Goal: Task Accomplishment & Management: Manage account settings

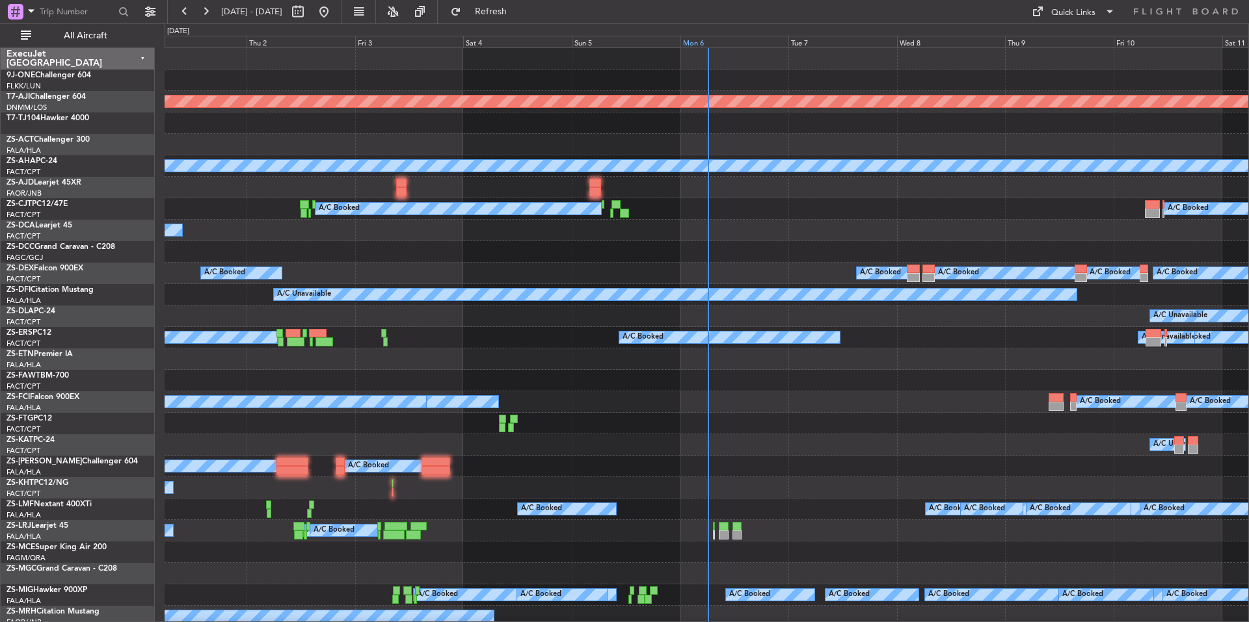
click at [729, 42] on div "Mon 6" at bounding box center [734, 42] width 109 height 12
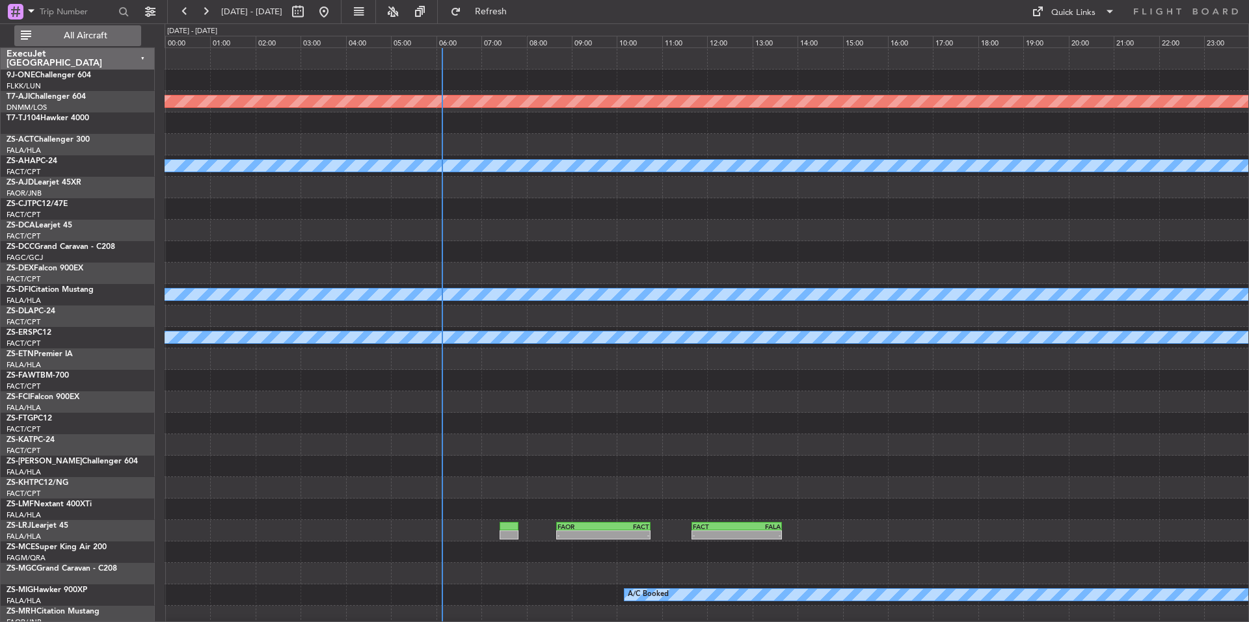
click at [105, 31] on span "All Aircraft" at bounding box center [85, 35] width 103 height 9
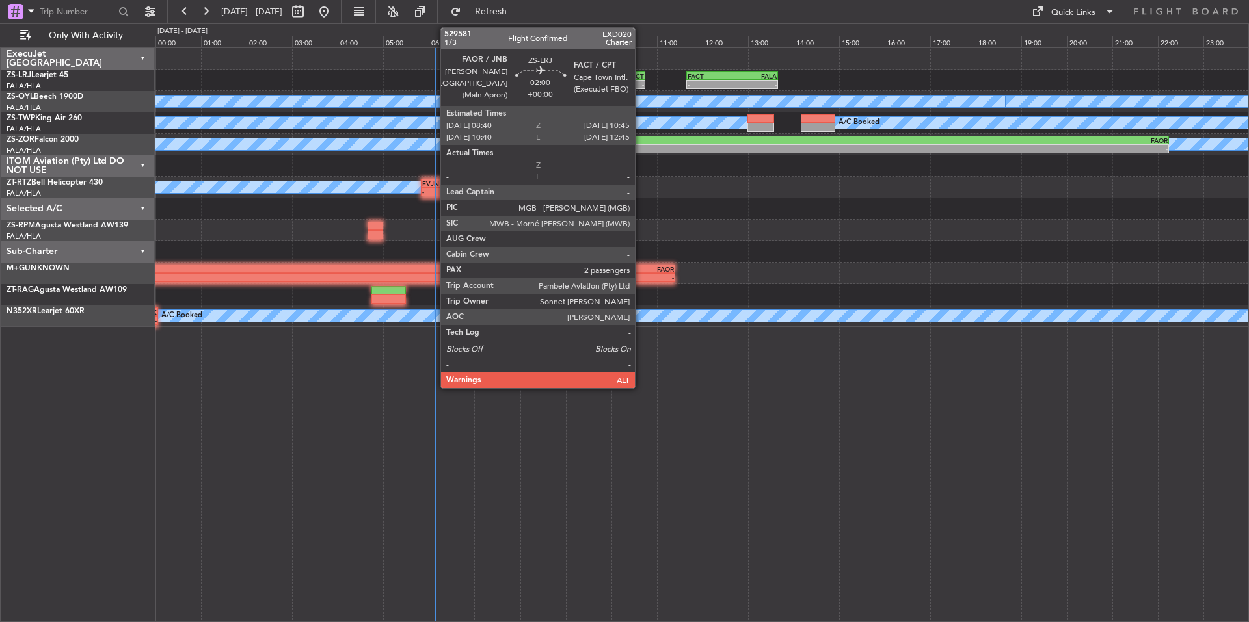
click at [640, 86] on div "-" at bounding box center [620, 85] width 46 height 8
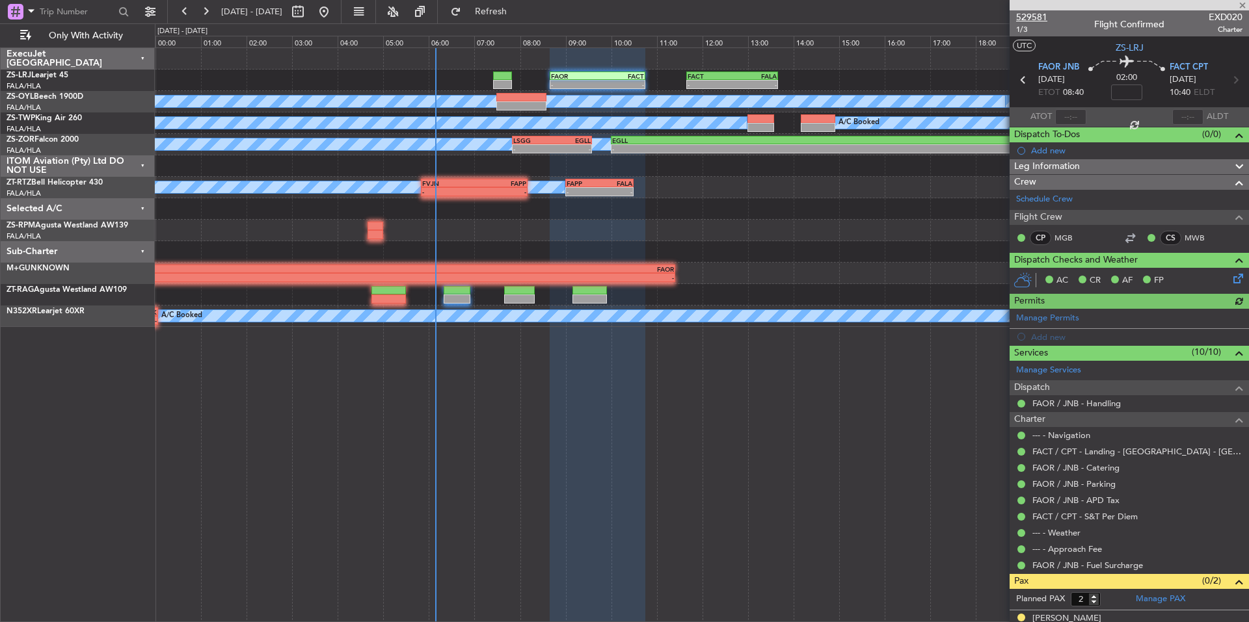
click at [1043, 18] on span "529581" at bounding box center [1031, 17] width 31 height 14
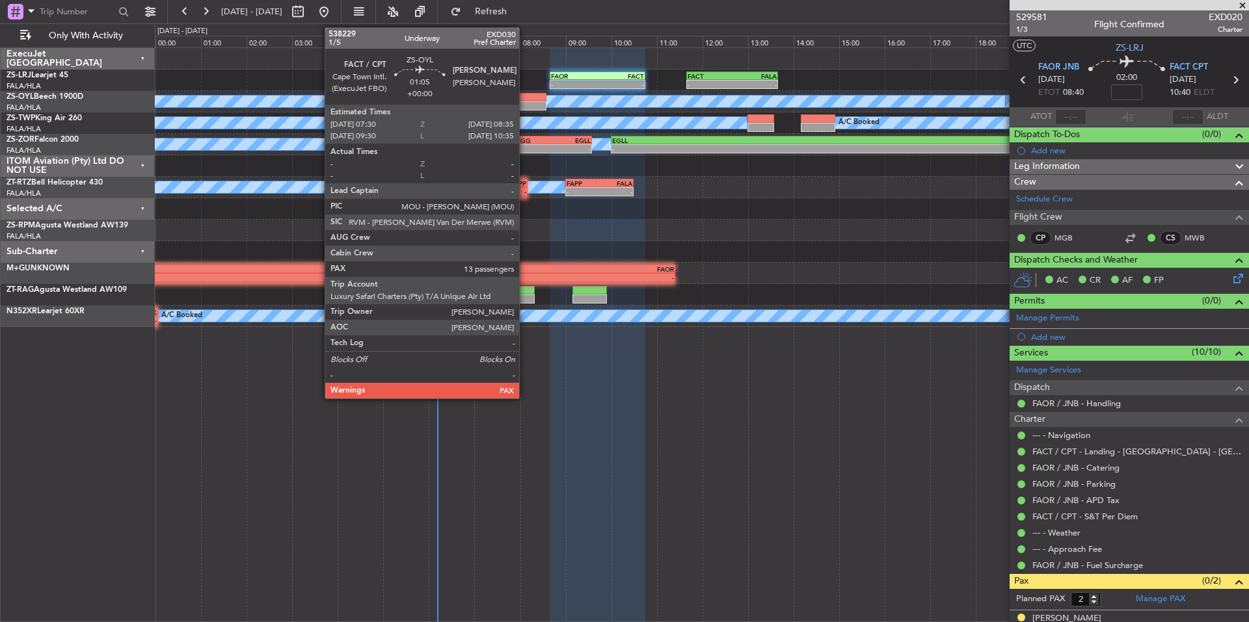
click at [525, 101] on div at bounding box center [520, 97] width 49 height 9
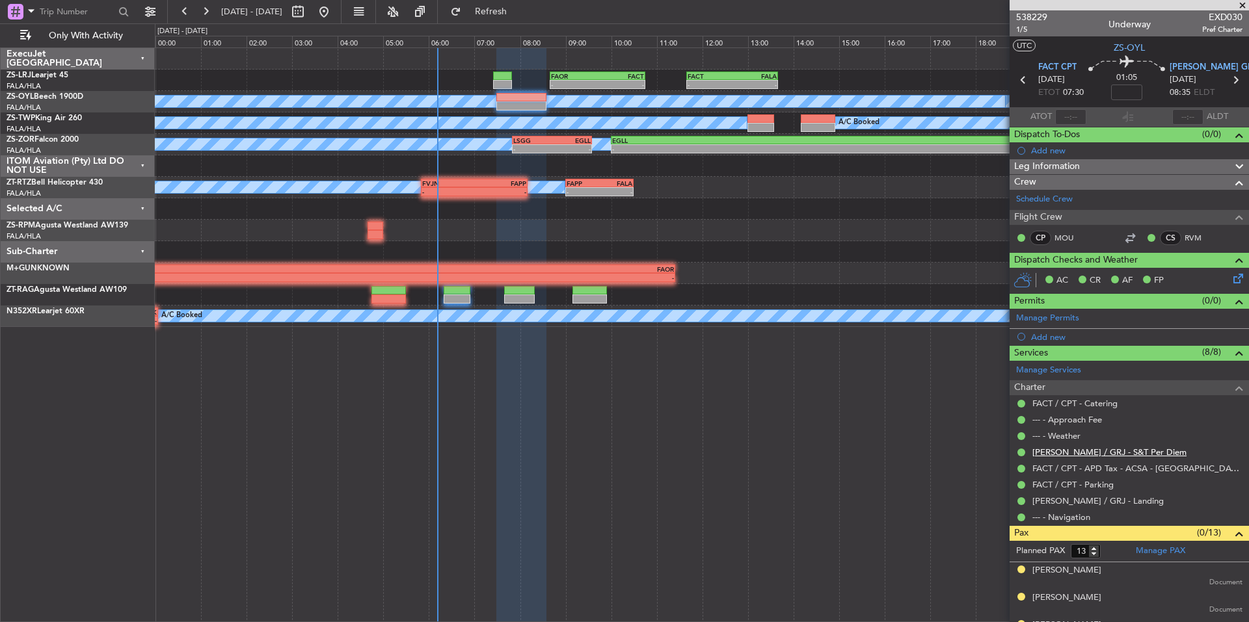
scroll to position [295, 0]
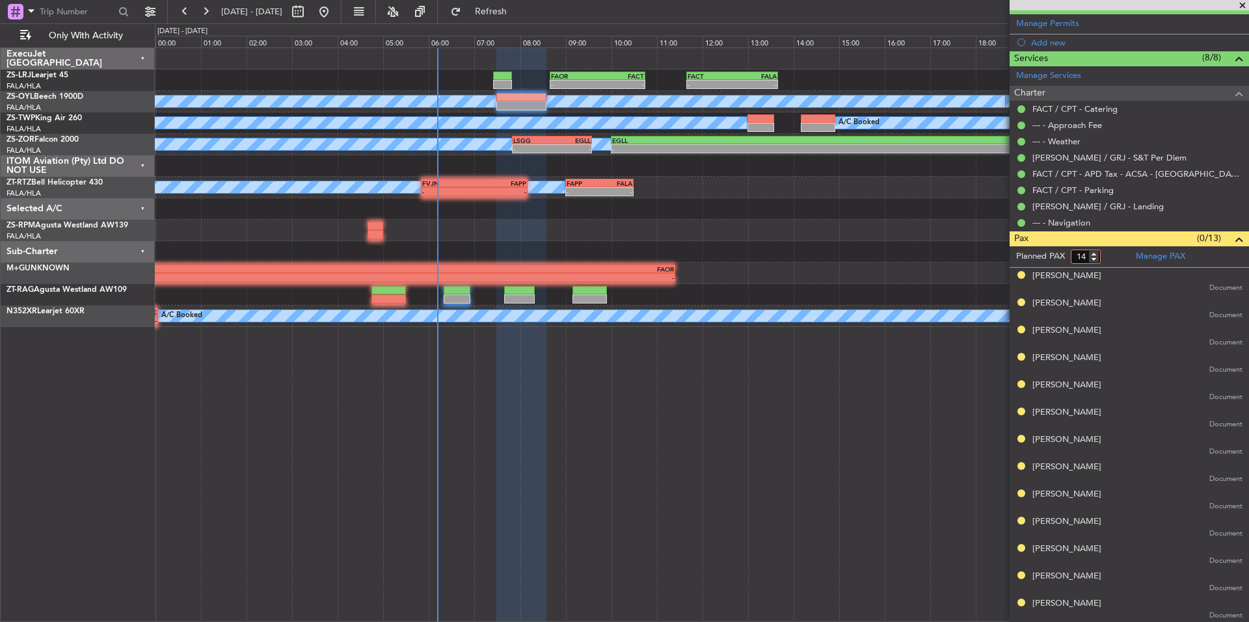
type input "14"
click at [1093, 254] on input "14" at bounding box center [1086, 257] width 30 height 14
click at [1114, 256] on form "Planned PAX 14" at bounding box center [1070, 257] width 120 height 21
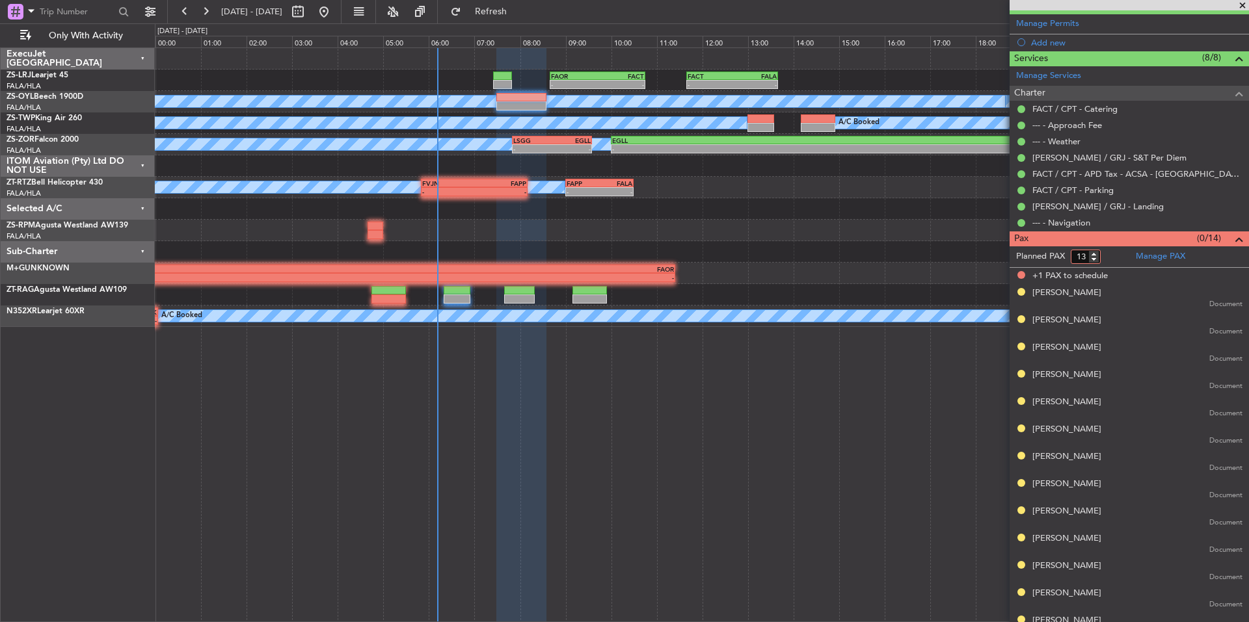
type input "13"
click at [1097, 257] on input "13" at bounding box center [1086, 257] width 30 height 14
click at [1106, 254] on form "Planned PAX" at bounding box center [1070, 257] width 120 height 21
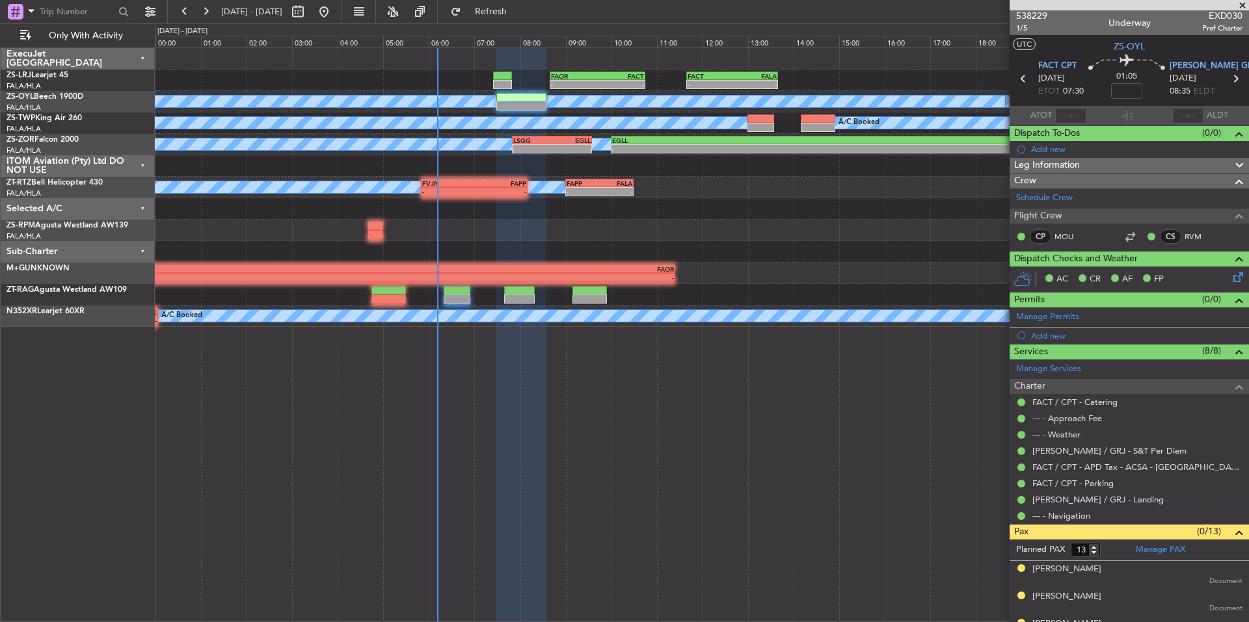
scroll to position [0, 0]
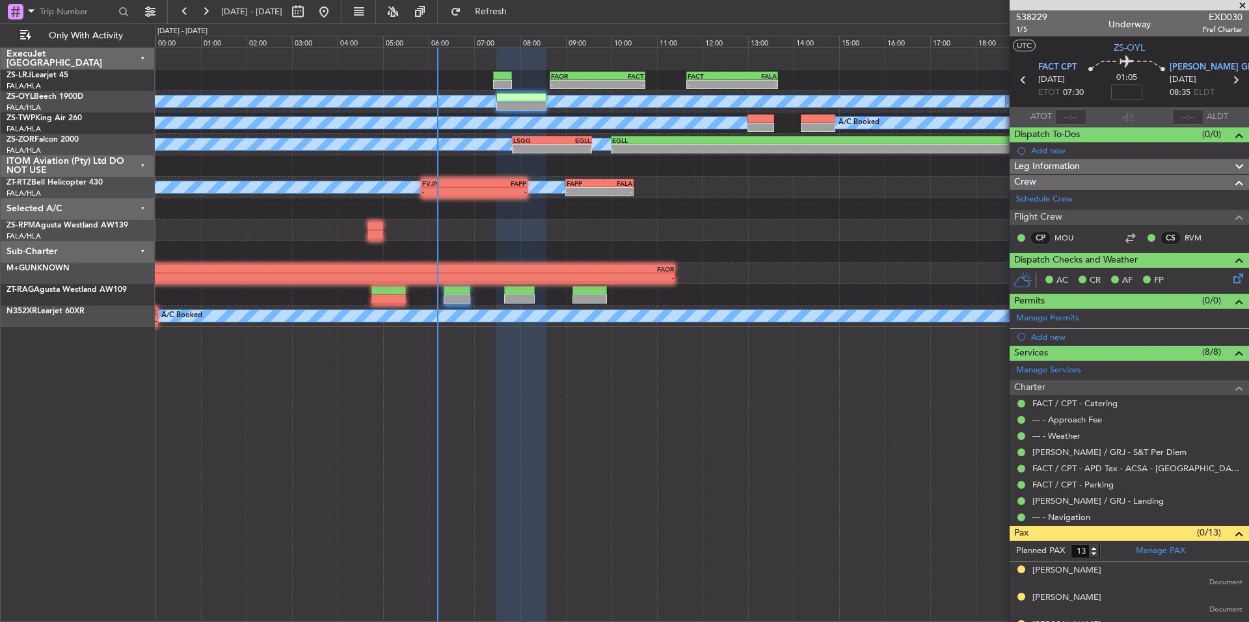
click at [1246, 6] on span at bounding box center [1242, 6] width 13 height 12
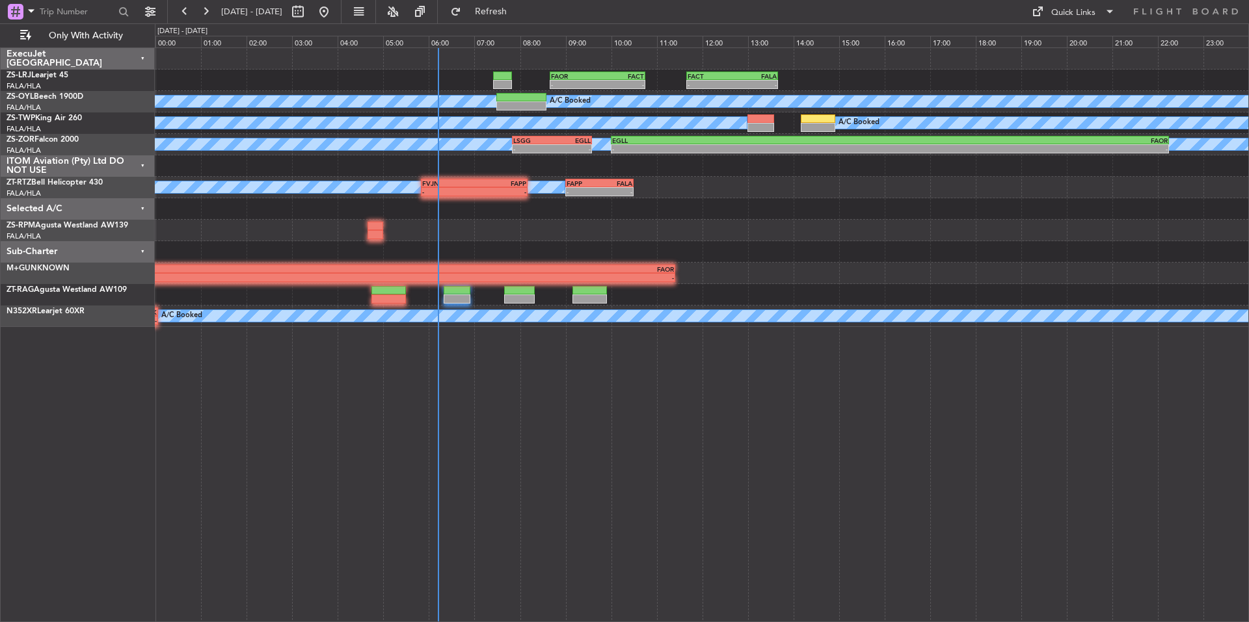
click at [529, 1] on fb-refresh-button "Refresh" at bounding box center [483, 11] width 91 height 23
click at [518, 12] on span "Refresh" at bounding box center [491, 11] width 55 height 9
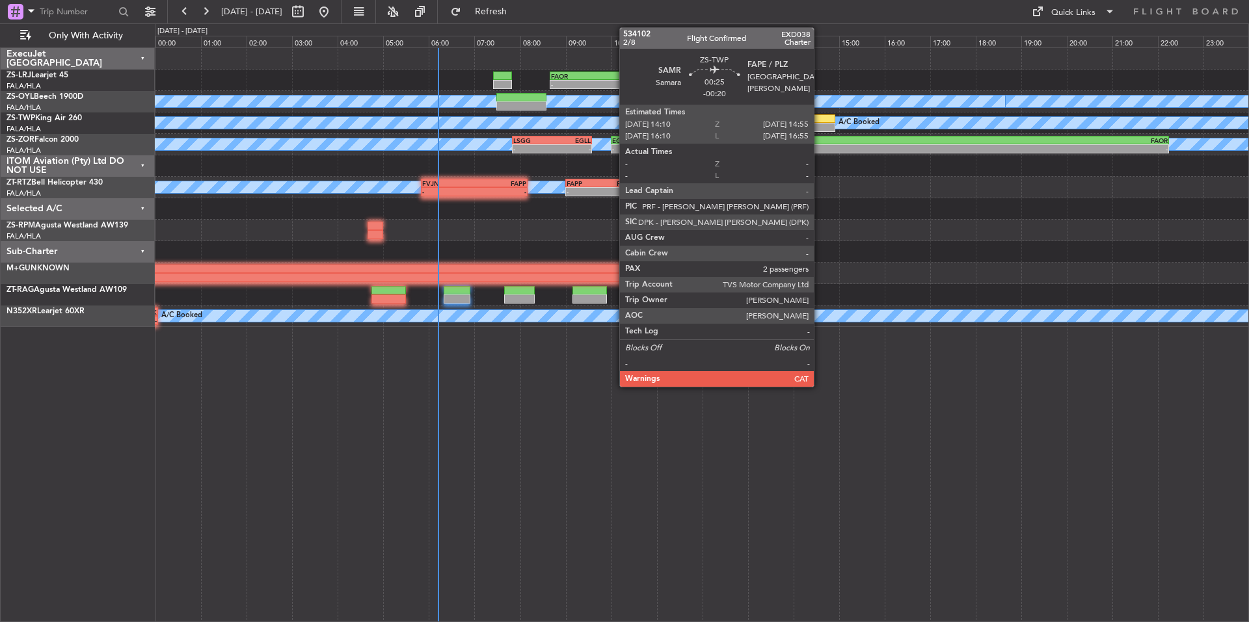
click at [820, 123] on div at bounding box center [818, 127] width 34 height 9
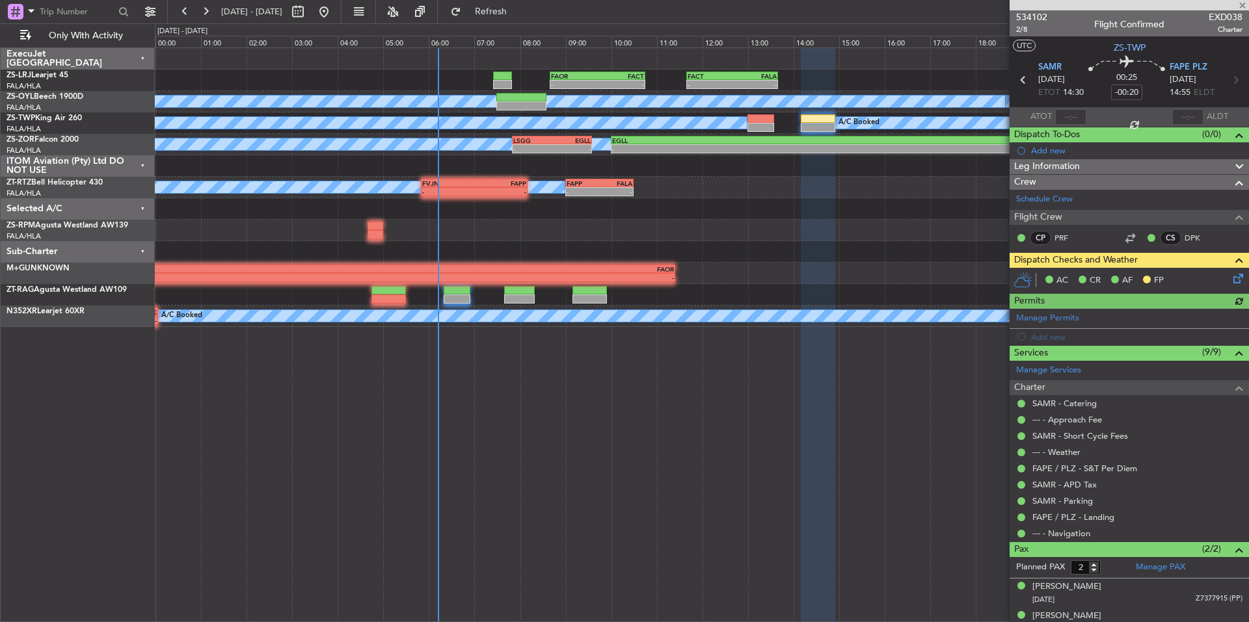
click at [1231, 273] on icon at bounding box center [1236, 276] width 10 height 10
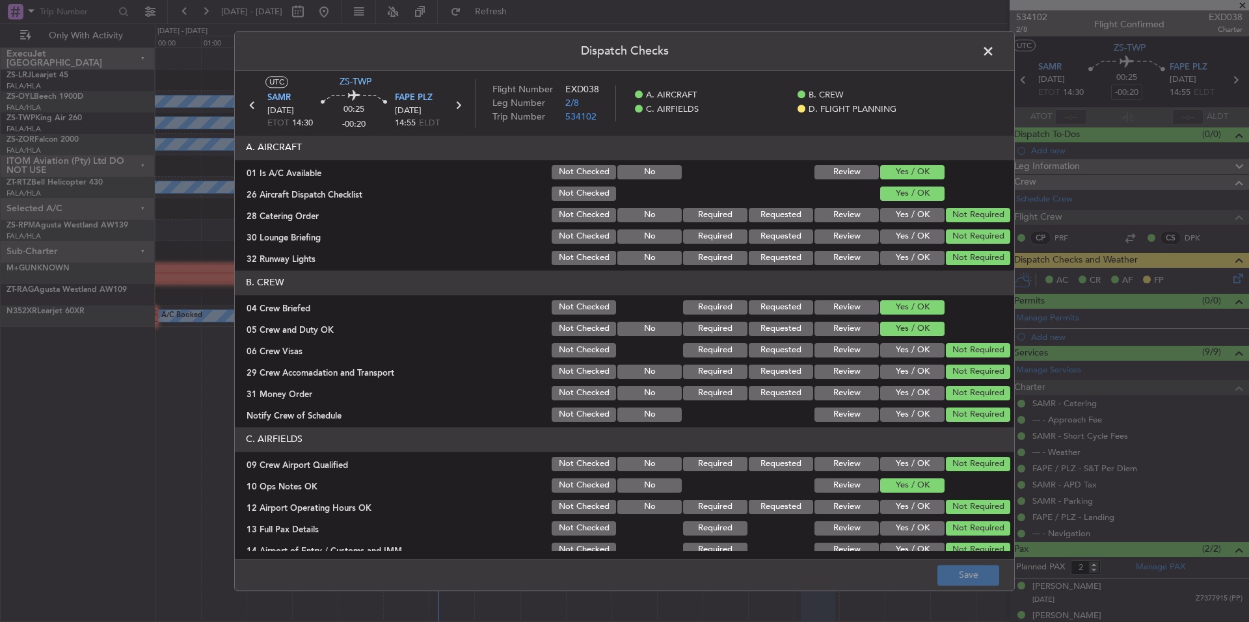
scroll to position [168, 0]
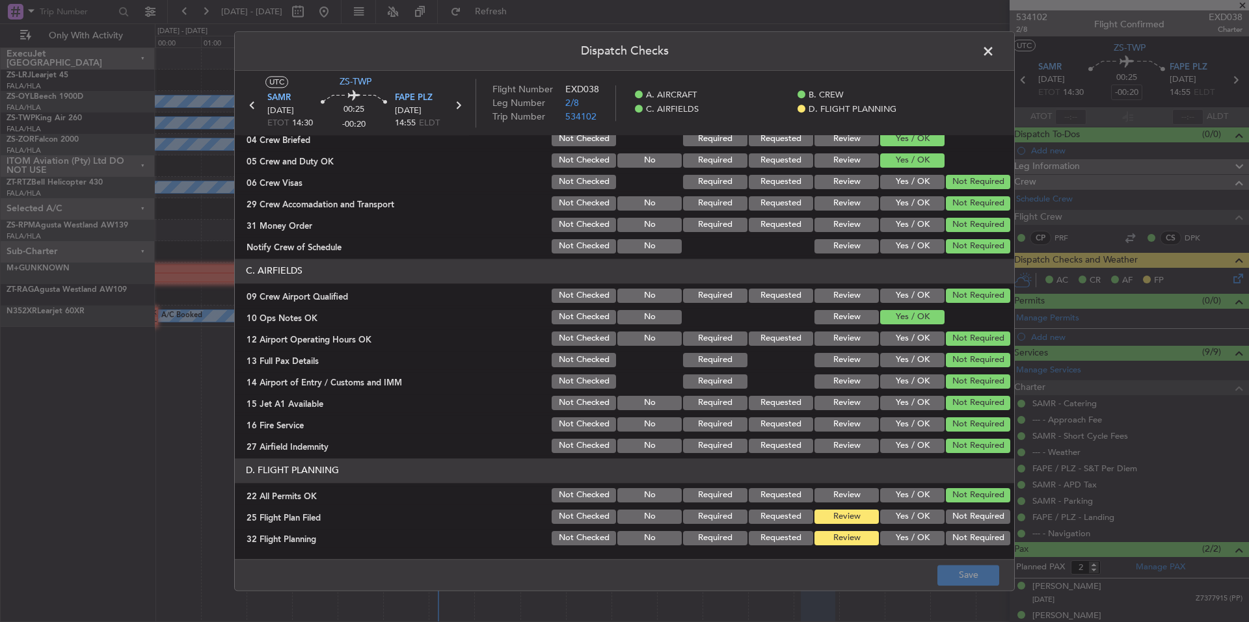
click at [925, 509] on div "Yes / OK" at bounding box center [911, 517] width 66 height 18
drag, startPoint x: 925, startPoint y: 522, endPoint x: 924, endPoint y: 531, distance: 8.6
click at [924, 522] on button "Yes / OK" at bounding box center [912, 517] width 64 height 14
click at [924, 533] on button "Yes / OK" at bounding box center [912, 538] width 64 height 14
click at [924, 541] on button "Yes / OK" at bounding box center [912, 538] width 64 height 14
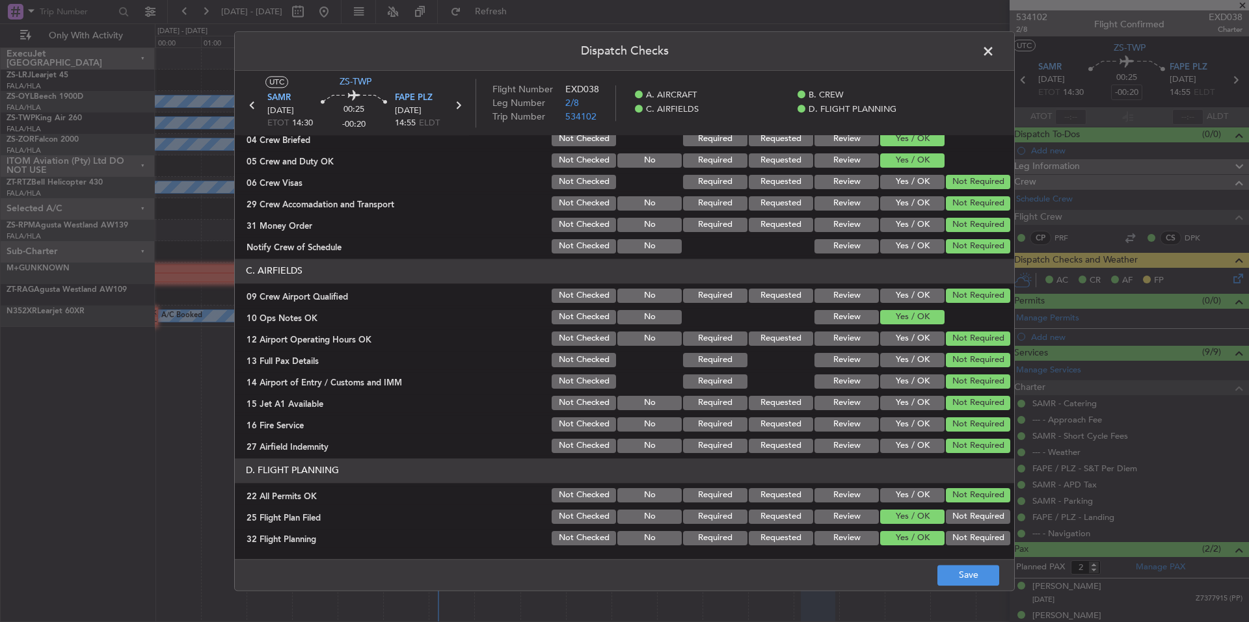
click at [948, 565] on footer "Save" at bounding box center [624, 574] width 779 height 31
click at [956, 579] on button "Save" at bounding box center [968, 575] width 62 height 21
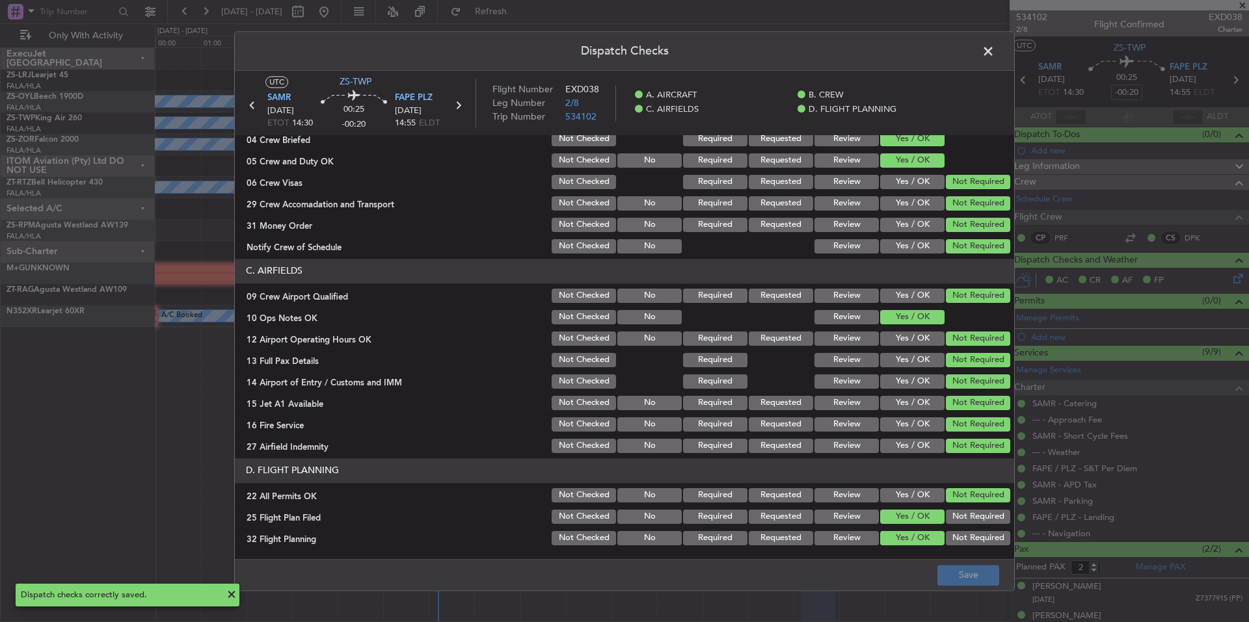
click at [995, 54] on span at bounding box center [995, 55] width 0 height 26
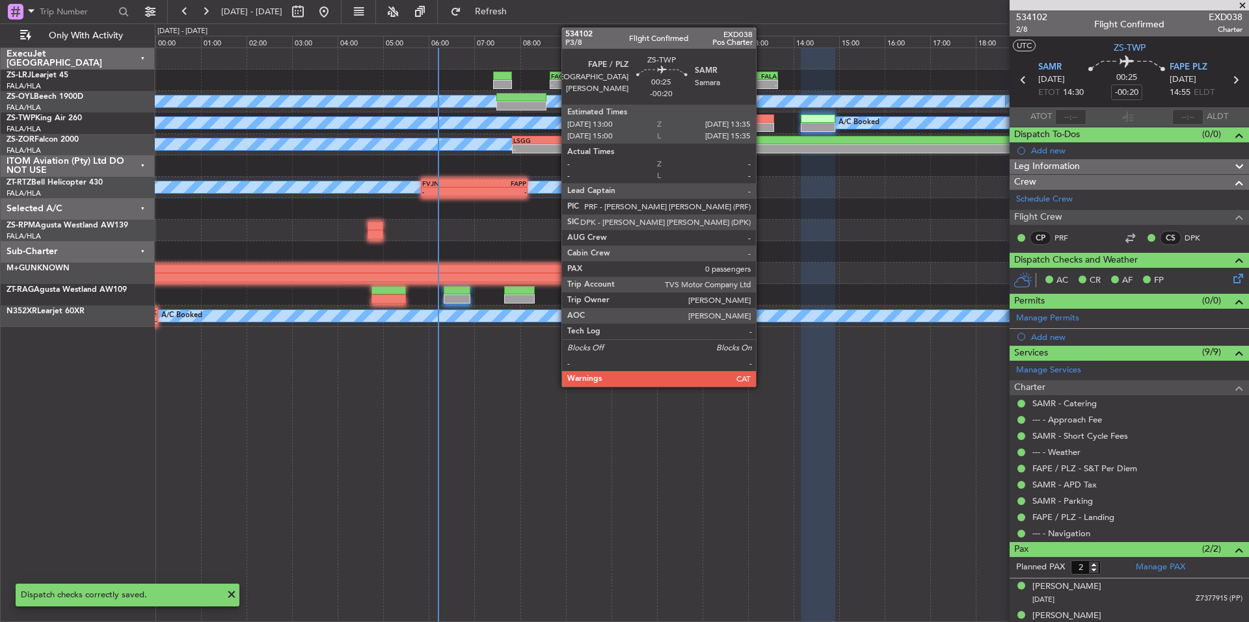
click at [762, 119] on div at bounding box center [760, 118] width 27 height 9
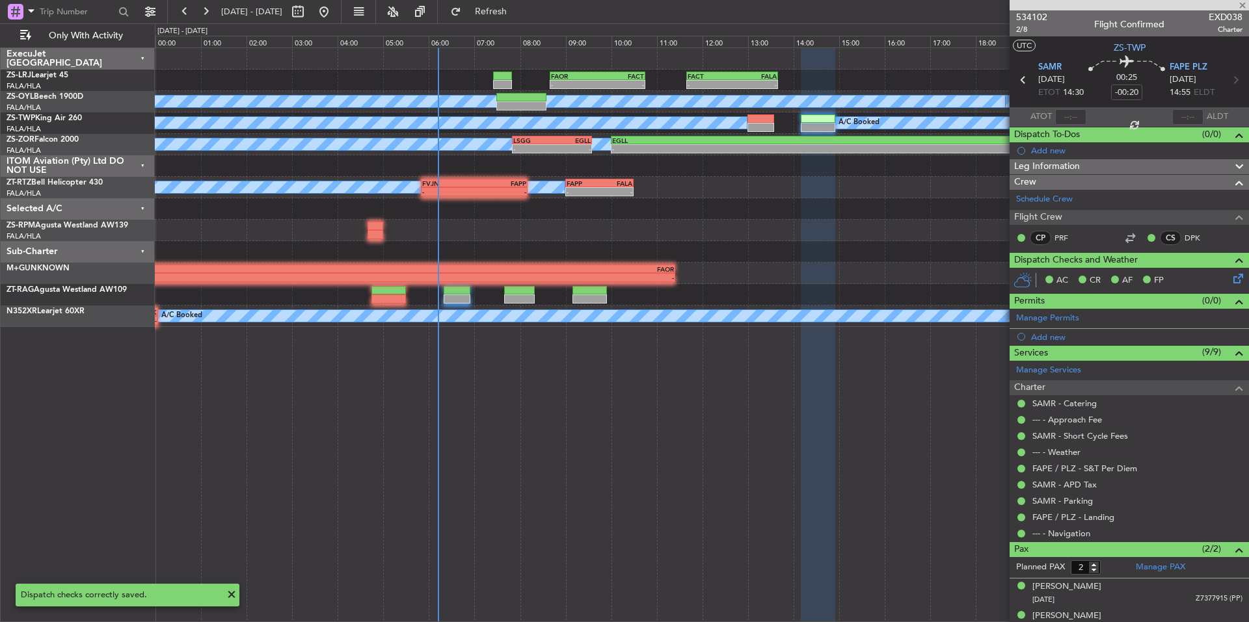
type input "0"
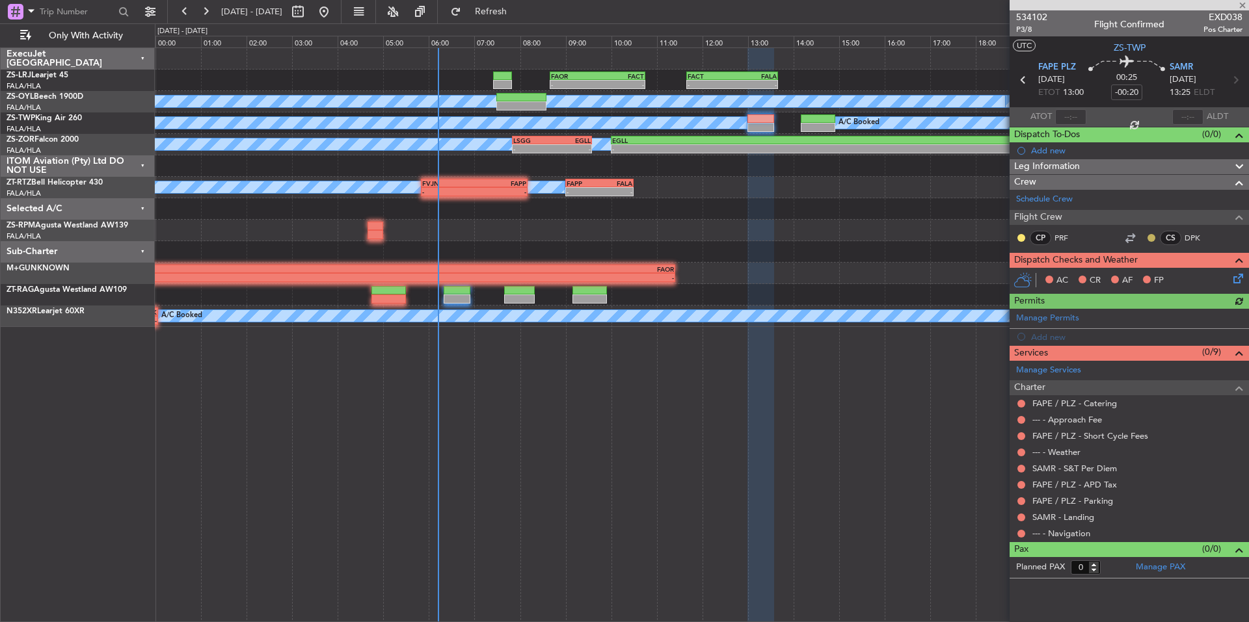
click at [1152, 239] on button at bounding box center [1151, 238] width 8 height 8
click at [1023, 235] on button at bounding box center [1021, 238] width 8 height 8
click at [1045, 275] on span "Acknowledged" at bounding box center [1024, 275] width 57 height 13
click at [1023, 535] on button at bounding box center [1021, 534] width 8 height 8
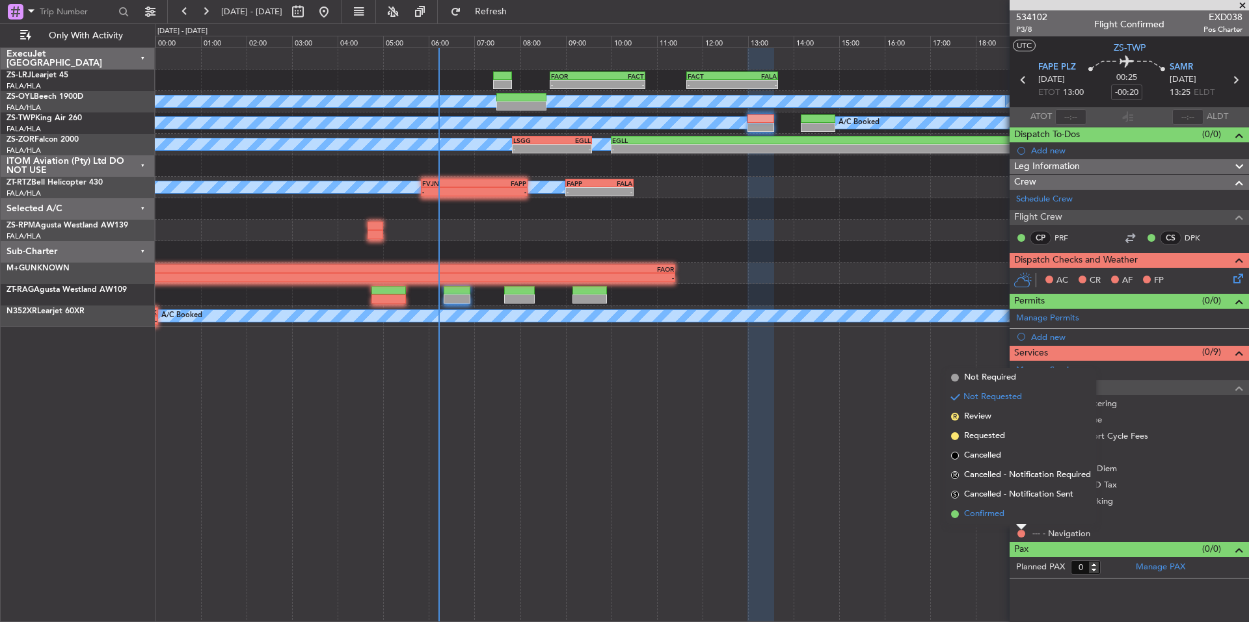
click at [1007, 516] on li "Confirmed" at bounding box center [1021, 515] width 150 height 20
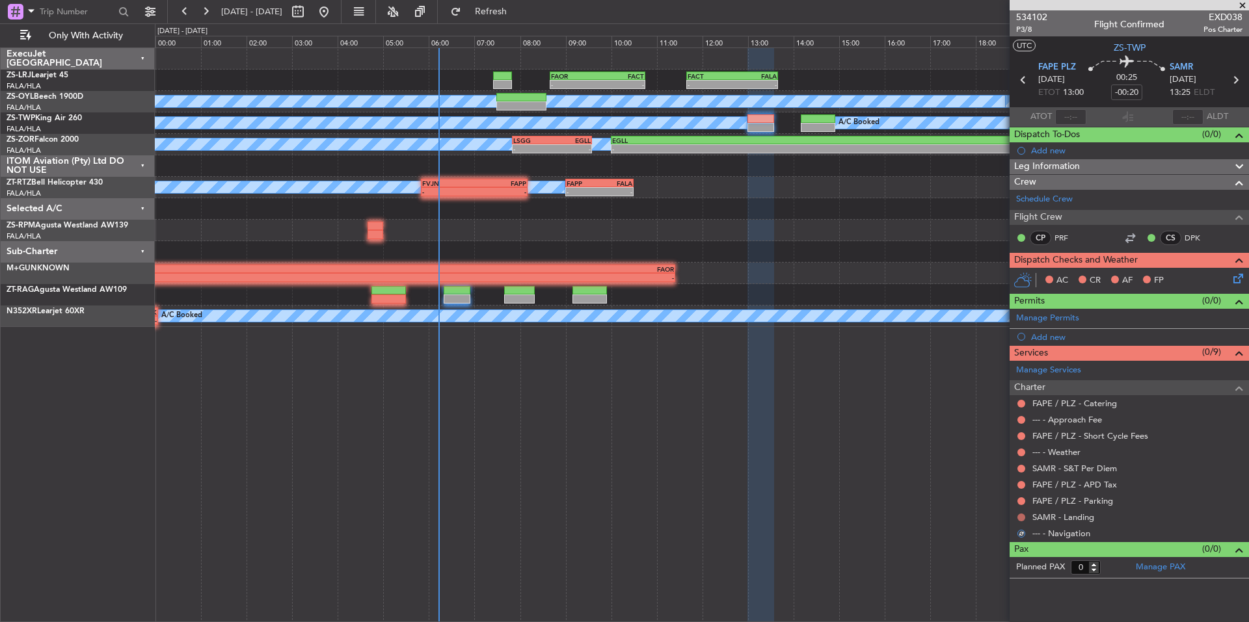
click at [1019, 516] on button at bounding box center [1021, 518] width 8 height 8
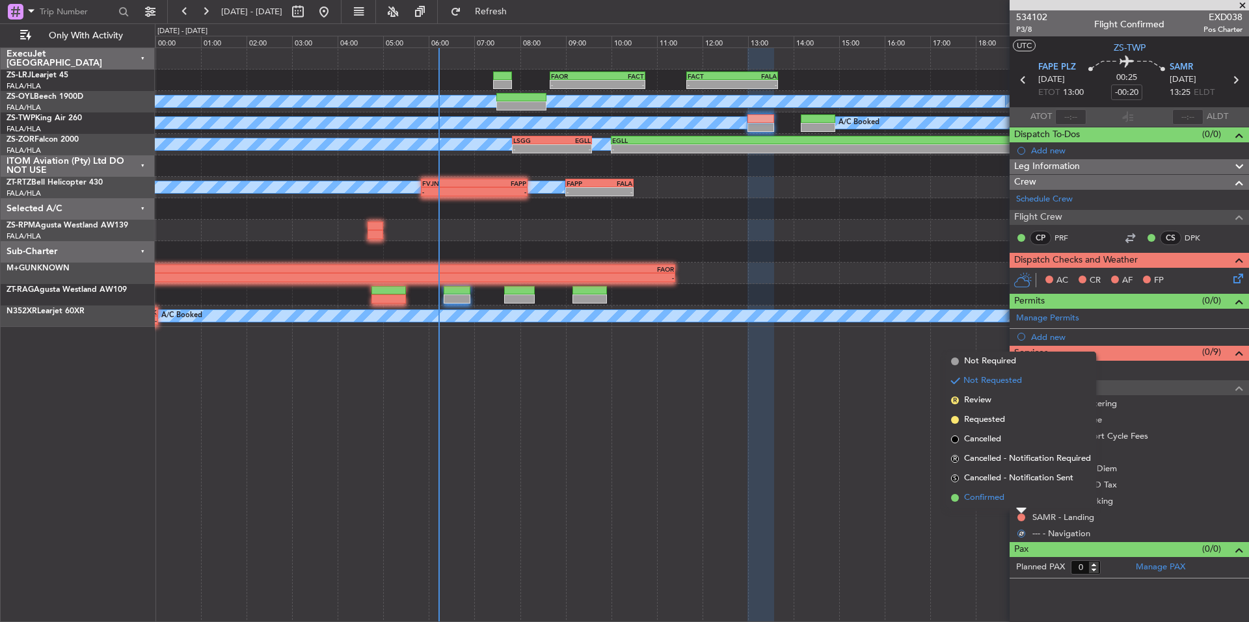
click at [1007, 502] on li "Confirmed" at bounding box center [1021, 498] width 150 height 20
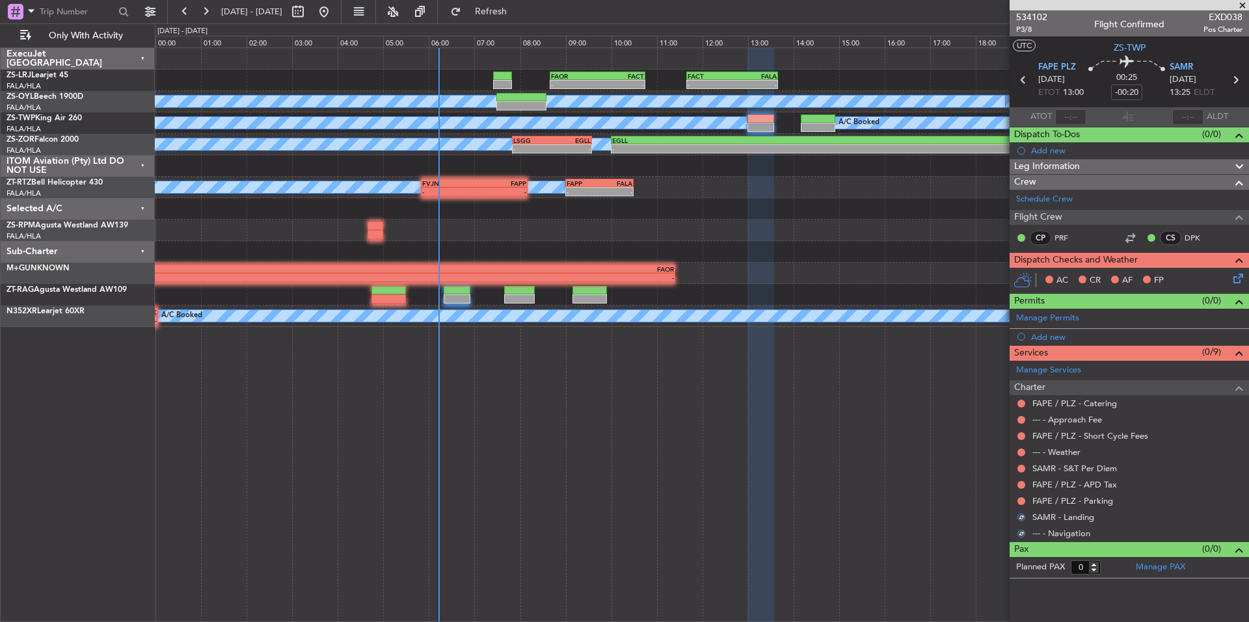
click at [1015, 500] on div "FAPE / PLZ - Parking" at bounding box center [1129, 501] width 239 height 16
click at [1017, 500] on button at bounding box center [1021, 502] width 8 height 8
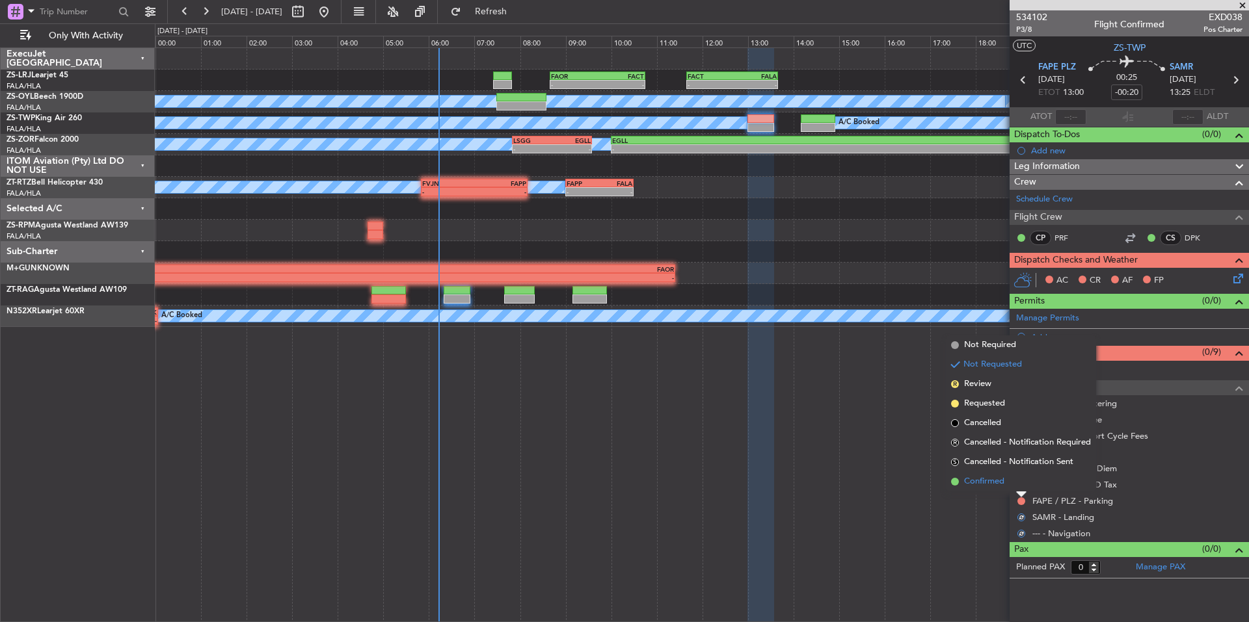
click at [1009, 483] on li "Confirmed" at bounding box center [1021, 482] width 150 height 20
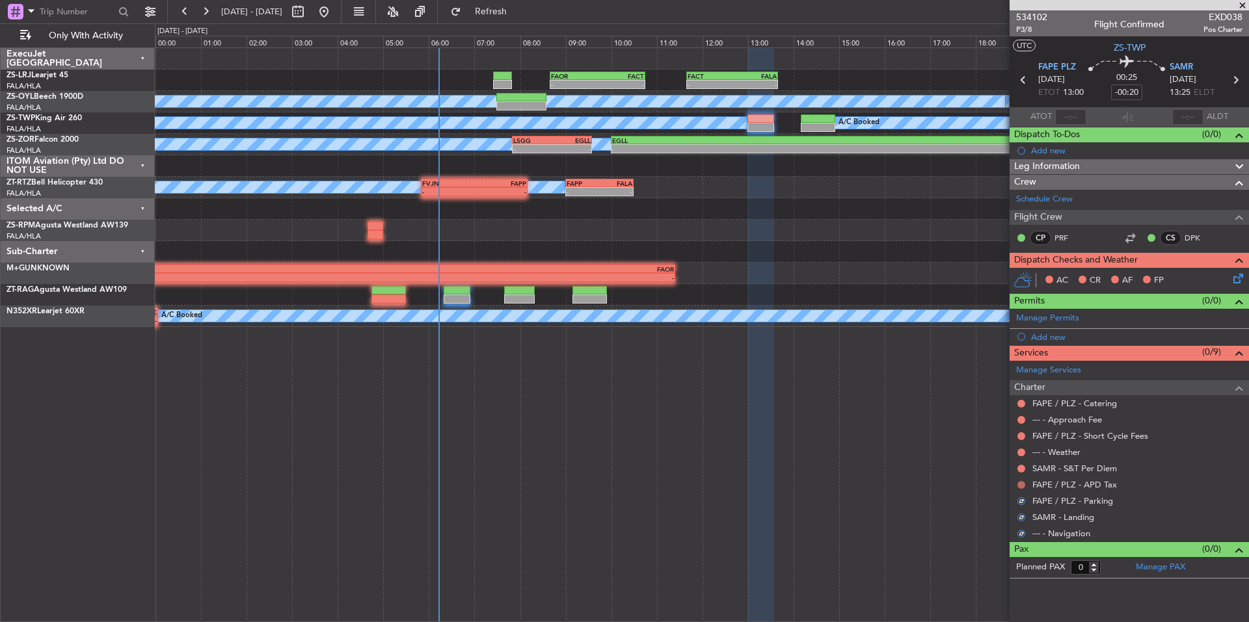
drag, startPoint x: 1024, startPoint y: 487, endPoint x: 1019, endPoint y: 482, distance: 7.4
click at [1022, 484] on button at bounding box center [1021, 485] width 8 height 8
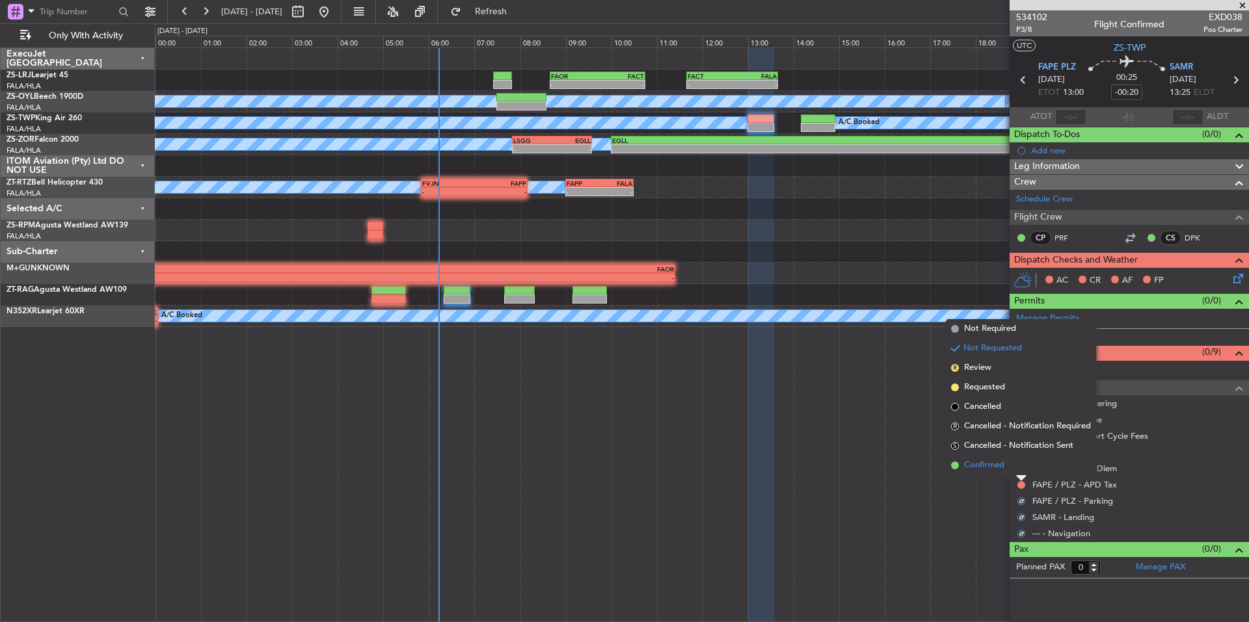
click at [1008, 469] on li "Confirmed" at bounding box center [1021, 466] width 150 height 20
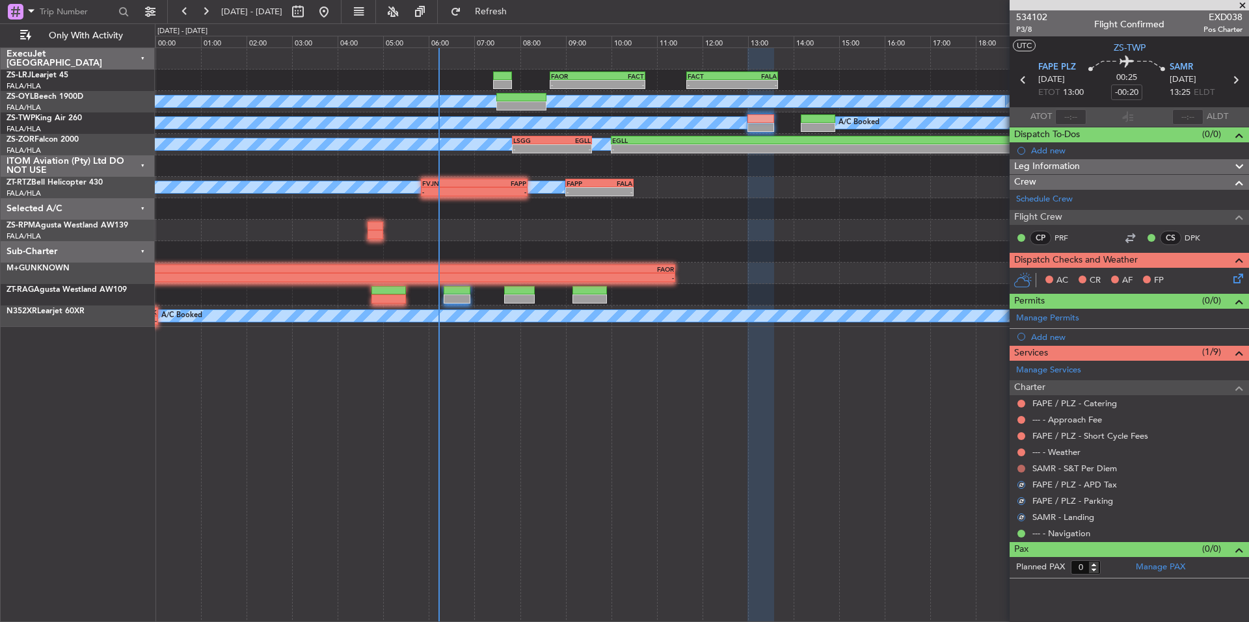
click at [1019, 467] on button at bounding box center [1021, 469] width 8 height 8
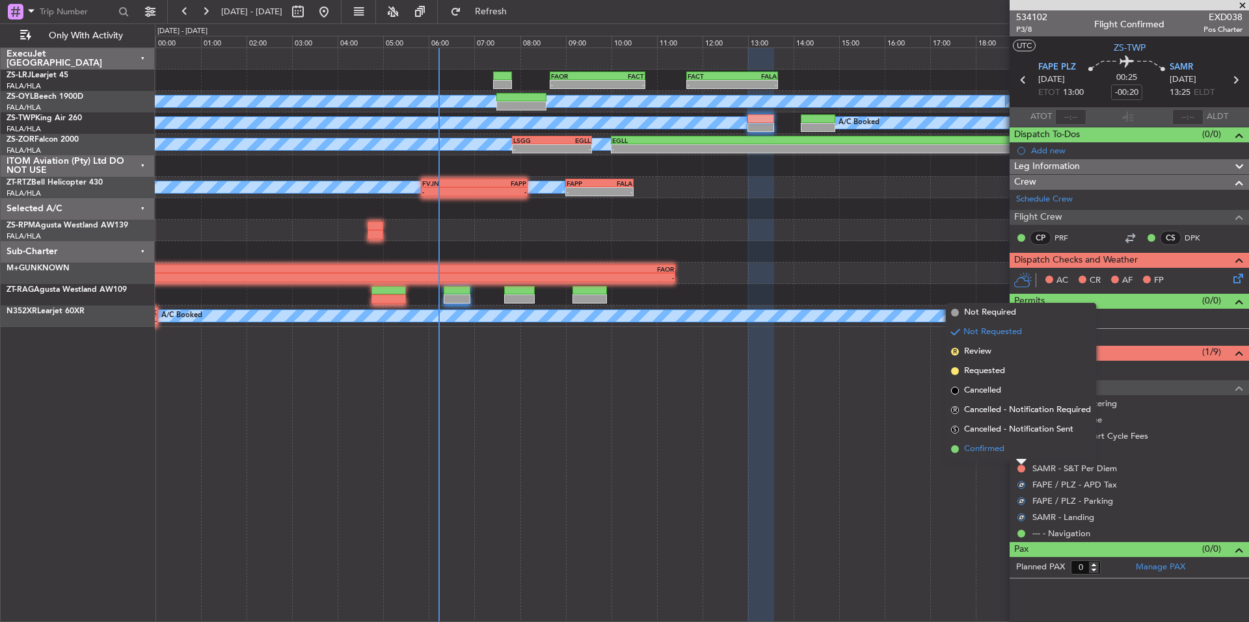
click at [1007, 449] on li "Confirmed" at bounding box center [1021, 450] width 150 height 20
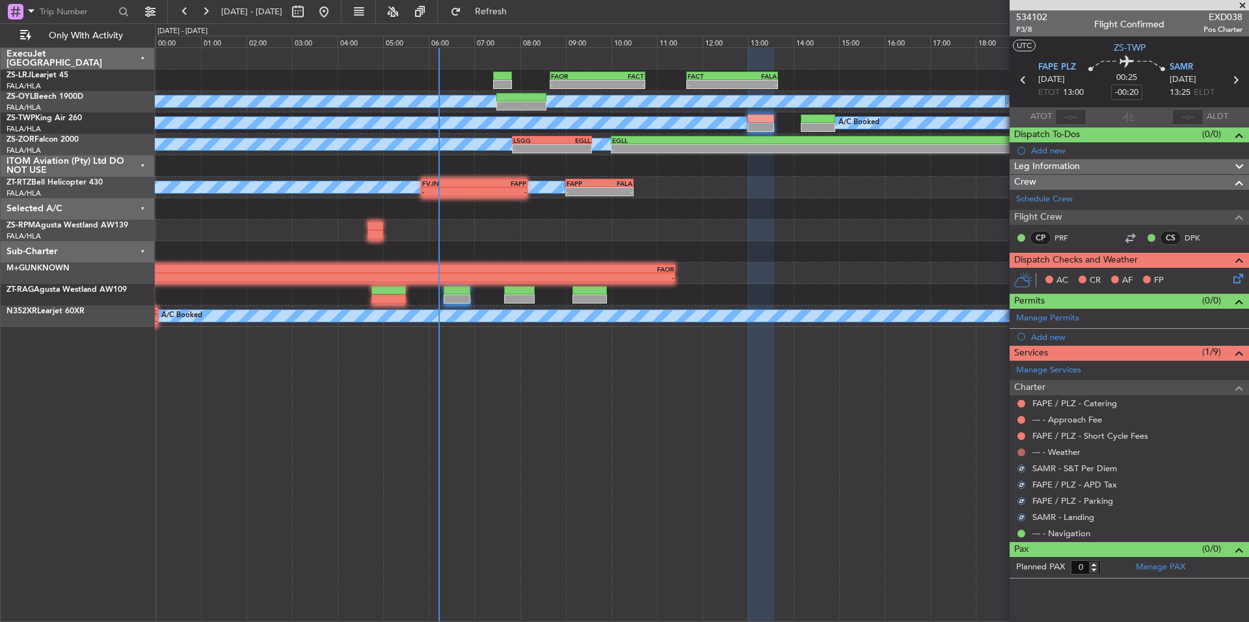
click at [1021, 450] on button at bounding box center [1021, 453] width 8 height 8
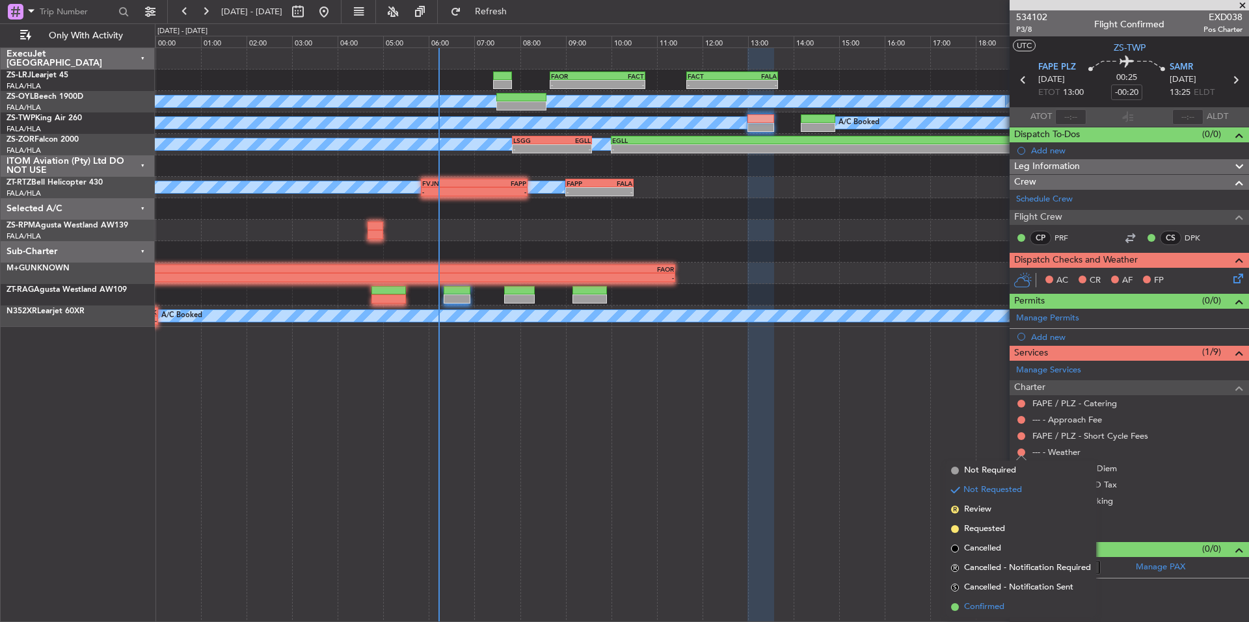
click at [1008, 605] on li "Confirmed" at bounding box center [1021, 608] width 150 height 20
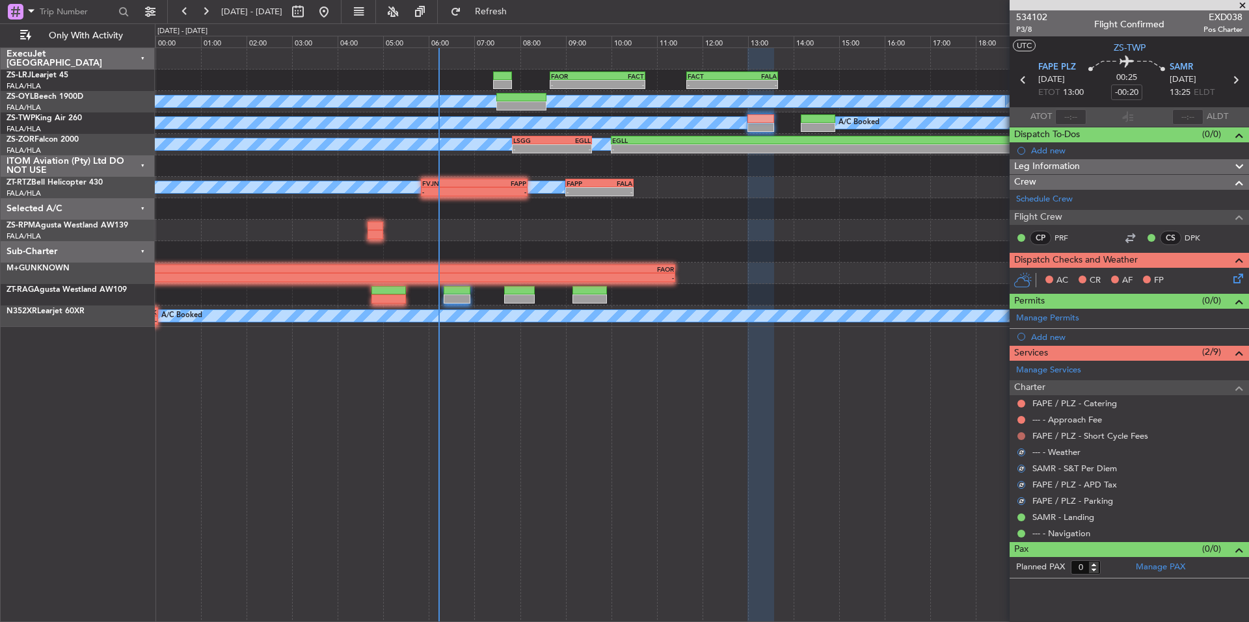
click at [1019, 433] on button at bounding box center [1021, 437] width 8 height 8
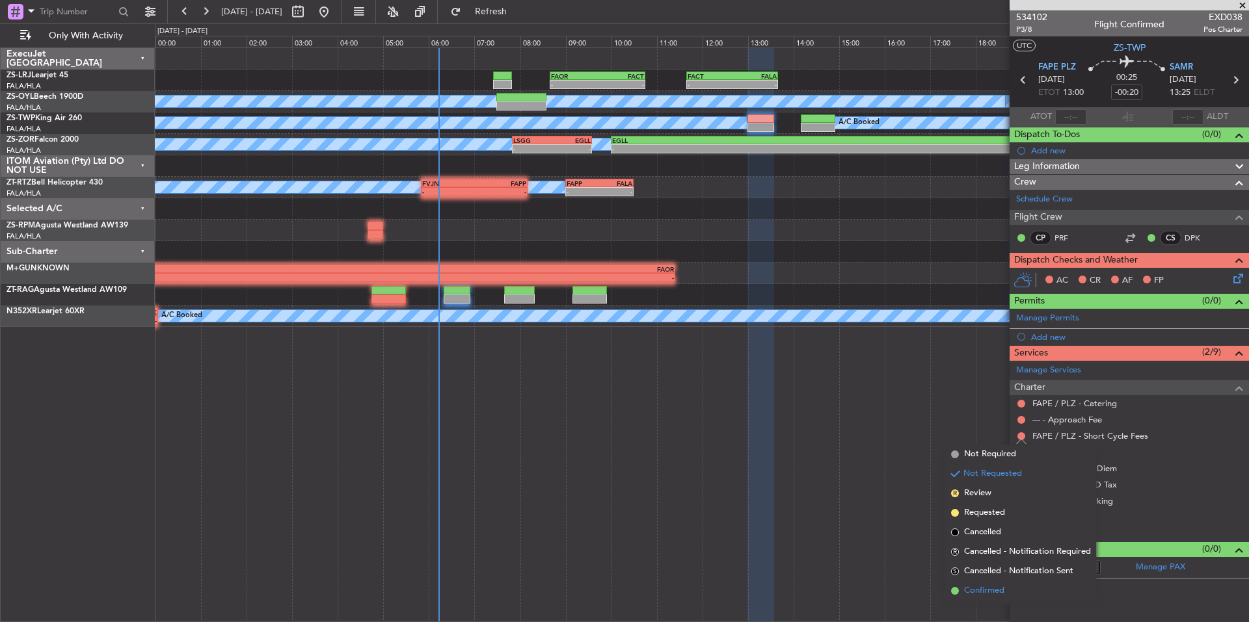
click at [1000, 591] on span "Confirmed" at bounding box center [984, 591] width 40 height 13
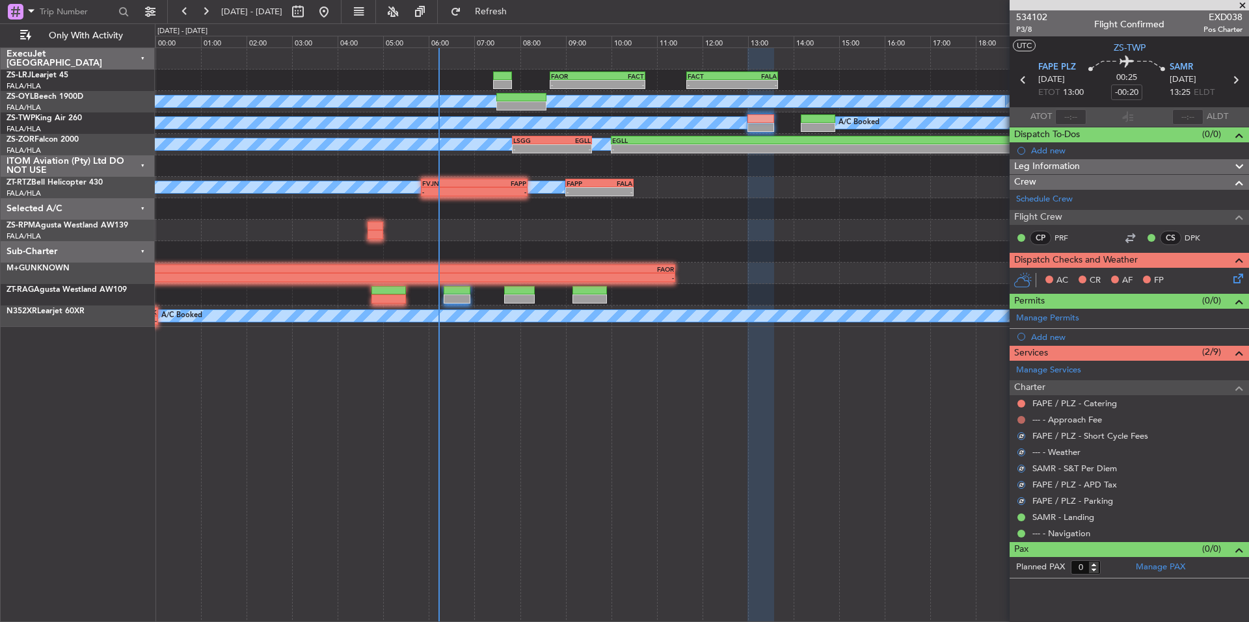
click at [1021, 418] on button at bounding box center [1021, 420] width 8 height 8
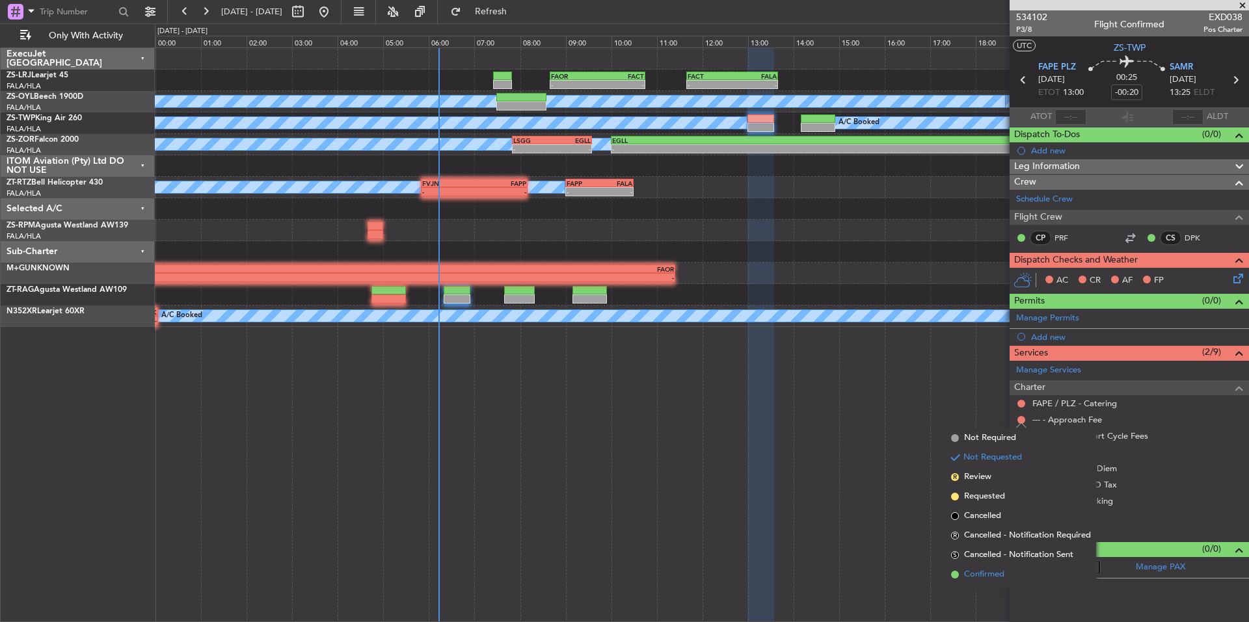
click at [982, 573] on span "Confirmed" at bounding box center [984, 574] width 40 height 13
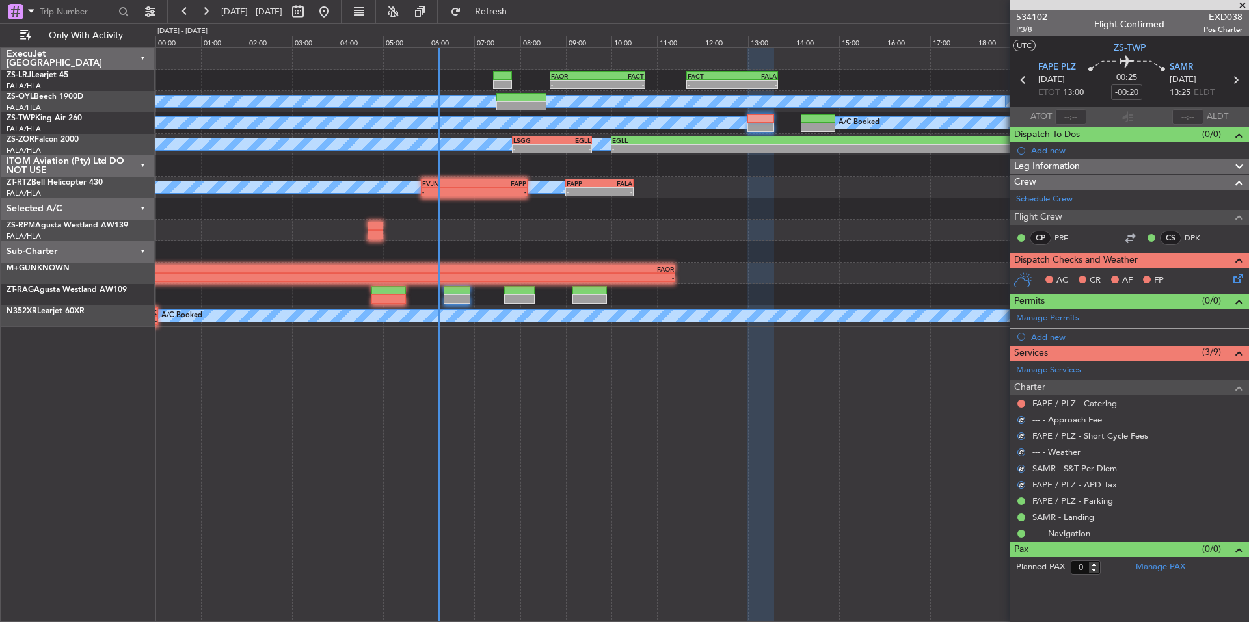
click at [1023, 407] on mat-tooltip-component "Not Requested" at bounding box center [1022, 424] width 74 height 34
click at [1018, 404] on button at bounding box center [1021, 404] width 8 height 8
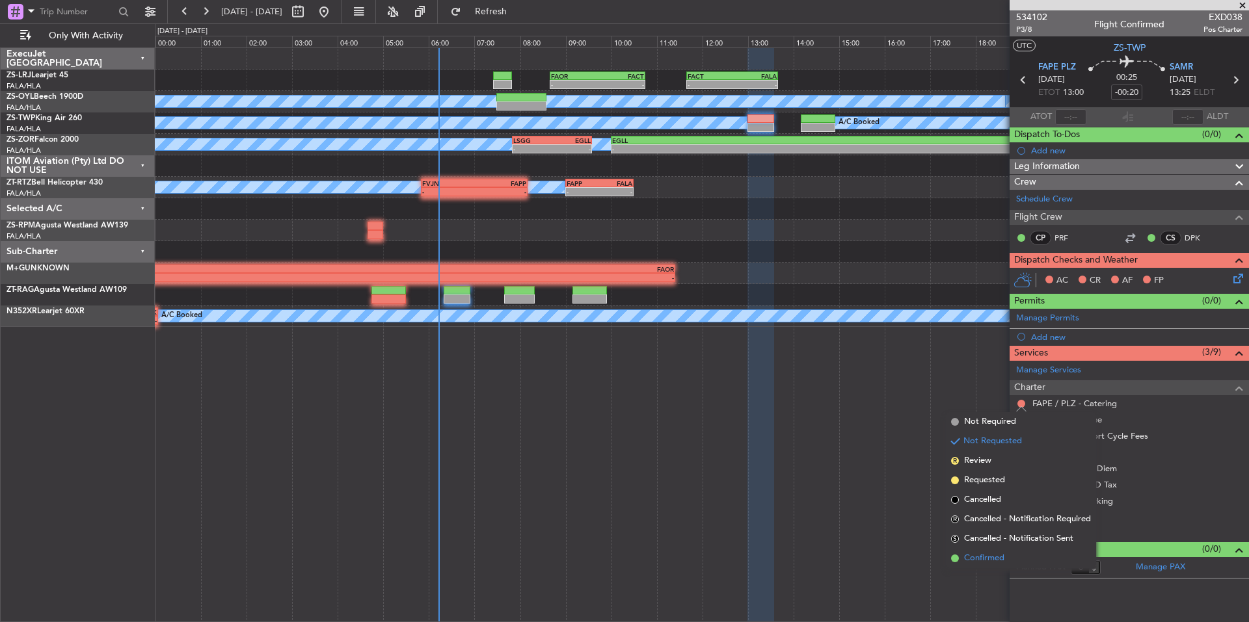
click at [995, 561] on span "Confirmed" at bounding box center [984, 558] width 40 height 13
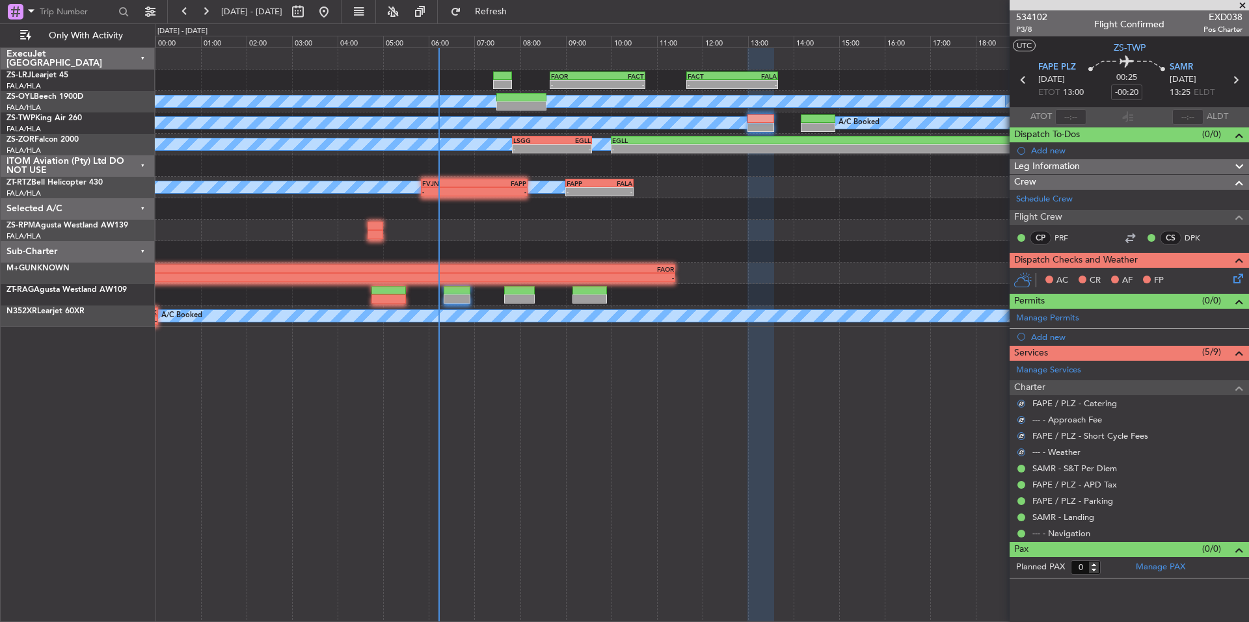
click at [1229, 278] on div "AC CR AF FP" at bounding box center [1134, 281] width 191 height 20
click at [1238, 278] on icon at bounding box center [1236, 276] width 10 height 10
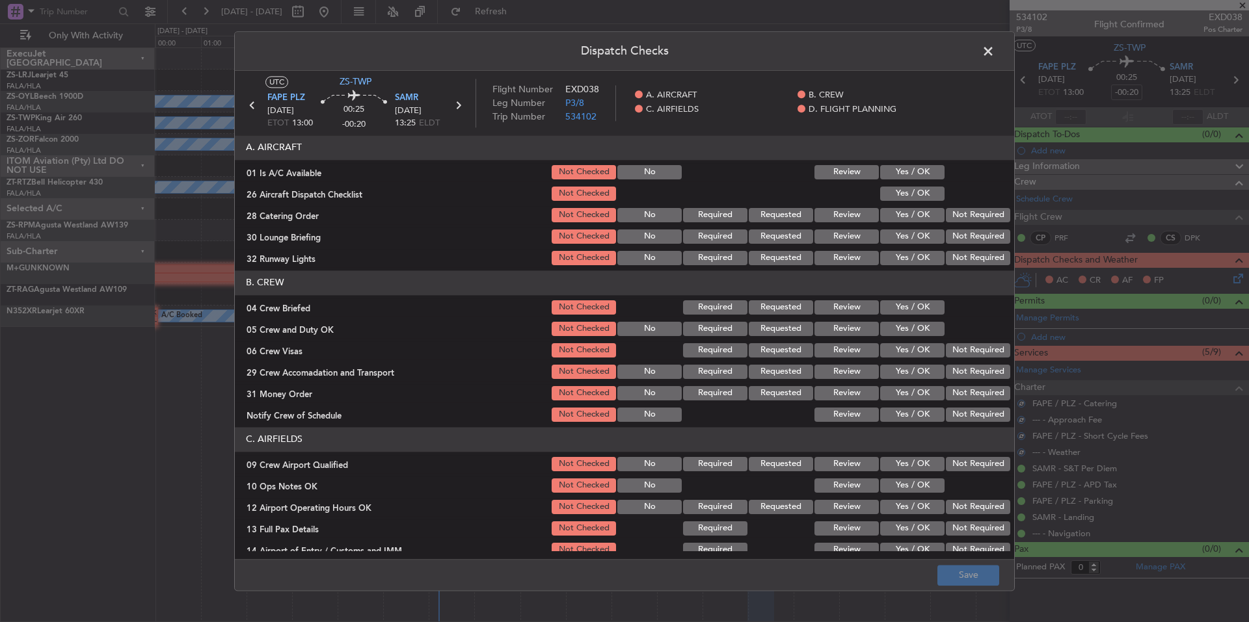
click at [912, 172] on button "Yes / OK" at bounding box center [912, 172] width 64 height 14
click at [913, 199] on button "Yes / OK" at bounding box center [912, 194] width 64 height 14
drag, startPoint x: 950, startPoint y: 211, endPoint x: 953, endPoint y: 222, distance: 10.9
click at [950, 212] on button "Not Required" at bounding box center [978, 215] width 64 height 14
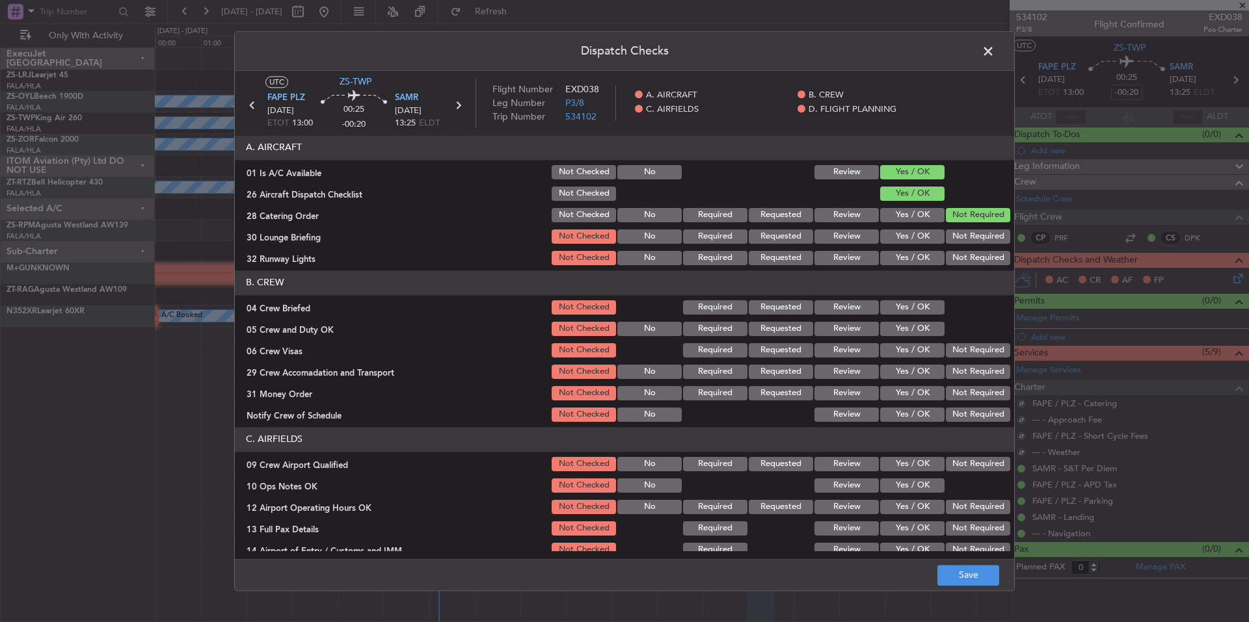
click at [953, 223] on div "Not Required" at bounding box center [977, 215] width 66 height 18
click at [955, 233] on button "Not Required" at bounding box center [978, 237] width 64 height 14
click at [956, 239] on button "Not Required" at bounding box center [978, 237] width 64 height 14
click at [957, 250] on section "A. AIRCRAFT 01 Is A/C Available Not Checked No Review Yes / OK 26 Aircraft Disp…" at bounding box center [624, 201] width 779 height 132
click at [957, 253] on button "Not Required" at bounding box center [978, 258] width 64 height 14
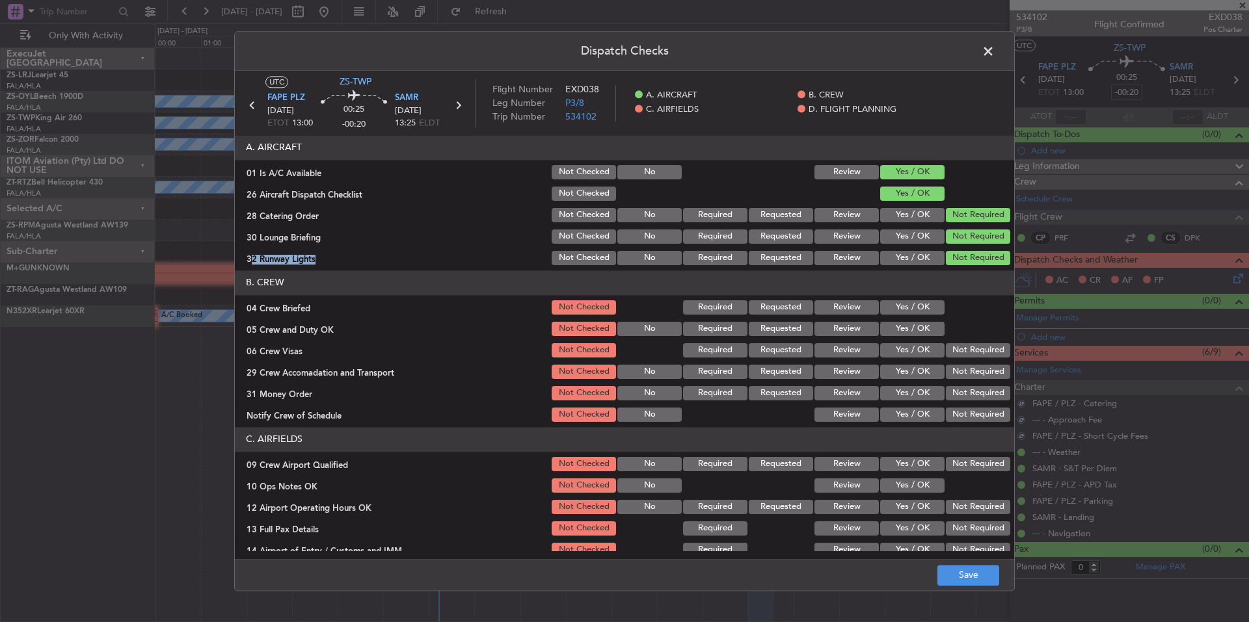
click at [916, 326] on button "Yes / OK" at bounding box center [912, 329] width 64 height 14
click at [915, 316] on div "Yes / OK" at bounding box center [911, 308] width 66 height 18
click at [918, 314] on button "Yes / OK" at bounding box center [912, 308] width 64 height 14
click at [967, 362] on section "B. CREW 04 Crew Briefed Not Checked Required Requested Review Yes / OK 05 Crew …" at bounding box center [624, 348] width 779 height 154
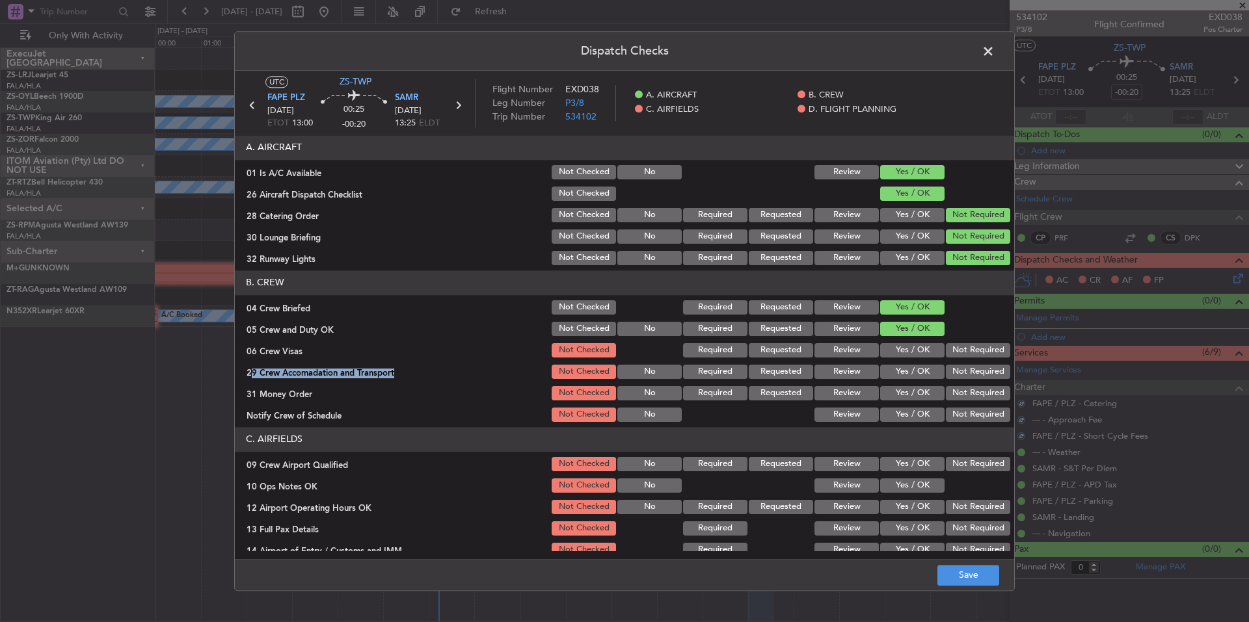
click at [974, 396] on button "Not Required" at bounding box center [978, 393] width 64 height 14
click at [978, 409] on div "Not Required" at bounding box center [977, 415] width 66 height 18
click at [978, 414] on button "Not Required" at bounding box center [978, 415] width 64 height 14
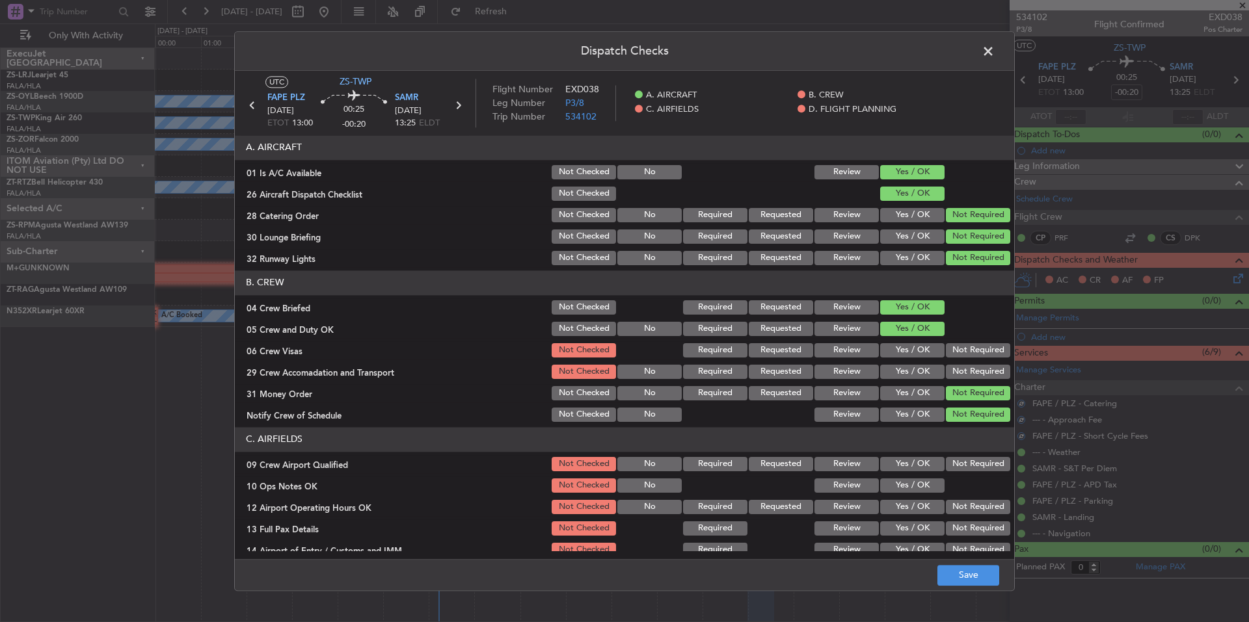
click at [978, 399] on div "Not Required" at bounding box center [977, 393] width 66 height 18
click at [978, 371] on button "Not Required" at bounding box center [978, 372] width 64 height 14
drag, startPoint x: 978, startPoint y: 359, endPoint x: 979, endPoint y: 347, distance: 11.7
click at [978, 353] on section "B. CREW 04 Crew Briefed Not Checked Required Requested Review Yes / OK 05 Crew …" at bounding box center [624, 348] width 779 height 154
click at [979, 347] on button "Not Required" at bounding box center [978, 350] width 64 height 14
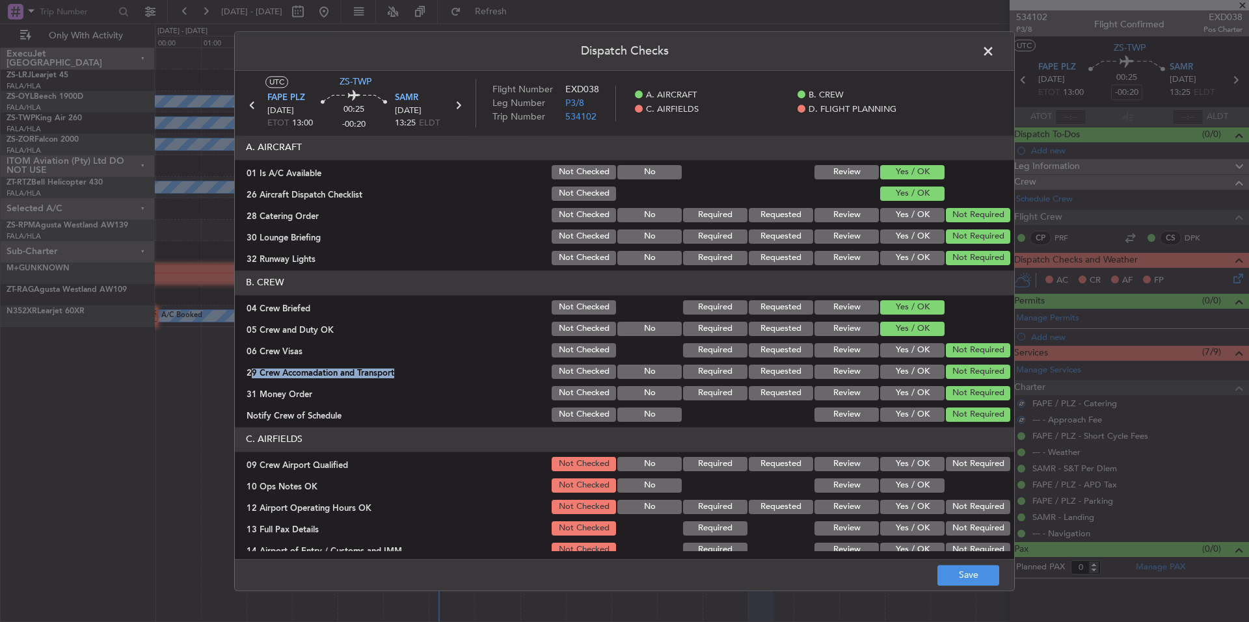
click at [971, 463] on button "Not Required" at bounding box center [978, 464] width 64 height 14
drag, startPoint x: 971, startPoint y: 463, endPoint x: 911, endPoint y: 479, distance: 62.0
click at [970, 463] on button "Not Required" at bounding box center [978, 464] width 64 height 14
click at [911, 479] on button "Yes / OK" at bounding box center [912, 486] width 64 height 14
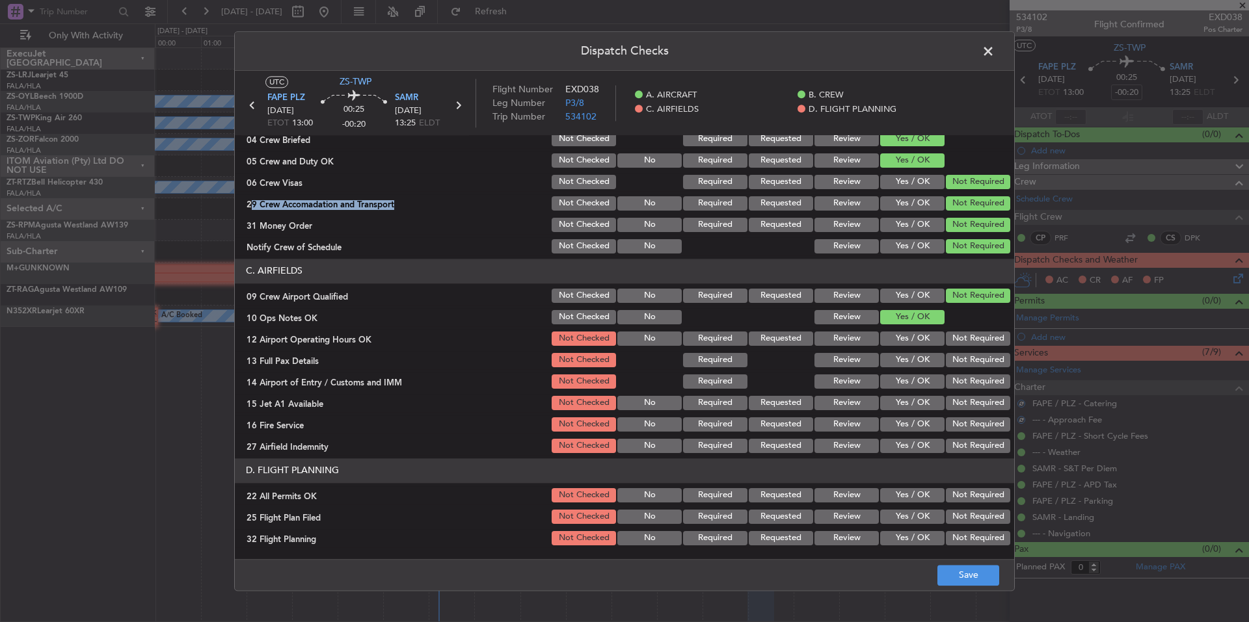
click at [969, 427] on button "Not Required" at bounding box center [978, 425] width 64 height 14
click at [972, 442] on button "Not Required" at bounding box center [978, 446] width 64 height 14
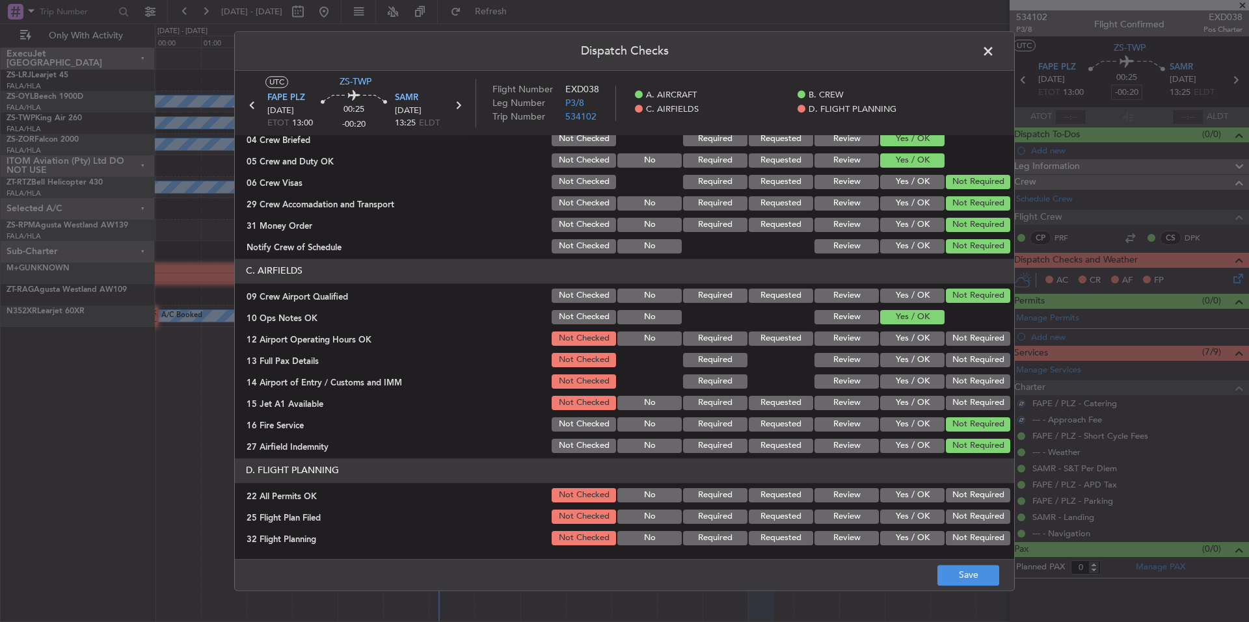
click at [956, 388] on div "Not Required" at bounding box center [977, 382] width 66 height 18
drag, startPoint x: 957, startPoint y: 384, endPoint x: 967, endPoint y: 369, distance: 17.0
click at [958, 382] on button "Not Required" at bounding box center [978, 382] width 64 height 14
click at [974, 401] on button "Not Required" at bounding box center [978, 403] width 64 height 14
click at [974, 361] on button "Not Required" at bounding box center [978, 360] width 64 height 14
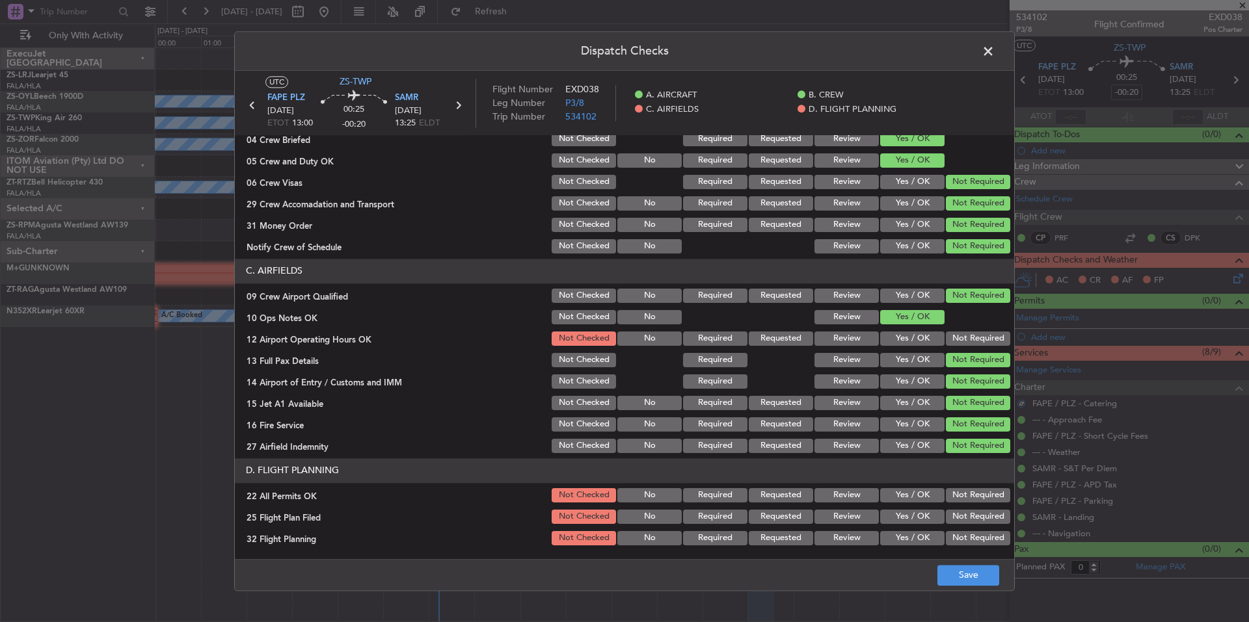
drag, startPoint x: 972, startPoint y: 345, endPoint x: 972, endPoint y: 325, distance: 19.5
click at [972, 341] on section "C. AIRFIELDS 09 Crew Airport Qualified Not Checked No Required Requested Review…" at bounding box center [624, 357] width 779 height 196
click at [972, 324] on div at bounding box center [977, 317] width 66 height 18
click at [973, 336] on div "Not Required" at bounding box center [977, 339] width 66 height 18
click at [973, 341] on button "Not Required" at bounding box center [978, 339] width 64 height 14
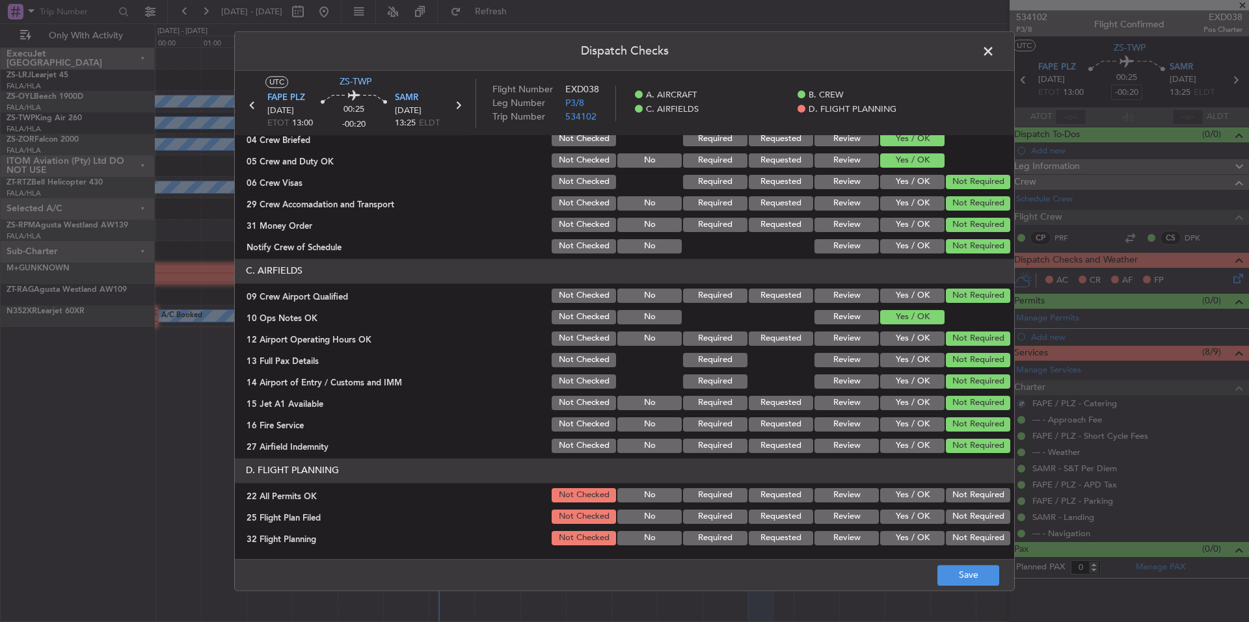
click at [975, 489] on button "Not Required" at bounding box center [978, 495] width 64 height 14
drag, startPoint x: 928, startPoint y: 507, endPoint x: 928, endPoint y: 516, distance: 9.1
click at [928, 507] on section "D. FLIGHT PLANNING 22 All Permits OK Not Checked No Required Requested Review Y…" at bounding box center [624, 503] width 779 height 89
click at [928, 522] on button "Yes / OK" at bounding box center [912, 517] width 64 height 14
drag, startPoint x: 926, startPoint y: 534, endPoint x: 926, endPoint y: 545, distance: 11.1
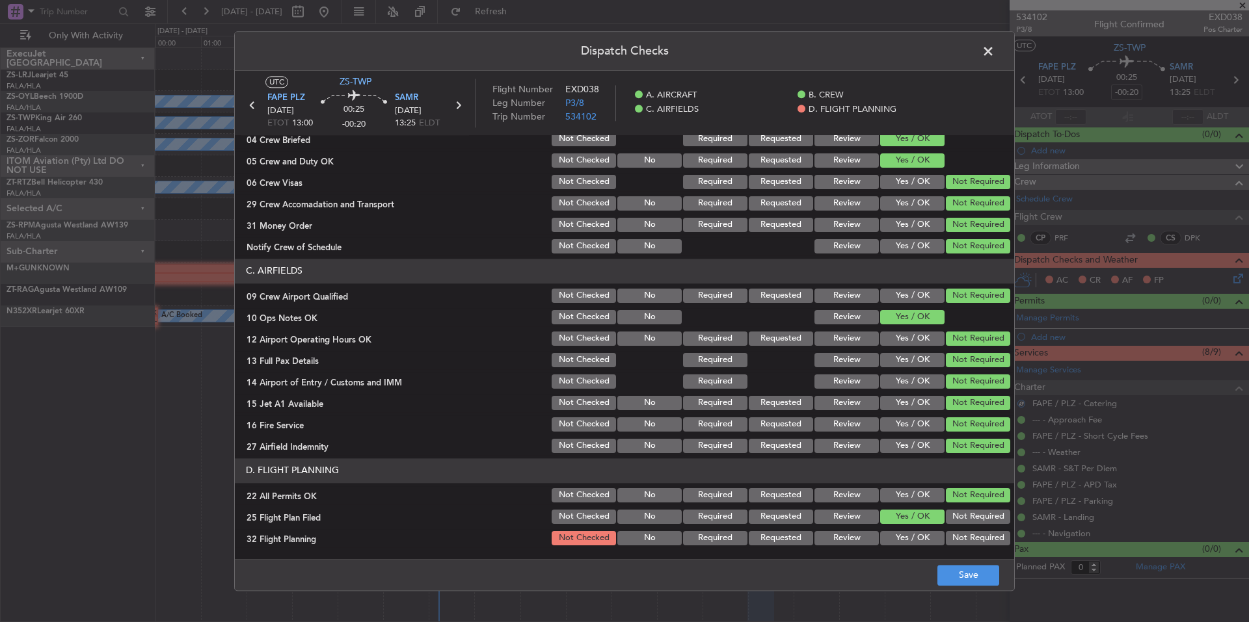
click at [926, 539] on div "Yes / OK" at bounding box center [911, 538] width 66 height 18
click at [926, 545] on button "Yes / OK" at bounding box center [912, 538] width 64 height 14
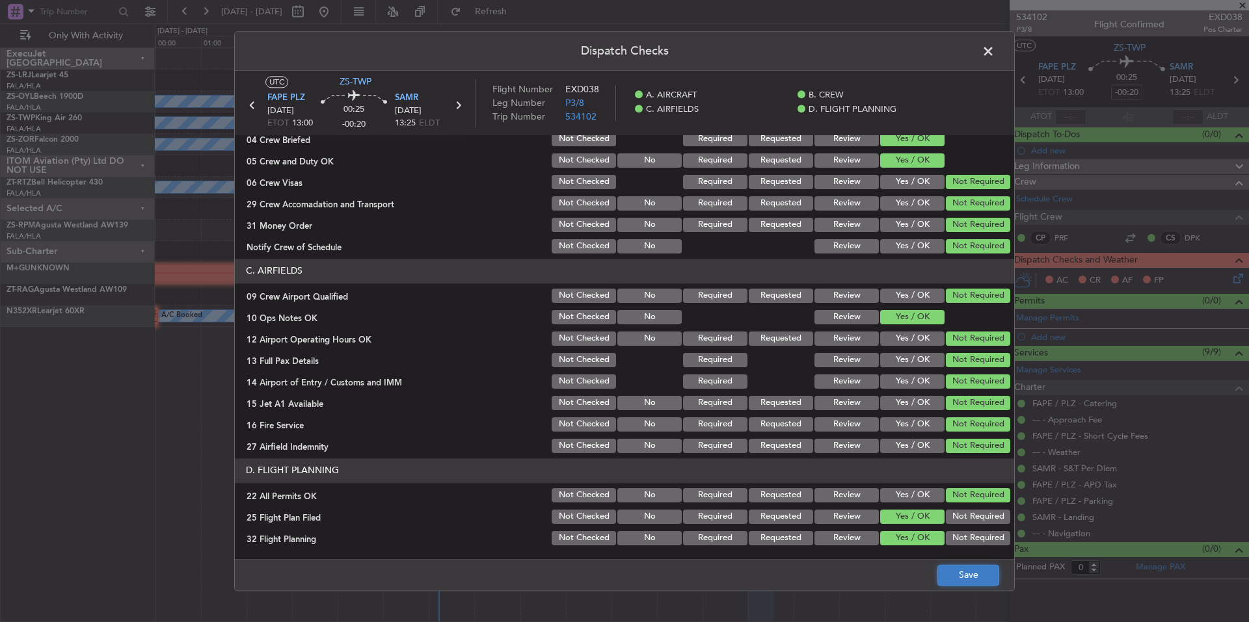
click at [969, 576] on button "Save" at bounding box center [968, 575] width 62 height 21
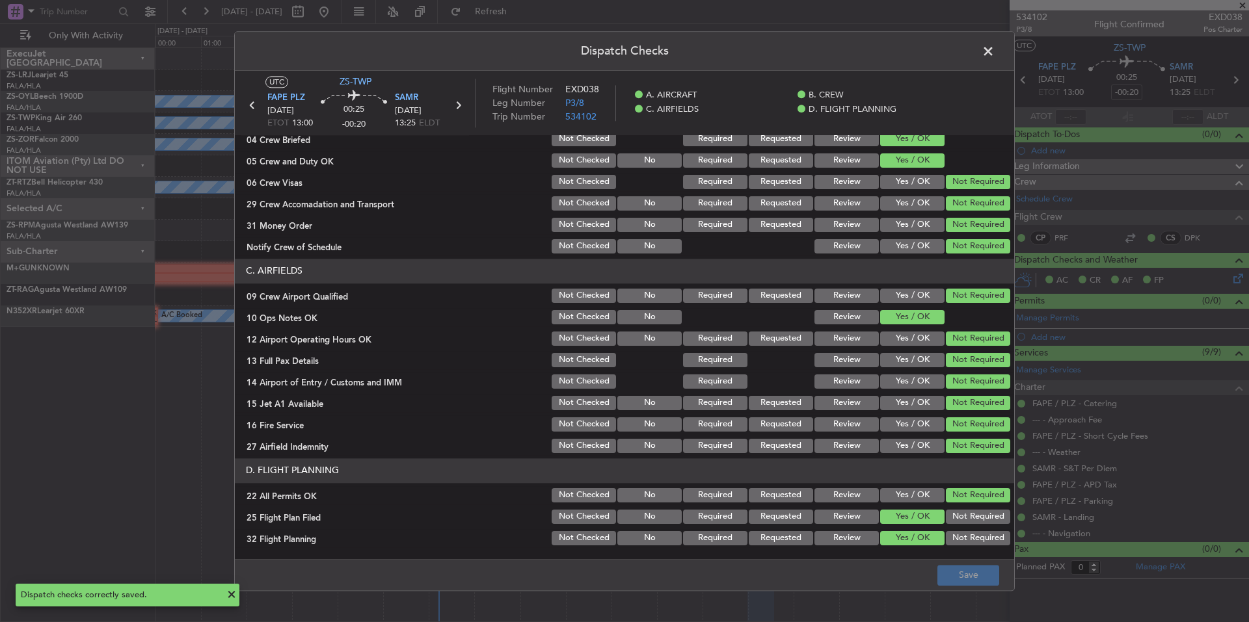
click at [995, 49] on span at bounding box center [995, 55] width 0 height 26
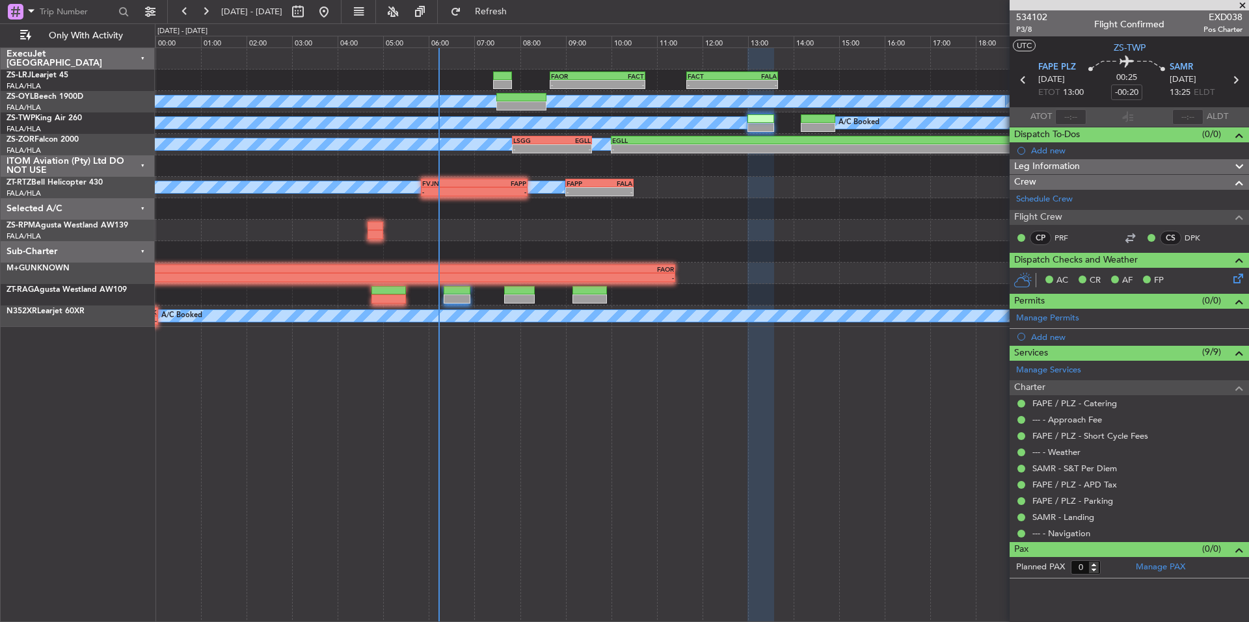
click at [1242, 3] on span at bounding box center [1242, 6] width 13 height 12
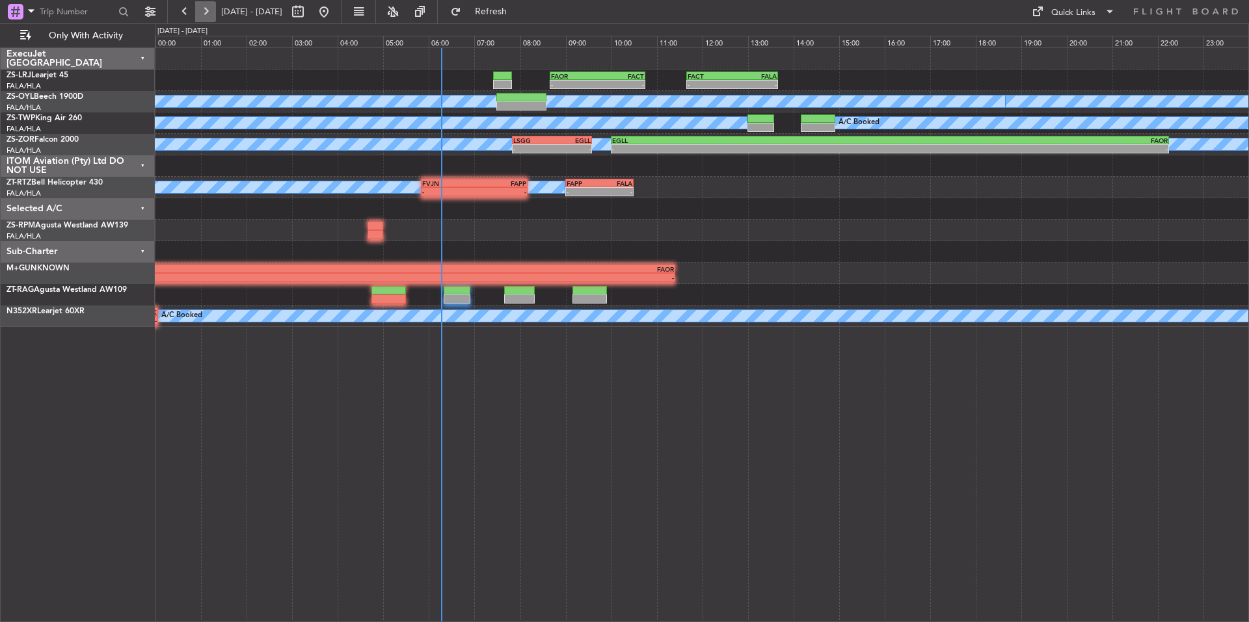
click at [213, 16] on button at bounding box center [205, 11] width 21 height 21
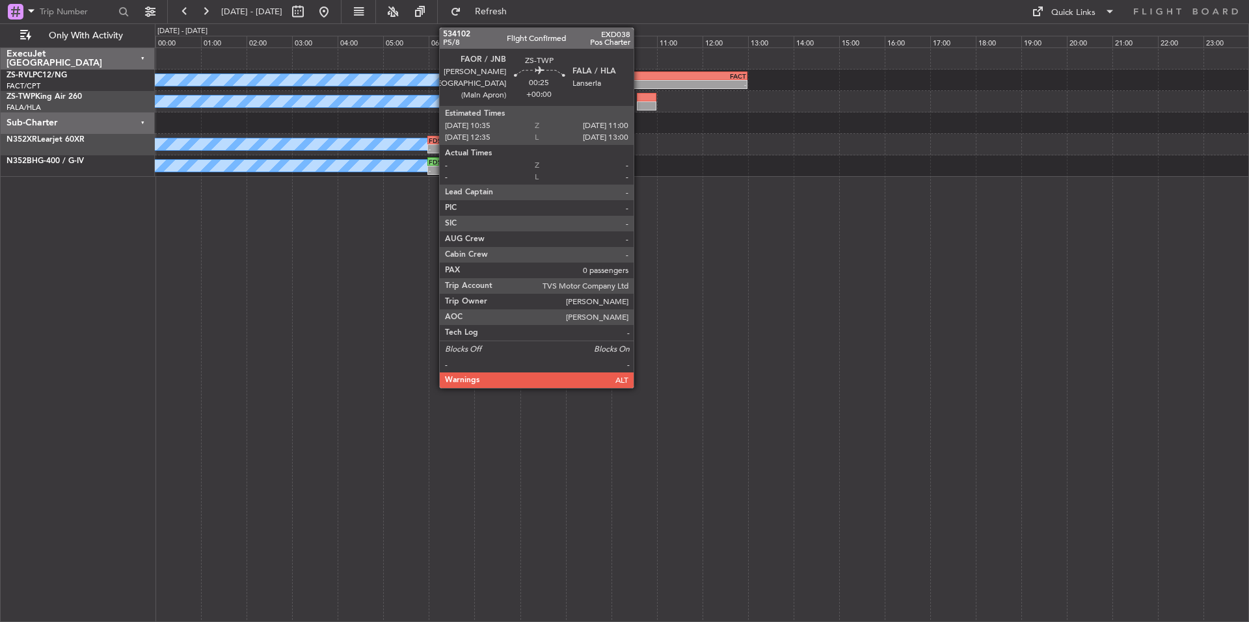
click at [639, 103] on div at bounding box center [647, 105] width 20 height 9
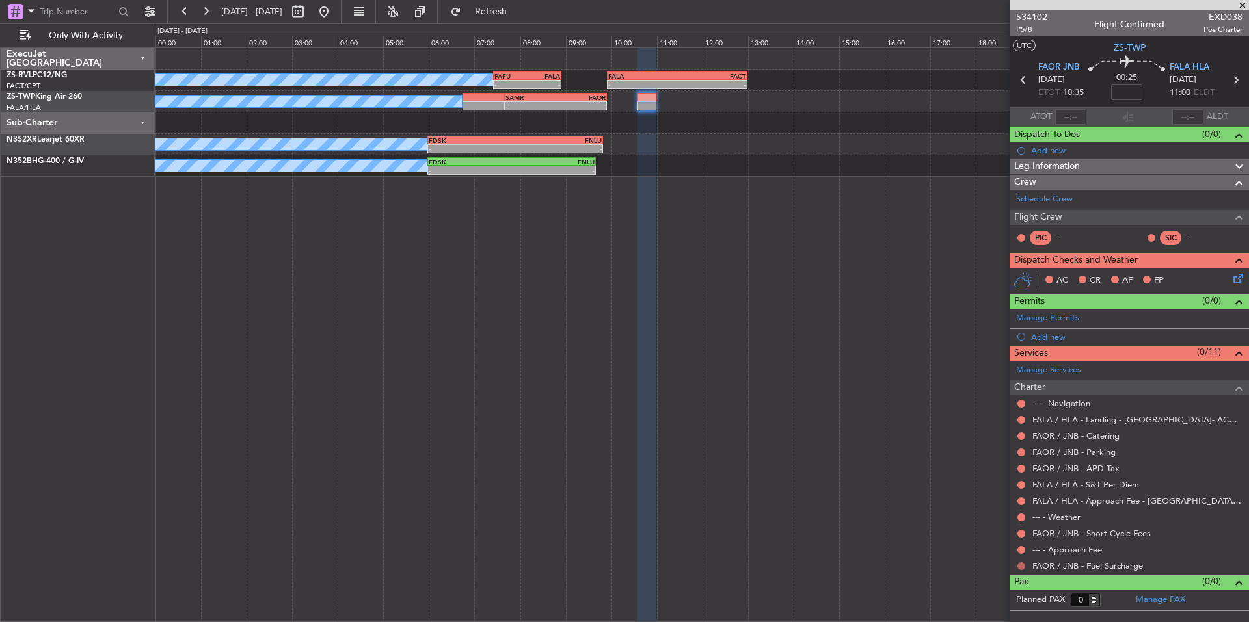
click at [1022, 567] on button at bounding box center [1021, 567] width 8 height 8
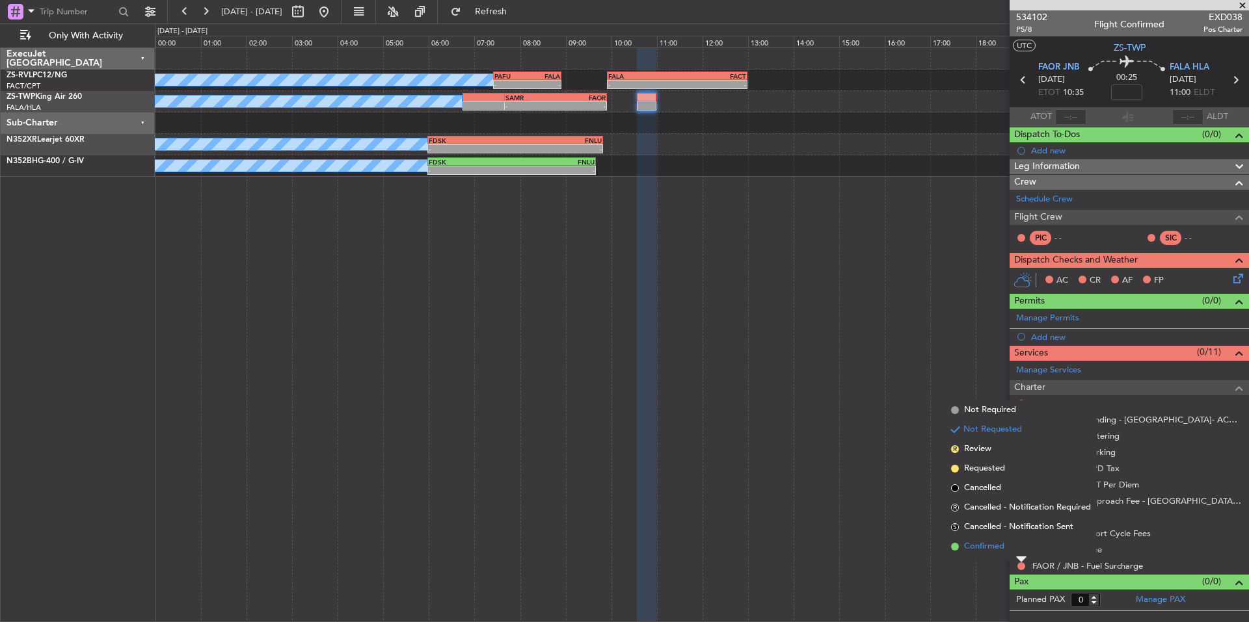
click at [1008, 555] on li "Confirmed" at bounding box center [1021, 547] width 150 height 20
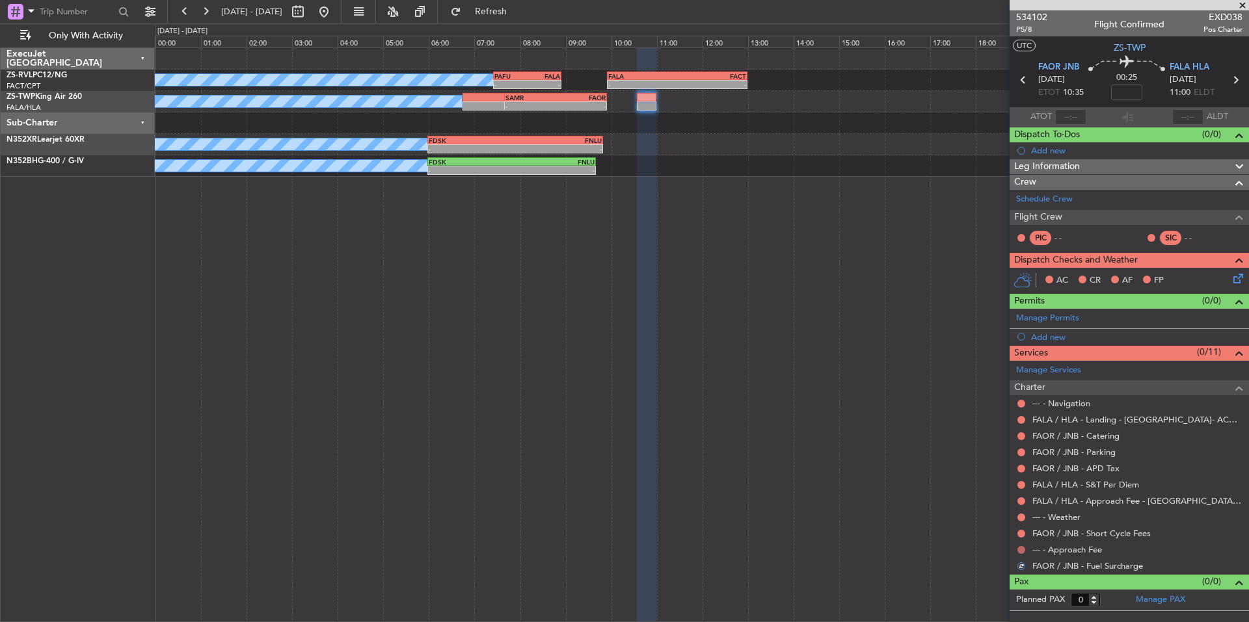
click at [1023, 550] on button at bounding box center [1021, 550] width 8 height 8
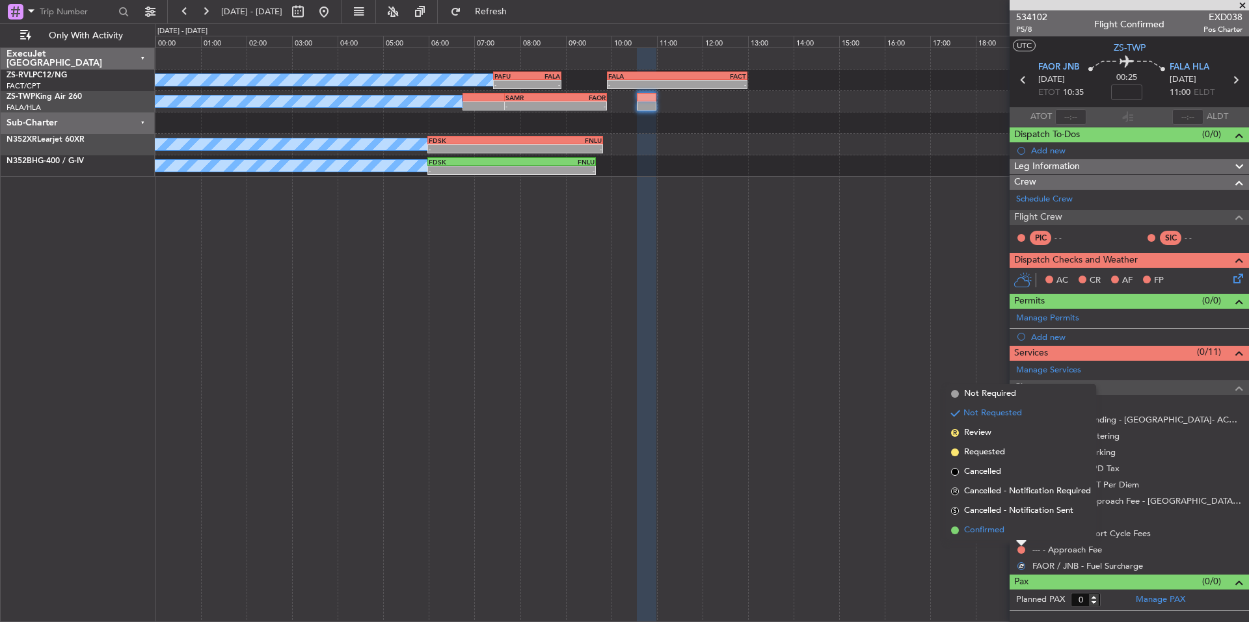
click at [1005, 536] on li "Confirmed" at bounding box center [1021, 531] width 150 height 20
click at [1005, 536] on div "A/C Booked A/C Booked A/C Booked - - PAFU 07:25 Z FALA 08:55 Z - - FALA 09:55 Z…" at bounding box center [702, 334] width 1094 height 575
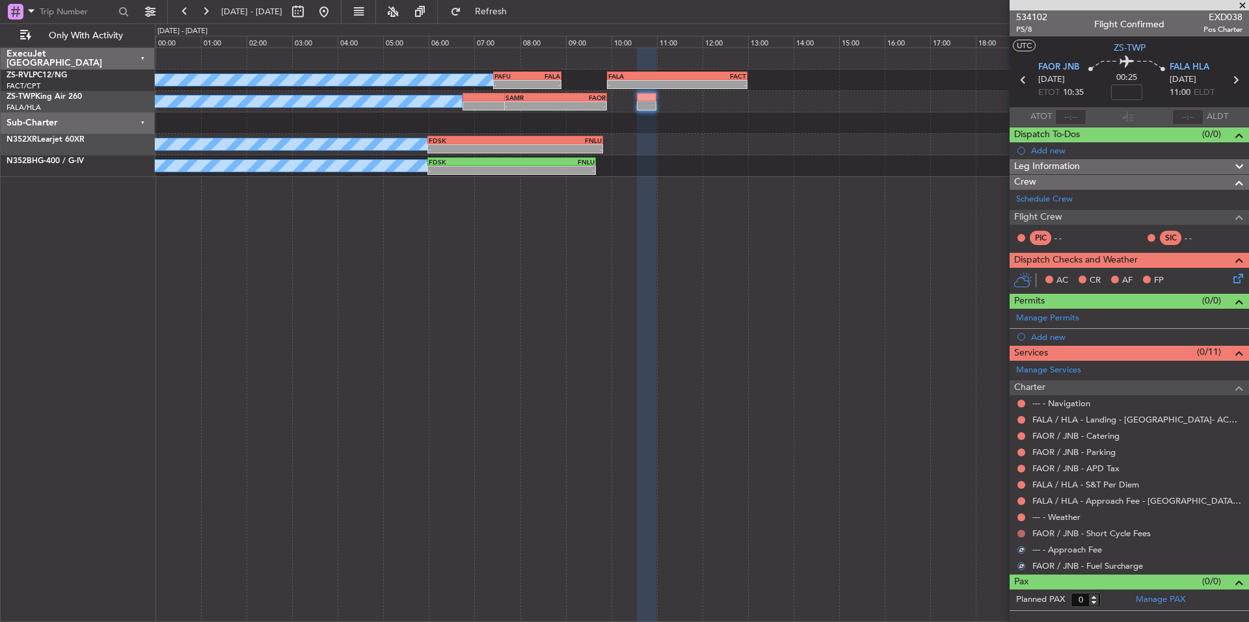
click at [1023, 530] on button at bounding box center [1021, 534] width 8 height 8
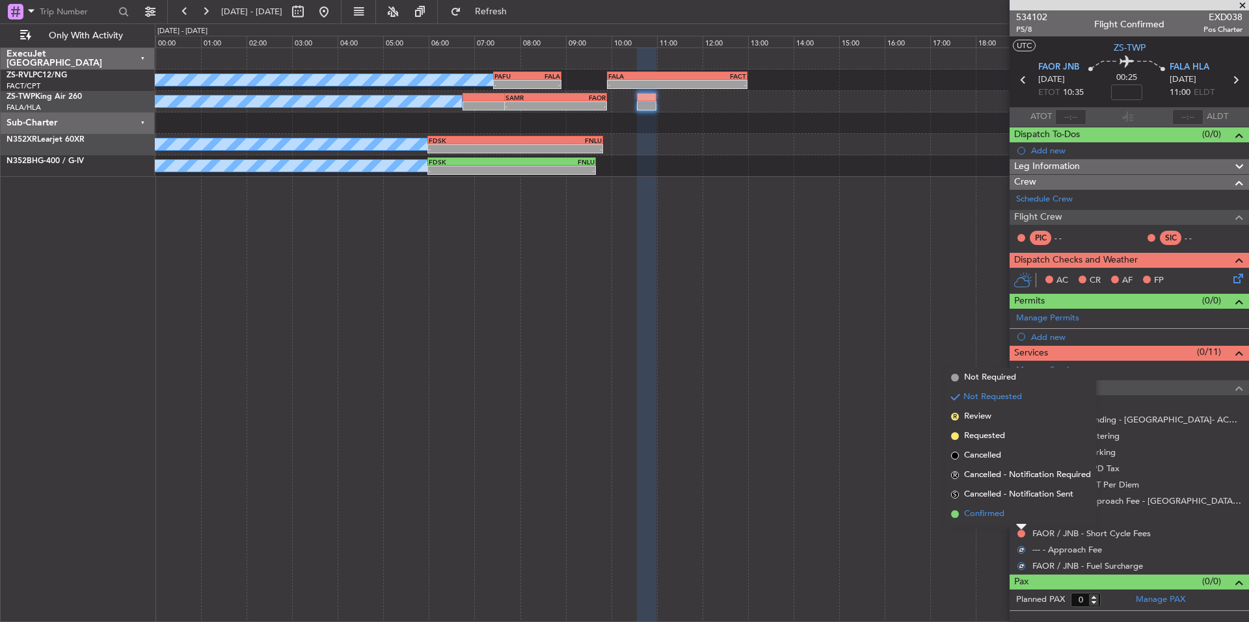
click at [1008, 518] on li "Confirmed" at bounding box center [1021, 515] width 150 height 20
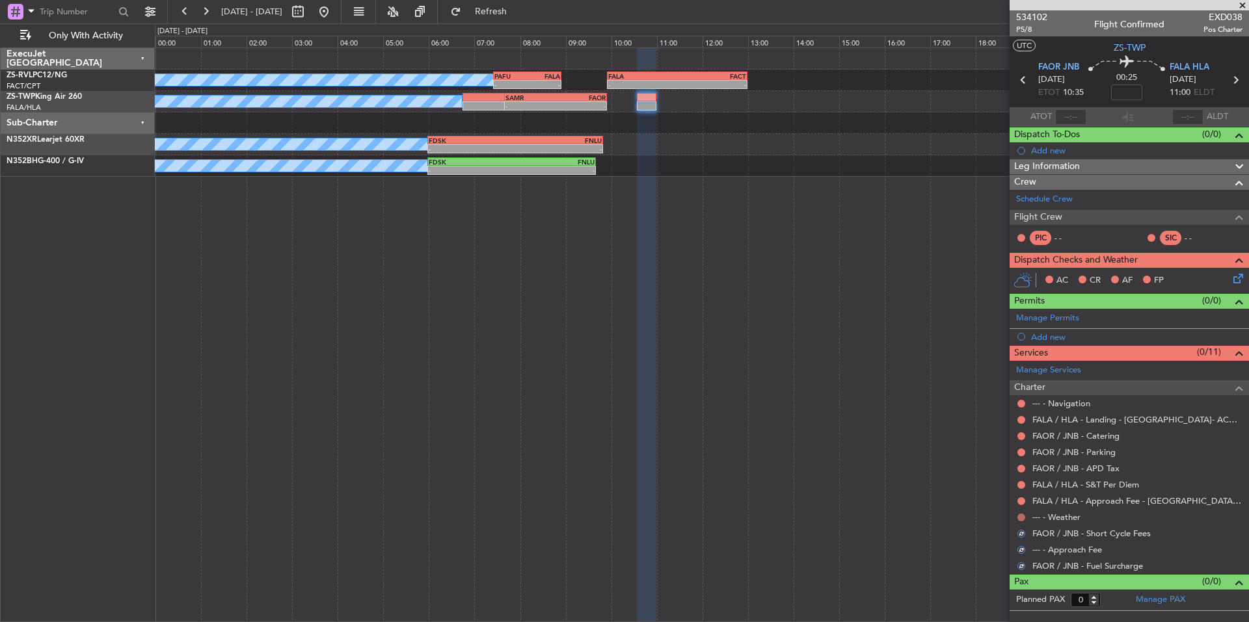
click at [1019, 518] on button at bounding box center [1021, 518] width 8 height 8
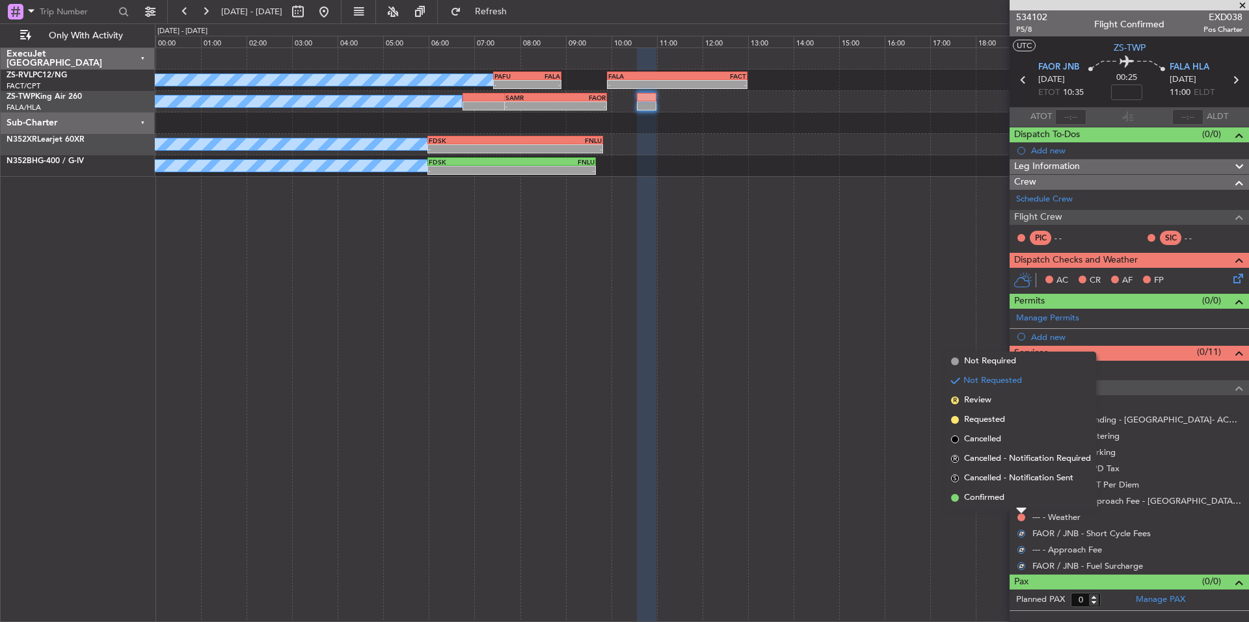
click at [1012, 509] on div "--- - Weather" at bounding box center [1129, 517] width 239 height 16
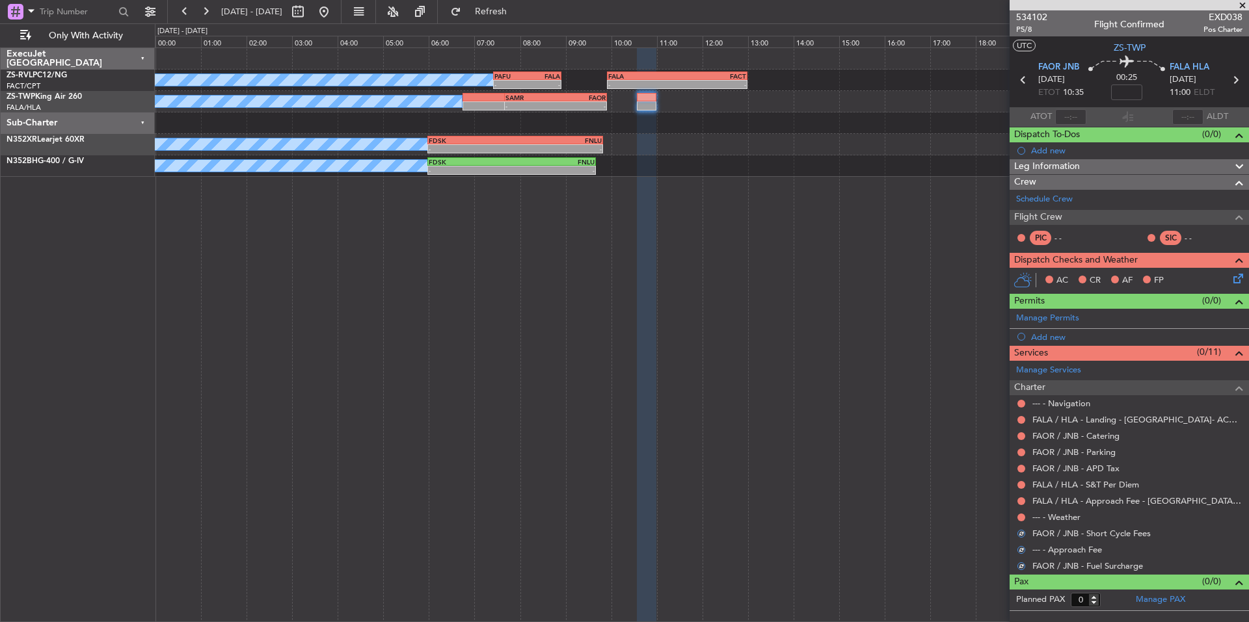
click at [1021, 513] on div at bounding box center [1021, 518] width 10 height 10
click at [1019, 515] on button at bounding box center [1021, 518] width 8 height 8
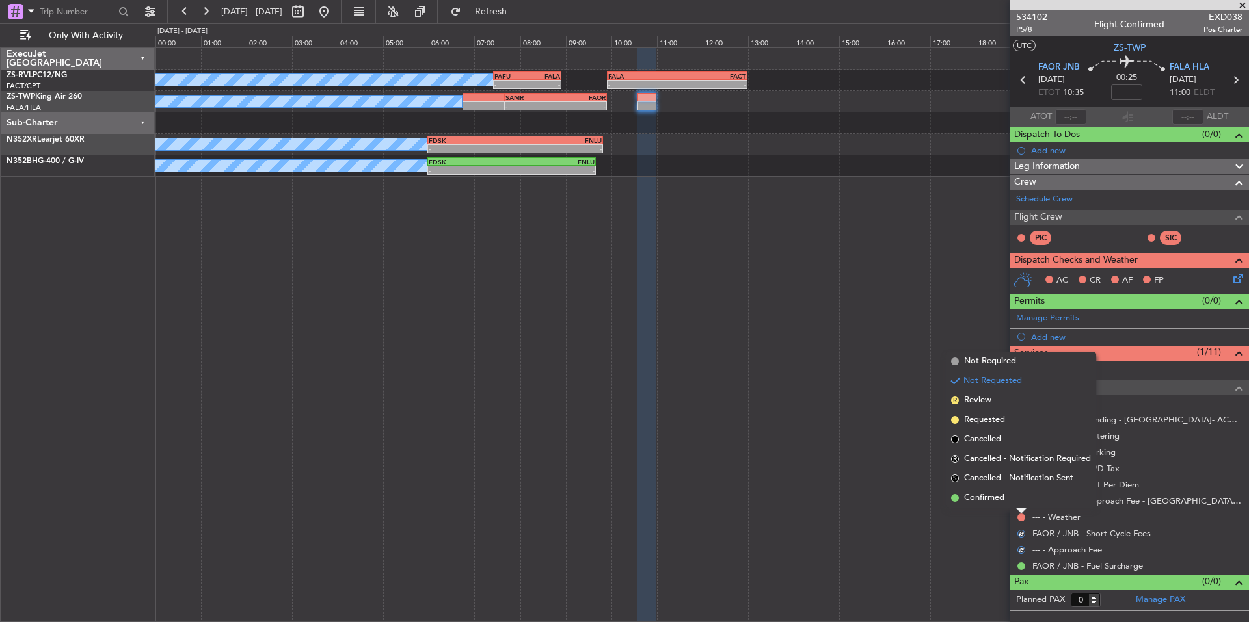
click at [1010, 500] on li "Confirmed" at bounding box center [1021, 498] width 150 height 20
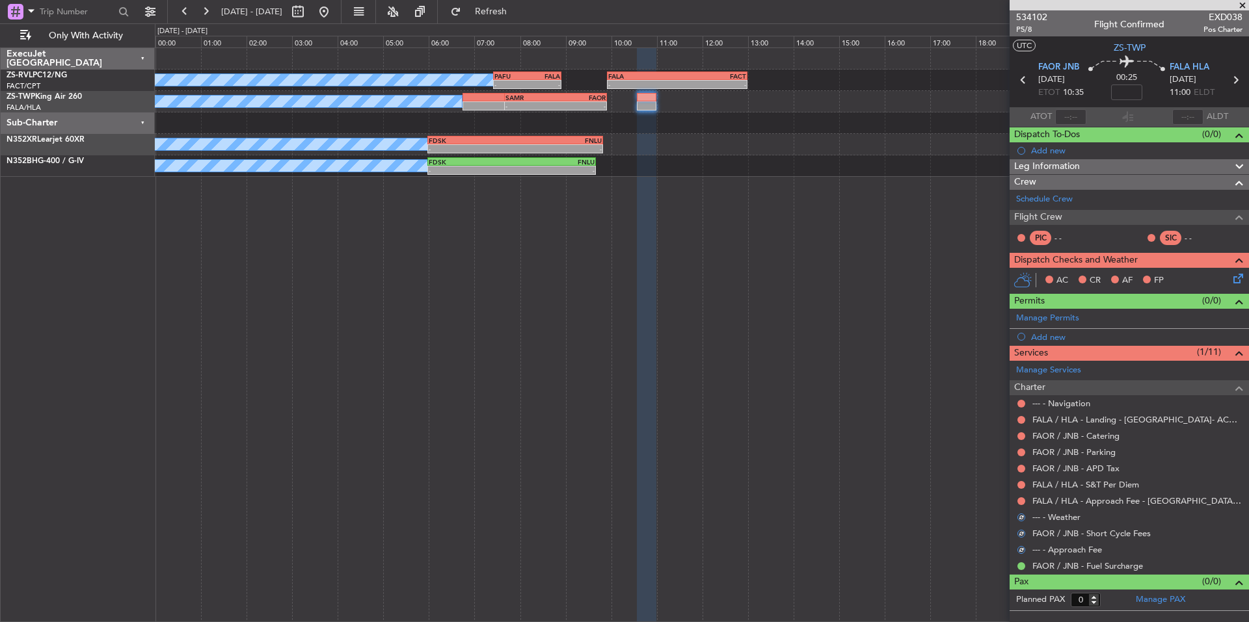
click at [1017, 500] on div at bounding box center [1021, 501] width 10 height 10
click at [1019, 499] on button at bounding box center [1021, 502] width 8 height 8
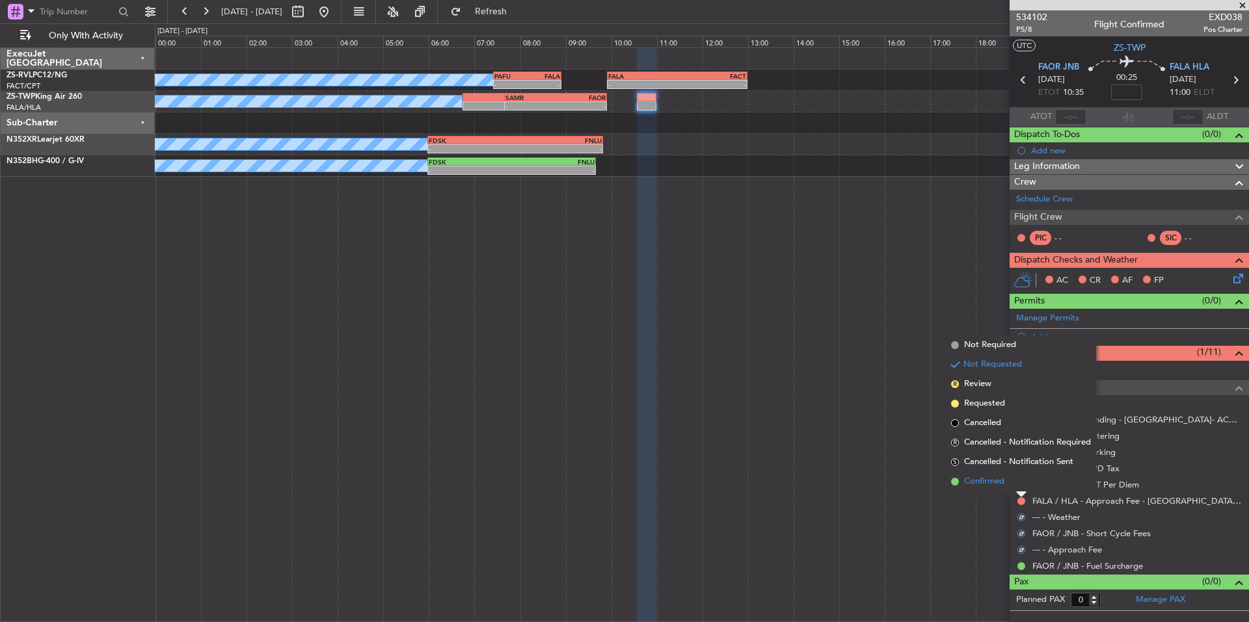
click at [1002, 487] on span "Confirmed" at bounding box center [984, 481] width 40 height 13
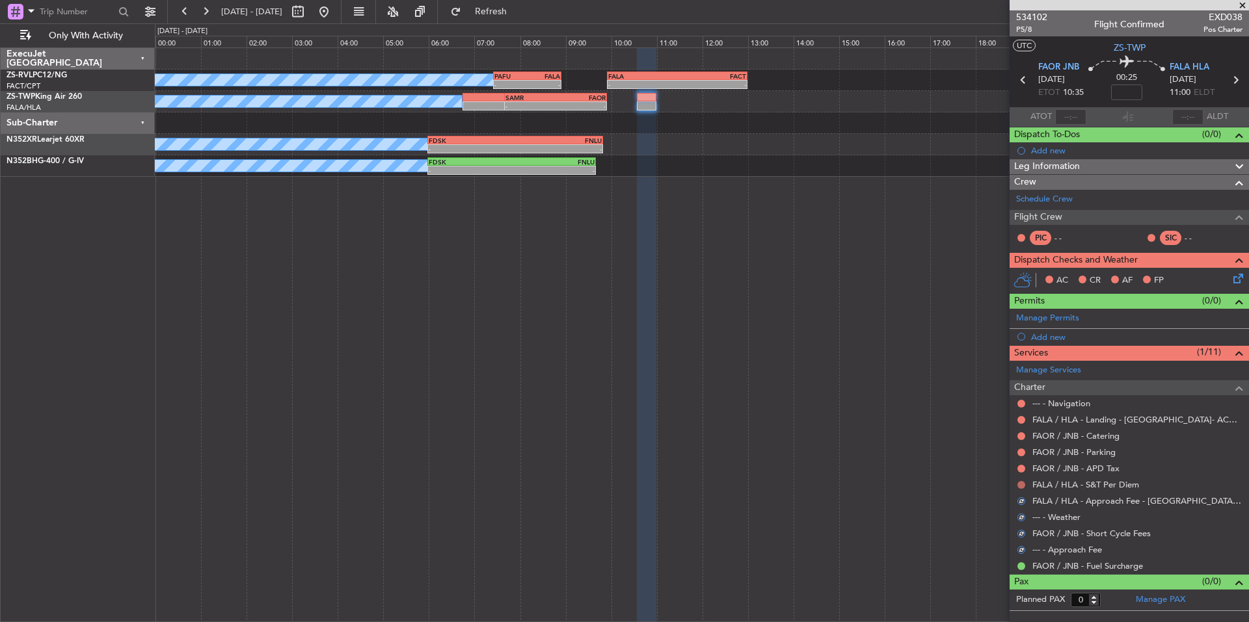
click at [1020, 483] on button at bounding box center [1021, 485] width 8 height 8
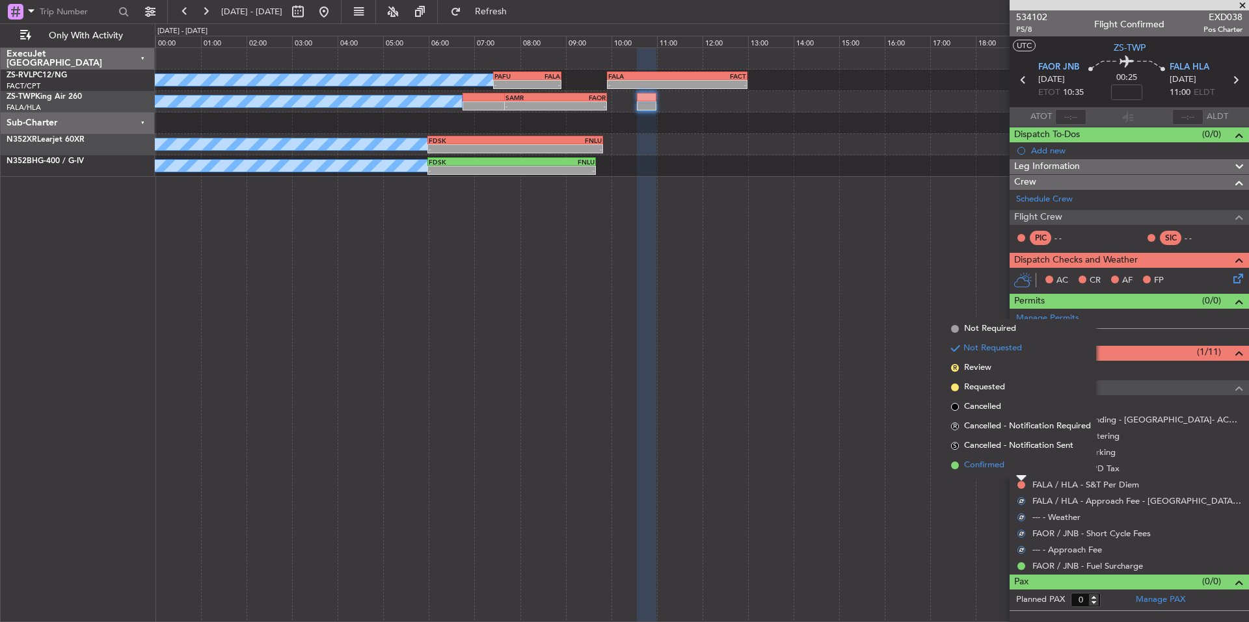
click at [1004, 468] on span "Confirmed" at bounding box center [984, 465] width 40 height 13
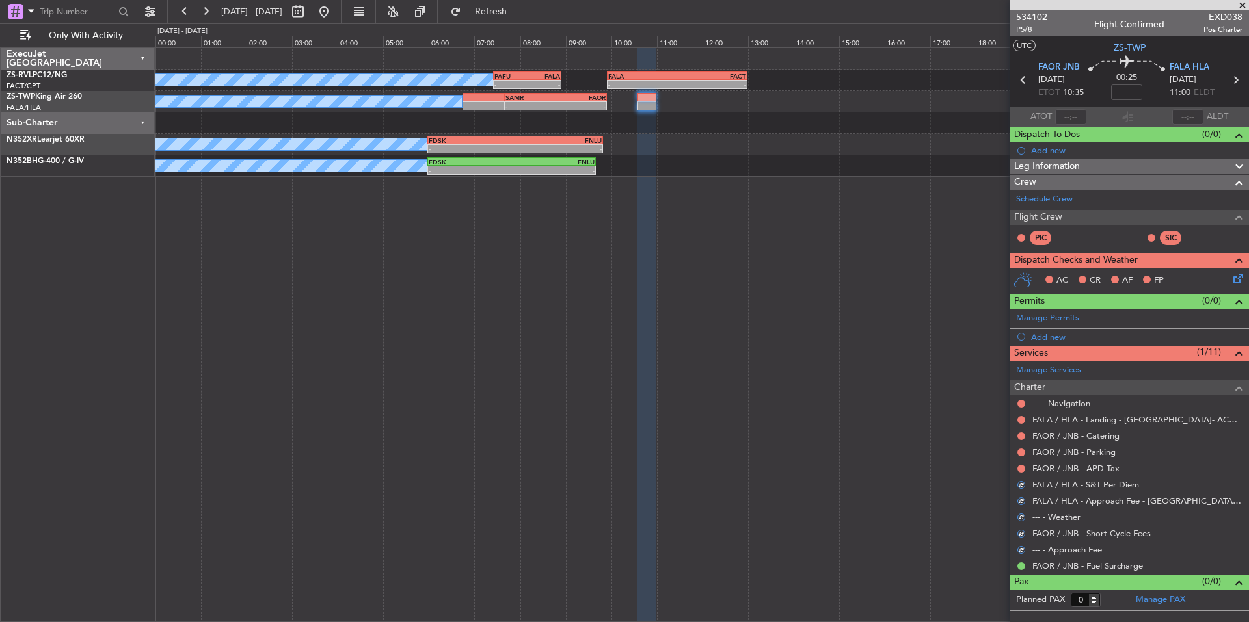
click at [1017, 466] on div at bounding box center [1021, 469] width 10 height 10
click at [1024, 468] on button at bounding box center [1021, 469] width 8 height 8
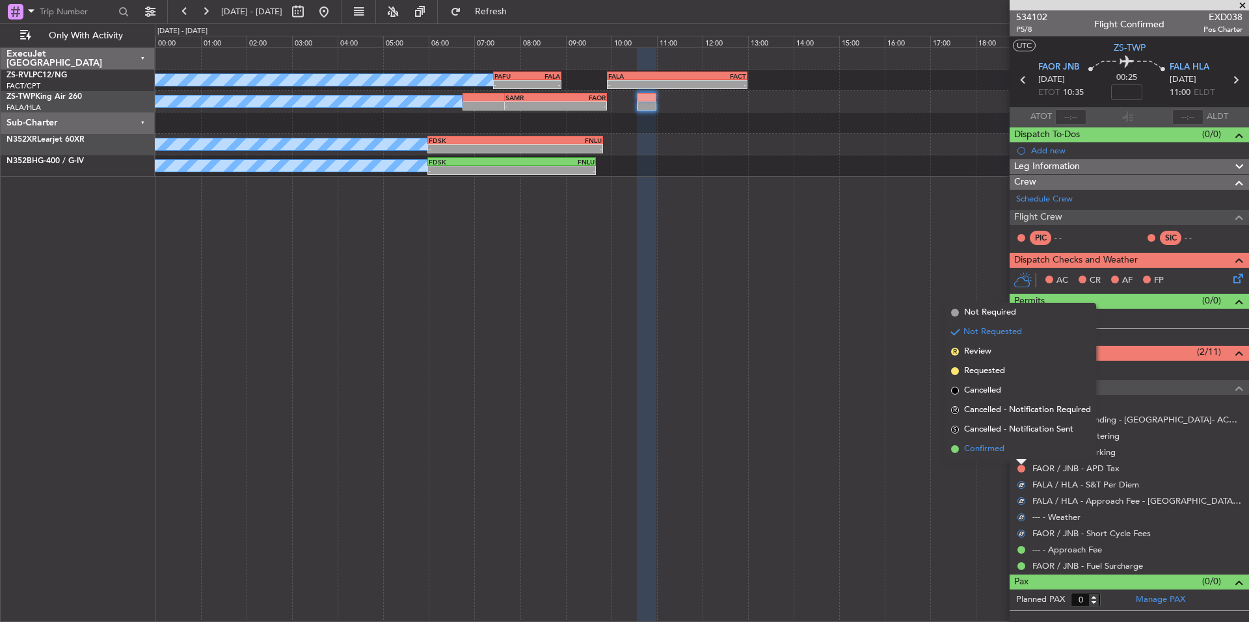
click at [1000, 451] on span "Confirmed" at bounding box center [984, 449] width 40 height 13
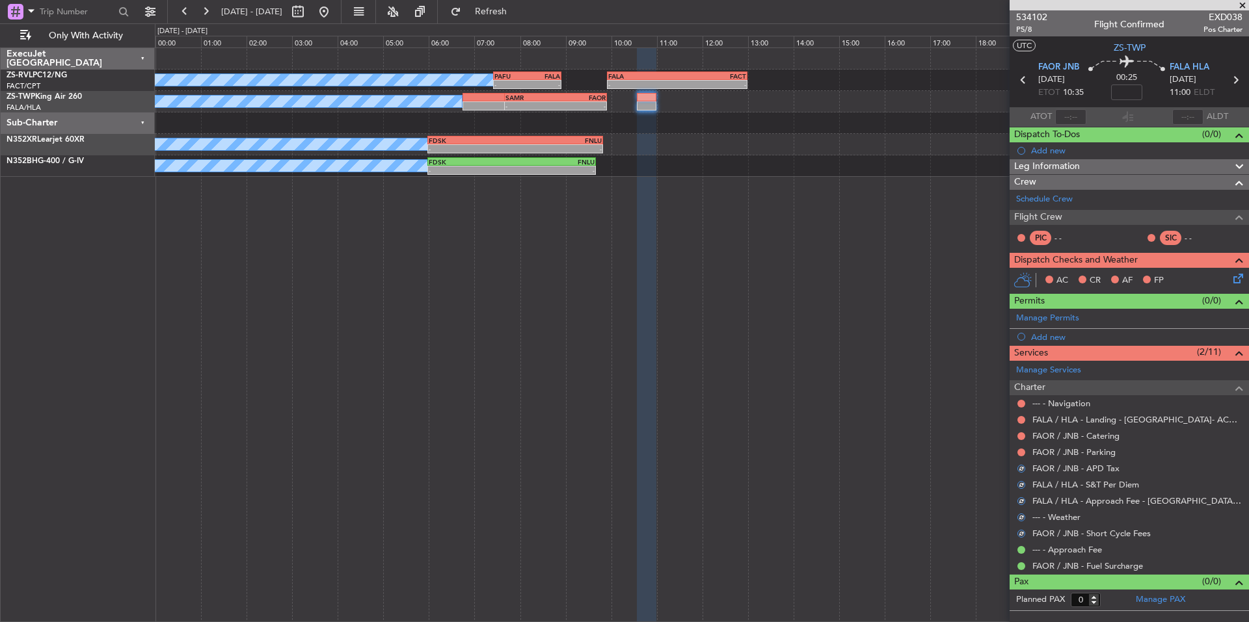
click at [1025, 451] on div at bounding box center [1021, 453] width 10 height 10
click at [1020, 451] on button at bounding box center [1021, 453] width 8 height 8
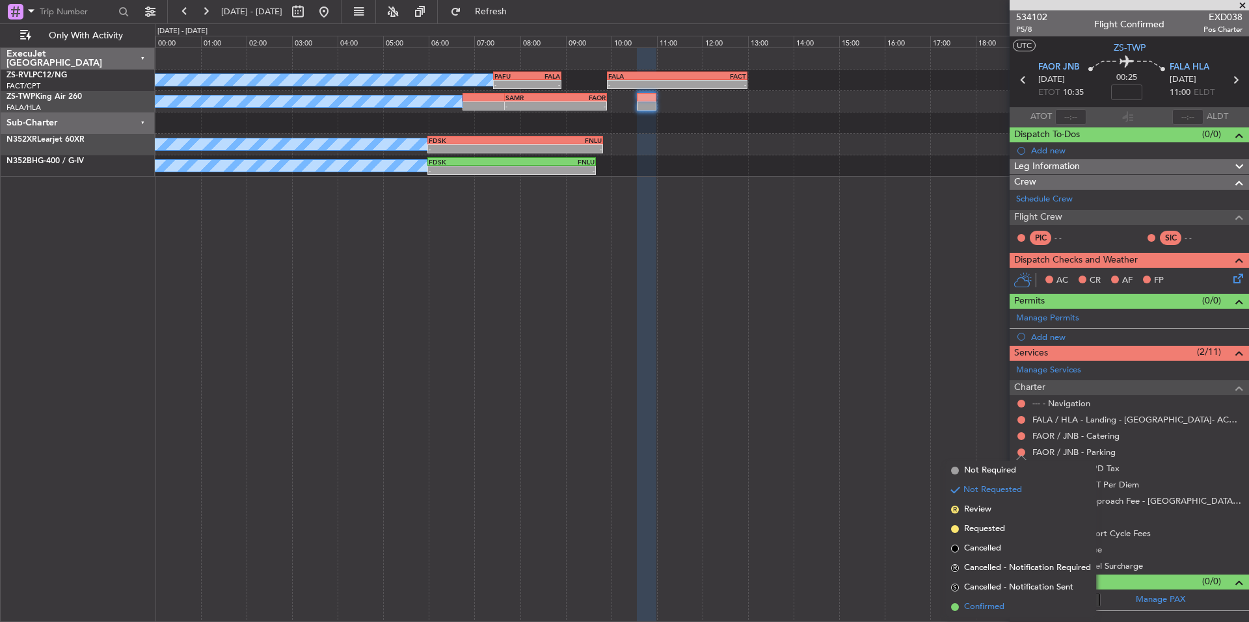
click at [1002, 604] on span "Confirmed" at bounding box center [984, 607] width 40 height 13
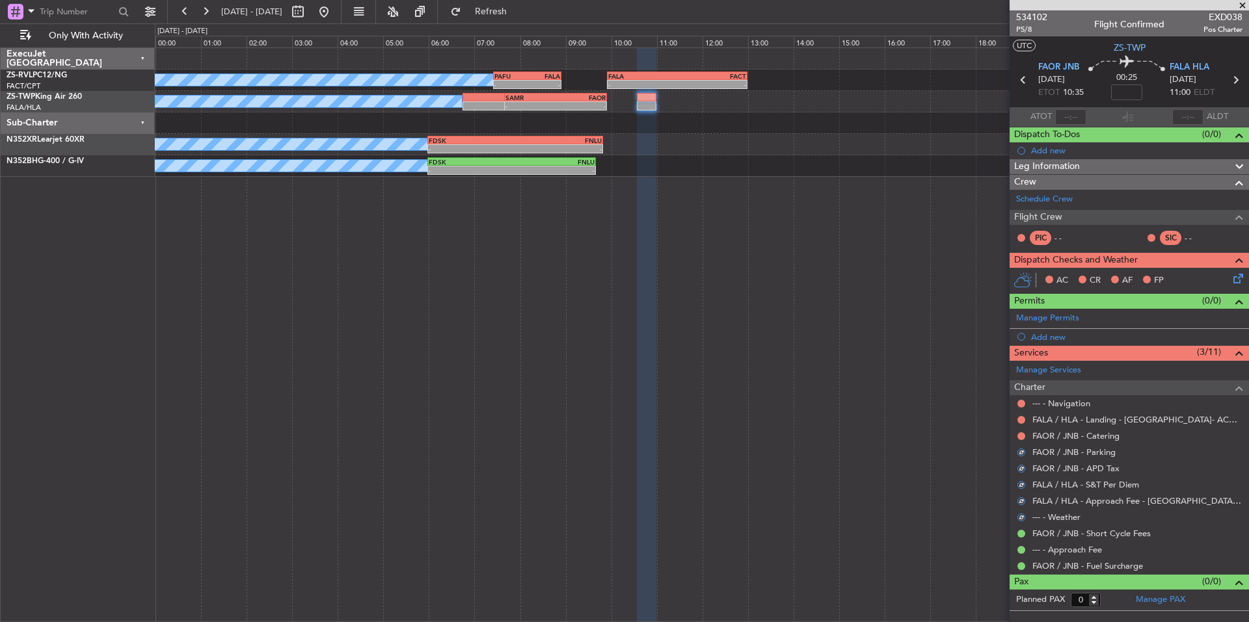
click at [1021, 433] on mat-tooltip-component "Not Requested" at bounding box center [1022, 440] width 74 height 34
click at [1021, 433] on div "Not Requested" at bounding box center [1021, 441] width 55 height 16
click at [1021, 420] on button at bounding box center [1021, 420] width 8 height 8
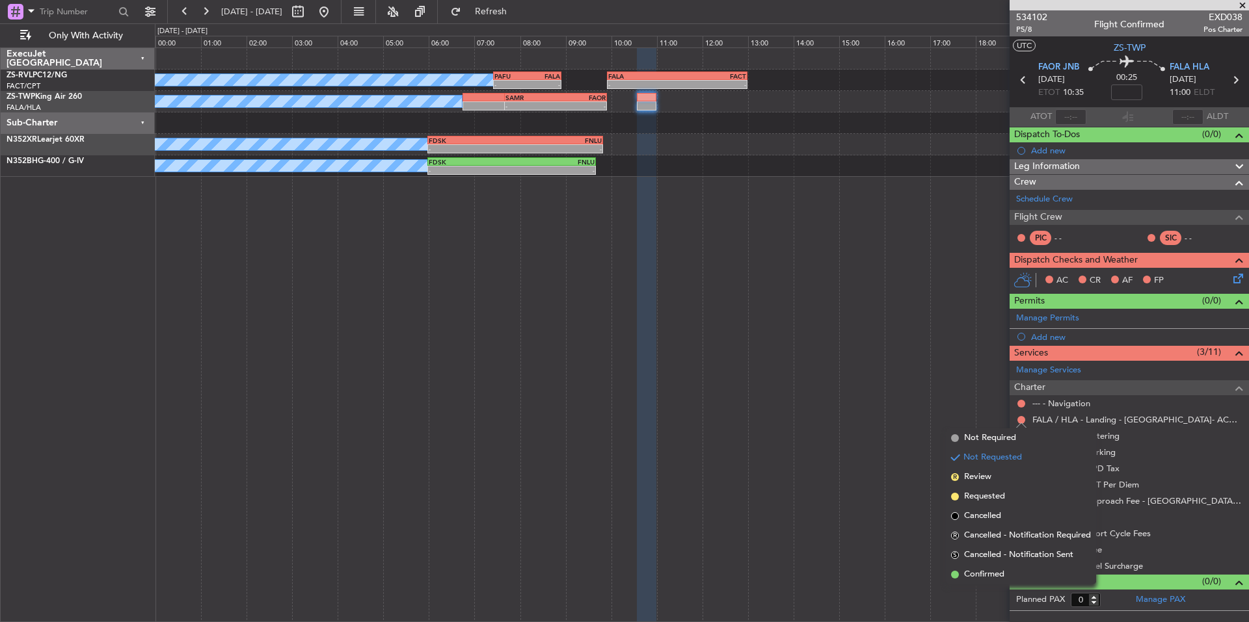
drag, startPoint x: 997, startPoint y: 573, endPoint x: 1026, endPoint y: 477, distance: 100.4
click at [996, 573] on span "Confirmed" at bounding box center [984, 574] width 40 height 13
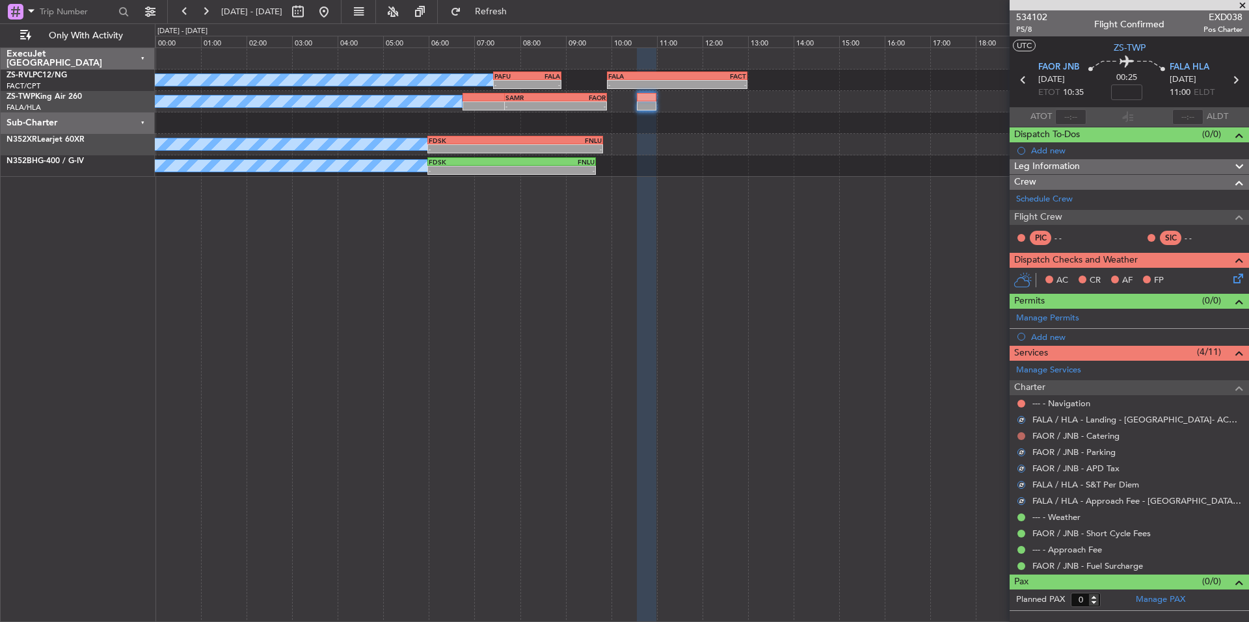
click at [1024, 435] on button at bounding box center [1021, 437] width 8 height 8
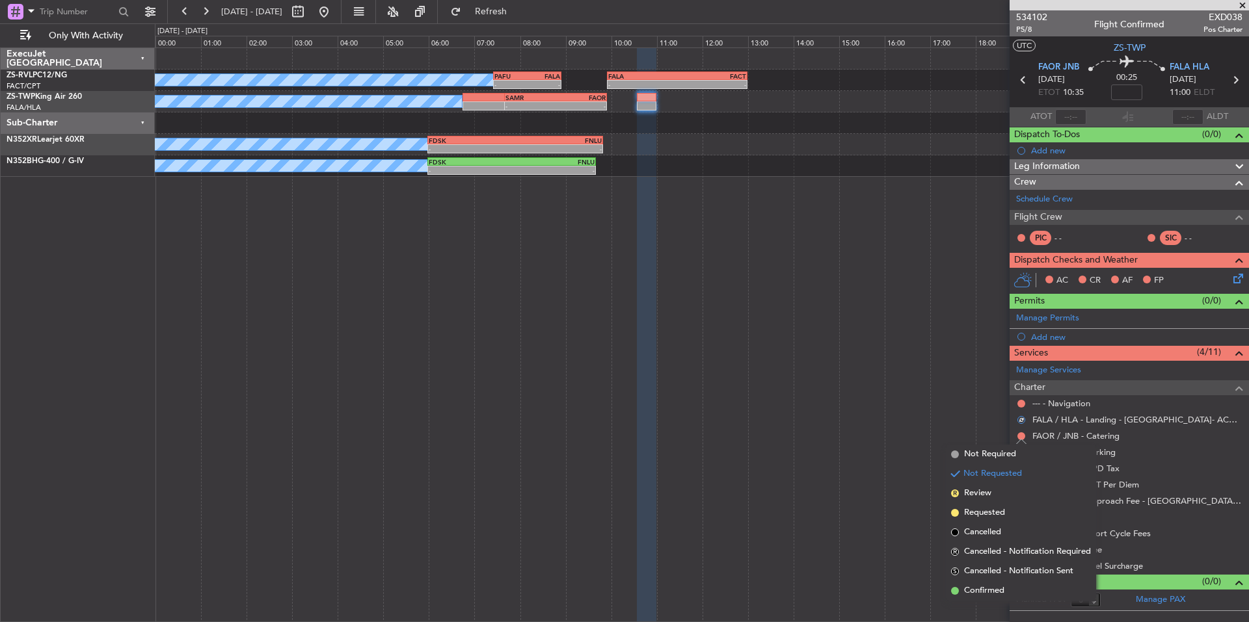
drag, startPoint x: 1007, startPoint y: 594, endPoint x: 1019, endPoint y: 451, distance: 142.9
click at [1006, 594] on li "Confirmed" at bounding box center [1021, 592] width 150 height 20
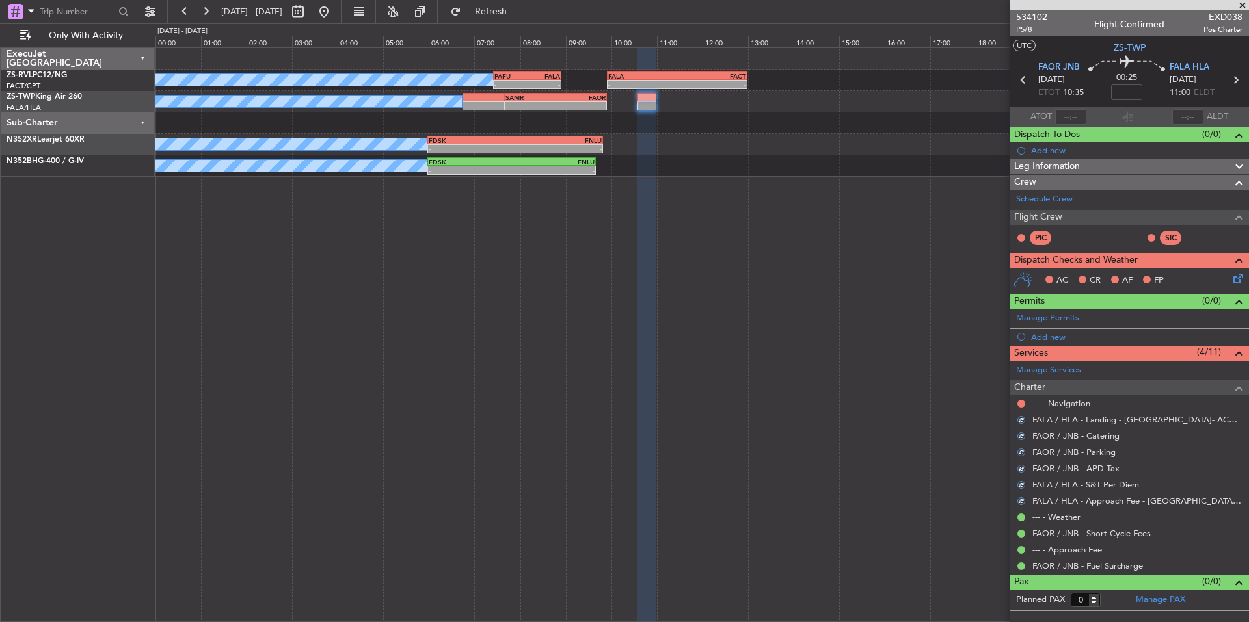
click at [1025, 399] on nimbus-traffic-light at bounding box center [1021, 404] width 10 height 10
click at [1022, 403] on button at bounding box center [1021, 404] width 8 height 8
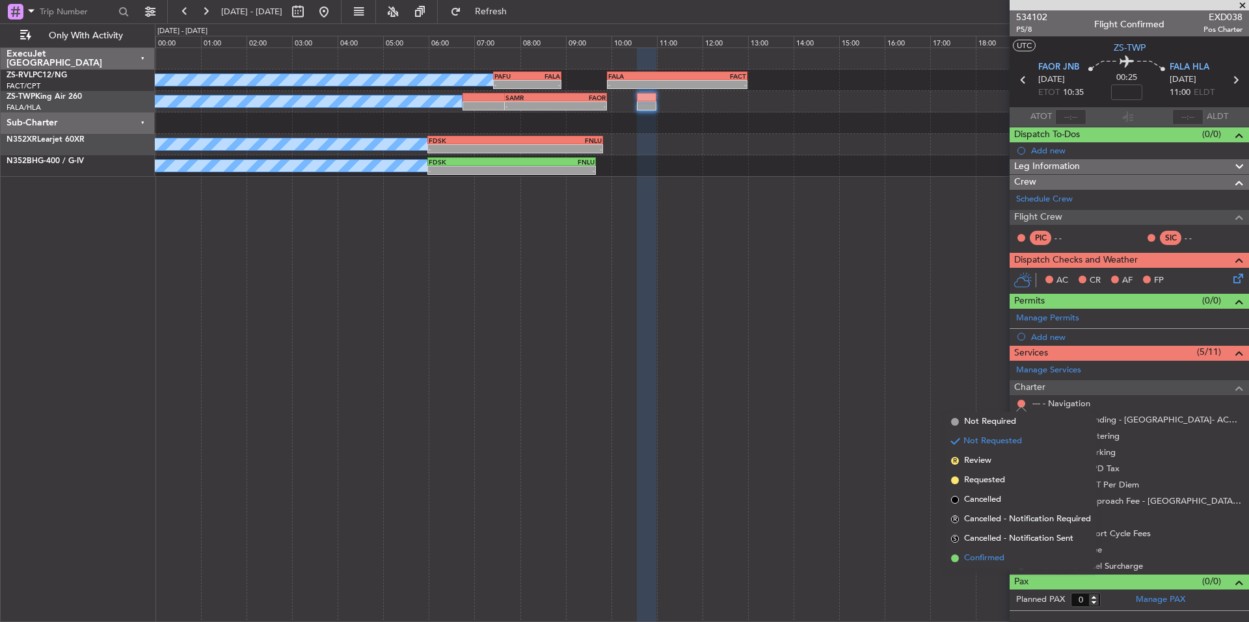
click at [984, 557] on span "Confirmed" at bounding box center [984, 558] width 40 height 13
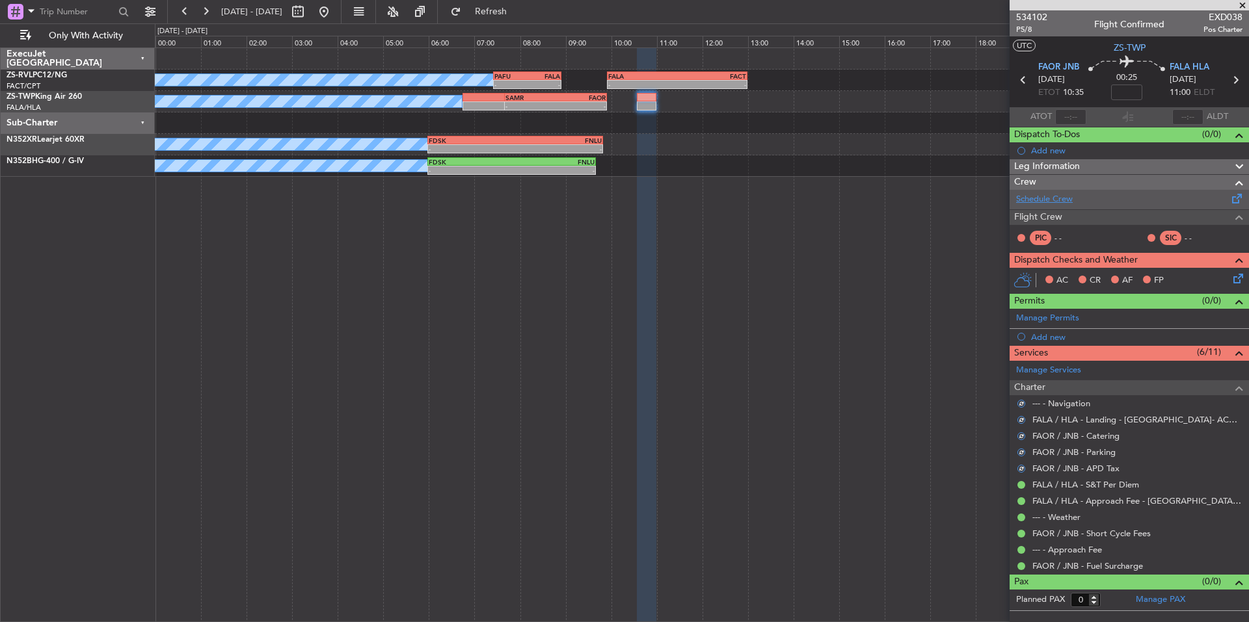
click at [1067, 198] on link "Schedule Crew" at bounding box center [1044, 199] width 57 height 13
click at [1242, 5] on span at bounding box center [1242, 6] width 13 height 12
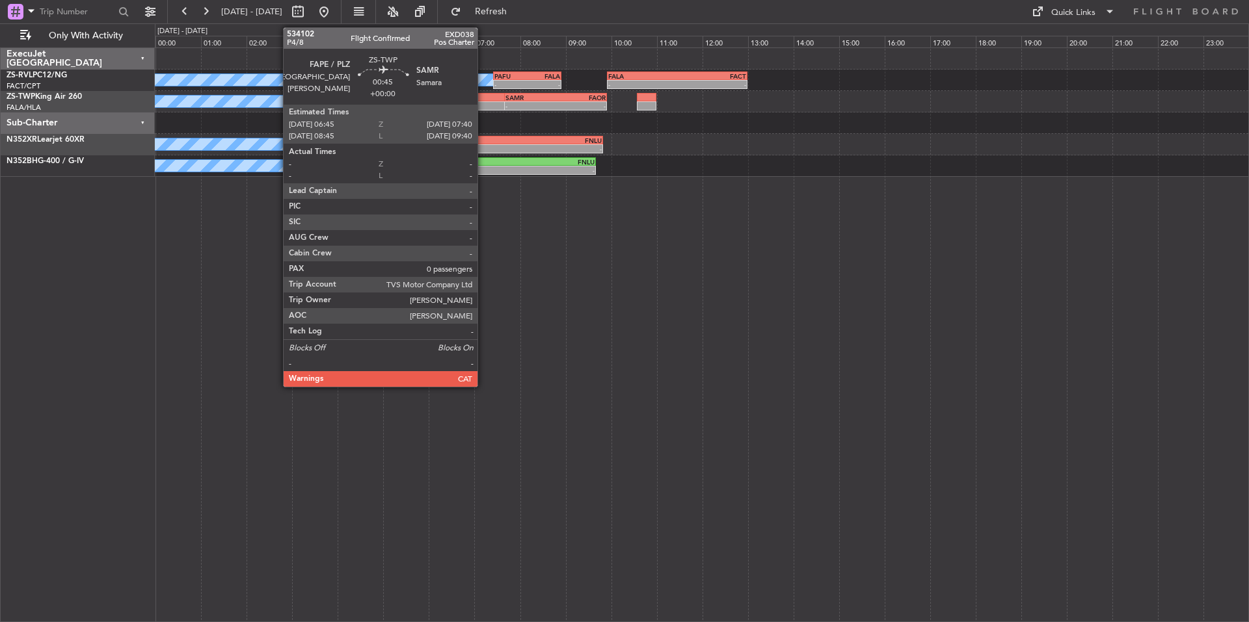
click at [483, 103] on div at bounding box center [483, 105] width 42 height 9
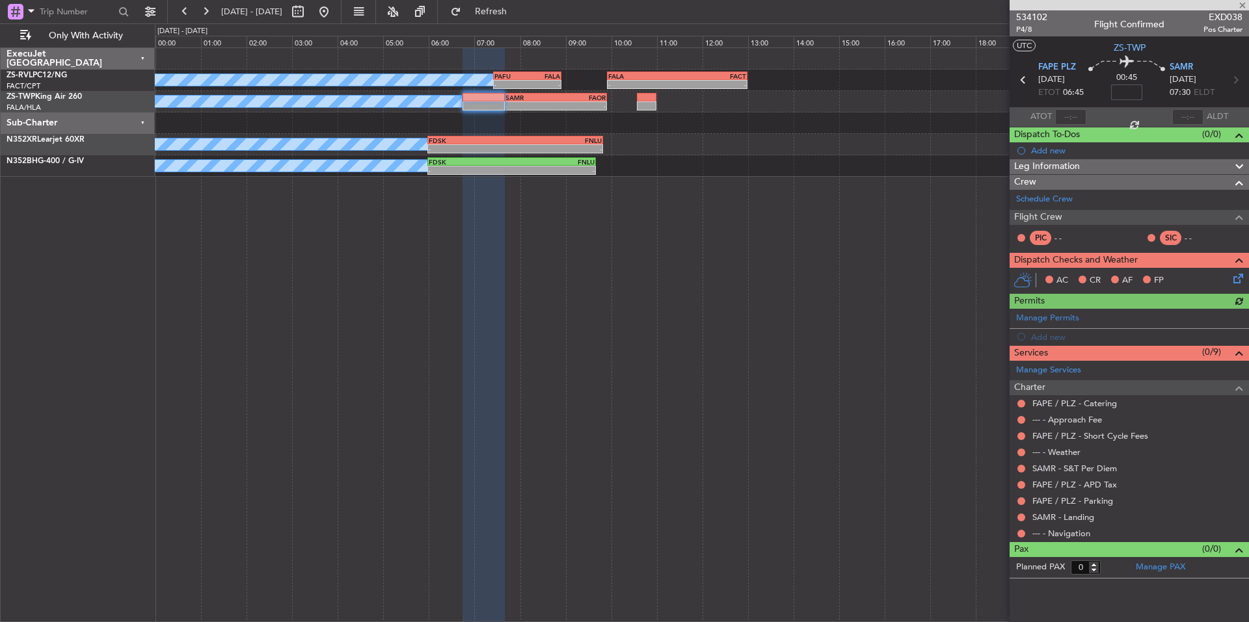
click at [1136, 94] on input at bounding box center [1126, 93] width 31 height 16
type input "-00:15"
click at [1240, 3] on span at bounding box center [1242, 6] width 13 height 12
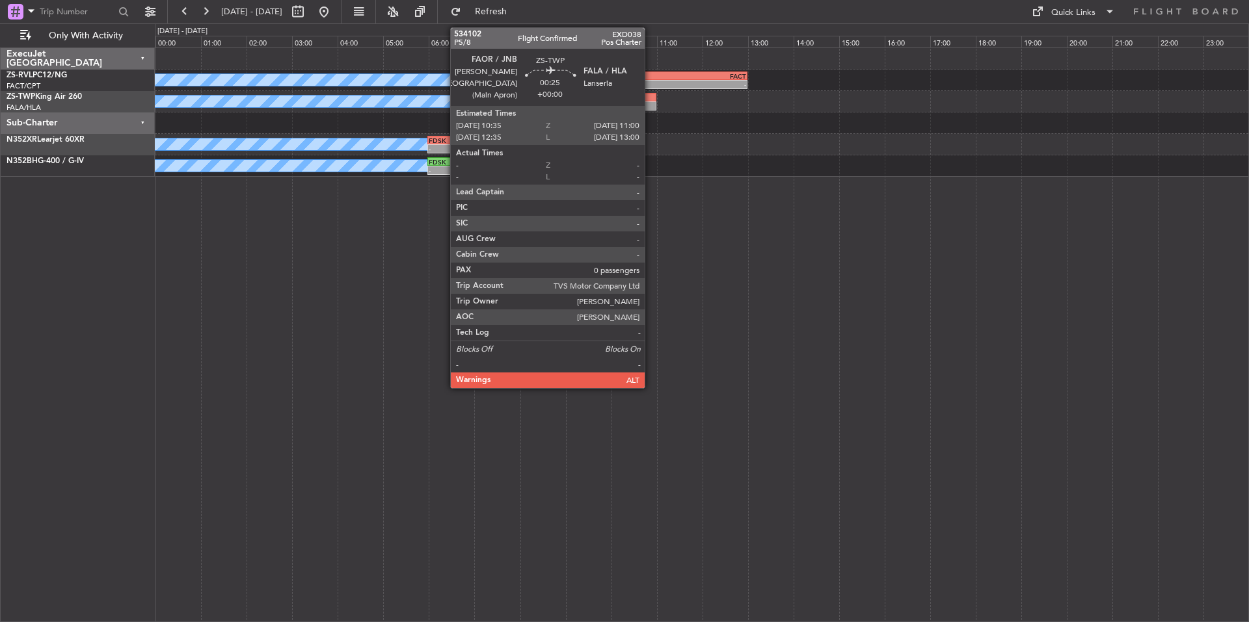
click at [650, 104] on div at bounding box center [647, 105] width 20 height 9
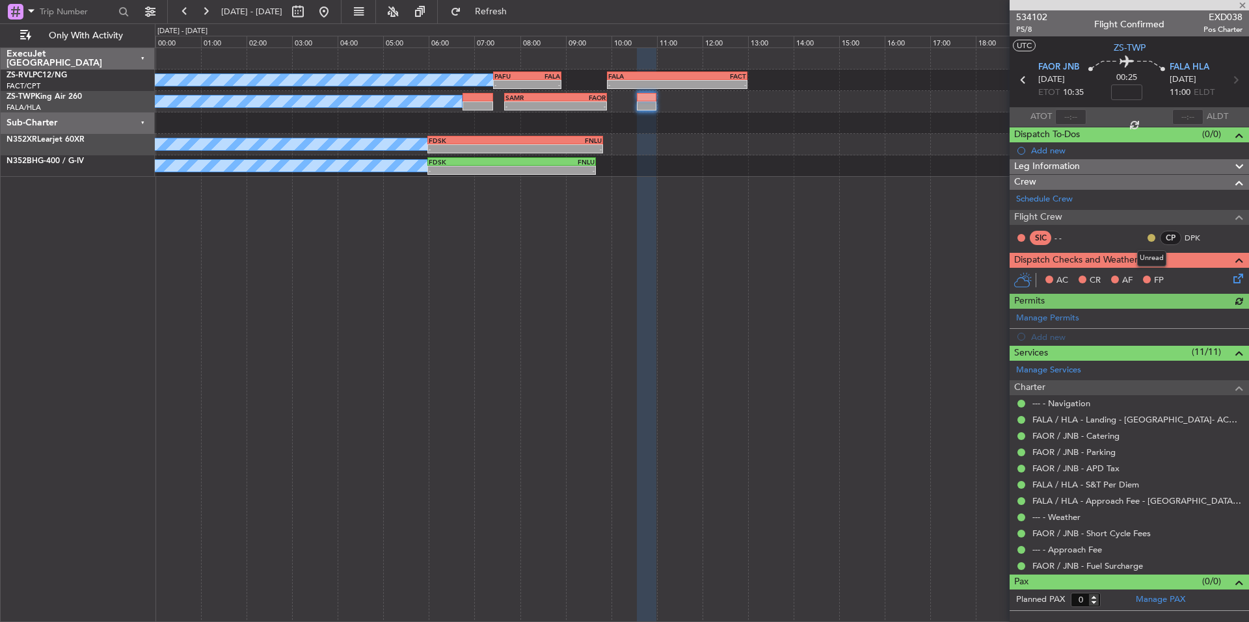
click at [1151, 237] on button at bounding box center [1151, 238] width 8 height 8
click at [1168, 276] on span "Acknowledged" at bounding box center [1154, 275] width 57 height 13
click at [1240, 277] on icon at bounding box center [1236, 276] width 10 height 10
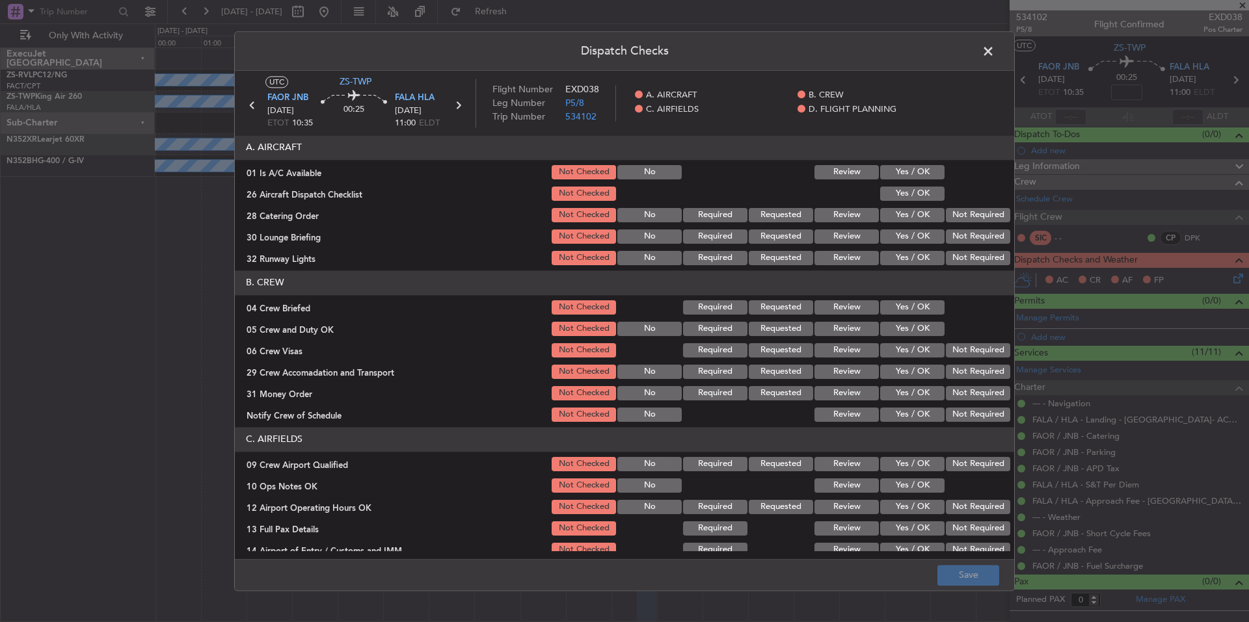
click at [916, 172] on button "Yes / OK" at bounding box center [912, 172] width 64 height 14
click at [914, 189] on button "Yes / OK" at bounding box center [912, 194] width 64 height 14
drag, startPoint x: 962, startPoint y: 211, endPoint x: 970, endPoint y: 221, distance: 12.9
click at [963, 215] on button "Not Required" at bounding box center [978, 215] width 64 height 14
drag, startPoint x: 970, startPoint y: 221, endPoint x: 972, endPoint y: 228, distance: 7.3
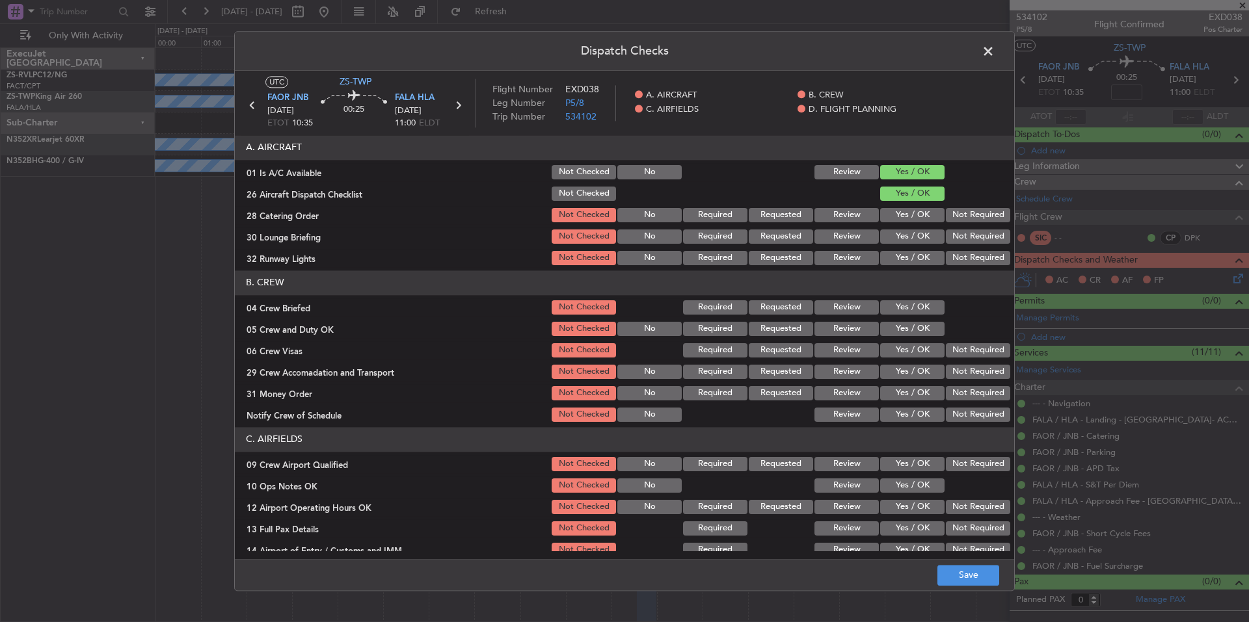
click at [971, 226] on section "A. AIRCRAFT 01 Is A/C Available Not Checked No Review Yes / OK 26 Aircraft Disp…" at bounding box center [624, 201] width 779 height 132
click at [974, 232] on button "Not Required" at bounding box center [978, 237] width 64 height 14
click at [980, 260] on button "Not Required" at bounding box center [978, 258] width 64 height 14
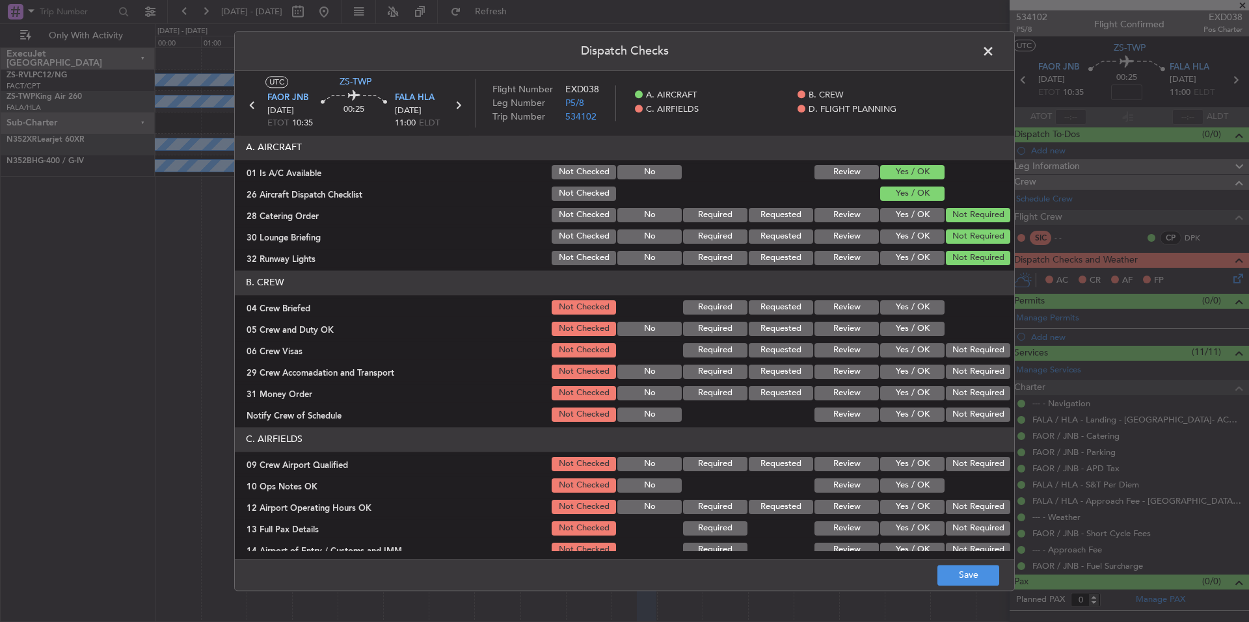
drag, startPoint x: 914, startPoint y: 304, endPoint x: 923, endPoint y: 323, distance: 20.9
click at [914, 307] on button "Yes / OK" at bounding box center [912, 308] width 64 height 14
click at [923, 330] on button "Yes / OK" at bounding box center [912, 329] width 64 height 14
click at [958, 353] on button "Not Required" at bounding box center [978, 350] width 64 height 14
drag, startPoint x: 964, startPoint y: 369, endPoint x: 965, endPoint y: 385, distance: 16.3
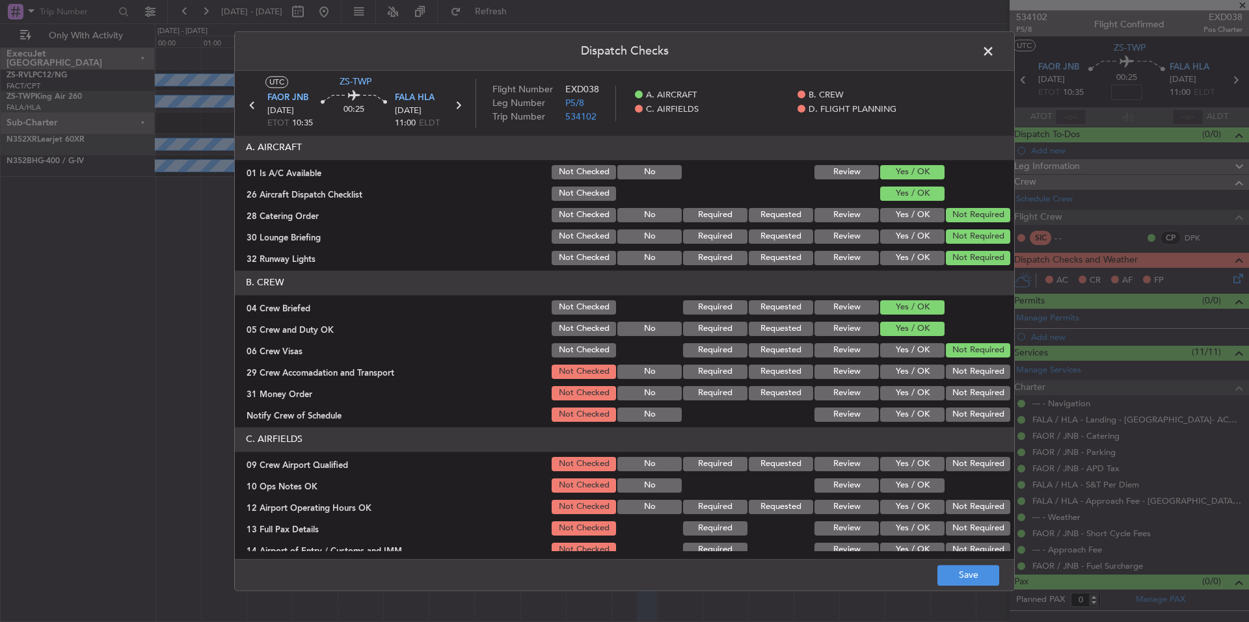
click at [964, 373] on button "Not Required" at bounding box center [978, 372] width 64 height 14
drag, startPoint x: 965, startPoint y: 385, endPoint x: 966, endPoint y: 396, distance: 11.1
click at [965, 386] on div "Not Required" at bounding box center [977, 393] width 66 height 18
drag, startPoint x: 967, startPoint y: 400, endPoint x: 969, endPoint y: 417, distance: 17.0
click at [967, 407] on section "B. CREW 04 Crew Briefed Not Checked Required Requested Review Yes / OK 05 Crew …" at bounding box center [624, 348] width 779 height 154
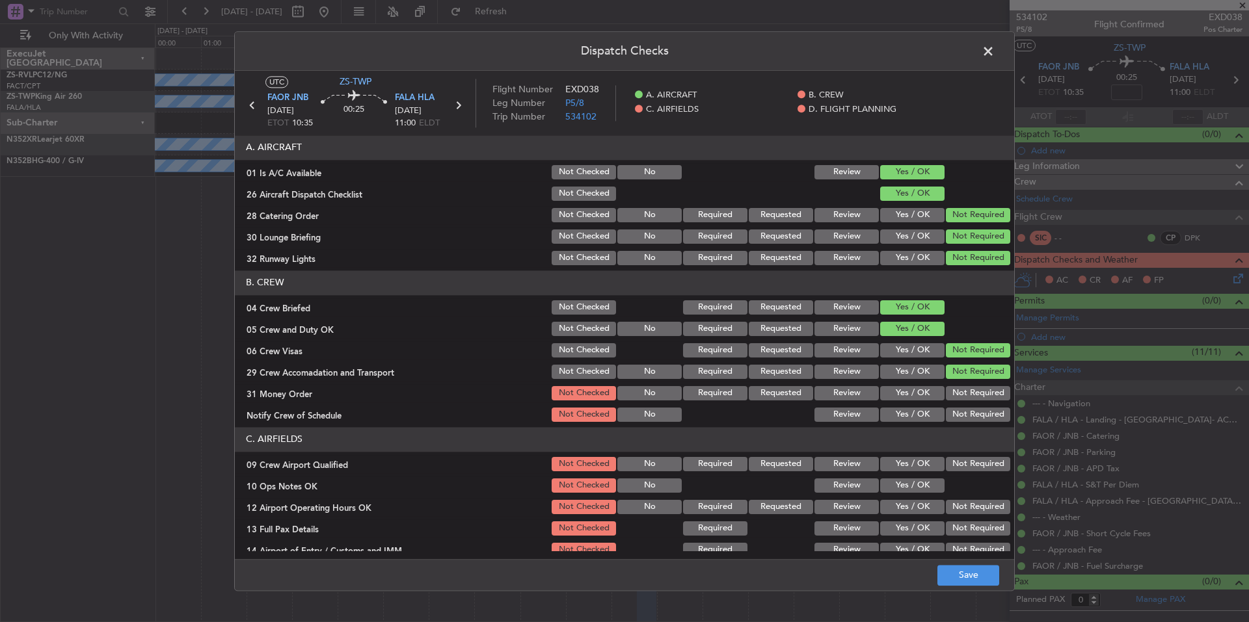
click at [969, 418] on button "Not Required" at bounding box center [978, 415] width 64 height 14
click at [969, 397] on button "Not Required" at bounding box center [978, 393] width 64 height 14
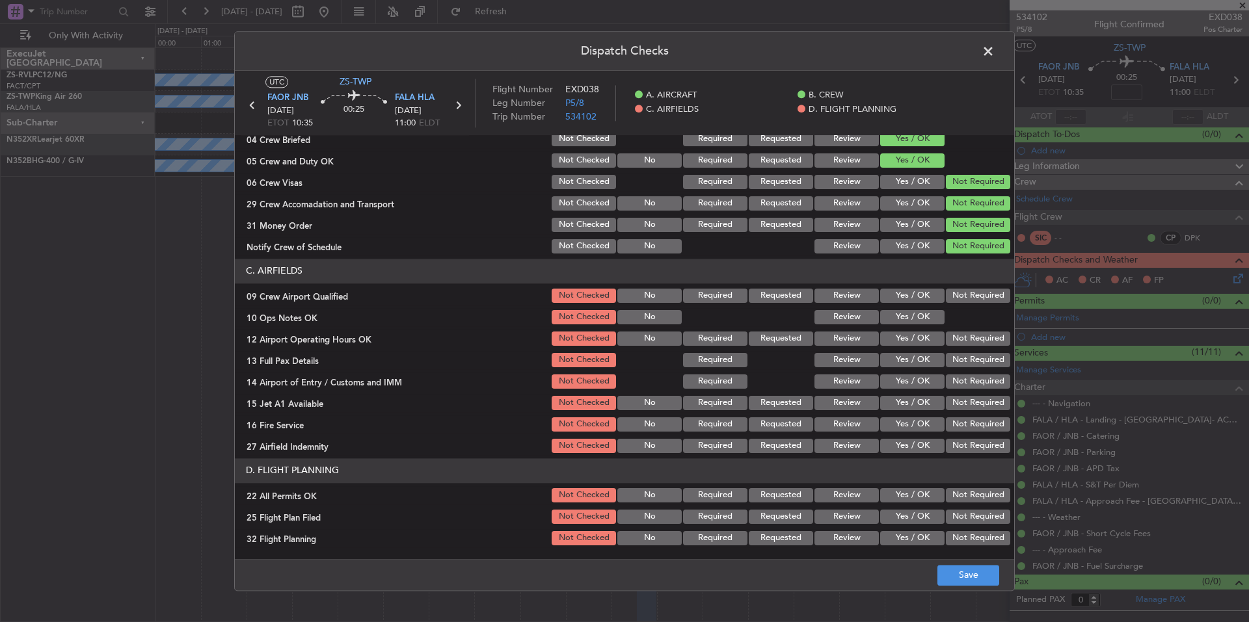
click at [961, 300] on button "Not Required" at bounding box center [978, 296] width 64 height 14
click at [916, 317] on button "Yes / OK" at bounding box center [912, 317] width 64 height 14
drag, startPoint x: 945, startPoint y: 336, endPoint x: 961, endPoint y: 360, distance: 28.1
click at [946, 337] on button "Not Required" at bounding box center [978, 339] width 64 height 14
drag, startPoint x: 961, startPoint y: 360, endPoint x: 964, endPoint y: 375, distance: 15.3
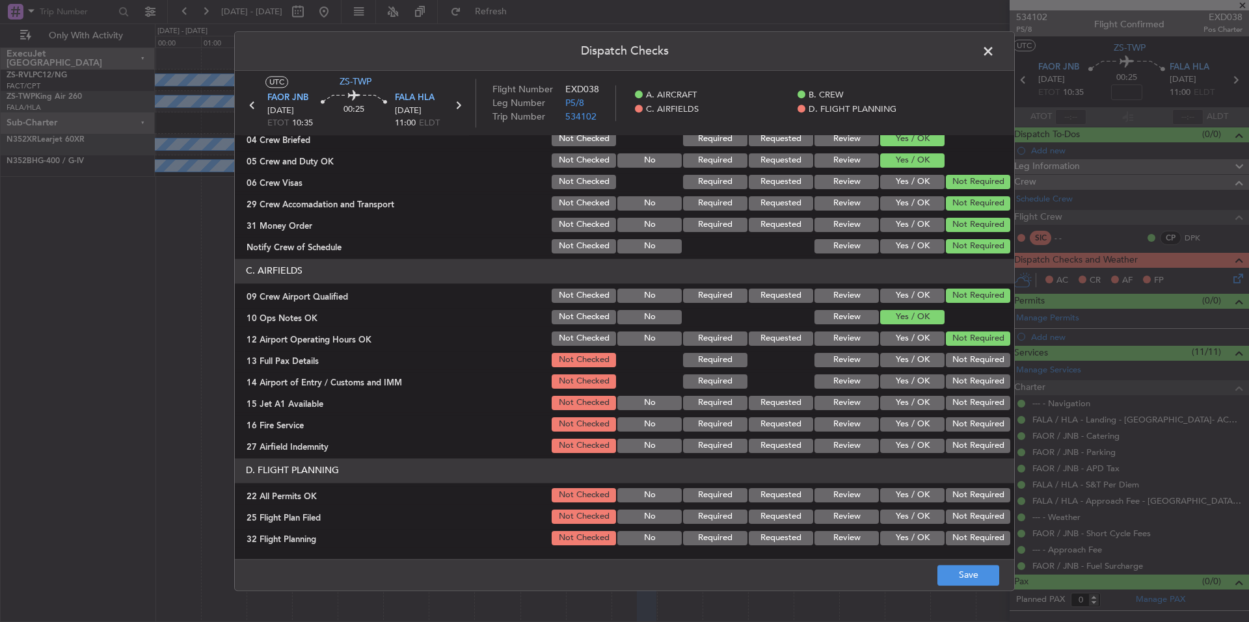
click at [961, 362] on button "Not Required" at bounding box center [978, 360] width 64 height 14
drag, startPoint x: 964, startPoint y: 375, endPoint x: 967, endPoint y: 392, distance: 17.2
click at [964, 378] on button "Not Required" at bounding box center [978, 382] width 64 height 14
click at [967, 396] on section "C. AIRFIELDS 09 Crew Airport Qualified Not Checked No Required Requested Review…" at bounding box center [624, 357] width 779 height 196
click at [968, 417] on section "C. AIRFIELDS 09 Crew Airport Qualified Not Checked No Required Requested Review…" at bounding box center [624, 357] width 779 height 196
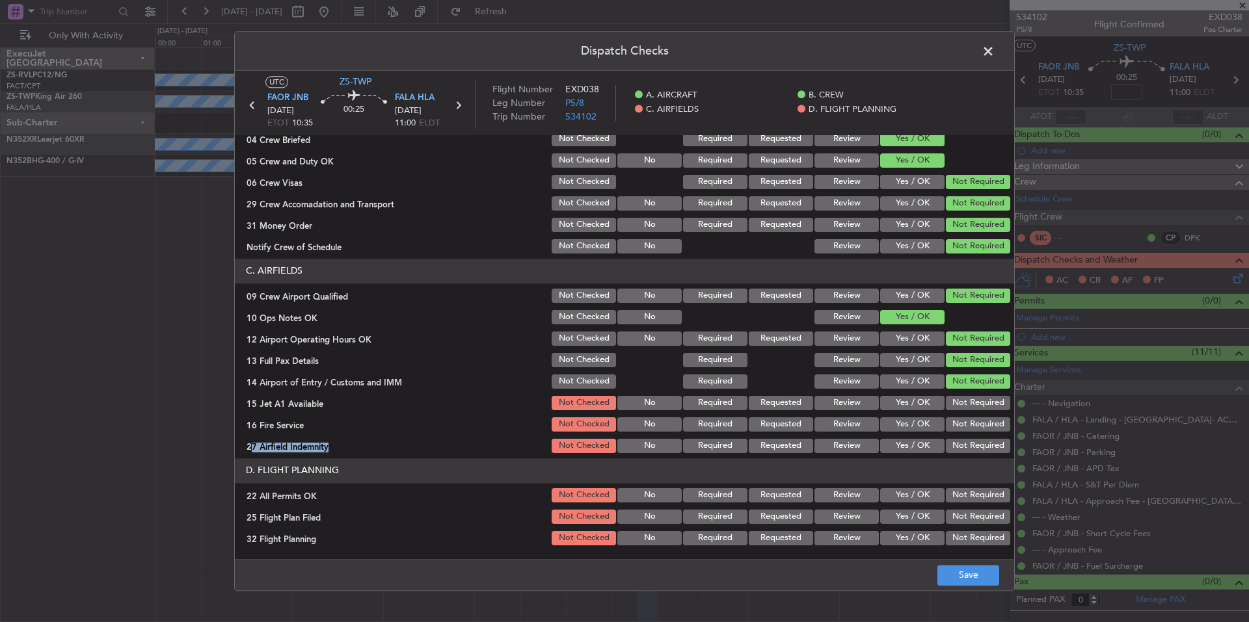
click at [969, 438] on section "C. AIRFIELDS 09 Crew Airport Qualified Not Checked No Required Requested Review…" at bounding box center [624, 357] width 779 height 196
click at [970, 448] on button "Not Required" at bounding box center [978, 446] width 64 height 14
click at [969, 425] on button "Not Required" at bounding box center [978, 425] width 64 height 14
drag, startPoint x: 969, startPoint y: 423, endPoint x: 967, endPoint y: 407, distance: 15.7
click at [968, 419] on button "Not Required" at bounding box center [978, 425] width 64 height 14
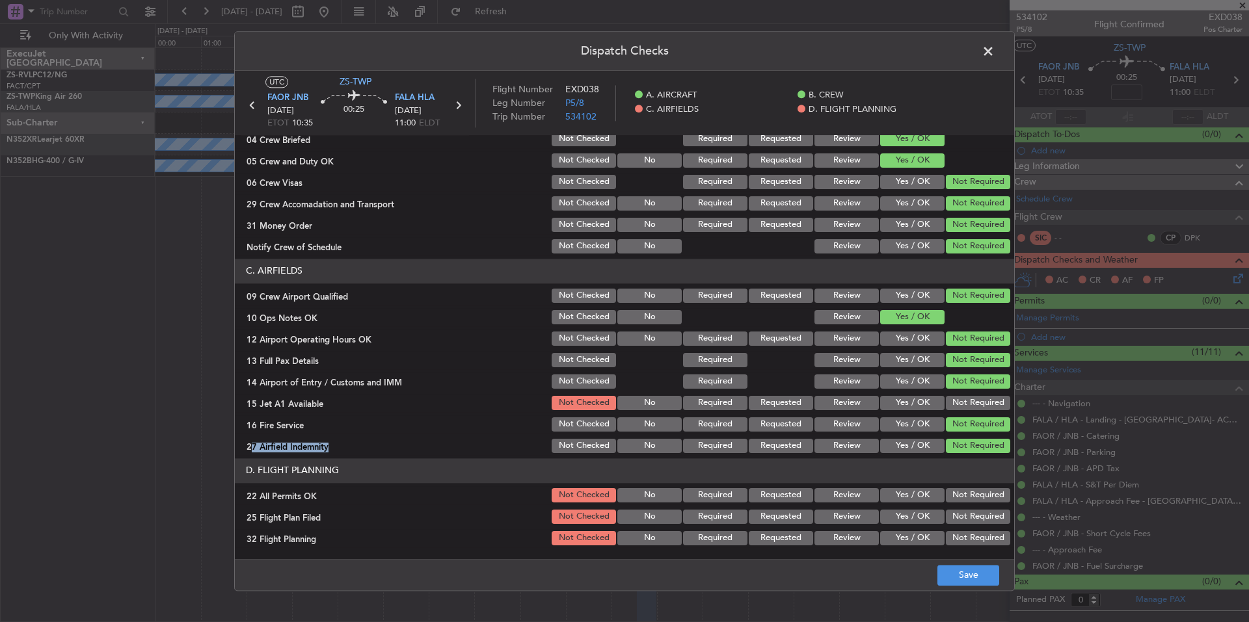
click at [967, 407] on button "Not Required" at bounding box center [978, 403] width 64 height 14
click at [979, 489] on button "Not Required" at bounding box center [978, 495] width 64 height 14
drag, startPoint x: 918, startPoint y: 512, endPoint x: 918, endPoint y: 521, distance: 9.1
click at [917, 515] on button "Yes / OK" at bounding box center [912, 517] width 64 height 14
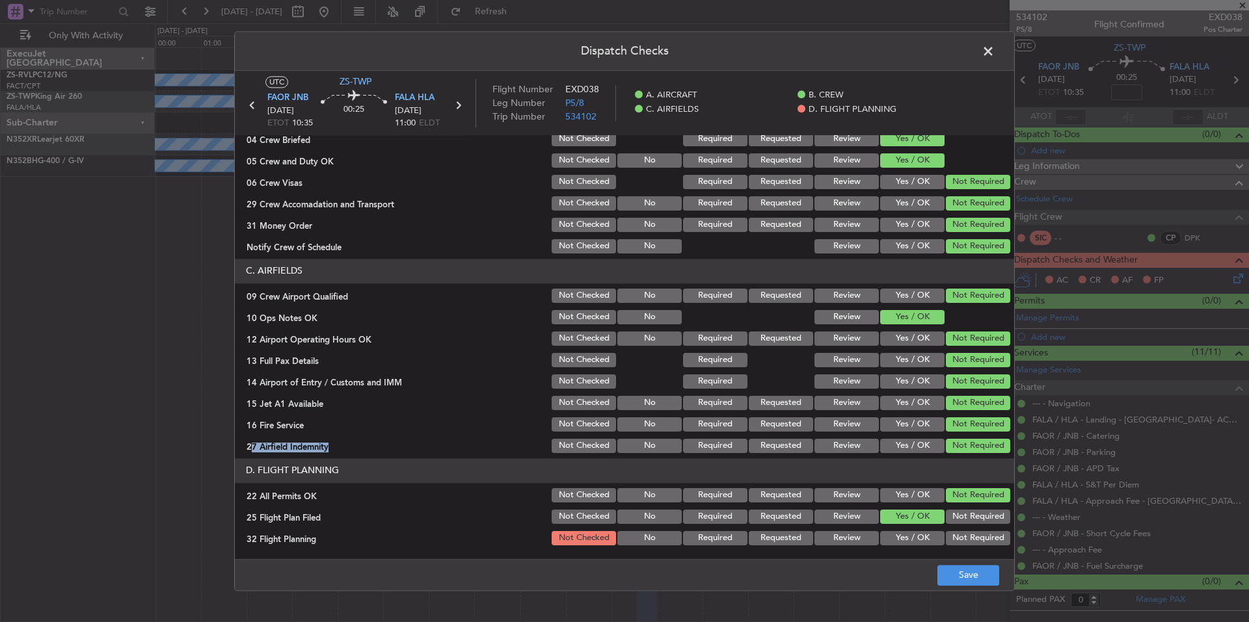
drag, startPoint x: 918, startPoint y: 521, endPoint x: 923, endPoint y: 535, distance: 14.4
click at [919, 523] on button "Yes / OK" at bounding box center [912, 517] width 64 height 14
click at [923, 535] on button "Yes / OK" at bounding box center [912, 538] width 64 height 14
click at [949, 564] on footer "Save" at bounding box center [624, 574] width 779 height 31
click at [954, 568] on button "Save" at bounding box center [968, 575] width 62 height 21
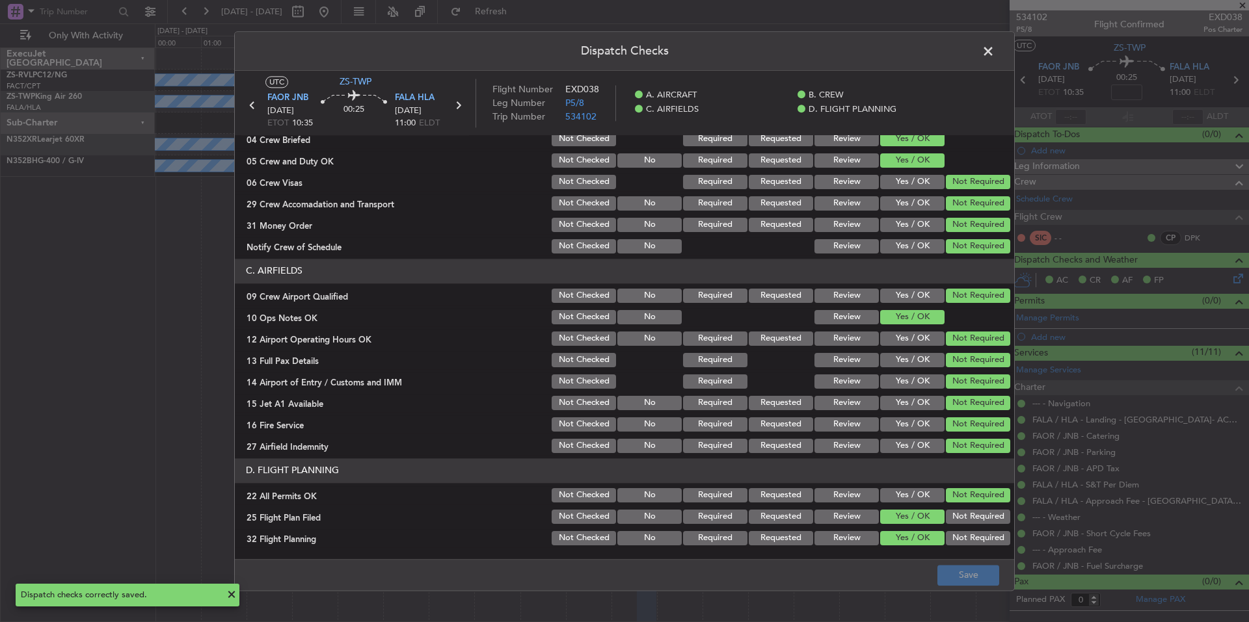
click at [995, 56] on span at bounding box center [995, 55] width 0 height 26
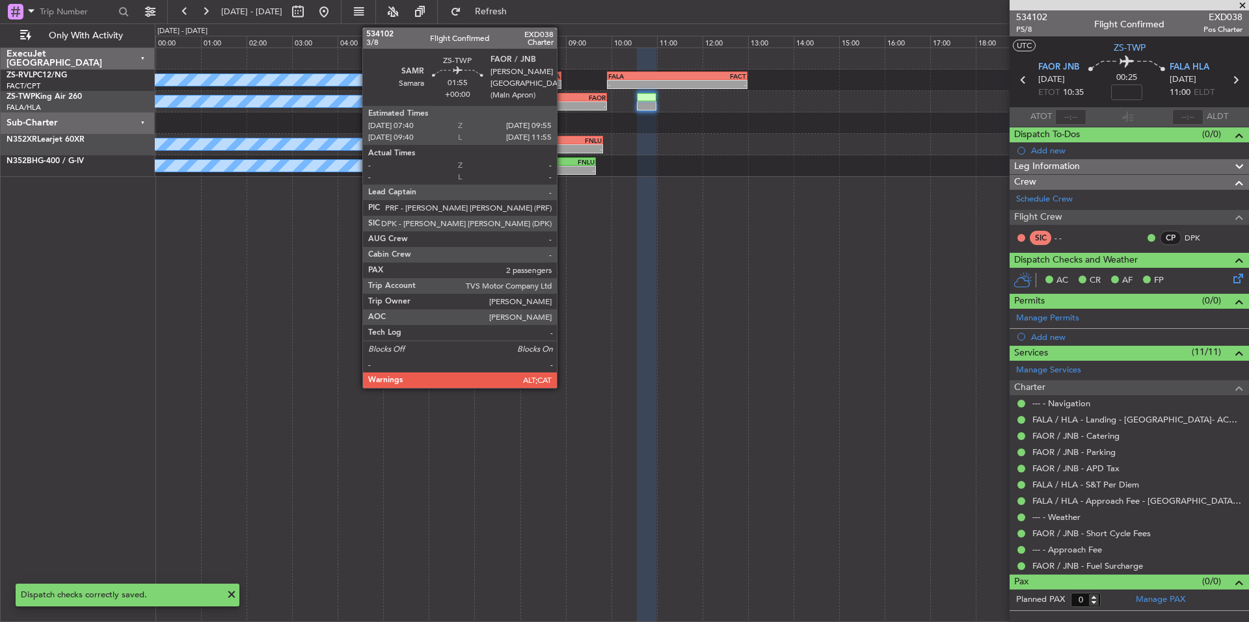
click at [563, 106] on div "-" at bounding box center [580, 106] width 50 height 8
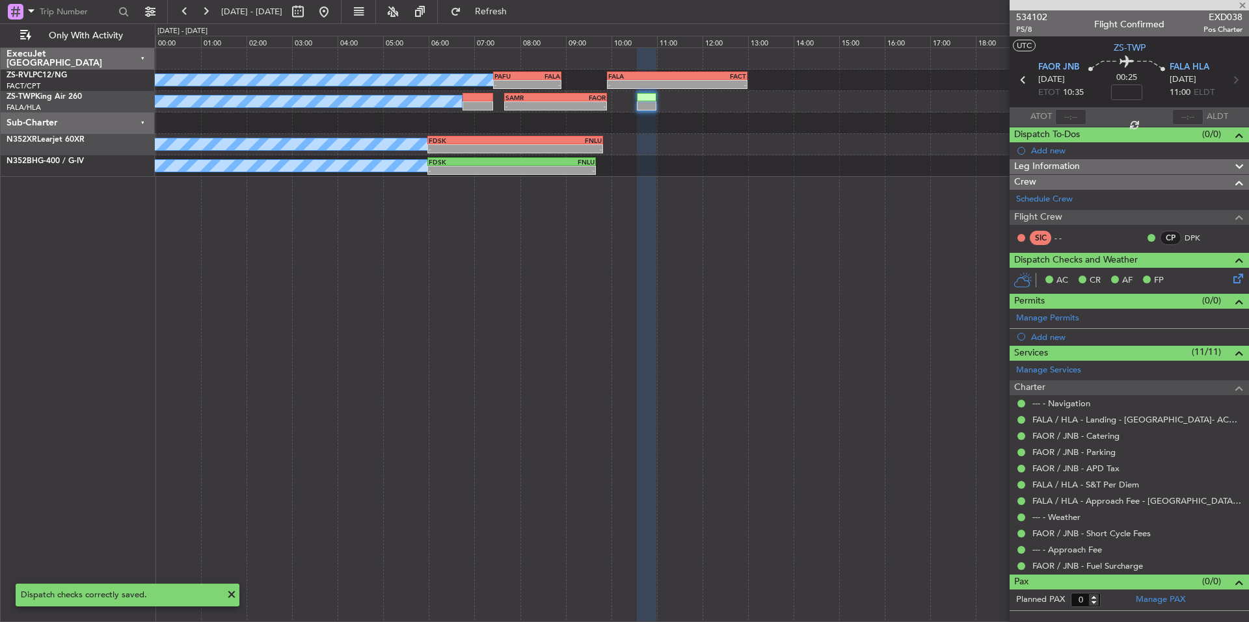
type input "2"
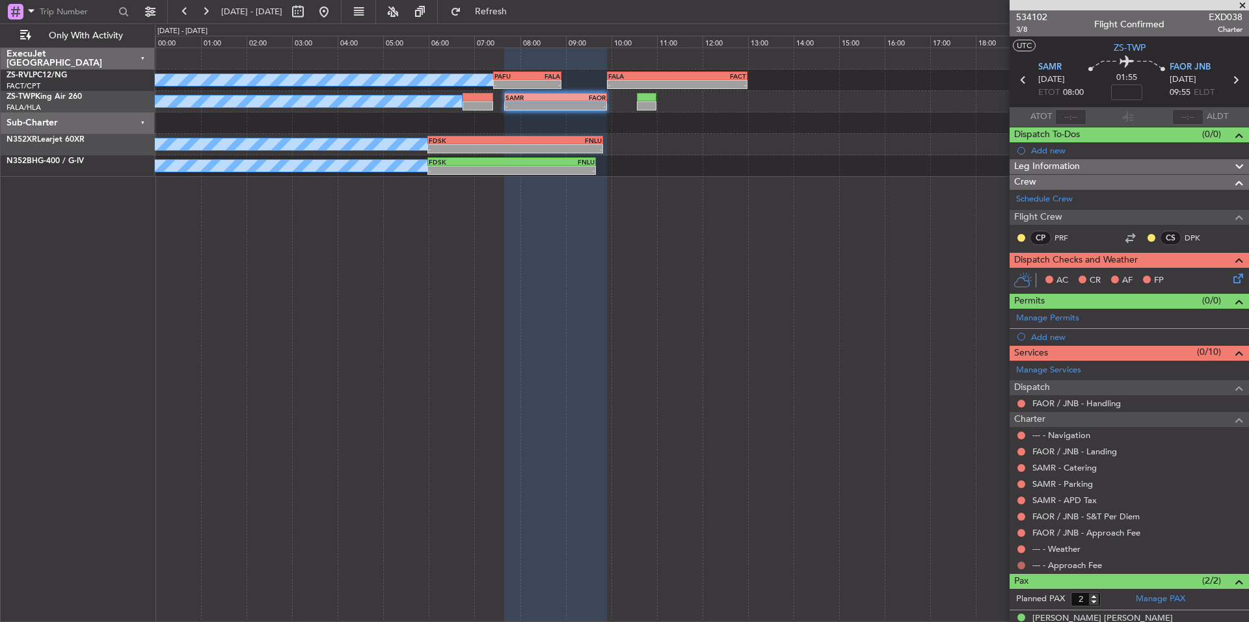
click at [1019, 562] on button at bounding box center [1021, 566] width 8 height 8
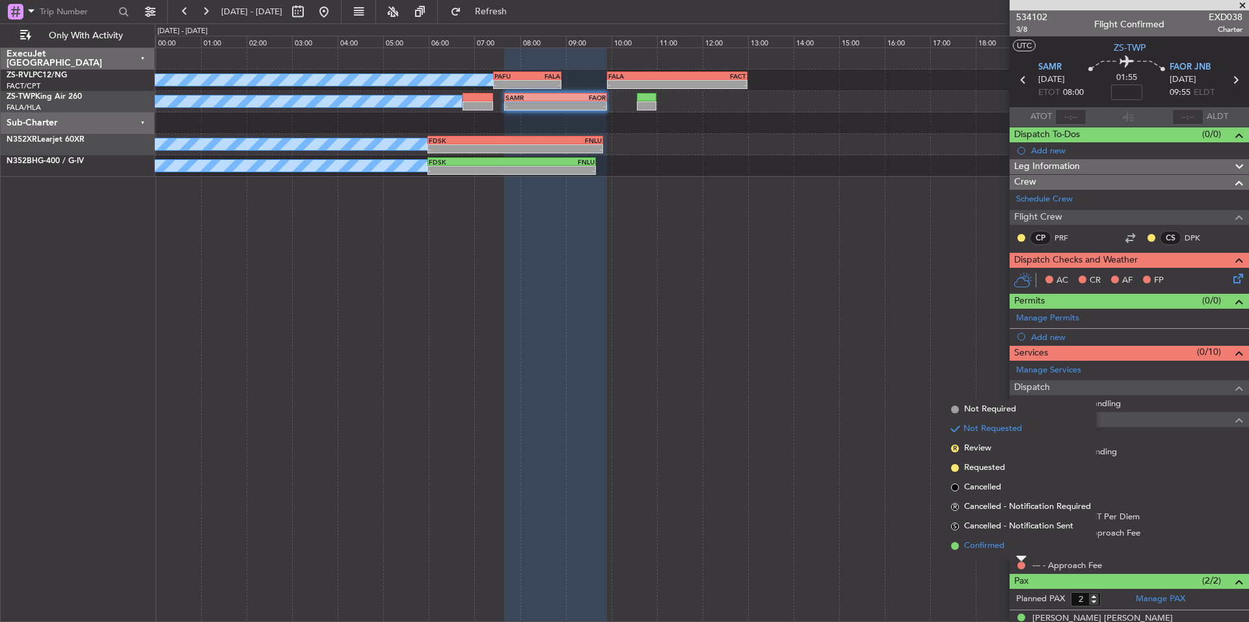
click at [1001, 549] on span "Confirmed" at bounding box center [984, 546] width 40 height 13
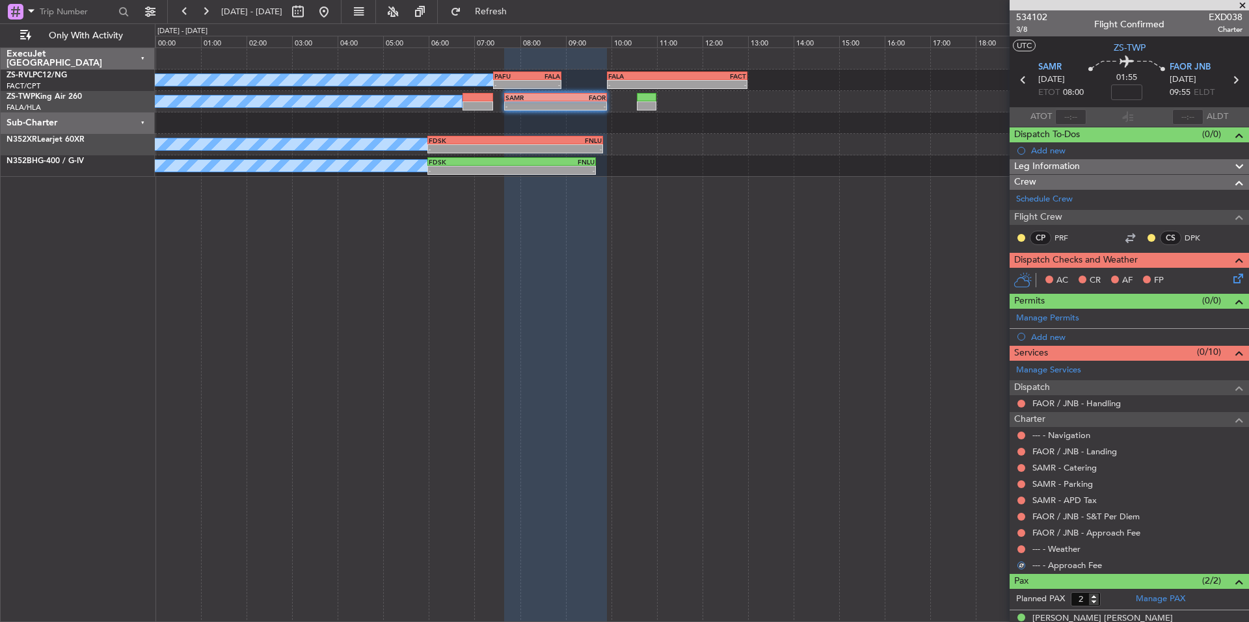
click at [1016, 549] on div at bounding box center [1021, 549] width 10 height 10
click at [1024, 549] on button at bounding box center [1021, 550] width 8 height 8
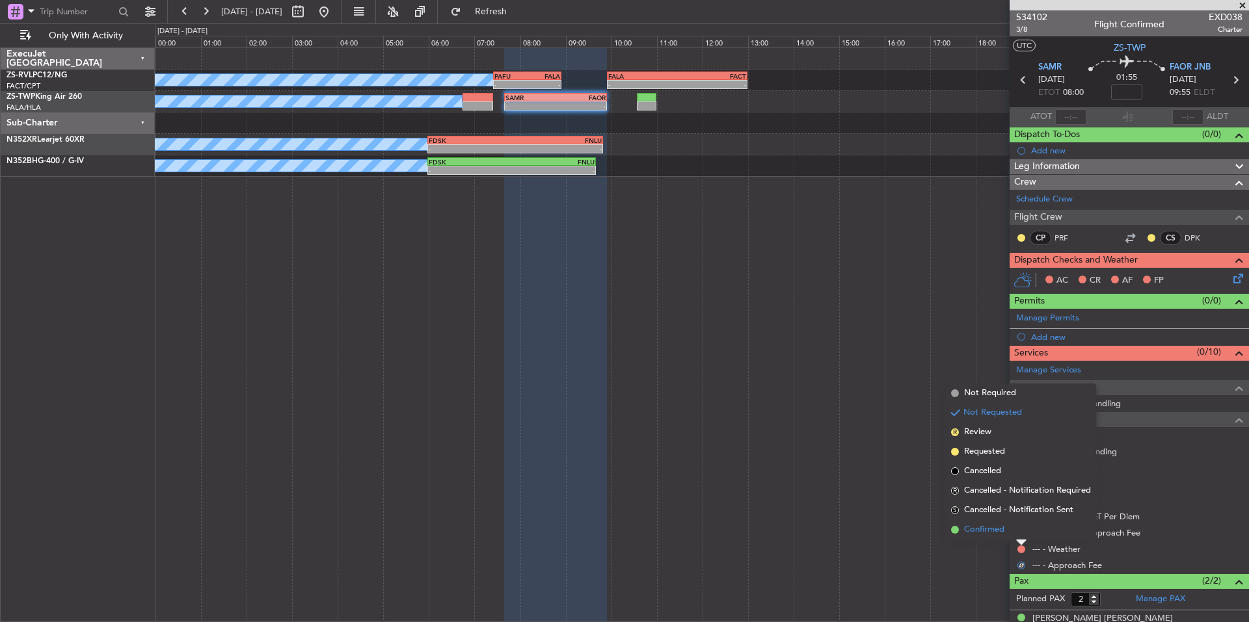
click at [998, 530] on span "Confirmed" at bounding box center [984, 530] width 40 height 13
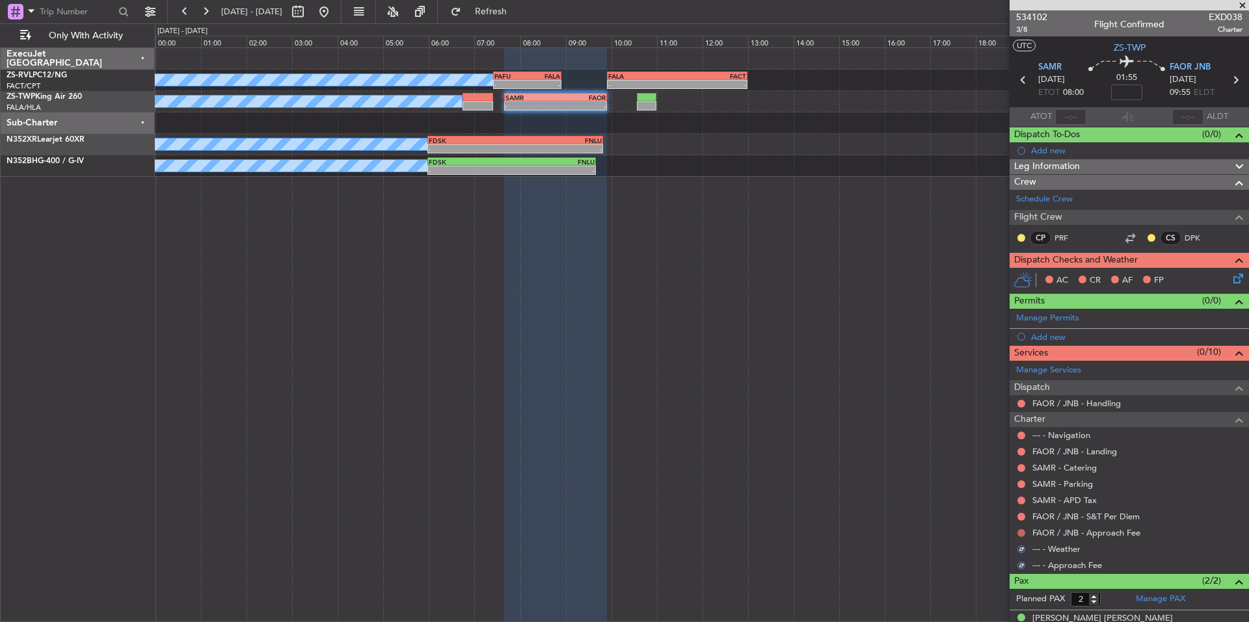
click at [1023, 531] on button at bounding box center [1021, 533] width 8 height 8
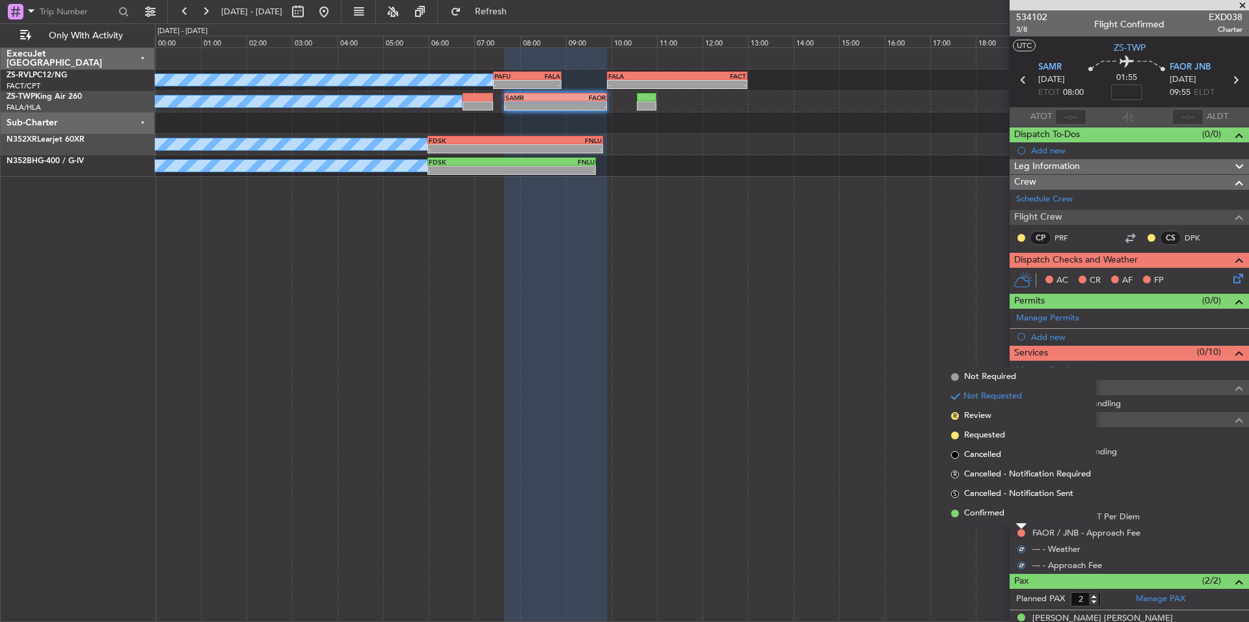
click at [1003, 520] on span "Confirmed" at bounding box center [984, 513] width 40 height 13
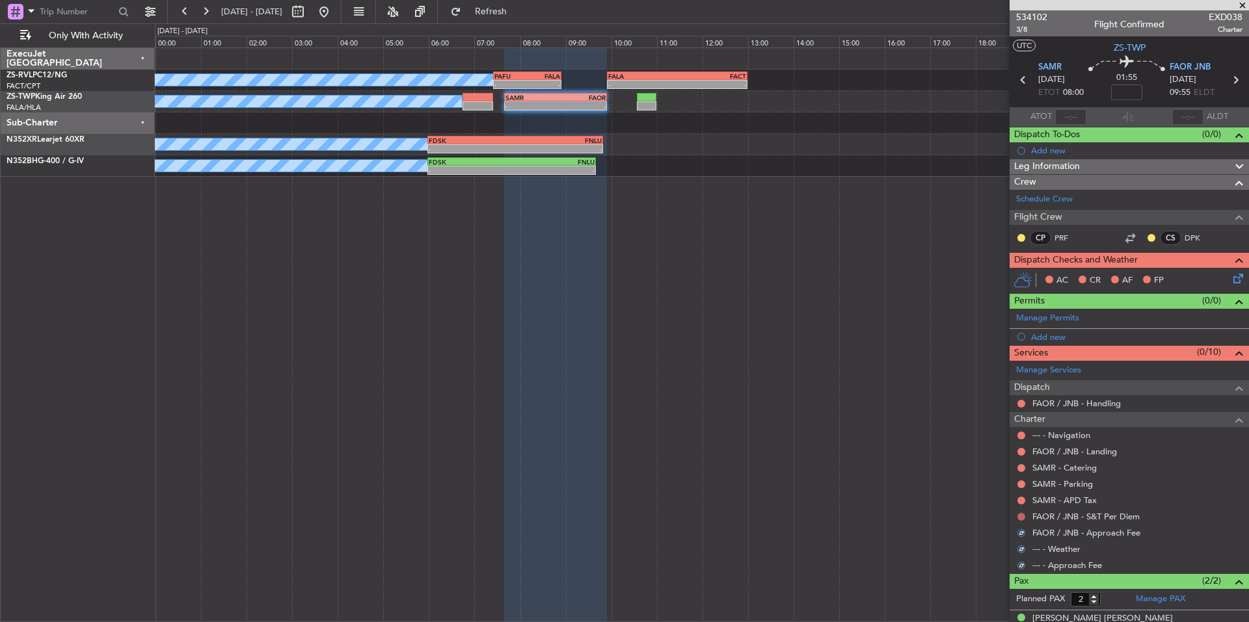
click at [1020, 516] on button at bounding box center [1021, 517] width 8 height 8
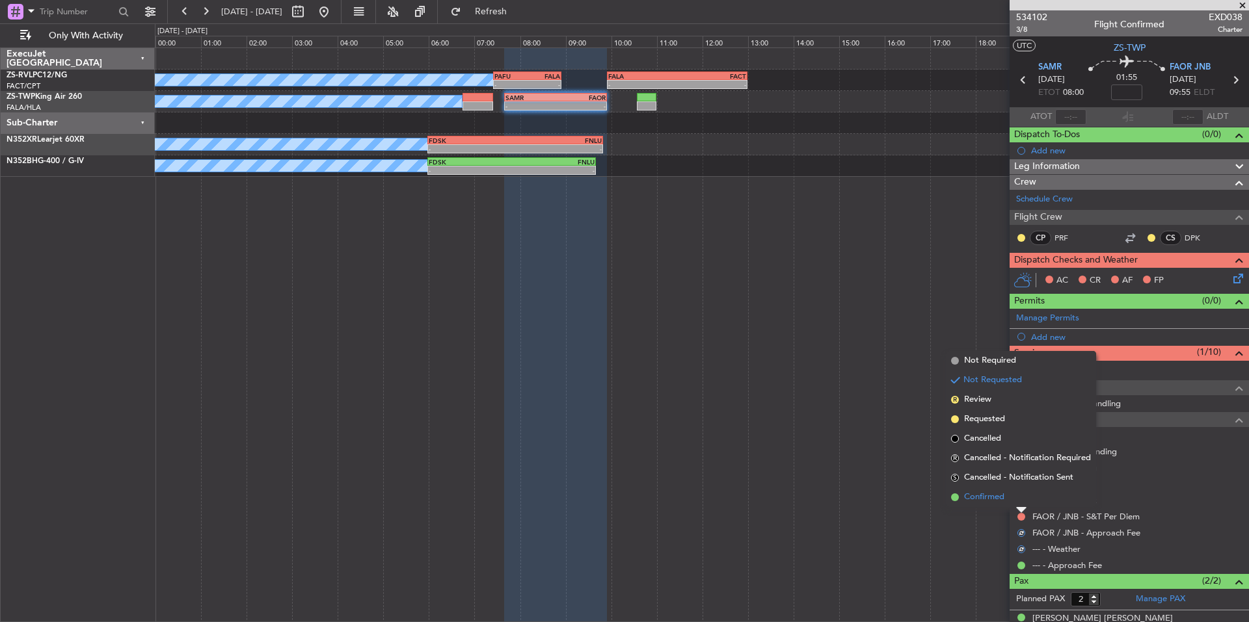
click at [1002, 502] on span "Confirmed" at bounding box center [984, 497] width 40 height 13
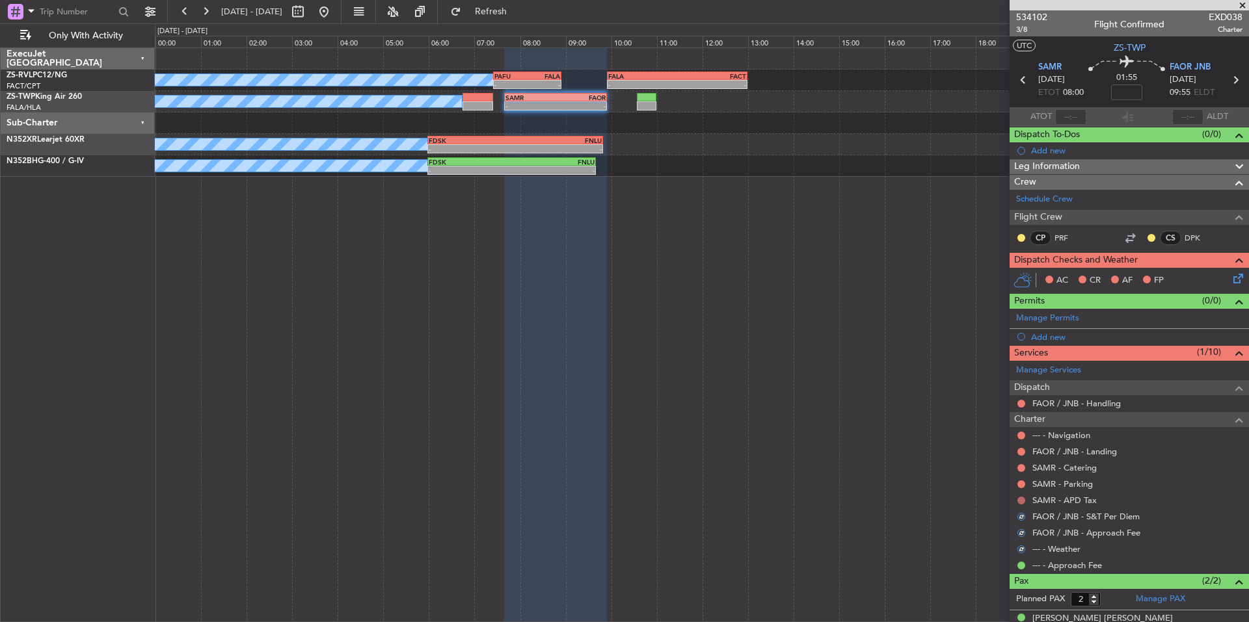
click at [1019, 500] on button at bounding box center [1021, 501] width 8 height 8
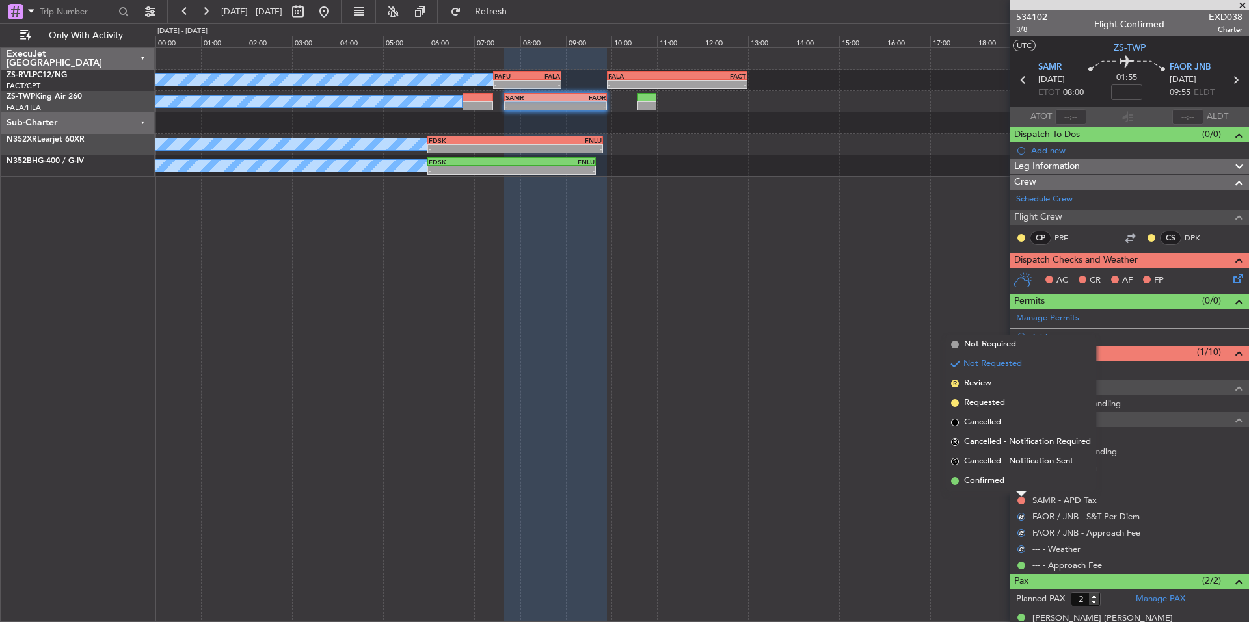
click at [1005, 484] on li "Confirmed" at bounding box center [1021, 482] width 150 height 20
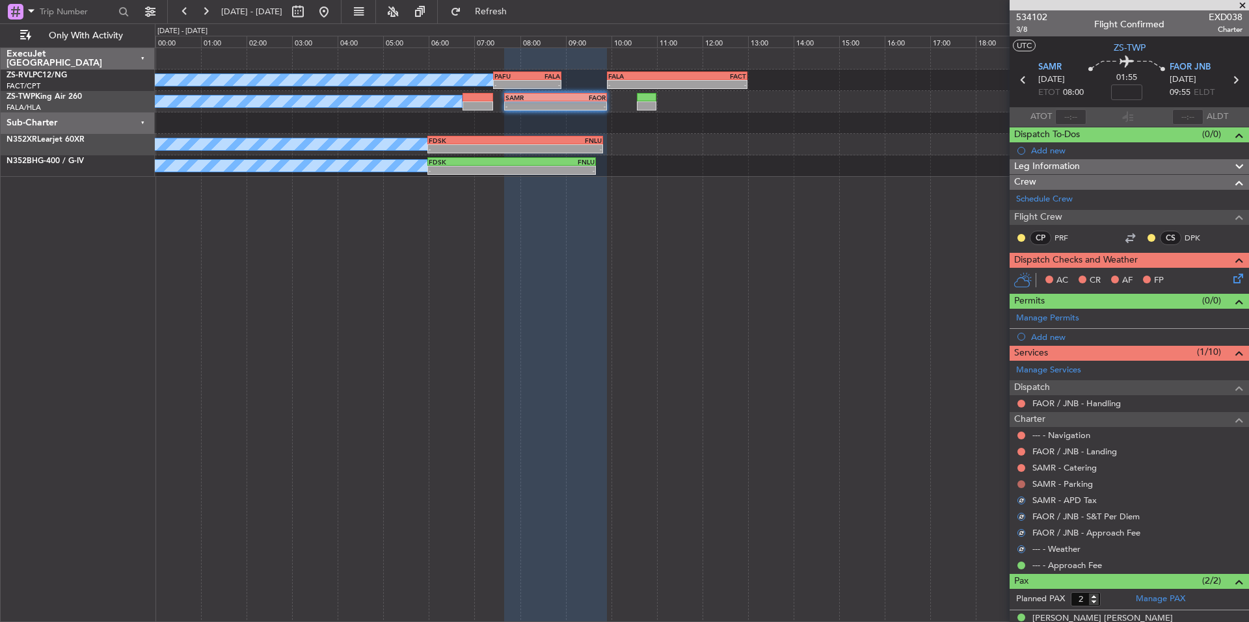
click at [1020, 484] on button at bounding box center [1021, 485] width 8 height 8
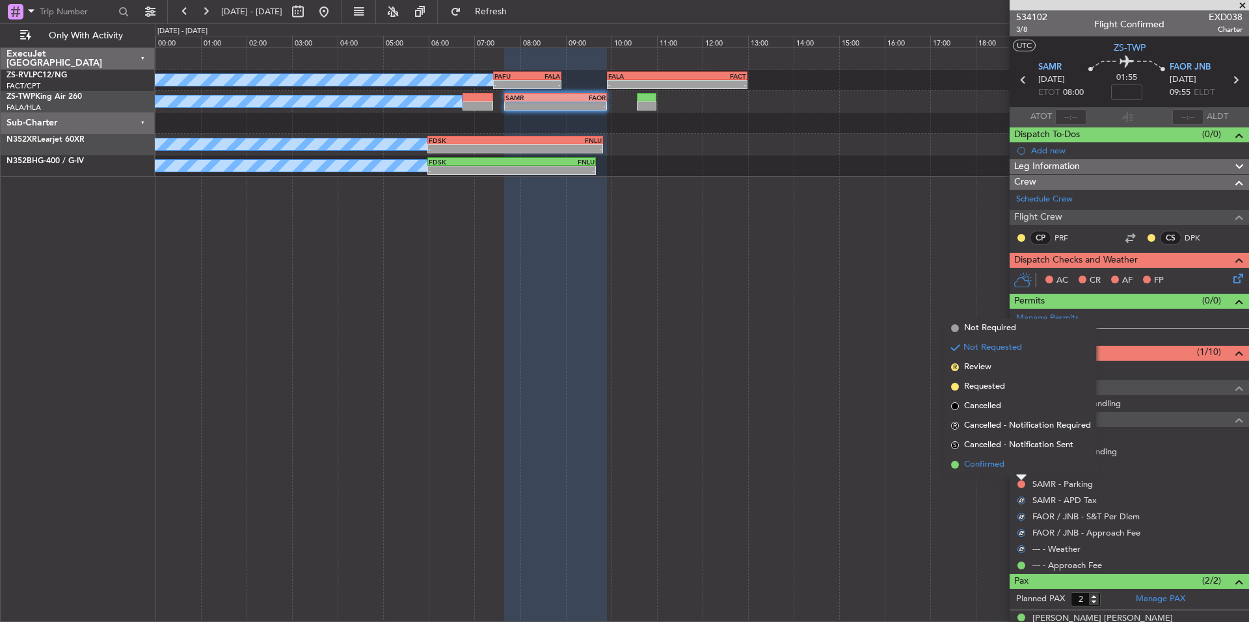
click at [1006, 468] on li "Confirmed" at bounding box center [1021, 465] width 150 height 20
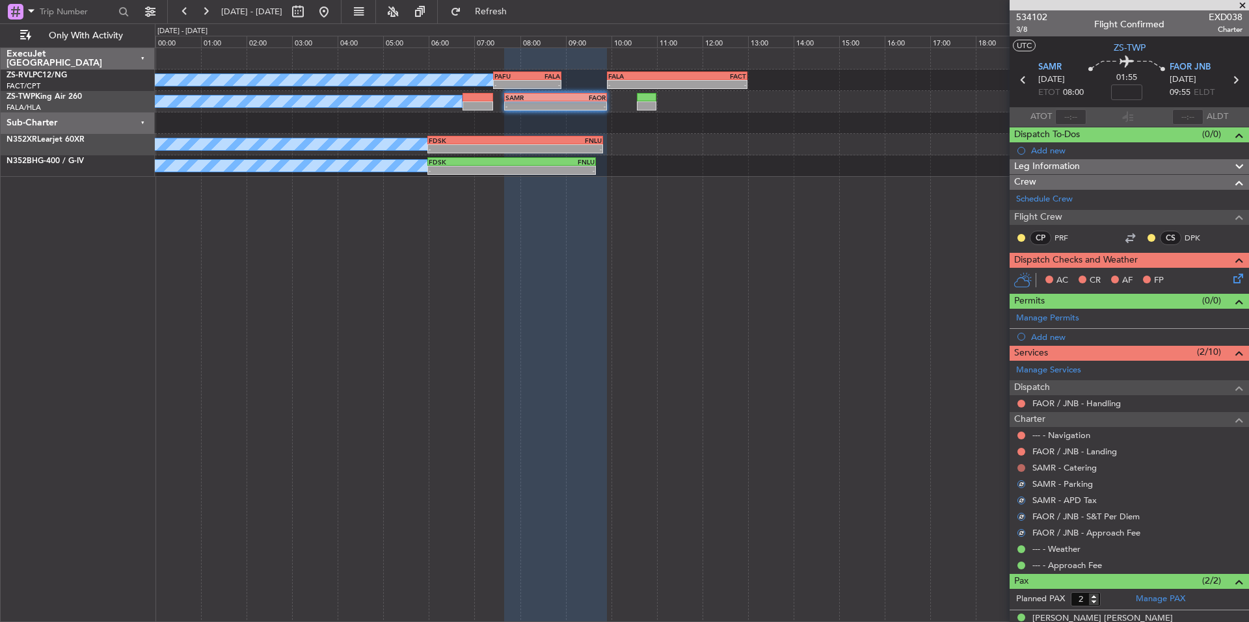
click at [1019, 468] on button at bounding box center [1021, 468] width 8 height 8
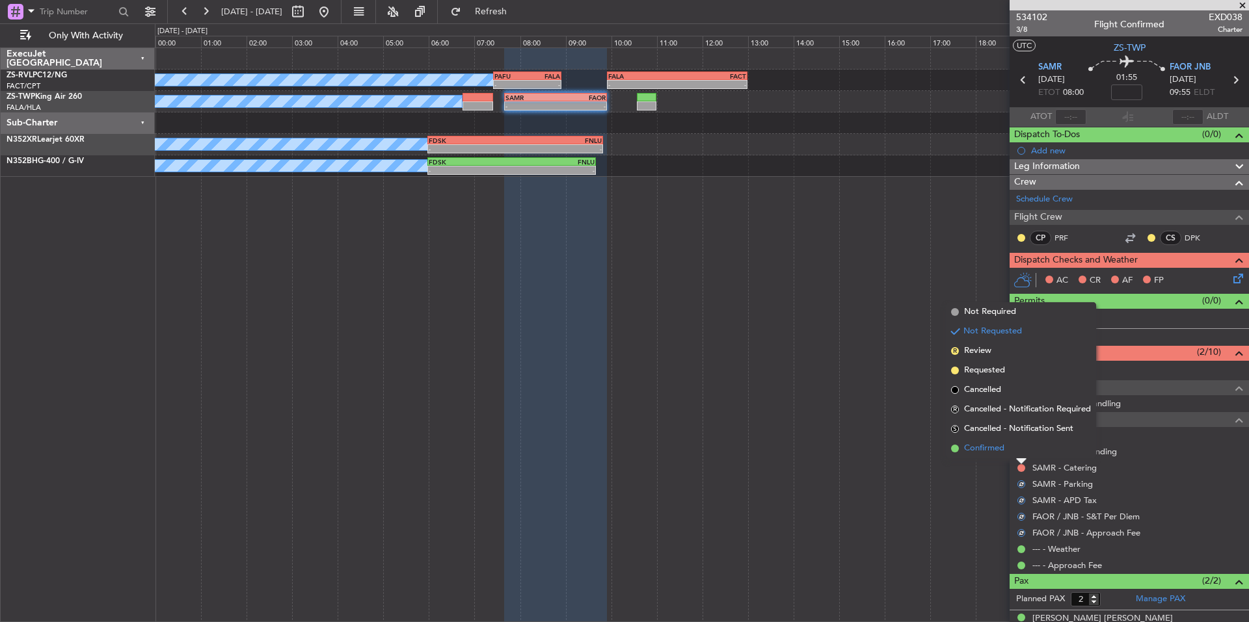
click at [1005, 452] on li "Confirmed" at bounding box center [1021, 449] width 150 height 20
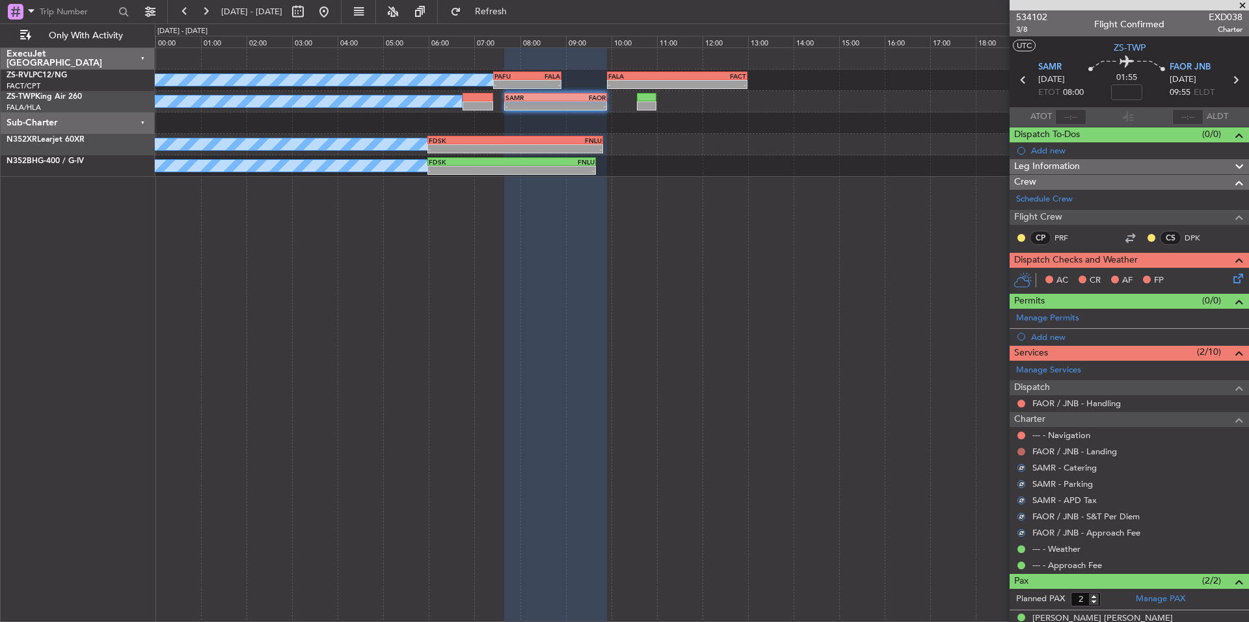
click at [1019, 448] on button at bounding box center [1021, 452] width 8 height 8
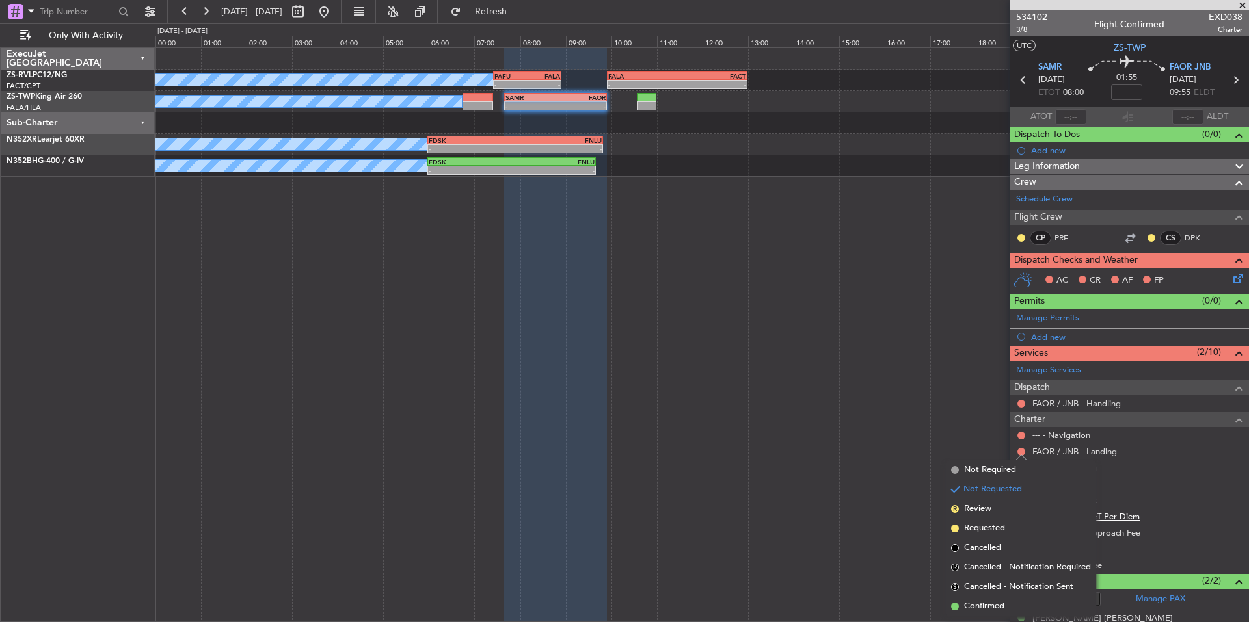
drag, startPoint x: 1001, startPoint y: 604, endPoint x: 1040, endPoint y: 511, distance: 100.9
click at [1000, 604] on span "Confirmed" at bounding box center [984, 606] width 40 height 13
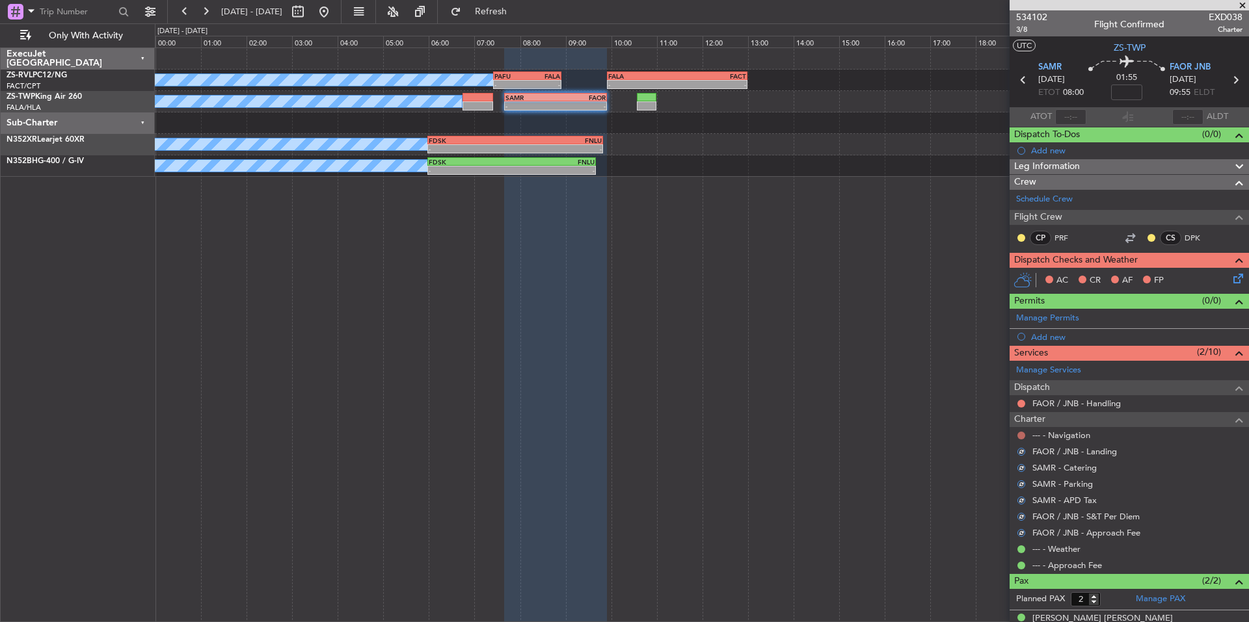
click at [1021, 433] on button at bounding box center [1021, 436] width 8 height 8
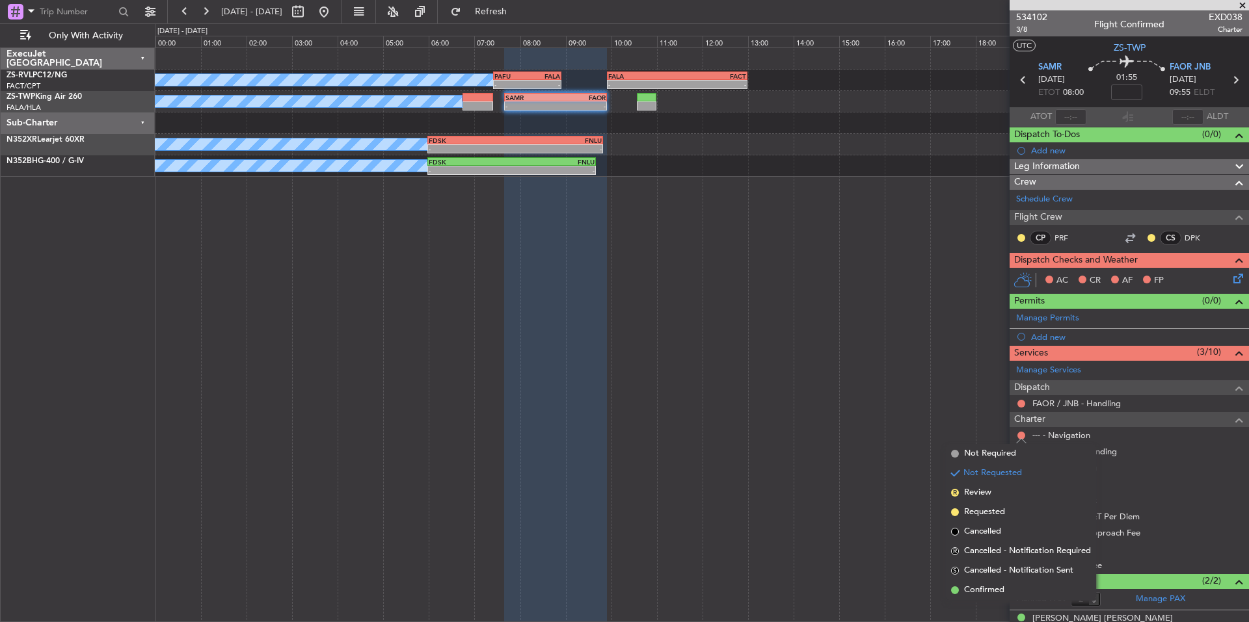
click at [1001, 587] on span "Confirmed" at bounding box center [984, 590] width 40 height 13
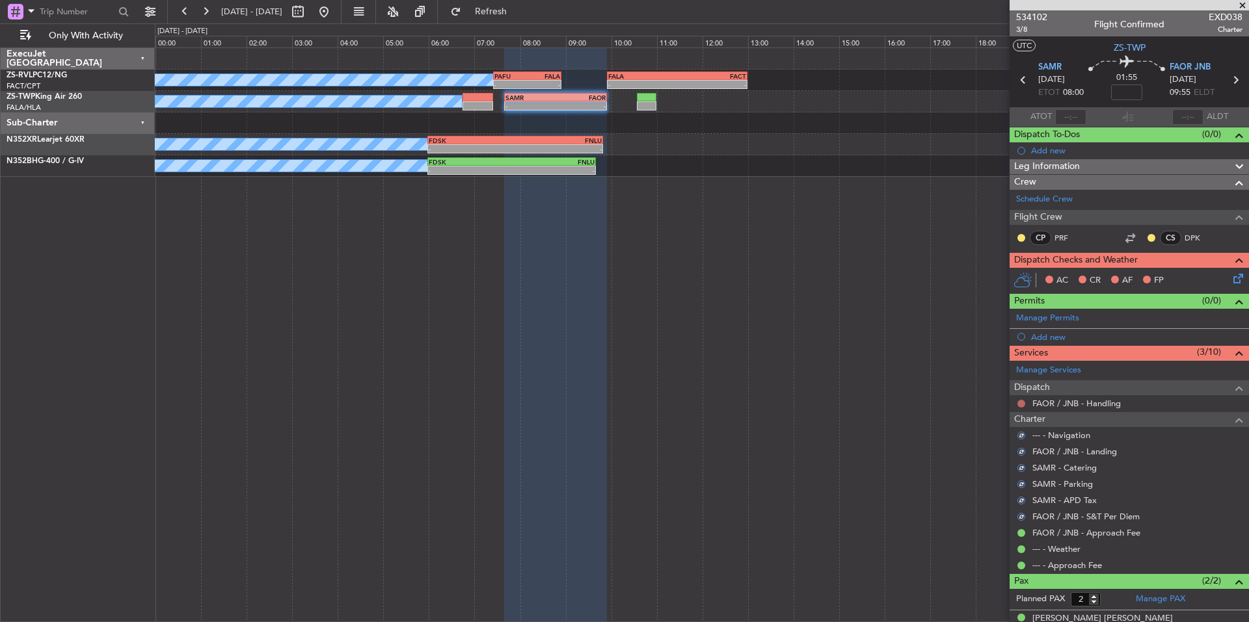
click at [1023, 404] on button at bounding box center [1021, 404] width 8 height 8
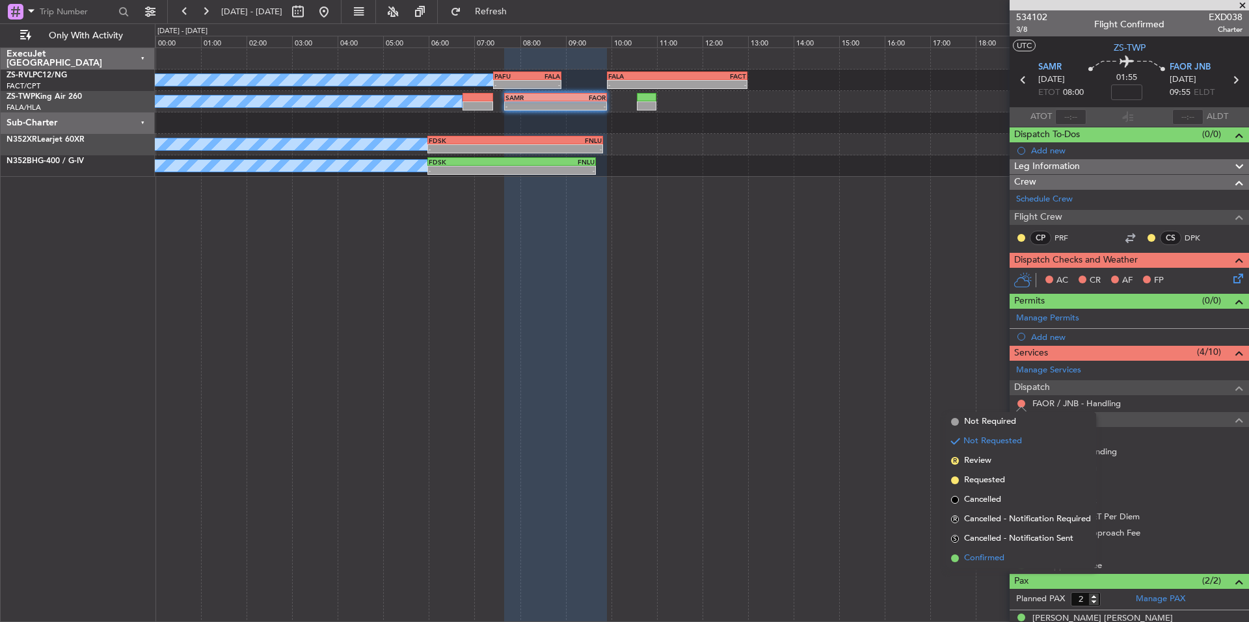
click at [996, 559] on span "Confirmed" at bounding box center [984, 558] width 40 height 13
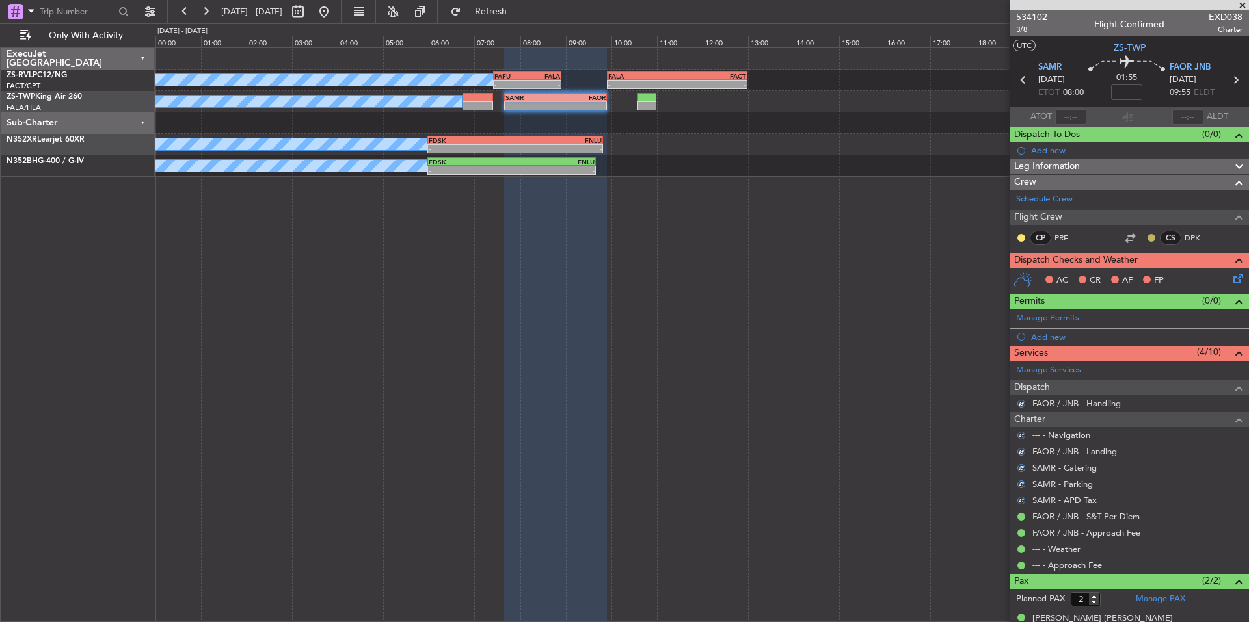
click at [1147, 240] on button at bounding box center [1151, 238] width 8 height 8
click at [1140, 280] on span "Acknowledged" at bounding box center [1144, 275] width 57 height 13
click at [1019, 236] on button at bounding box center [1021, 238] width 8 height 8
click at [1039, 274] on mat-tooltip-component "Unread" at bounding box center [1021, 258] width 47 height 34
click at [1021, 237] on button at bounding box center [1021, 238] width 8 height 8
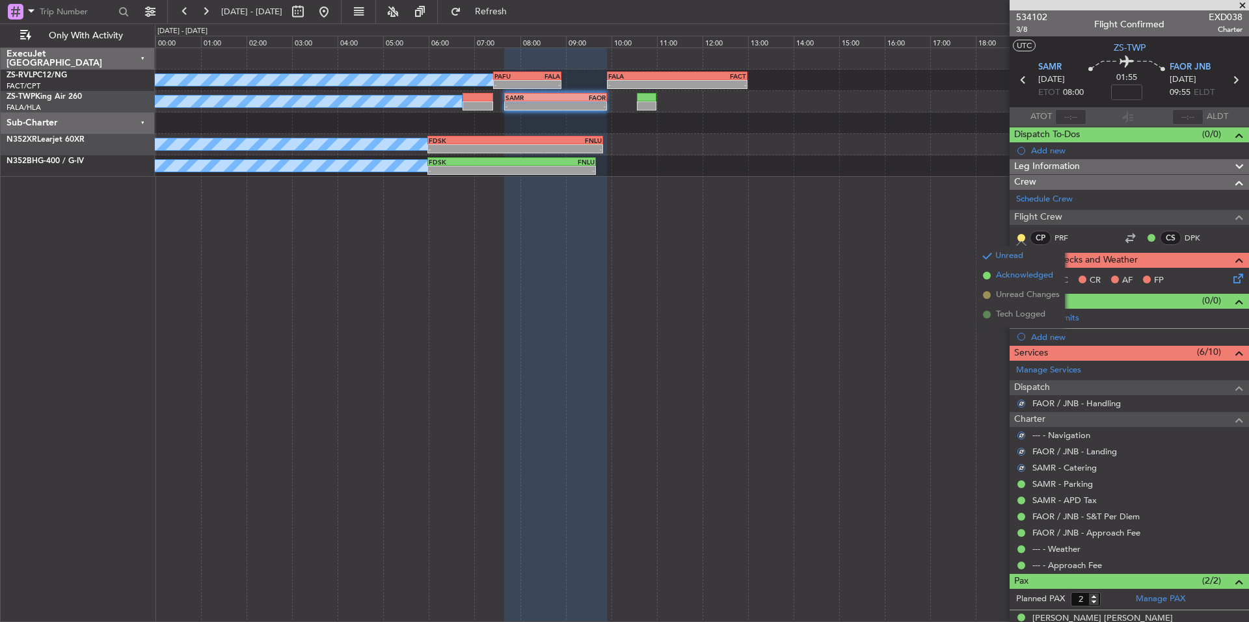
click at [1047, 277] on span "Acknowledged" at bounding box center [1024, 275] width 57 height 13
click at [1231, 278] on icon at bounding box center [1236, 276] width 10 height 10
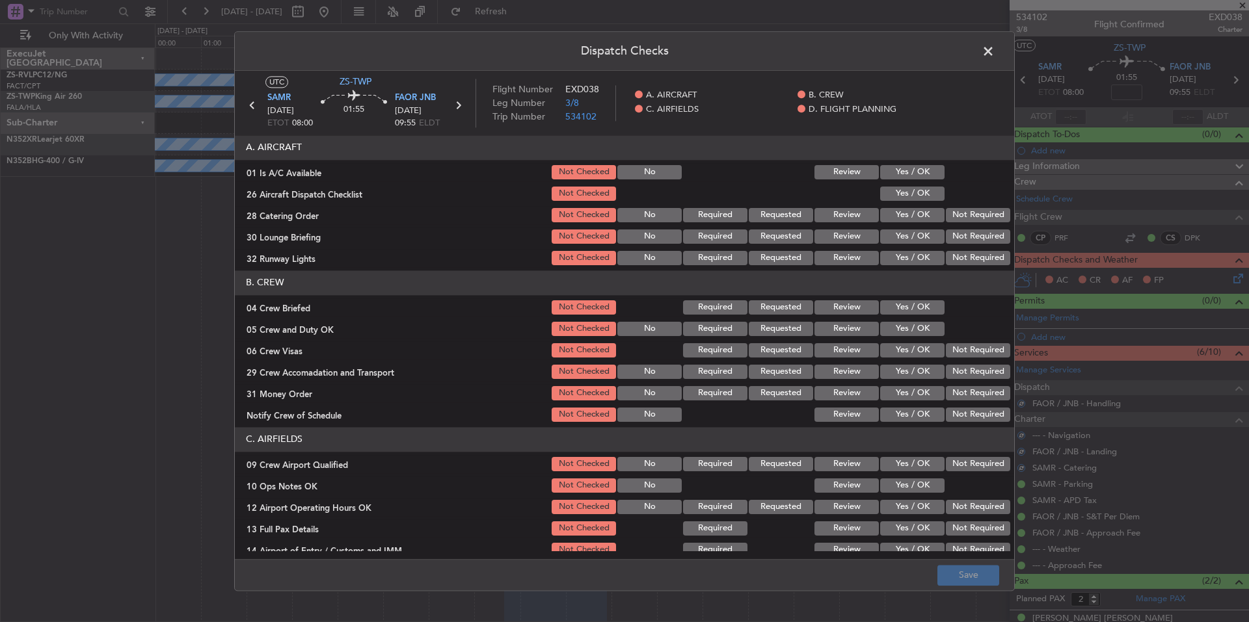
click at [922, 176] on button "Yes / OK" at bounding box center [912, 172] width 64 height 14
click at [920, 202] on div "Yes / OK" at bounding box center [911, 194] width 66 height 18
click at [926, 200] on button "Yes / OK" at bounding box center [912, 194] width 64 height 14
click at [942, 206] on section "A. AIRCRAFT 01 Is A/C Available Not Checked No Review Yes / OK 26 Aircraft Disp…" at bounding box center [624, 201] width 779 height 132
click at [952, 218] on button "Not Required" at bounding box center [978, 215] width 64 height 14
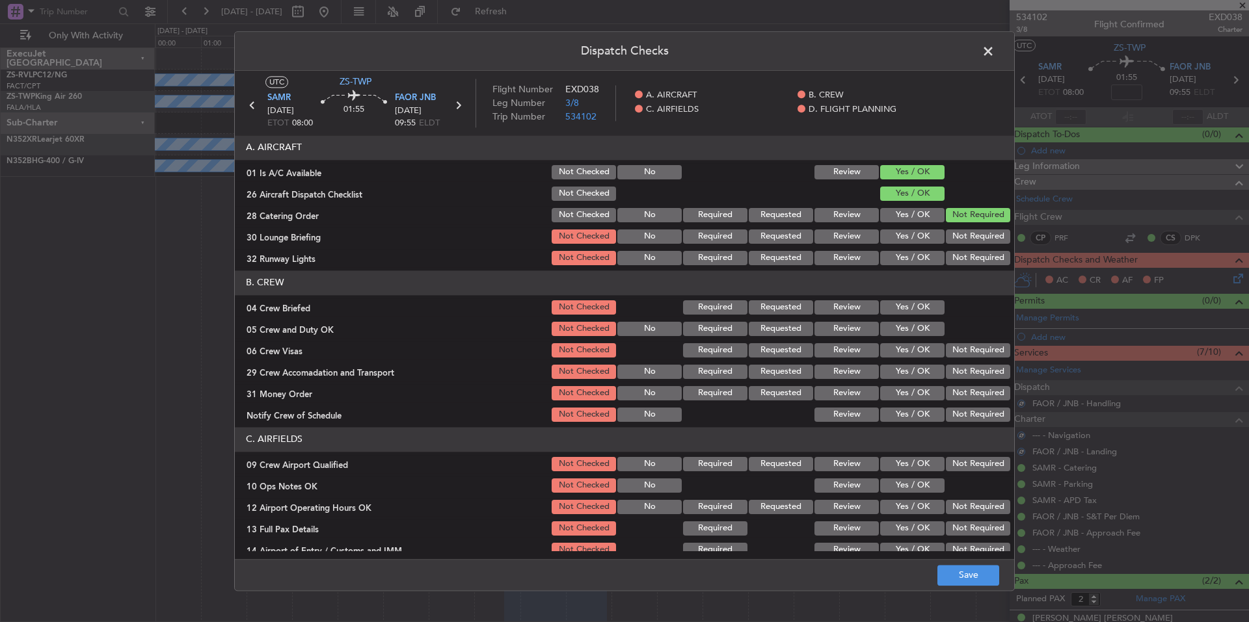
click at [956, 232] on button "Not Required" at bounding box center [978, 237] width 64 height 14
drag, startPoint x: 957, startPoint y: 237, endPoint x: 960, endPoint y: 247, distance: 9.7
click at [957, 238] on button "Not Required" at bounding box center [978, 237] width 64 height 14
click at [961, 248] on section "A. AIRCRAFT 01 Is A/C Available Not Checked No Review Yes / OK 26 Aircraft Disp…" at bounding box center [624, 201] width 779 height 132
click at [962, 252] on button "Not Required" at bounding box center [978, 258] width 64 height 14
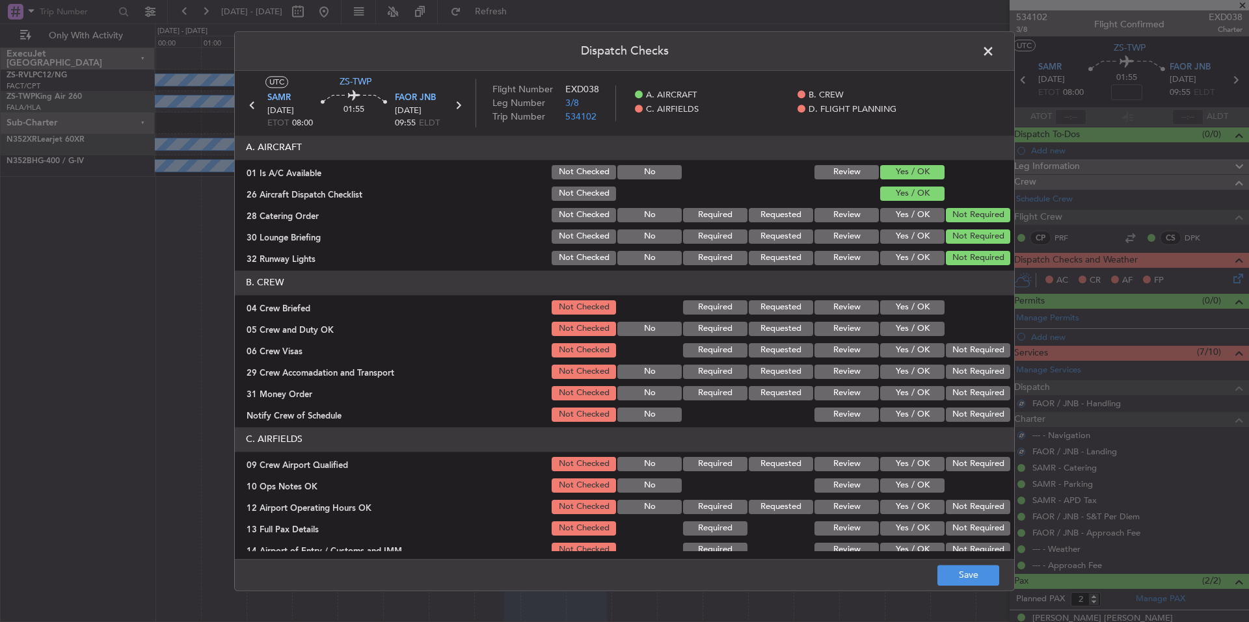
click at [903, 301] on button "Yes / OK" at bounding box center [912, 308] width 64 height 14
drag, startPoint x: 913, startPoint y: 320, endPoint x: 918, endPoint y: 330, distance: 11.6
click at [913, 323] on div "Yes / OK" at bounding box center [911, 329] width 66 height 18
drag, startPoint x: 918, startPoint y: 330, endPoint x: 928, endPoint y: 336, distance: 11.4
click at [919, 330] on button "Yes / OK" at bounding box center [912, 329] width 64 height 14
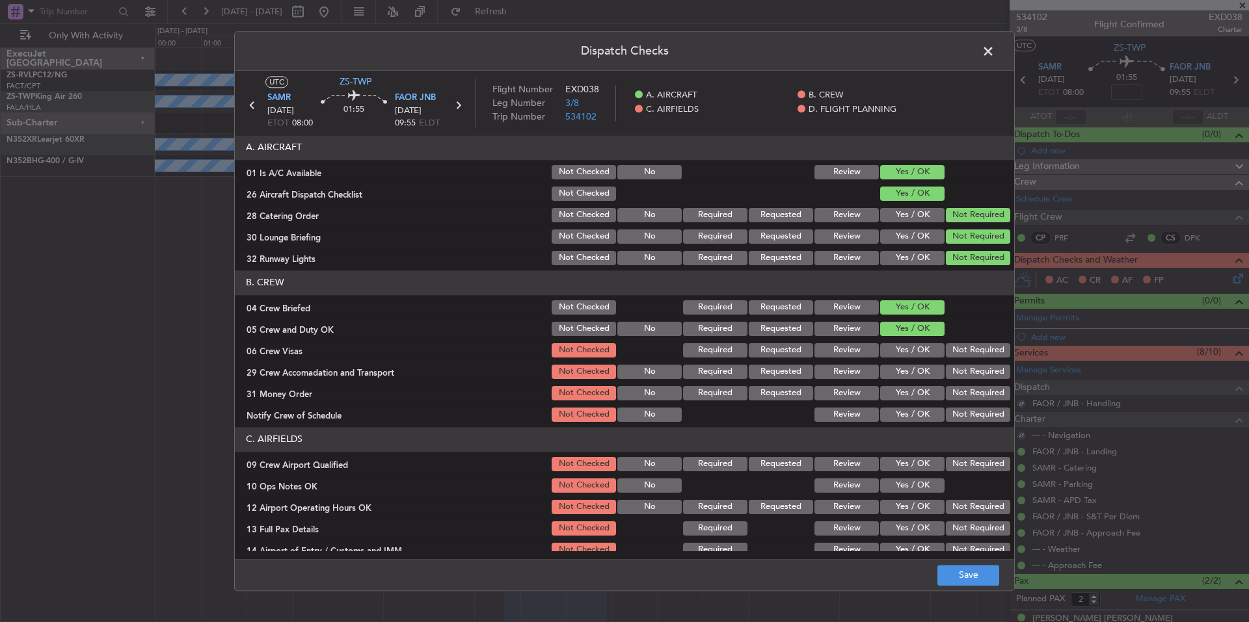
drag, startPoint x: 948, startPoint y: 347, endPoint x: 954, endPoint y: 368, distance: 21.6
click at [948, 353] on button "Not Required" at bounding box center [978, 350] width 64 height 14
drag, startPoint x: 954, startPoint y: 368, endPoint x: 955, endPoint y: 377, distance: 9.1
click at [954, 369] on button "Not Required" at bounding box center [978, 372] width 64 height 14
drag, startPoint x: 955, startPoint y: 377, endPoint x: 956, endPoint y: 383, distance: 6.5
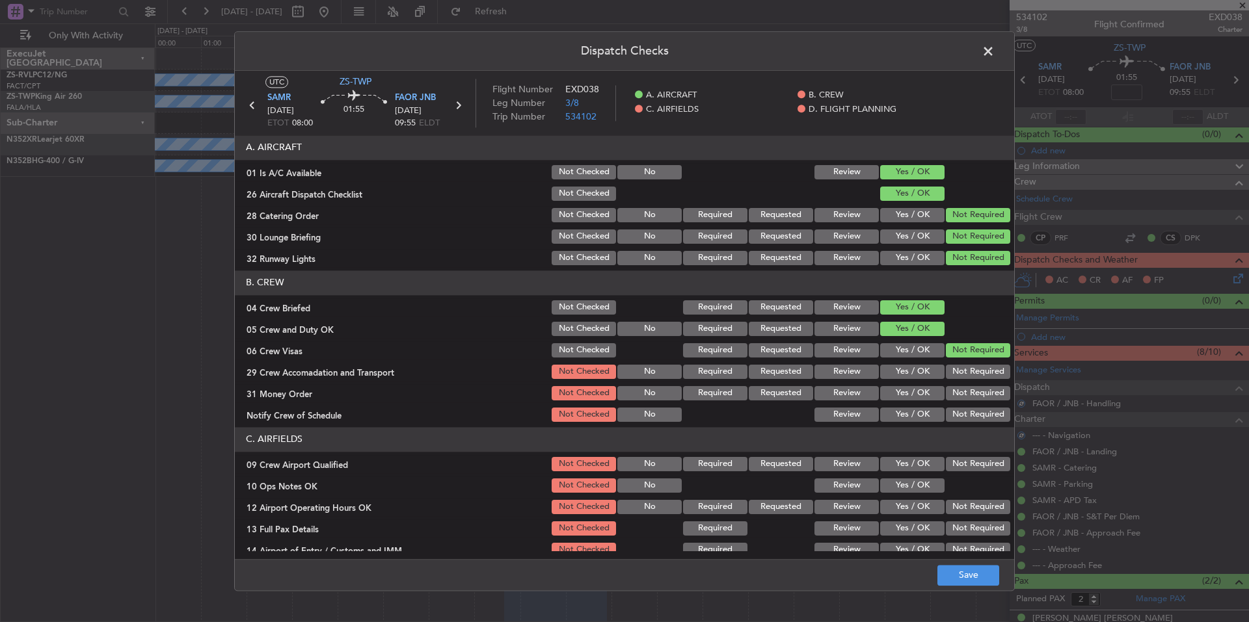
click at [955, 380] on div "Not Required" at bounding box center [977, 372] width 66 height 18
click at [957, 393] on button "Not Required" at bounding box center [978, 393] width 64 height 14
drag, startPoint x: 957, startPoint y: 396, endPoint x: 961, endPoint y: 407, distance: 11.5
click at [959, 397] on button "Not Required" at bounding box center [978, 393] width 64 height 14
drag, startPoint x: 961, startPoint y: 407, endPoint x: 961, endPoint y: 415, distance: 7.8
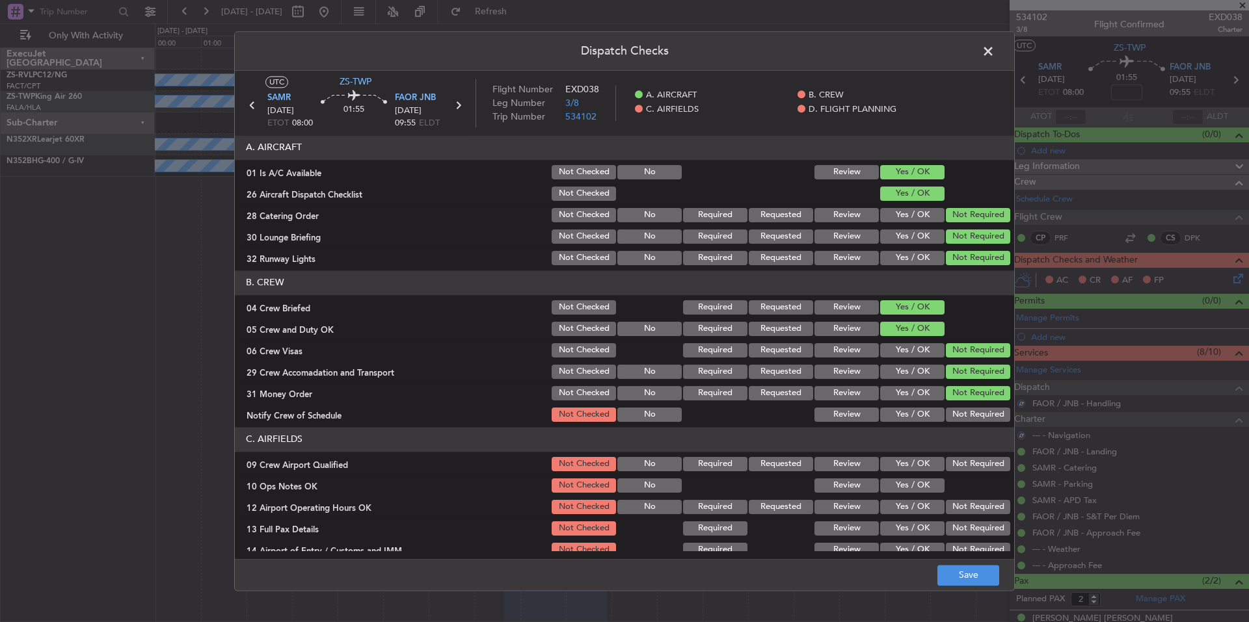
click at [961, 409] on div "Not Required" at bounding box center [977, 415] width 66 height 18
click at [961, 415] on button "Not Required" at bounding box center [978, 415] width 64 height 14
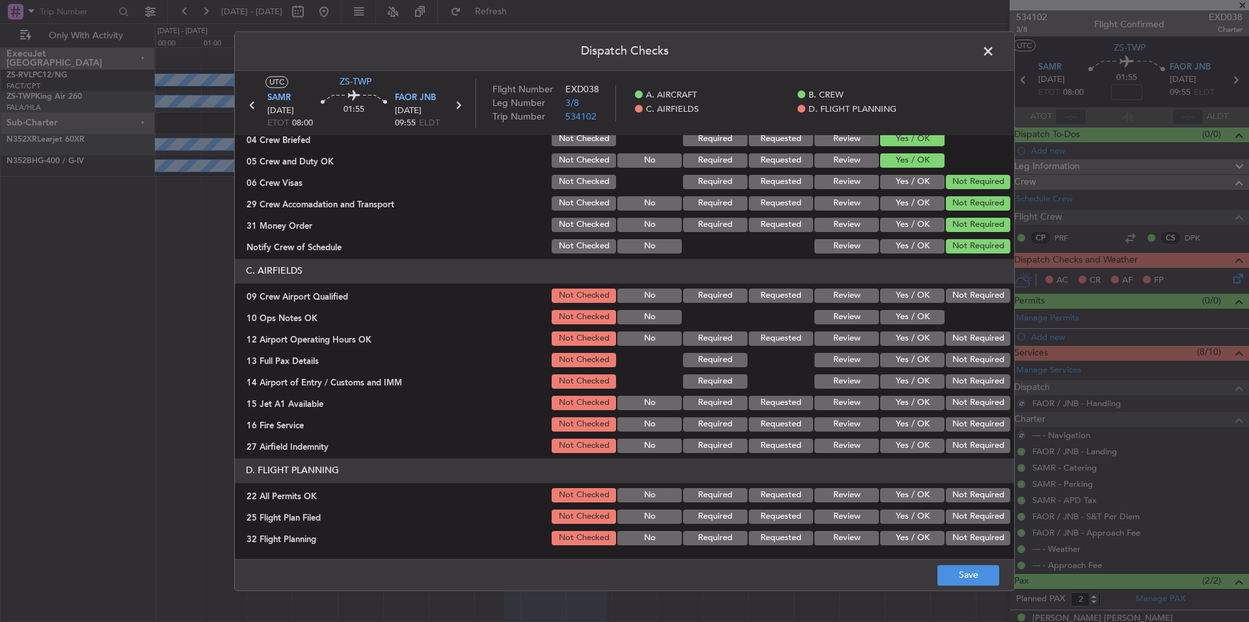
click at [966, 429] on section "C. AIRFIELDS 09 Crew Airport Qualified Not Checked No Required Requested Review…" at bounding box center [624, 357] width 779 height 196
drag, startPoint x: 967, startPoint y: 436, endPoint x: 967, endPoint y: 443, distance: 7.2
click at [967, 438] on section "C. AIRFIELDS 09 Crew Airport Qualified Not Checked No Required Requested Review…" at bounding box center [624, 357] width 779 height 196
click at [967, 446] on button "Not Required" at bounding box center [978, 446] width 64 height 14
click at [969, 434] on section "C. AIRFIELDS 09 Crew Airport Qualified Not Checked No Required Requested Review…" at bounding box center [624, 357] width 779 height 196
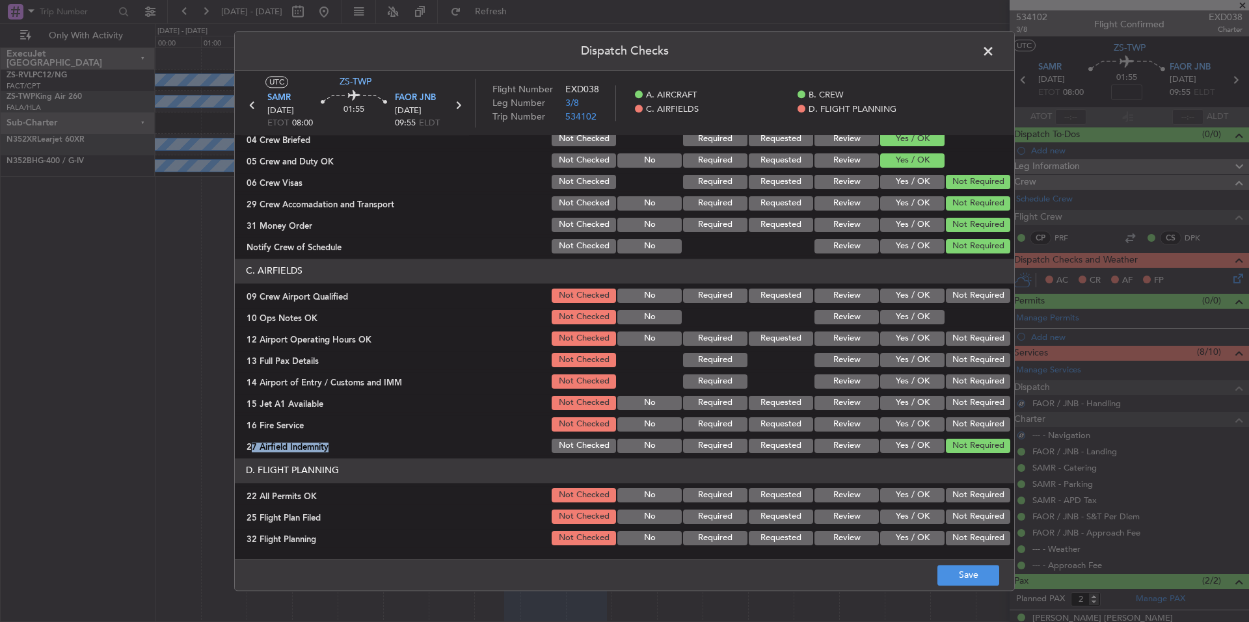
click at [969, 422] on button "Not Required" at bounding box center [978, 425] width 64 height 14
click at [969, 414] on section "C. AIRFIELDS 09 Crew Airport Qualified Not Checked No Required Requested Review…" at bounding box center [624, 357] width 779 height 196
drag, startPoint x: 969, startPoint y: 401, endPoint x: 969, endPoint y: 393, distance: 7.8
click at [969, 399] on button "Not Required" at bounding box center [978, 403] width 64 height 14
click at [969, 391] on section "C. AIRFIELDS 09 Crew Airport Qualified Not Checked No Required Requested Review…" at bounding box center [624, 357] width 779 height 196
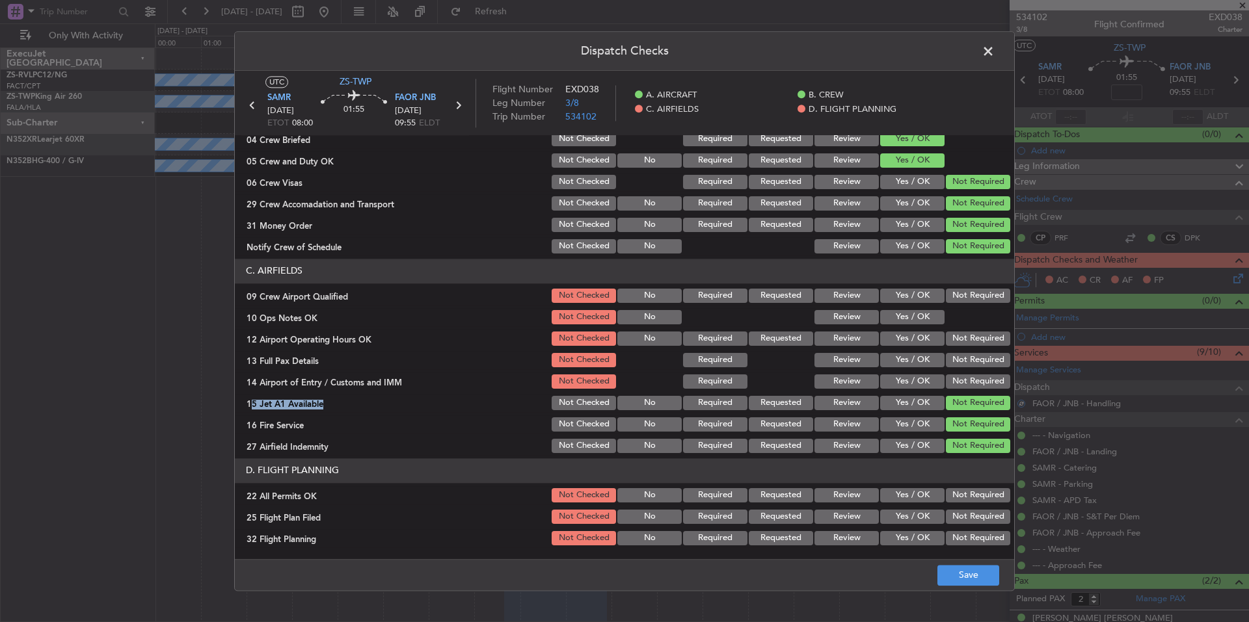
click at [969, 384] on button "Not Required" at bounding box center [978, 382] width 64 height 14
click at [969, 375] on button "Not Required" at bounding box center [978, 382] width 64 height 14
click at [969, 365] on button "Not Required" at bounding box center [978, 360] width 64 height 14
click at [967, 359] on button "Not Required" at bounding box center [978, 360] width 64 height 14
click at [965, 344] on button "Not Required" at bounding box center [978, 339] width 64 height 14
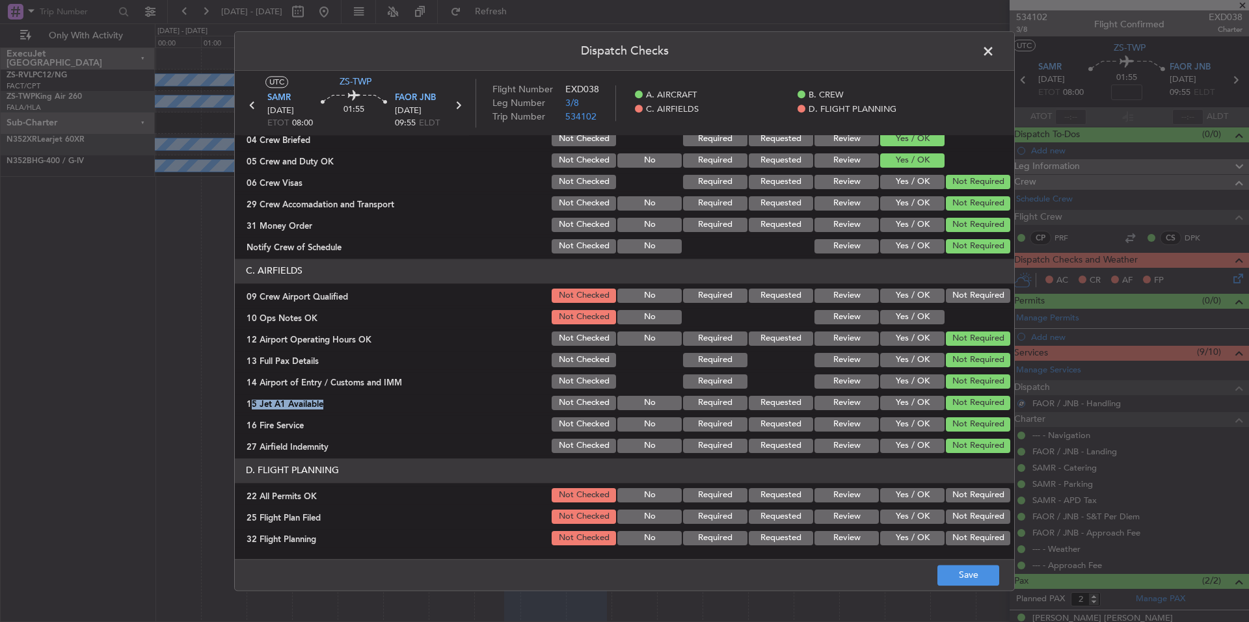
click at [964, 339] on button "Not Required" at bounding box center [978, 339] width 64 height 14
click at [913, 307] on section "C. AIRFIELDS 09 Crew Airport Qualified Not Checked No Required Requested Review…" at bounding box center [624, 357] width 779 height 196
click at [944, 315] on div at bounding box center [977, 317] width 66 height 18
drag, startPoint x: 959, startPoint y: 295, endPoint x: 930, endPoint y: 310, distance: 33.2
click at [959, 295] on button "Not Required" at bounding box center [978, 296] width 64 height 14
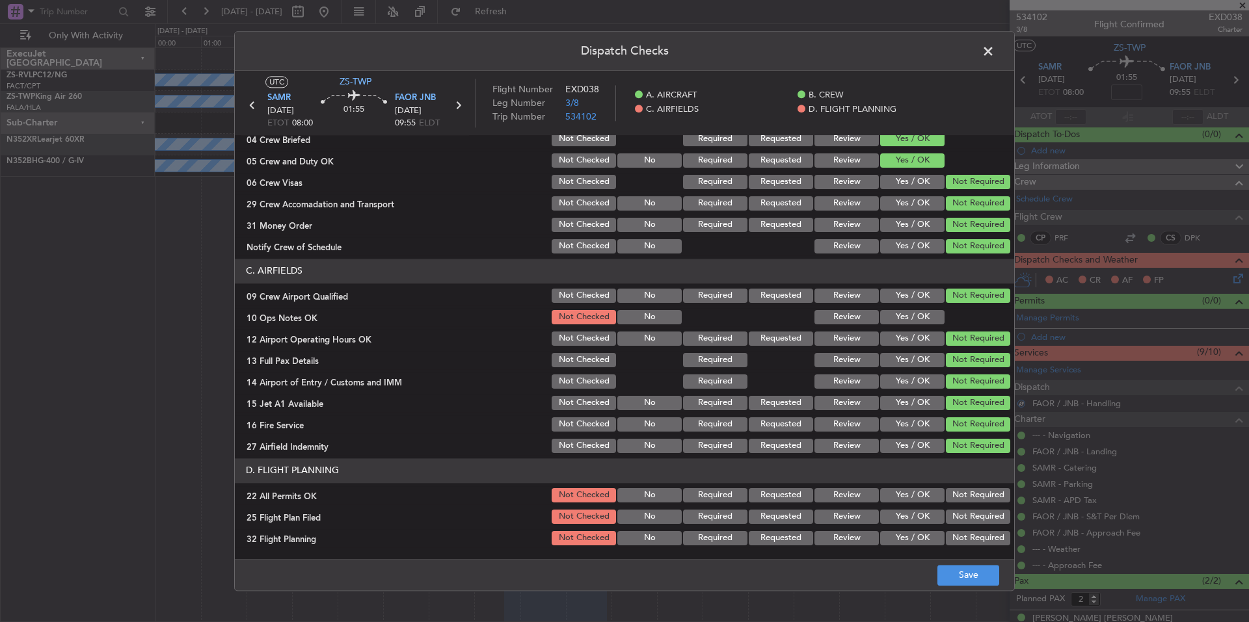
click at [911, 313] on button "Yes / OK" at bounding box center [912, 317] width 64 height 14
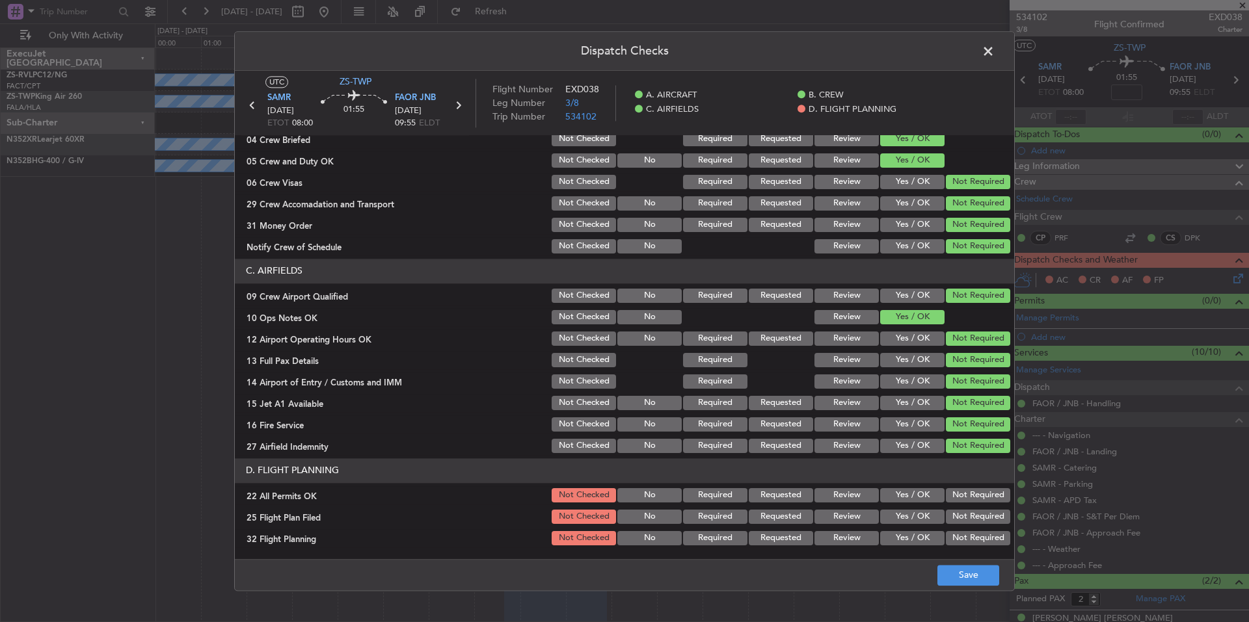
click at [965, 484] on section "D. FLIGHT PLANNING 22 All Permits OK Not Checked No Required Requested Review Y…" at bounding box center [624, 503] width 779 height 89
click at [965, 488] on button "Not Required" at bounding box center [978, 495] width 64 height 14
click at [933, 509] on section "D. FLIGHT PLANNING 22 All Permits OK Not Checked No Required Requested Review Y…" at bounding box center [624, 503] width 779 height 89
click at [926, 522] on button "Yes / OK" at bounding box center [912, 517] width 64 height 14
drag, startPoint x: 926, startPoint y: 534, endPoint x: 926, endPoint y: 544, distance: 9.8
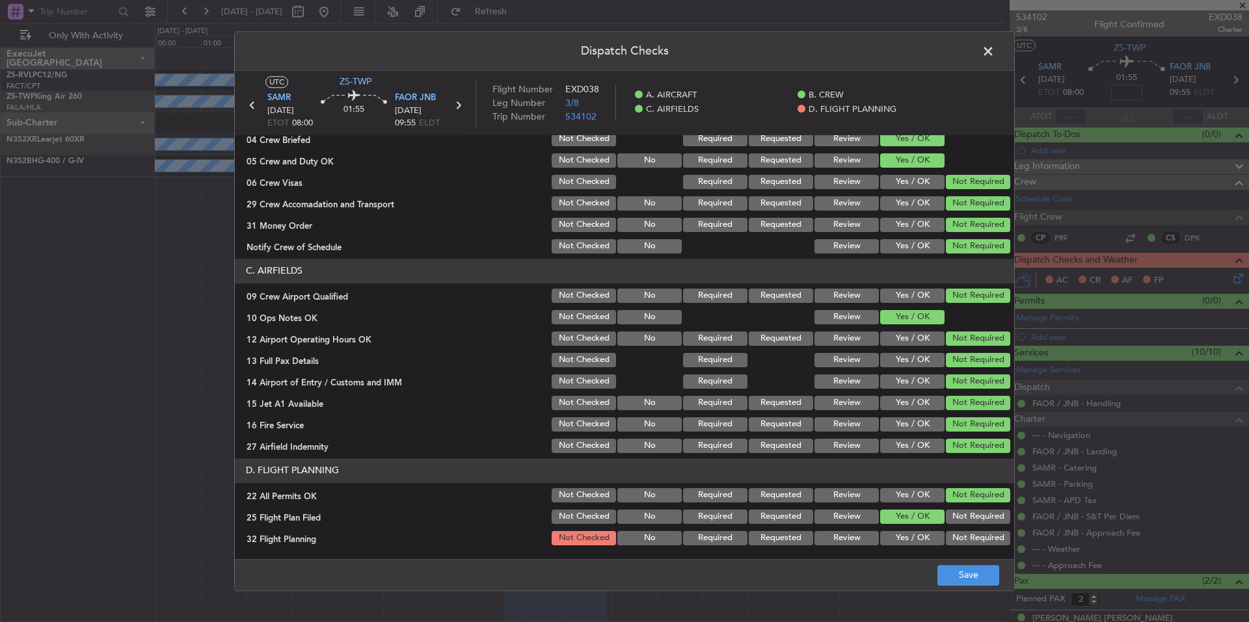
click at [926, 536] on button "Yes / OK" at bounding box center [912, 538] width 64 height 14
click at [926, 544] on button "Yes / OK" at bounding box center [912, 538] width 64 height 14
click at [954, 568] on button "Save" at bounding box center [968, 575] width 62 height 21
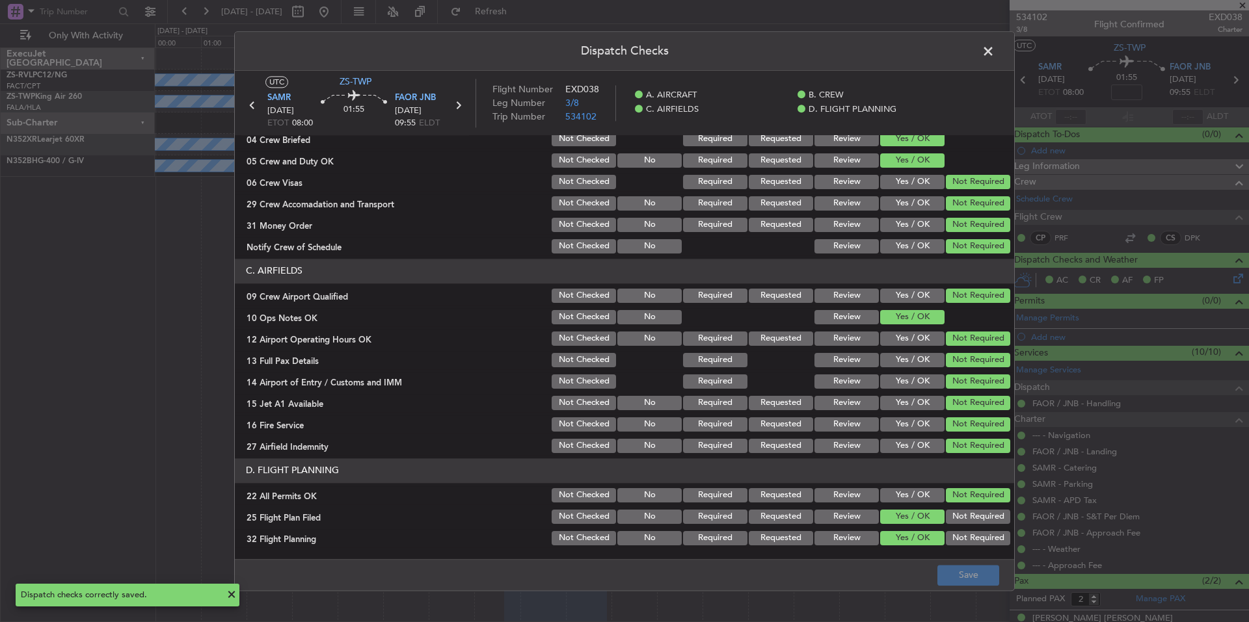
click at [995, 55] on span at bounding box center [995, 55] width 0 height 26
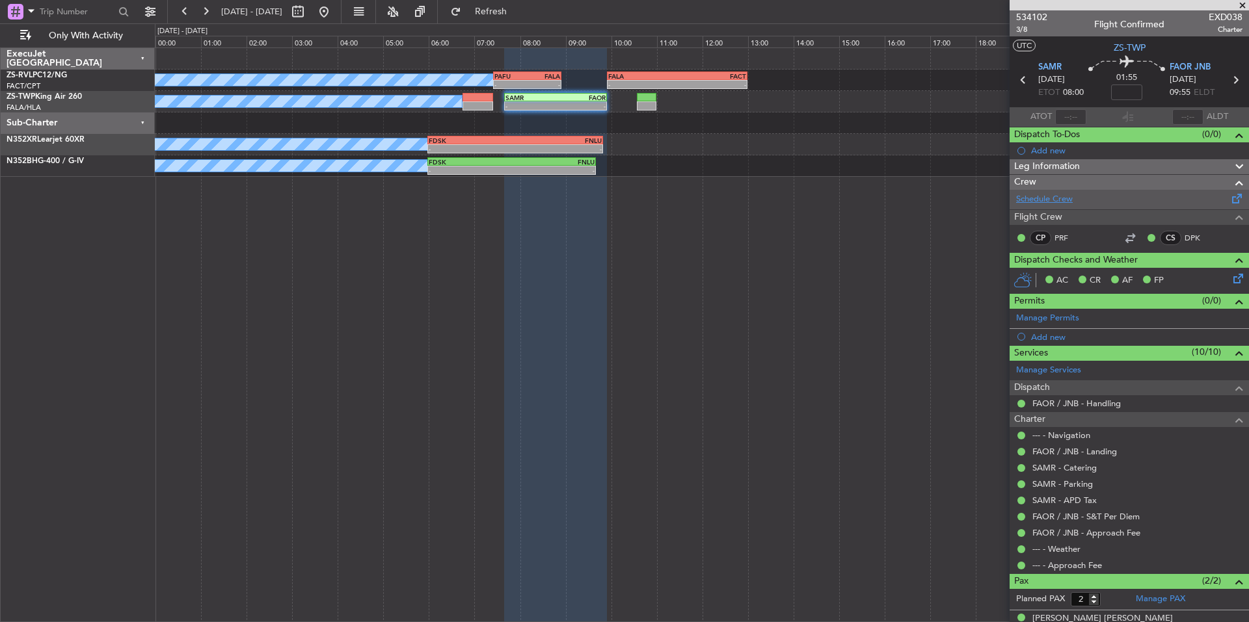
click at [1049, 200] on link "Schedule Crew" at bounding box center [1044, 199] width 57 height 13
click at [1240, 2] on span at bounding box center [1242, 6] width 13 height 12
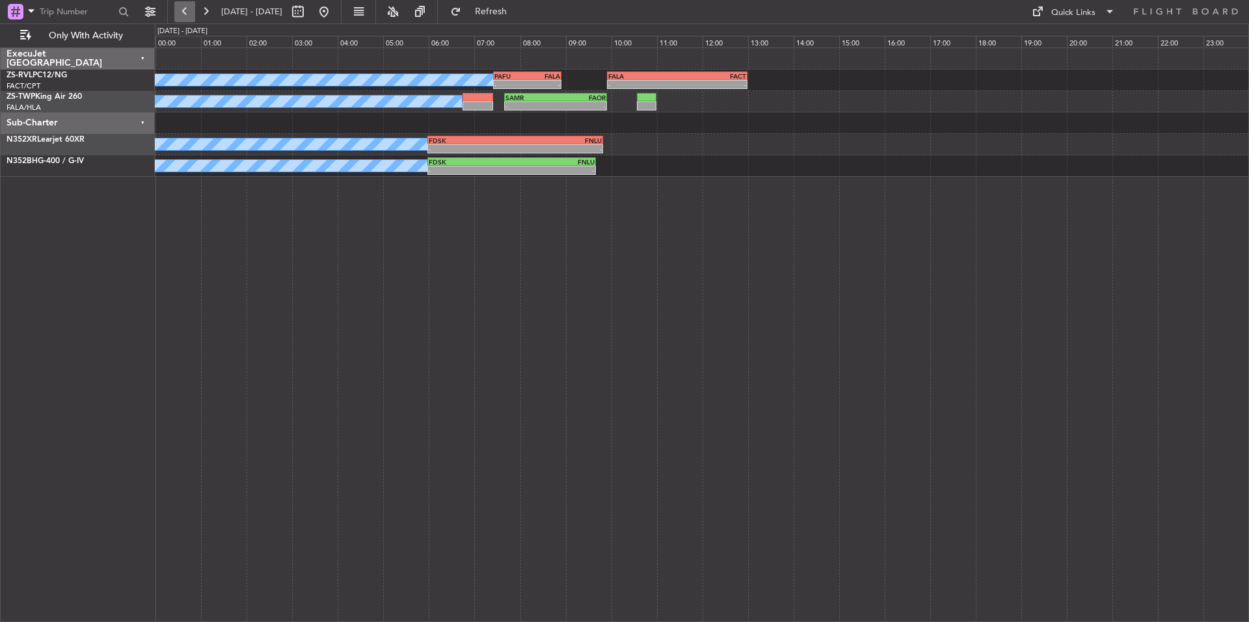
click at [184, 7] on button at bounding box center [184, 11] width 21 height 21
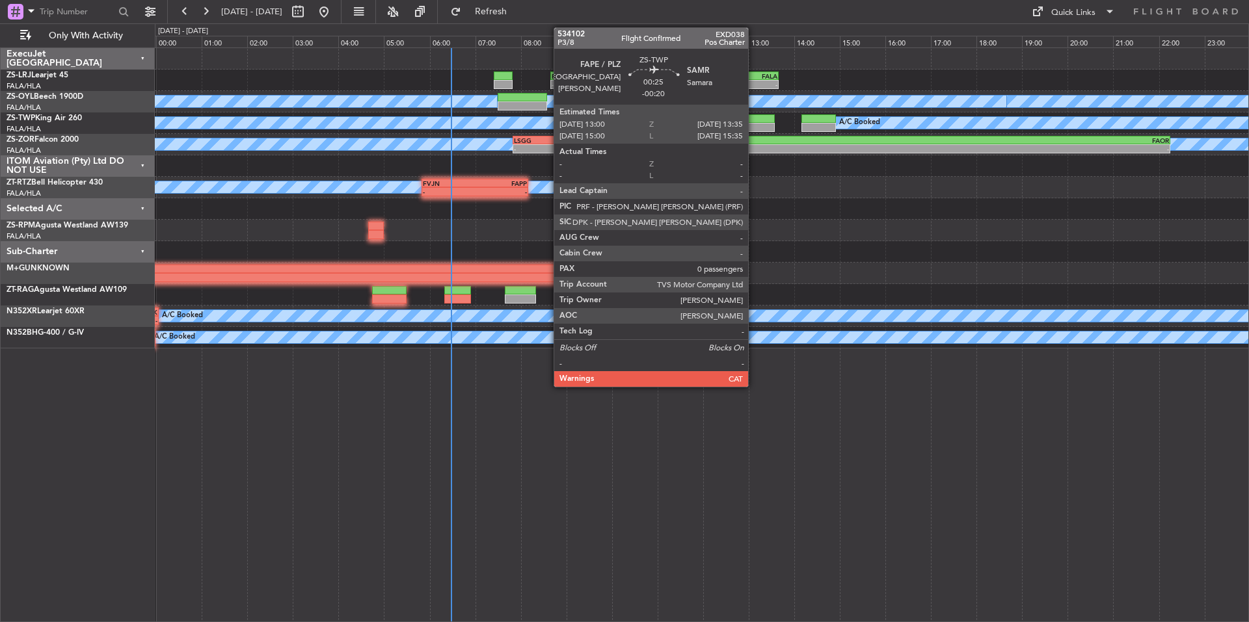
click at [754, 124] on div at bounding box center [761, 127] width 27 height 9
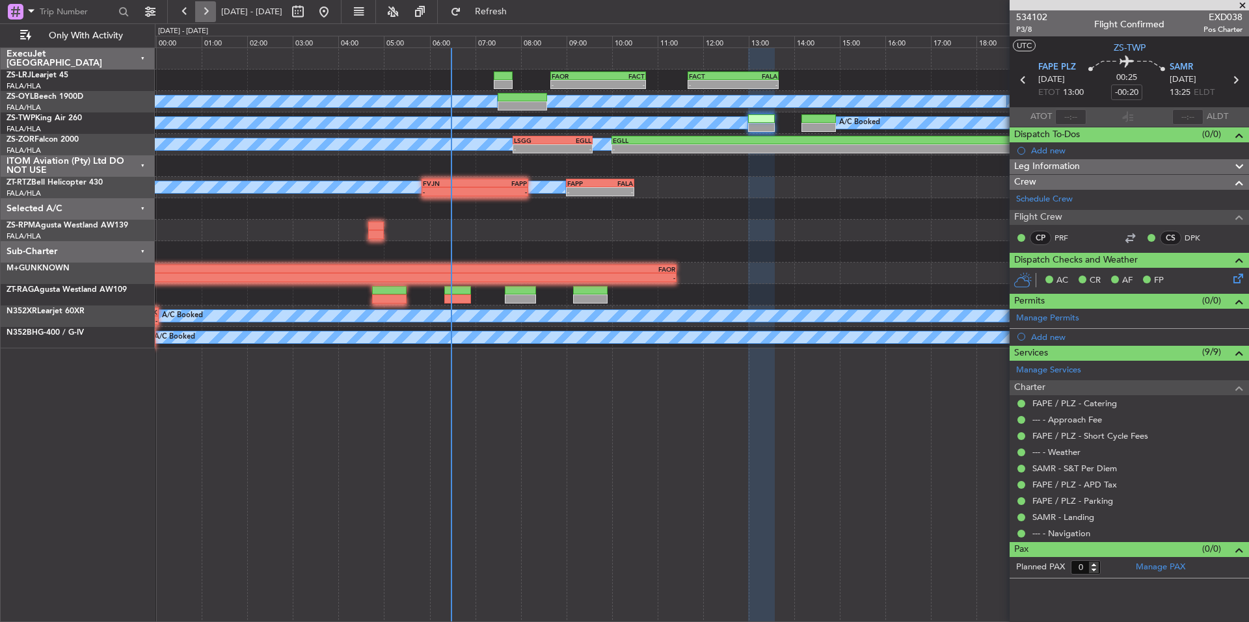
click at [209, 12] on button at bounding box center [205, 11] width 21 height 21
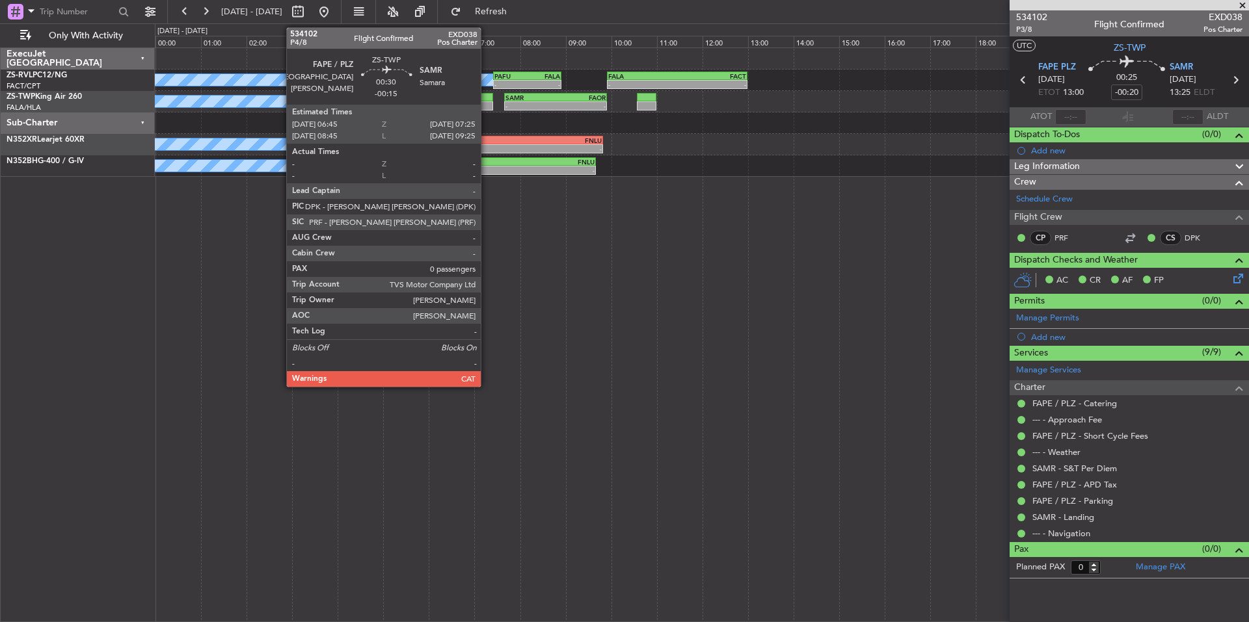
click at [487, 105] on div at bounding box center [477, 105] width 31 height 9
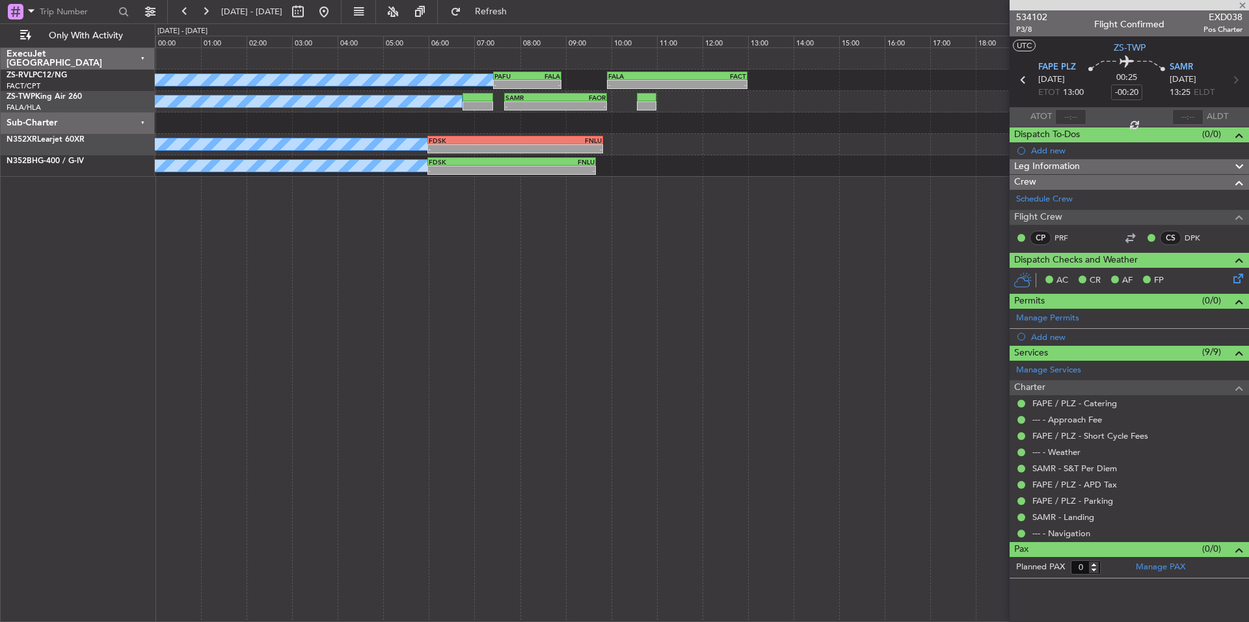
type input "-00:15"
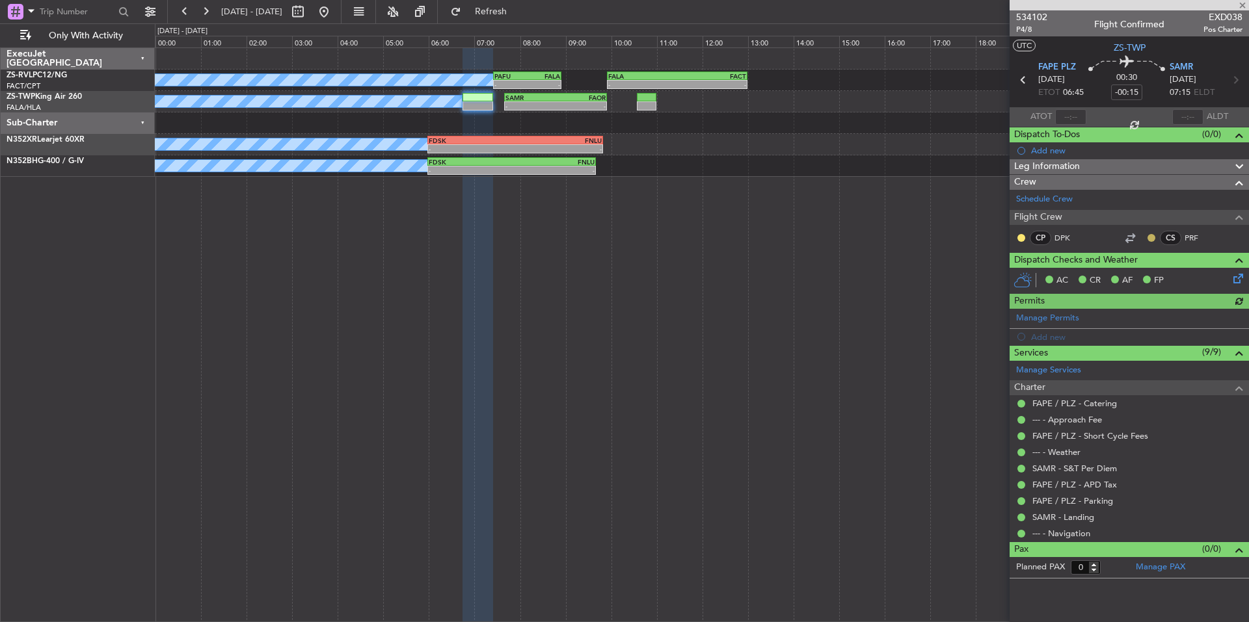
click at [1151, 237] on button at bounding box center [1151, 238] width 8 height 8
click at [1170, 278] on span "Acknowledged" at bounding box center [1154, 275] width 57 height 13
click at [1023, 239] on button at bounding box center [1021, 238] width 8 height 8
click at [1032, 275] on span "Acknowledged" at bounding box center [1024, 275] width 57 height 13
click at [1125, 235] on div at bounding box center [1130, 238] width 16 height 16
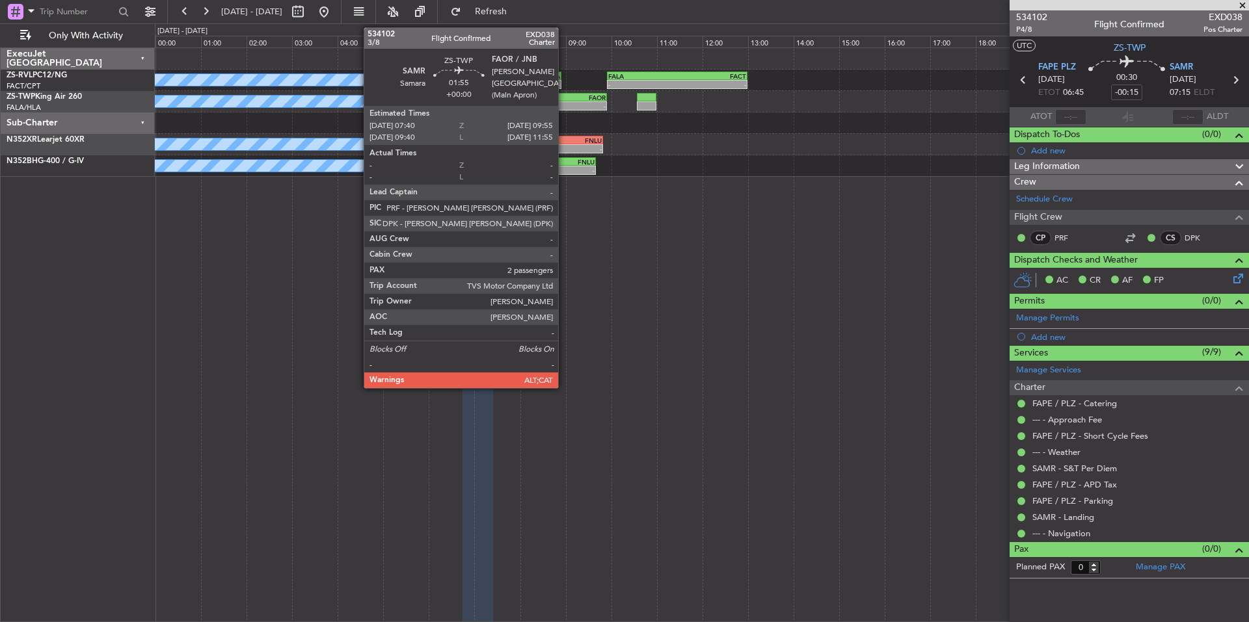
click at [564, 102] on div "-" at bounding box center [580, 106] width 50 height 8
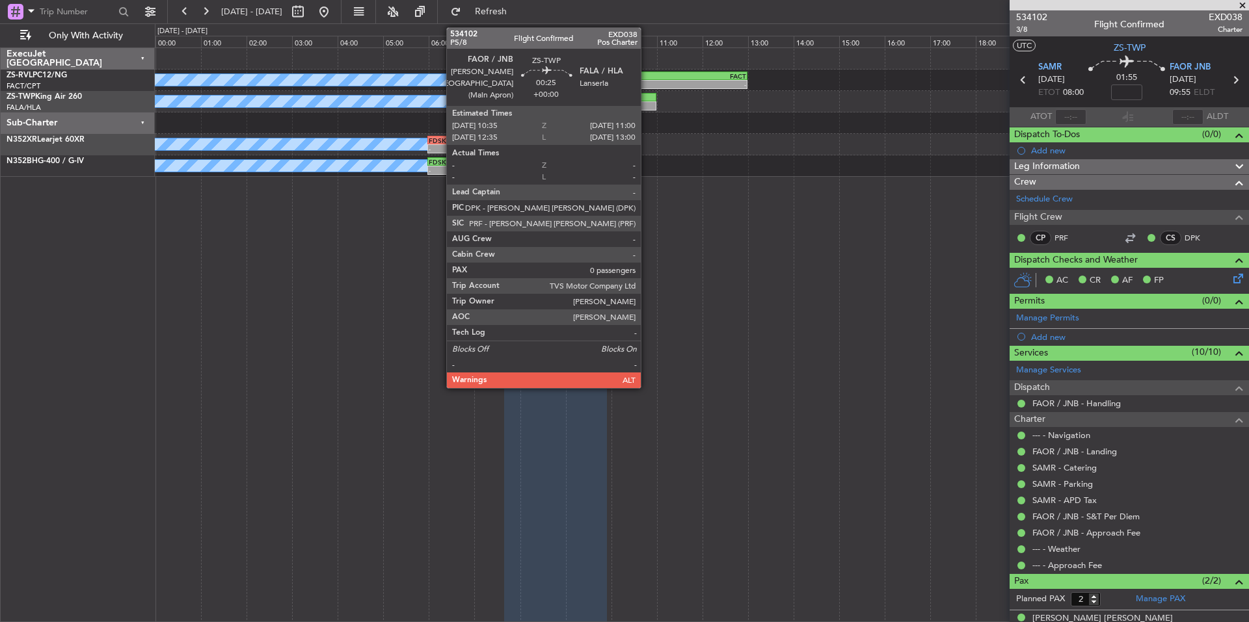
click at [647, 105] on div at bounding box center [647, 105] width 20 height 9
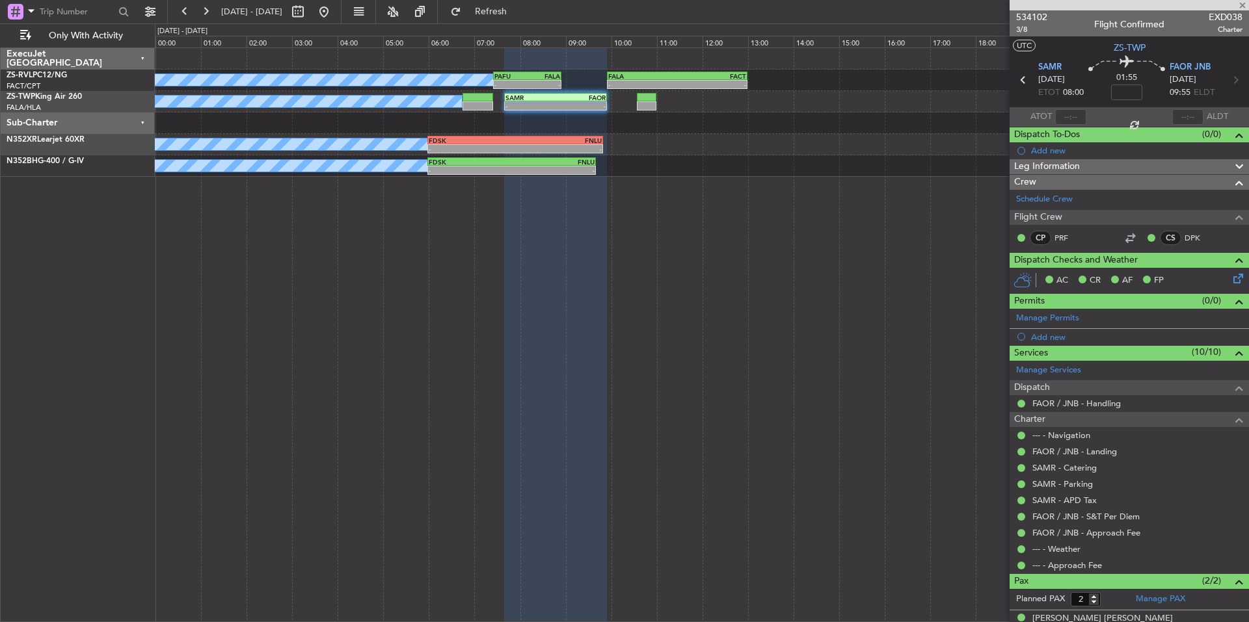
type input "0"
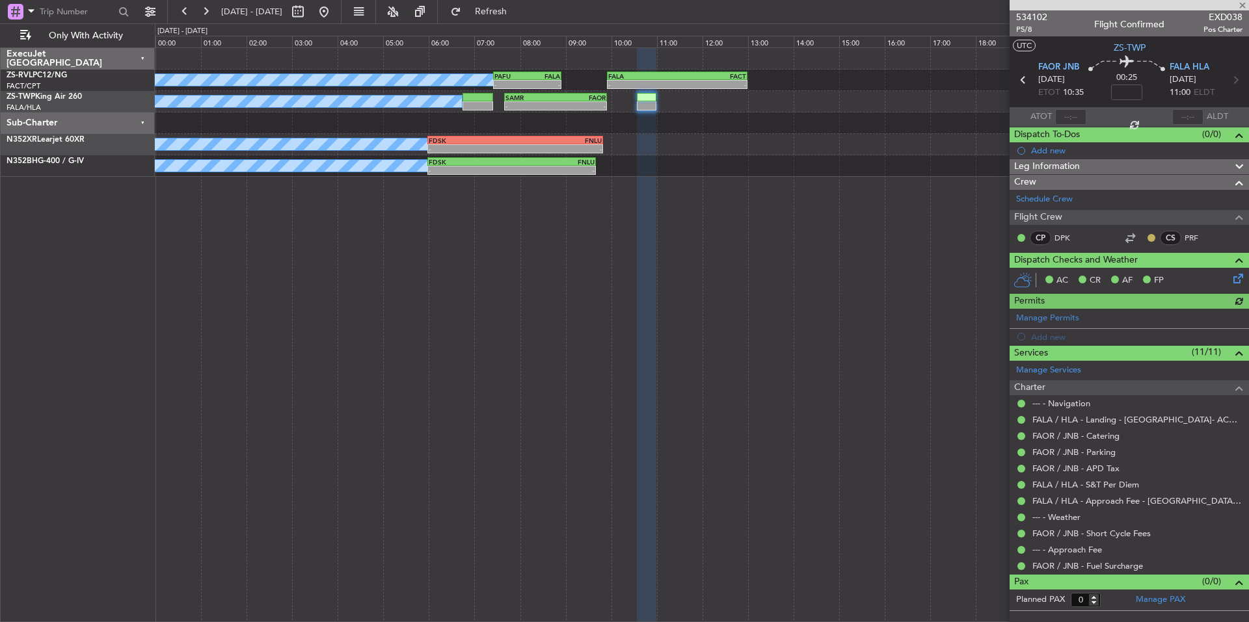
click at [1151, 237] on button at bounding box center [1151, 238] width 8 height 8
click at [1170, 276] on span "Acknowledged" at bounding box center [1154, 275] width 57 height 13
click at [1130, 236] on div at bounding box center [1130, 238] width 16 height 16
click at [181, 15] on button at bounding box center [184, 11] width 21 height 21
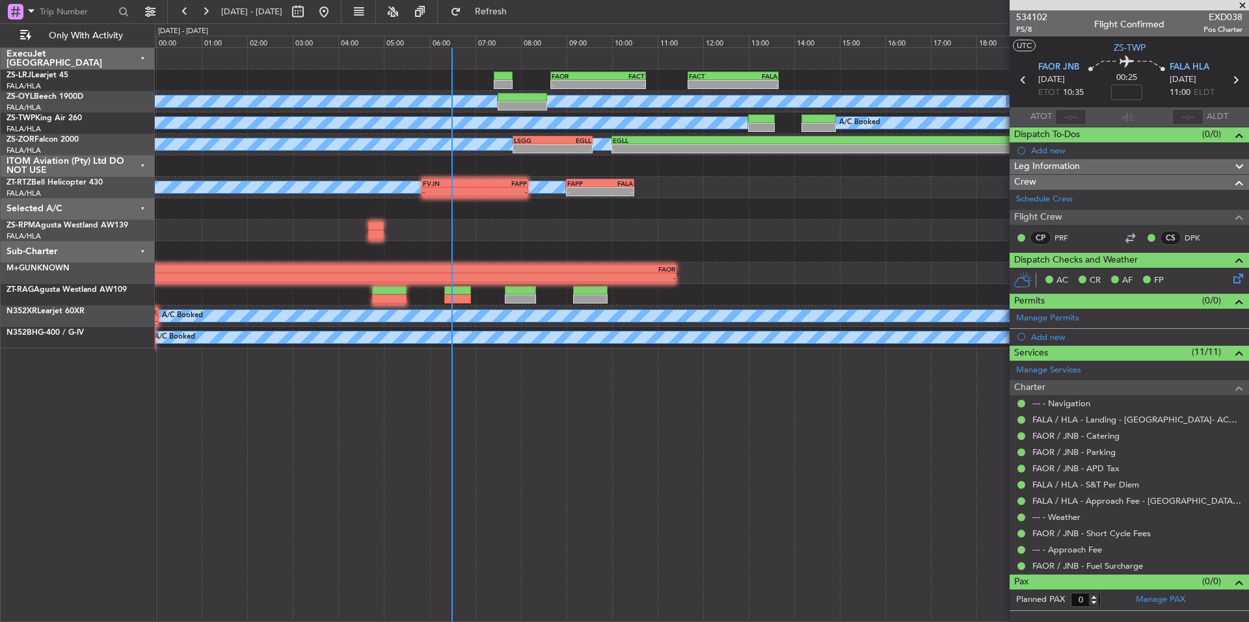
click at [1238, 7] on span at bounding box center [1242, 6] width 13 height 12
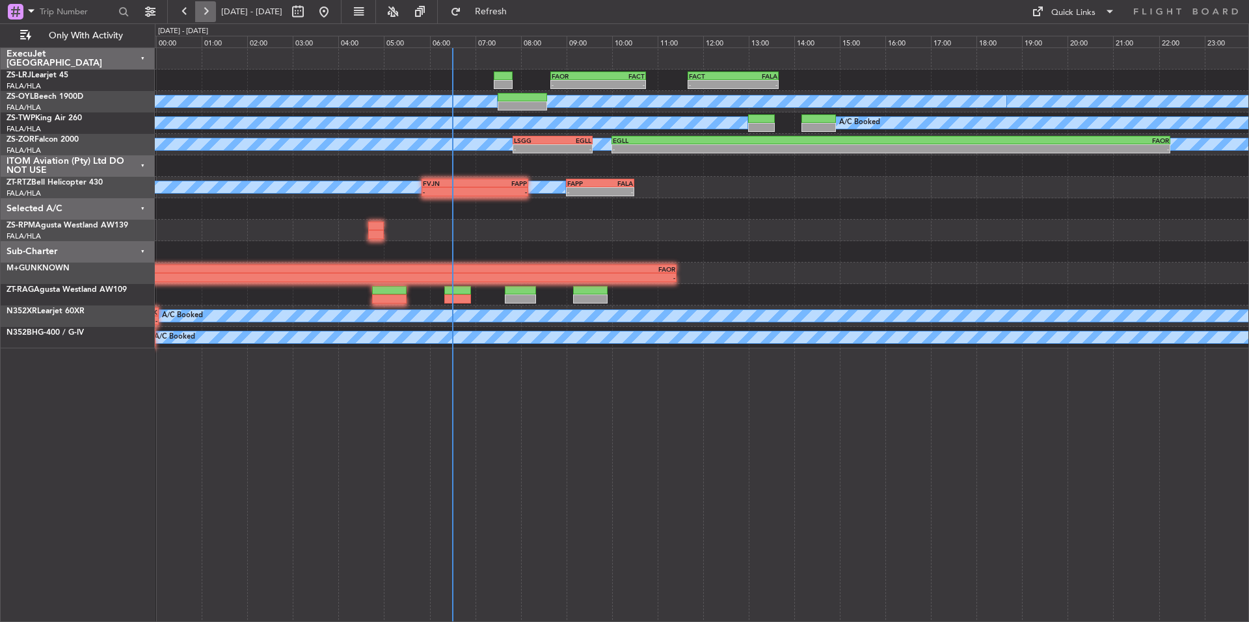
click at [215, 17] on button at bounding box center [205, 11] width 21 height 21
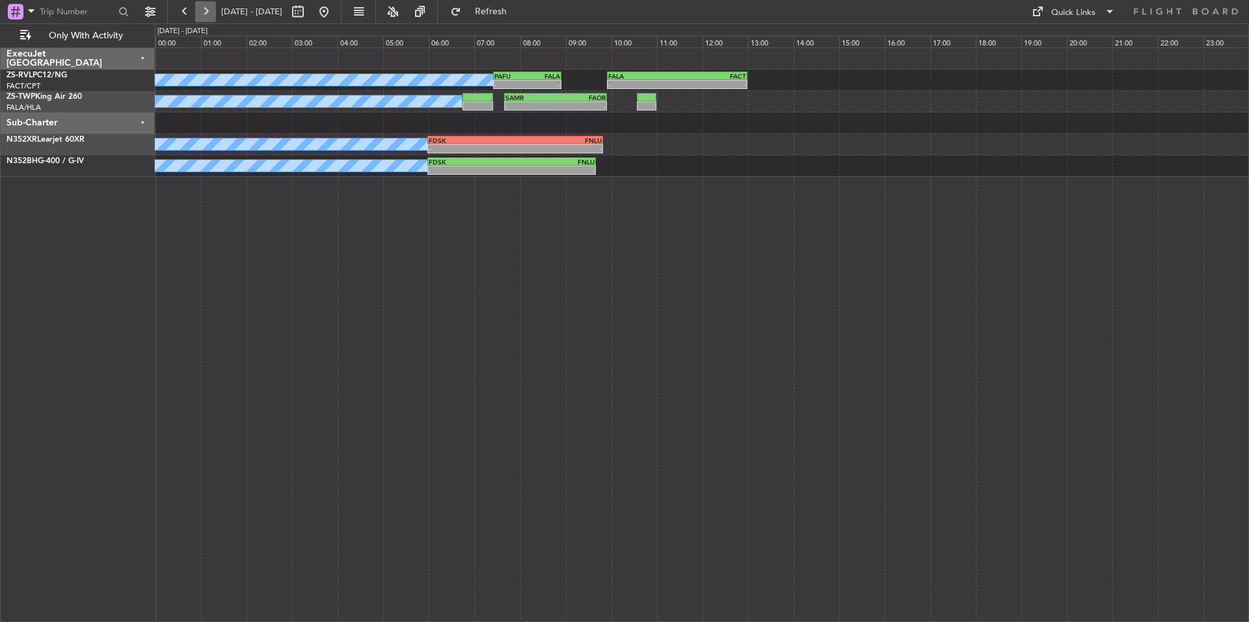
click at [201, 12] on button at bounding box center [205, 11] width 21 height 21
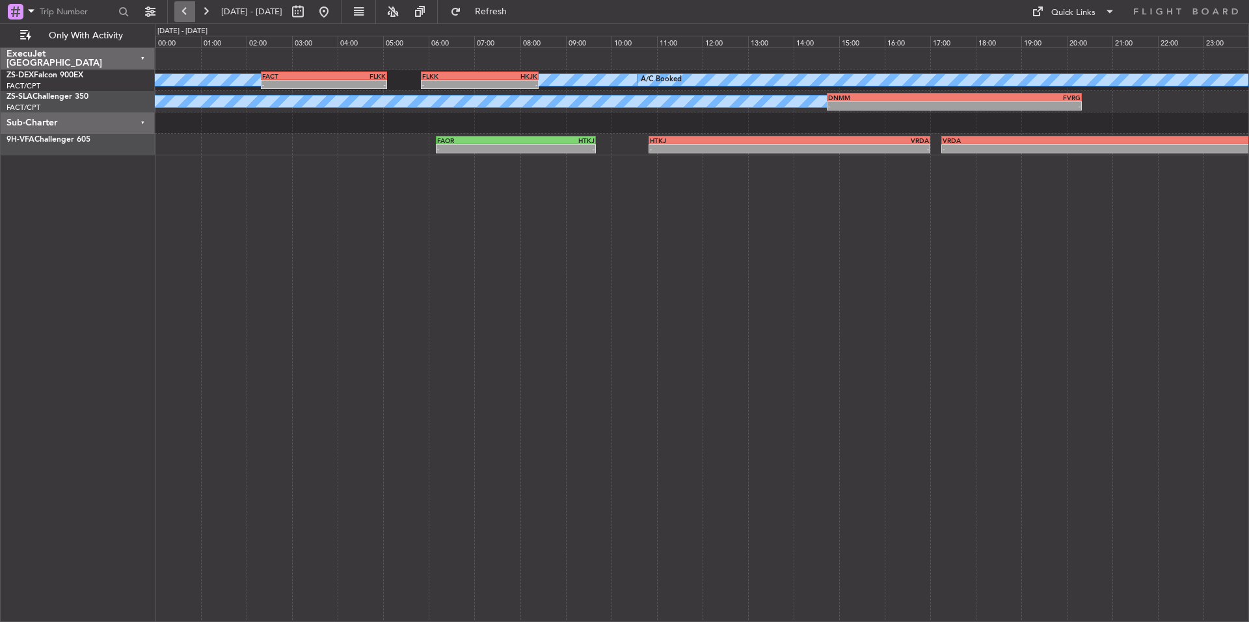
click at [187, 8] on button at bounding box center [184, 11] width 21 height 21
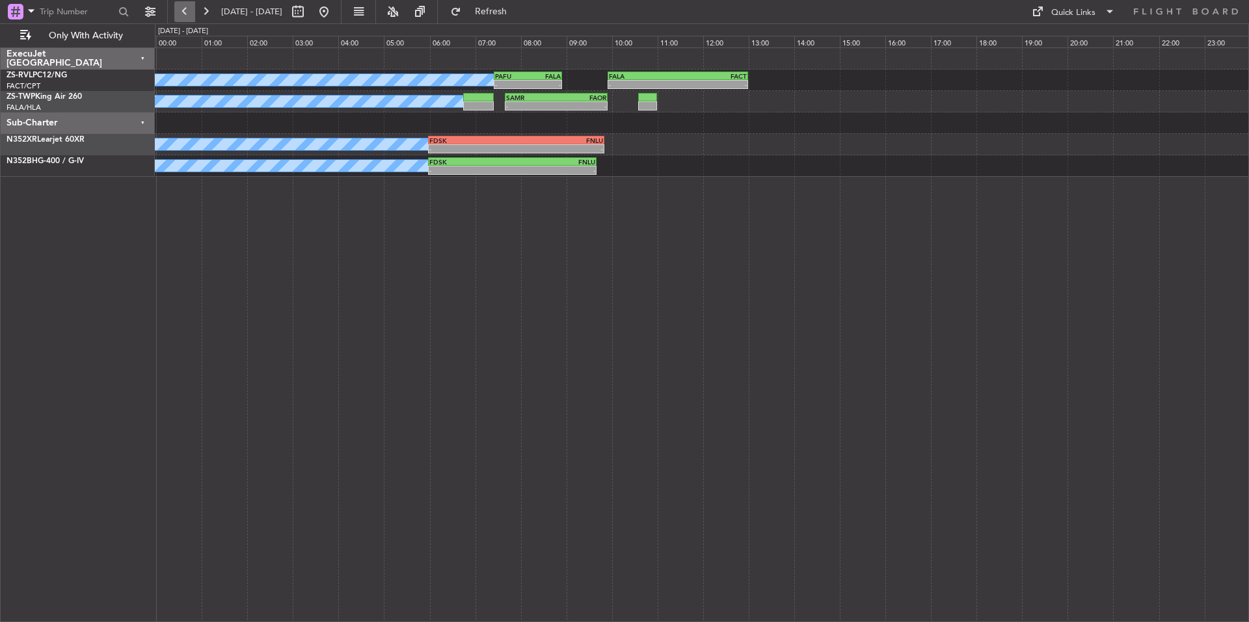
click at [187, 8] on button at bounding box center [184, 11] width 21 height 21
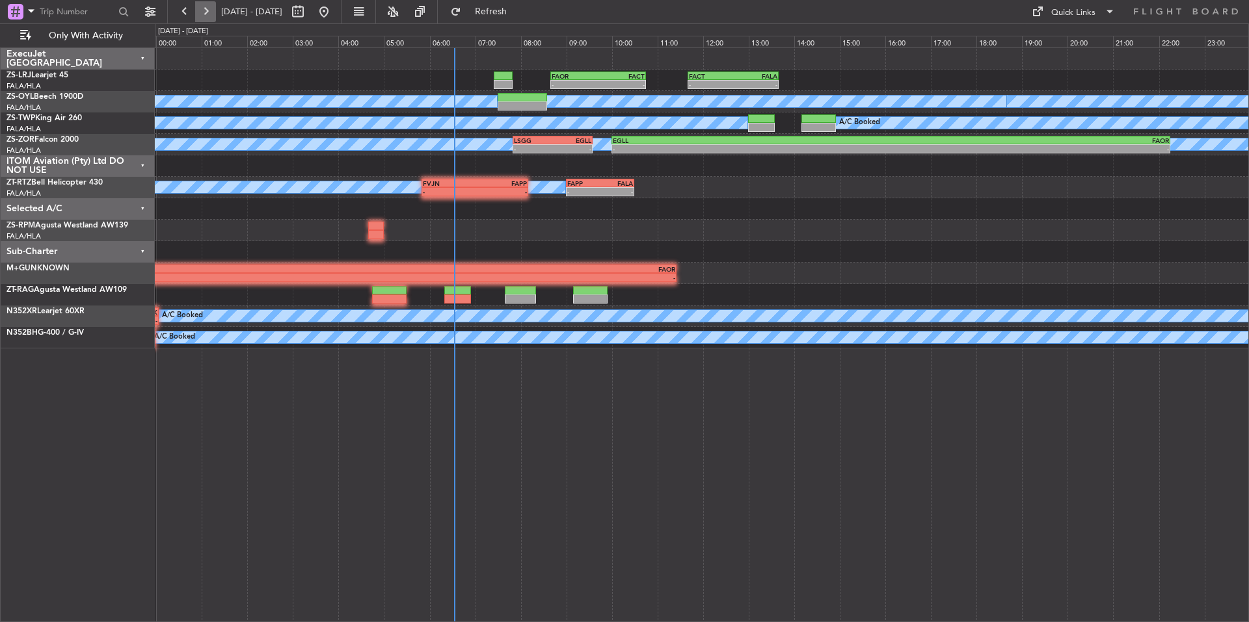
click at [210, 7] on button at bounding box center [205, 11] width 21 height 21
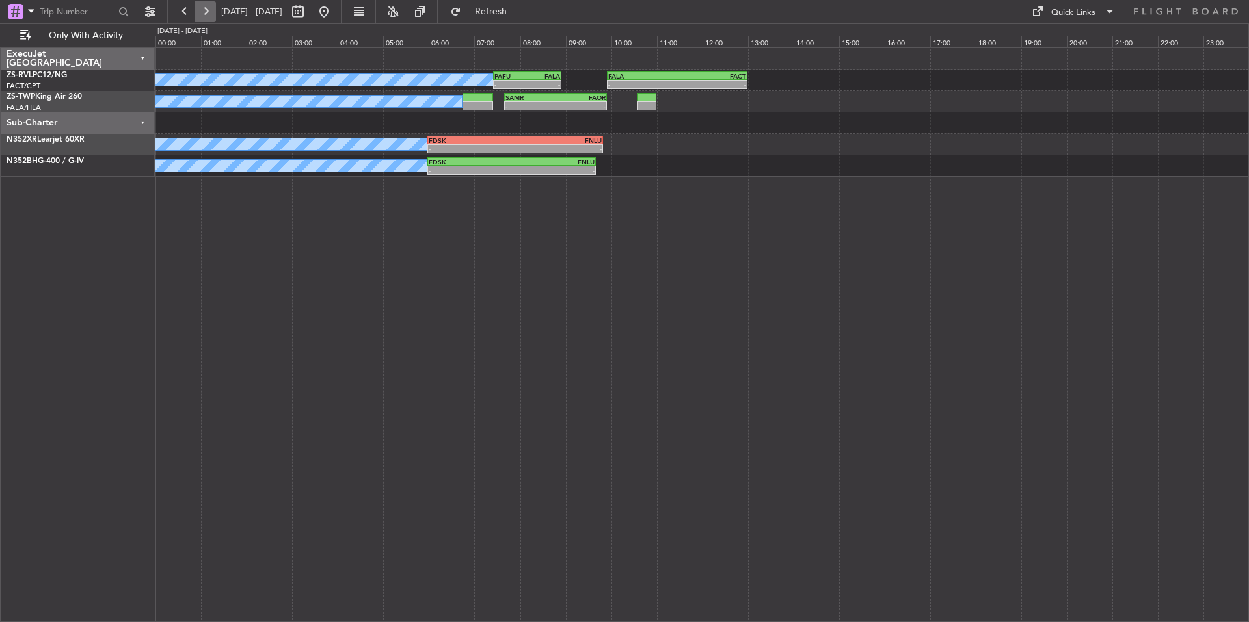
click at [210, 7] on button at bounding box center [205, 11] width 21 height 21
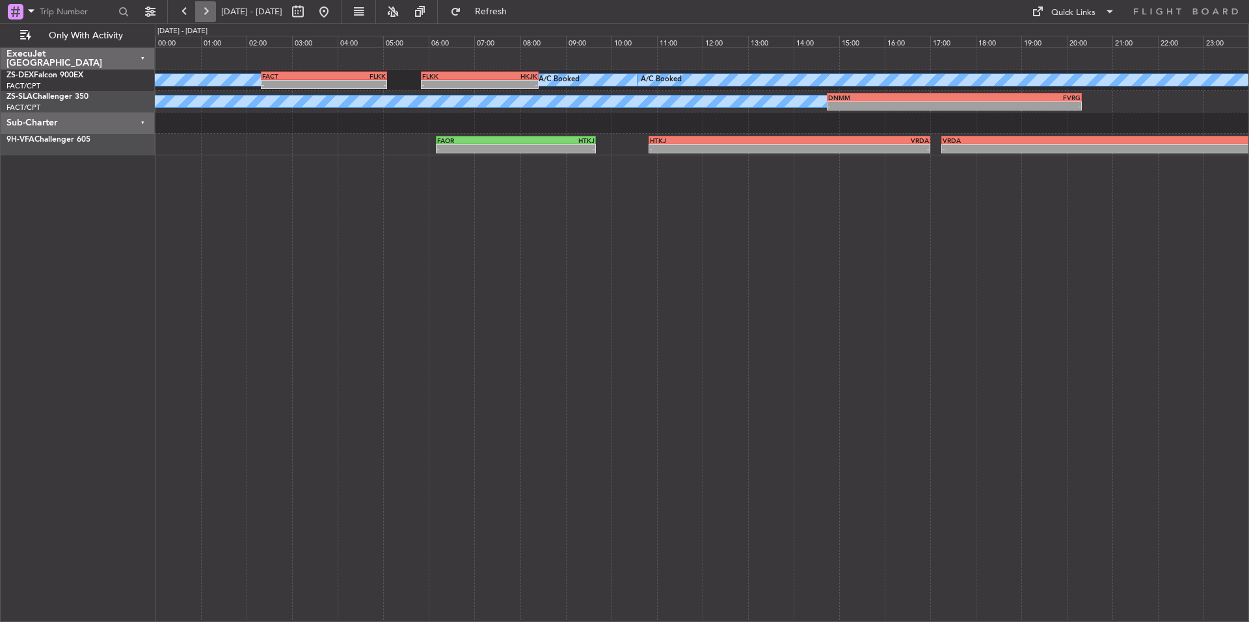
click at [210, 7] on button at bounding box center [205, 11] width 21 height 21
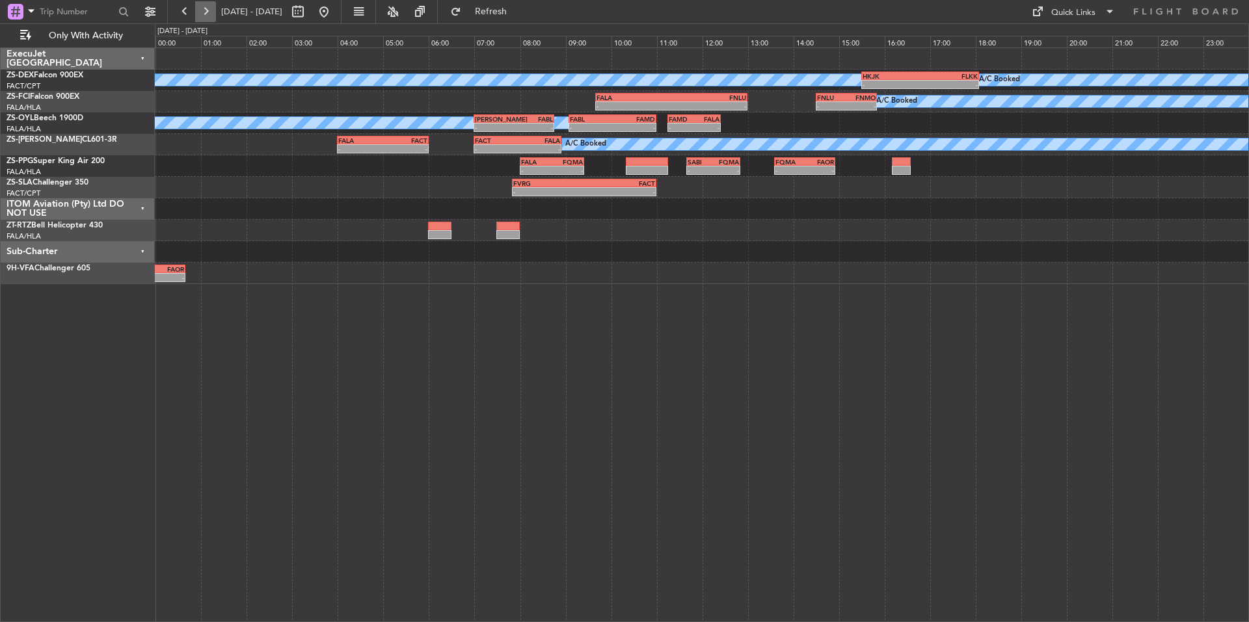
click at [205, 12] on button at bounding box center [205, 11] width 21 height 21
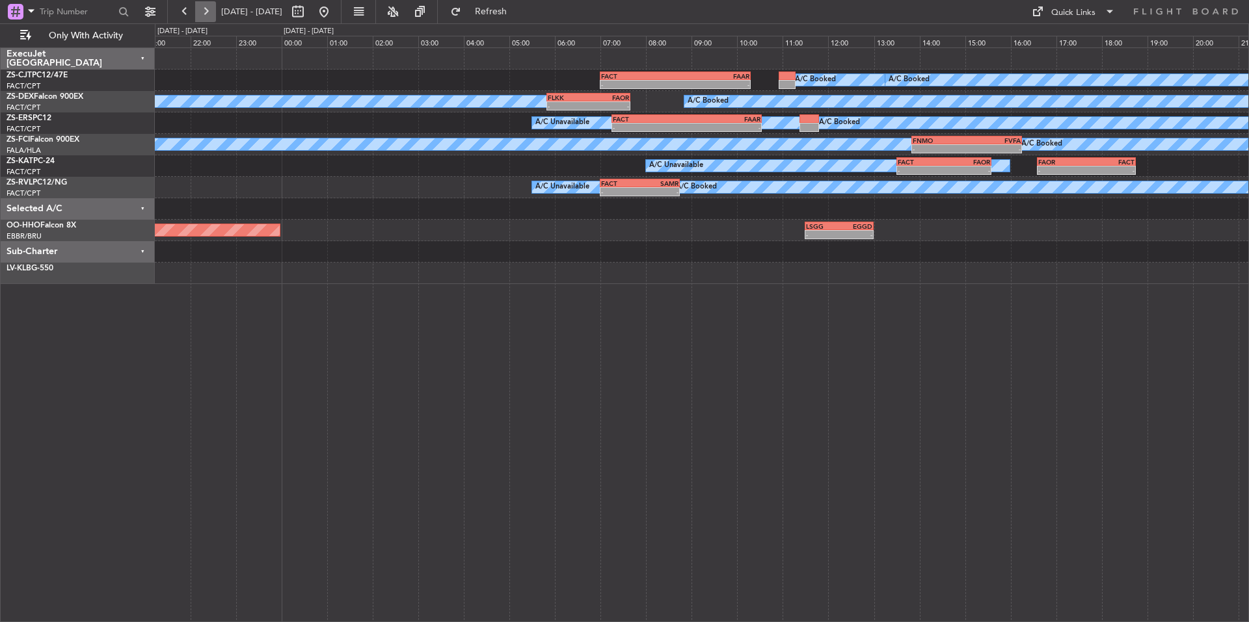
click at [205, 12] on button at bounding box center [205, 11] width 21 height 21
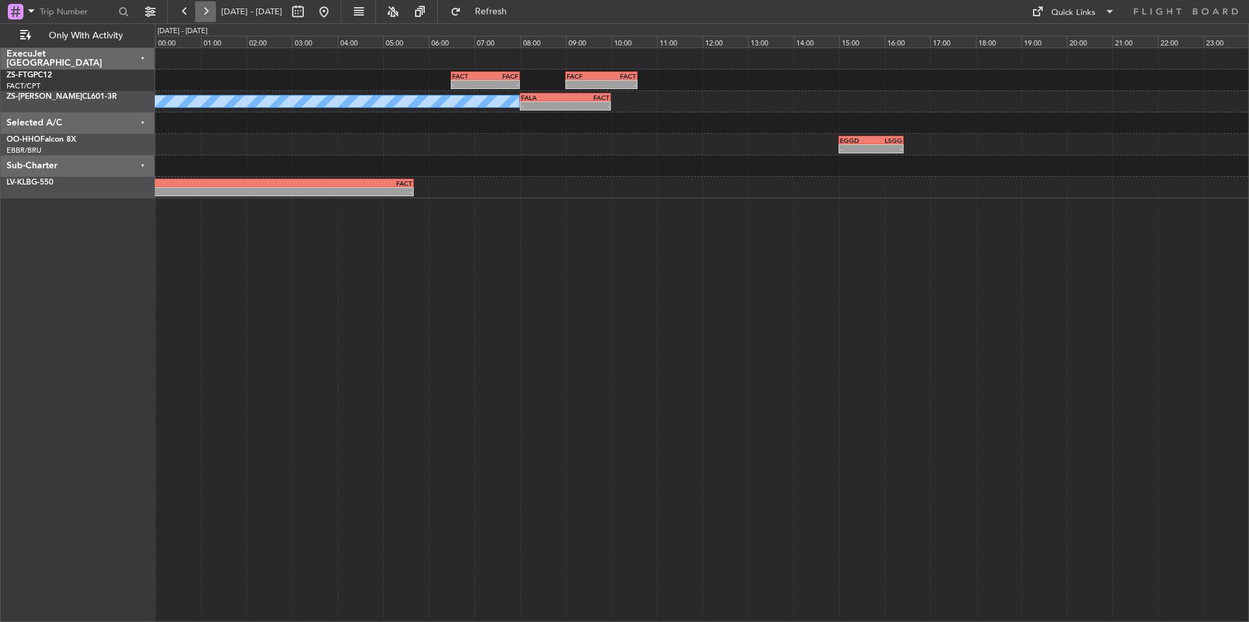
click at [213, 8] on button at bounding box center [205, 11] width 21 height 21
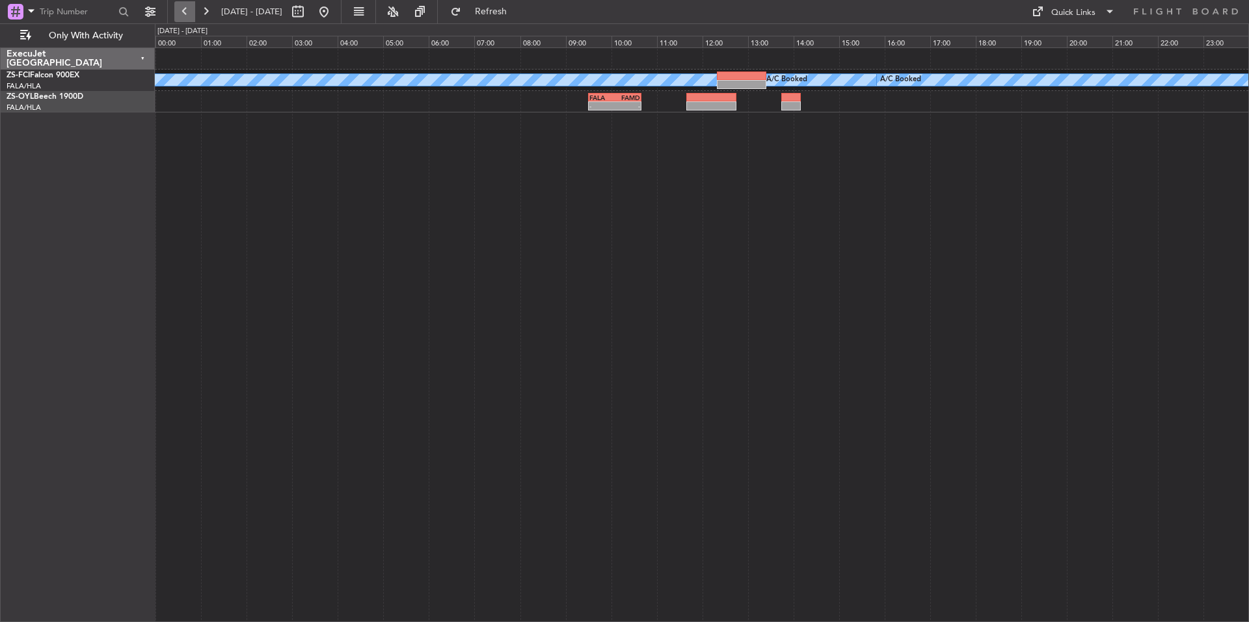
click at [184, 10] on button at bounding box center [184, 11] width 21 height 21
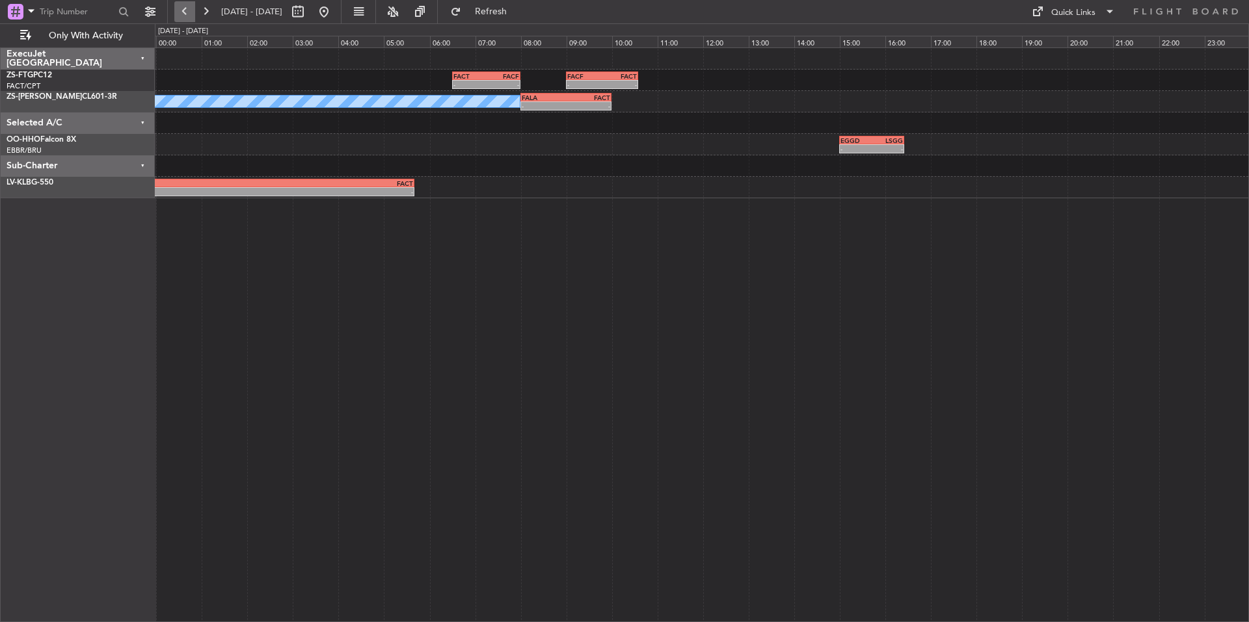
click at [191, 13] on button at bounding box center [184, 11] width 21 height 21
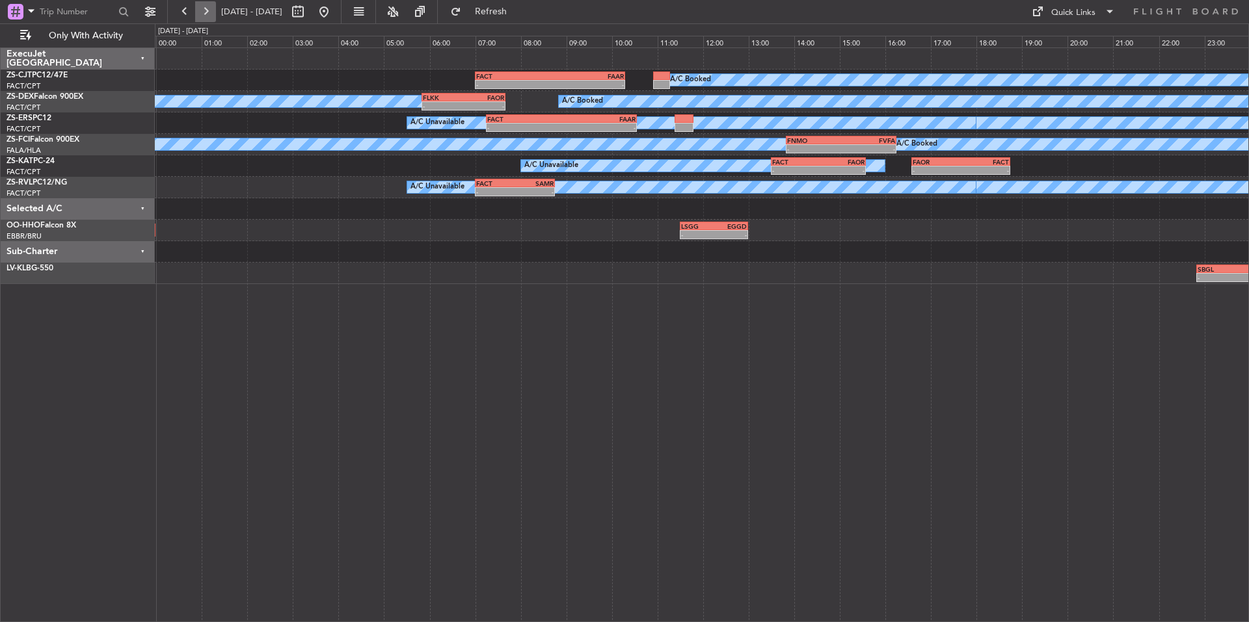
click at [204, 13] on button at bounding box center [205, 11] width 21 height 21
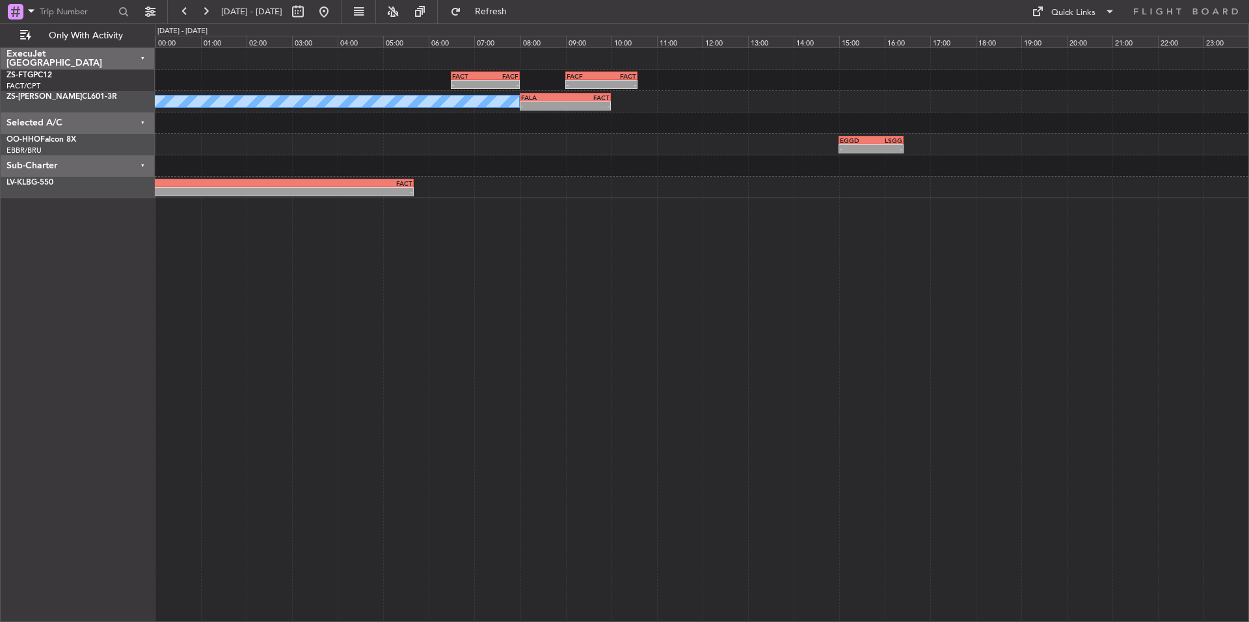
click at [529, 10] on fb-refresh-button "Refresh" at bounding box center [483, 11] width 91 height 23
click at [518, 10] on span "Refresh" at bounding box center [491, 11] width 55 height 9
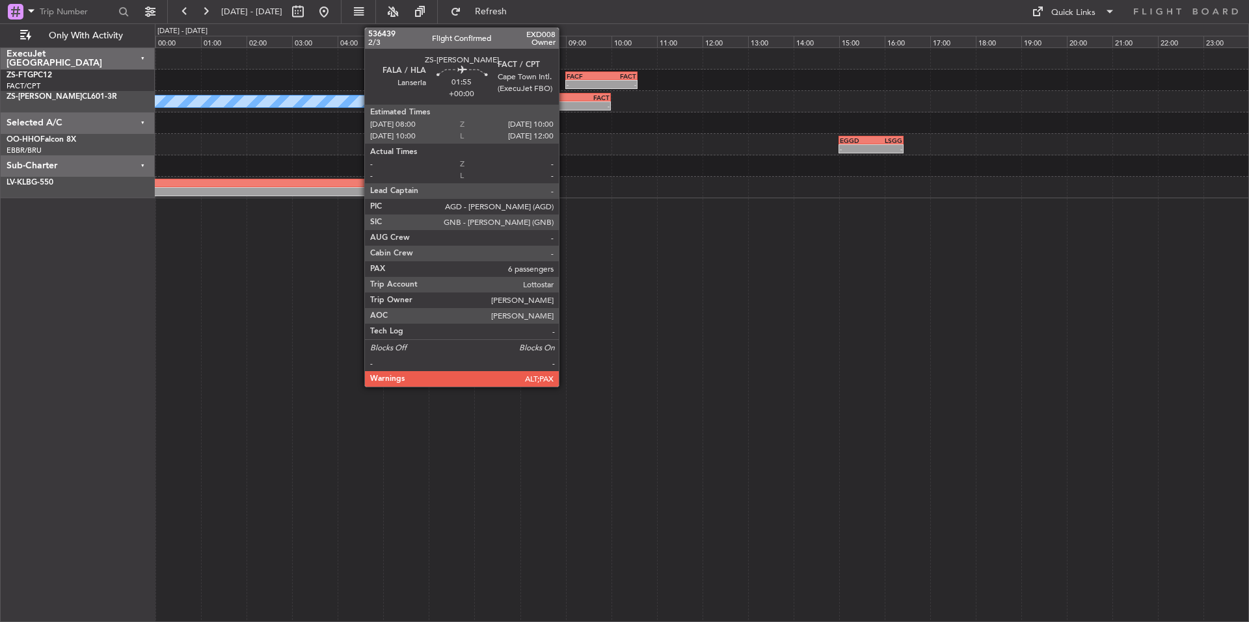
click at [565, 101] on div "FALA 08:00 Z FACT 10:00 Z" at bounding box center [566, 97] width 92 height 9
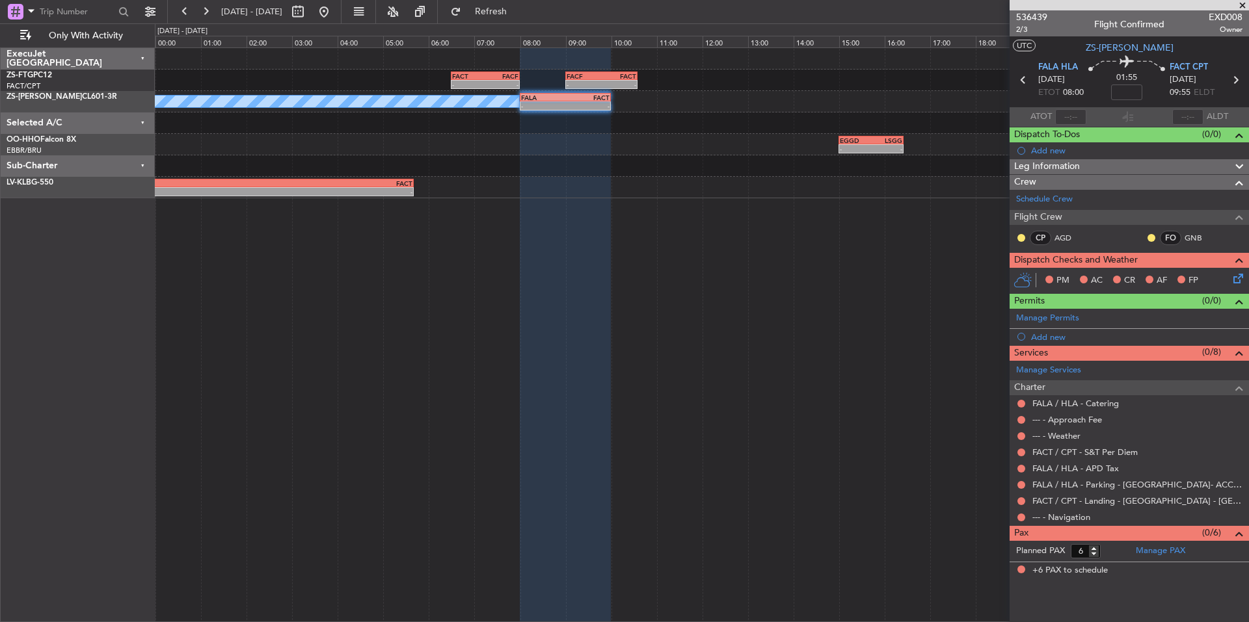
click at [1242, 4] on span at bounding box center [1242, 6] width 13 height 12
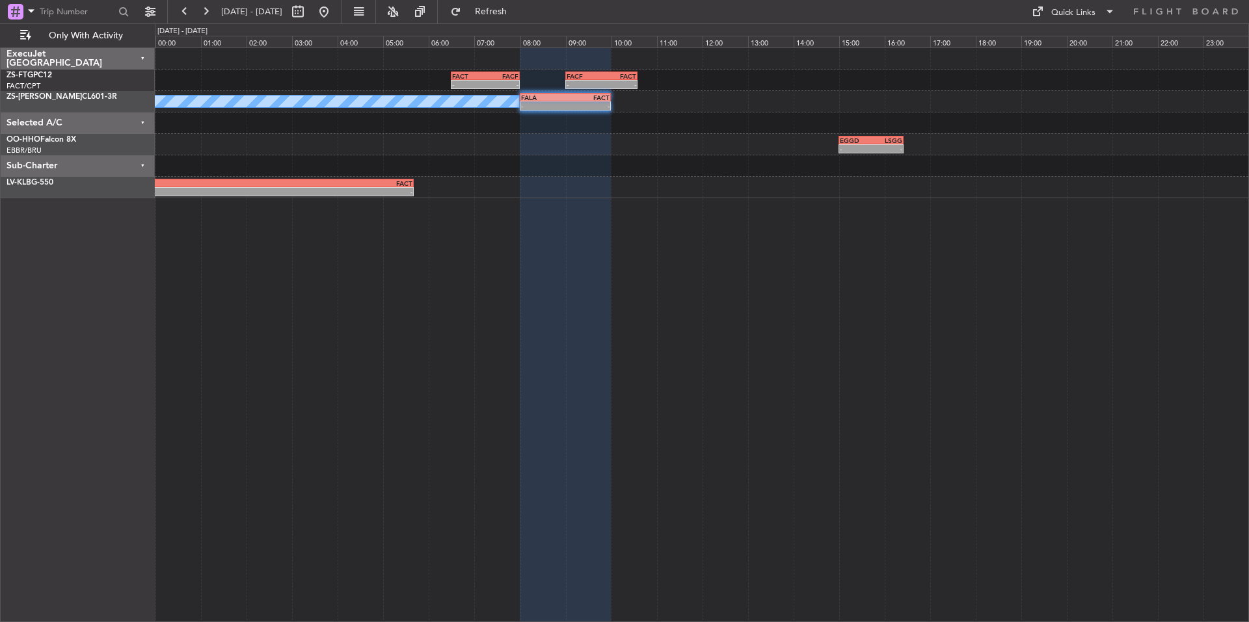
type input "0"
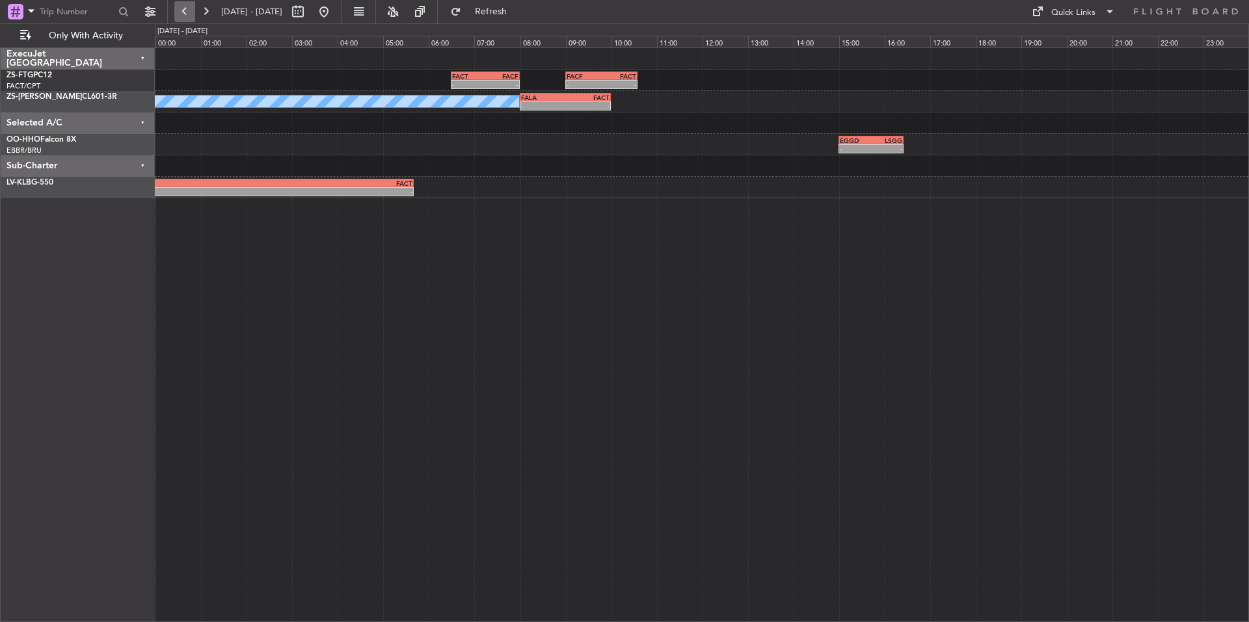
click at [183, 10] on button at bounding box center [184, 11] width 21 height 21
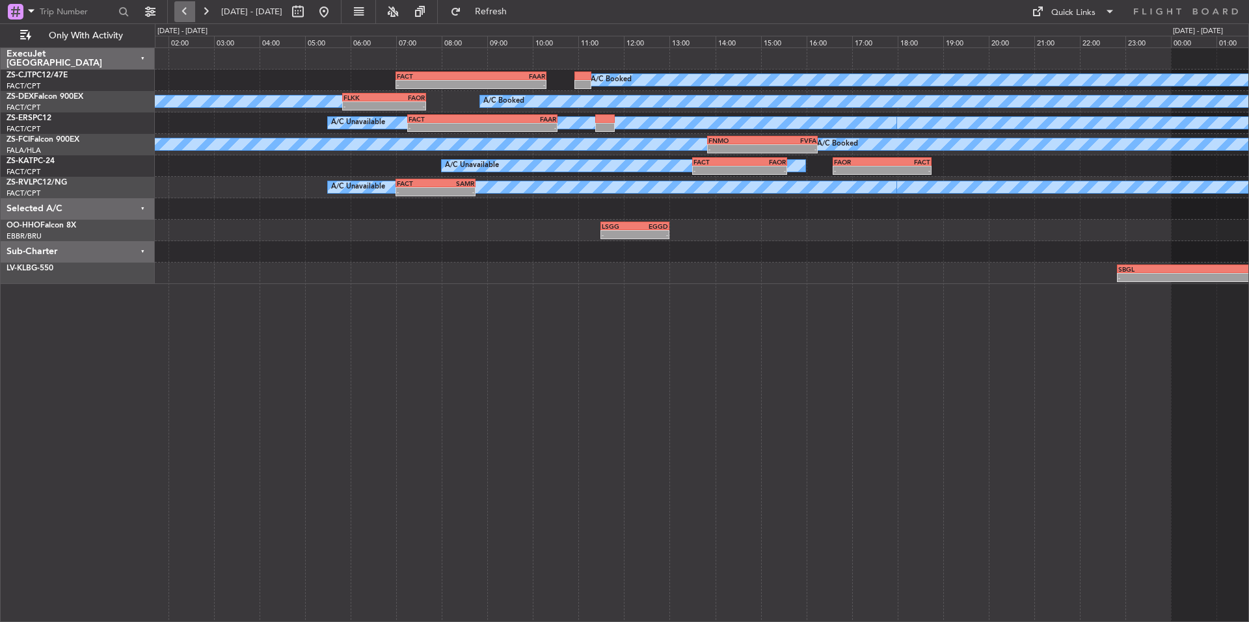
click at [183, 10] on button at bounding box center [184, 11] width 21 height 21
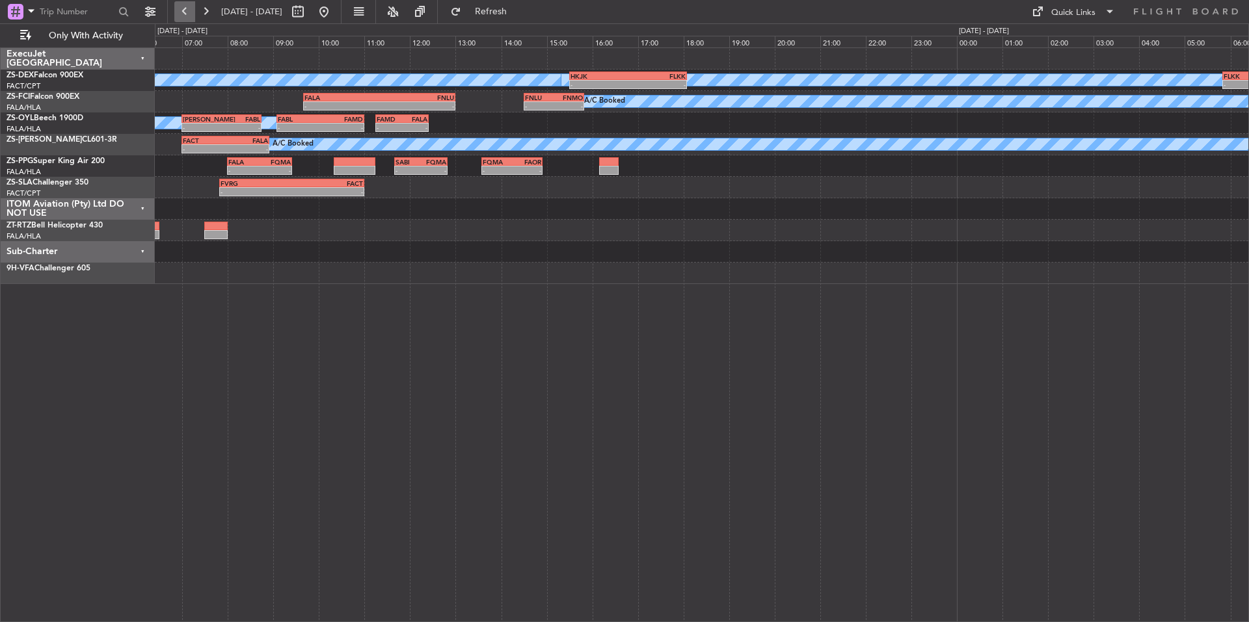
click at [183, 10] on button at bounding box center [184, 11] width 21 height 21
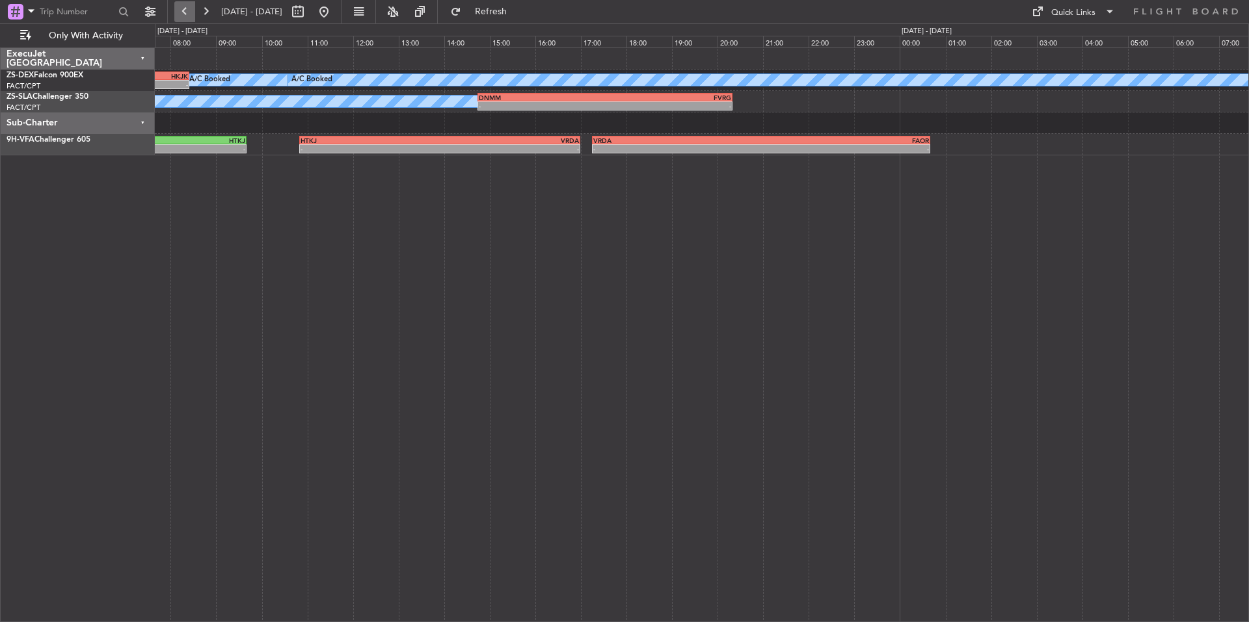
click at [183, 10] on button at bounding box center [184, 11] width 21 height 21
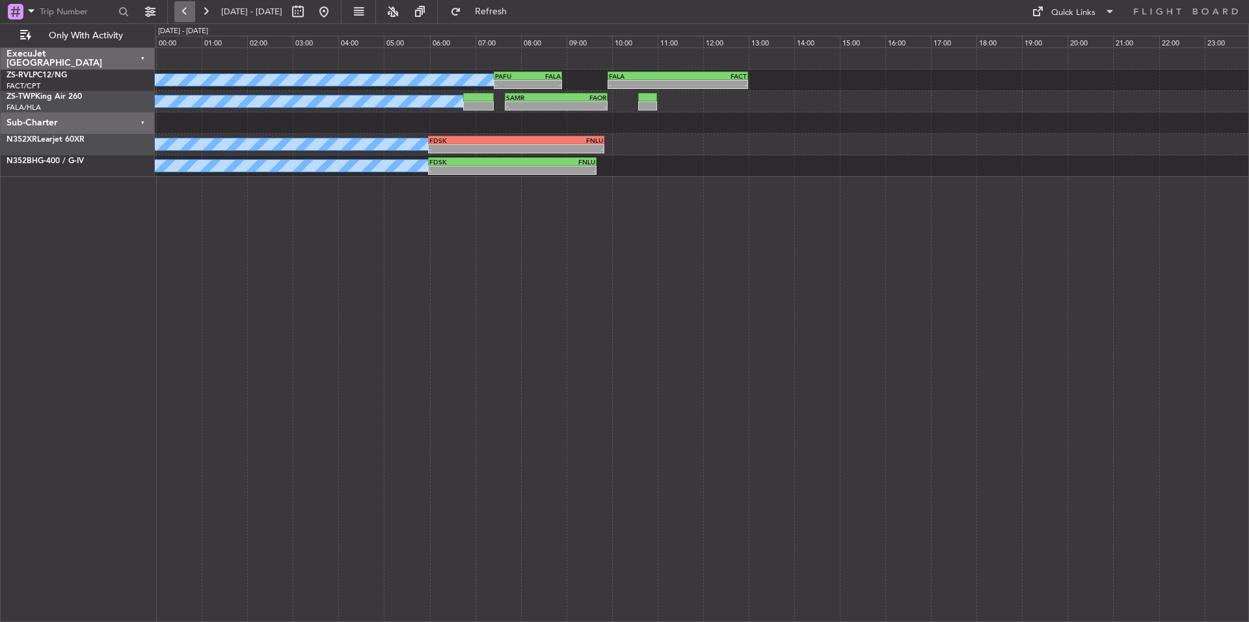
click at [183, 10] on button at bounding box center [184, 11] width 21 height 21
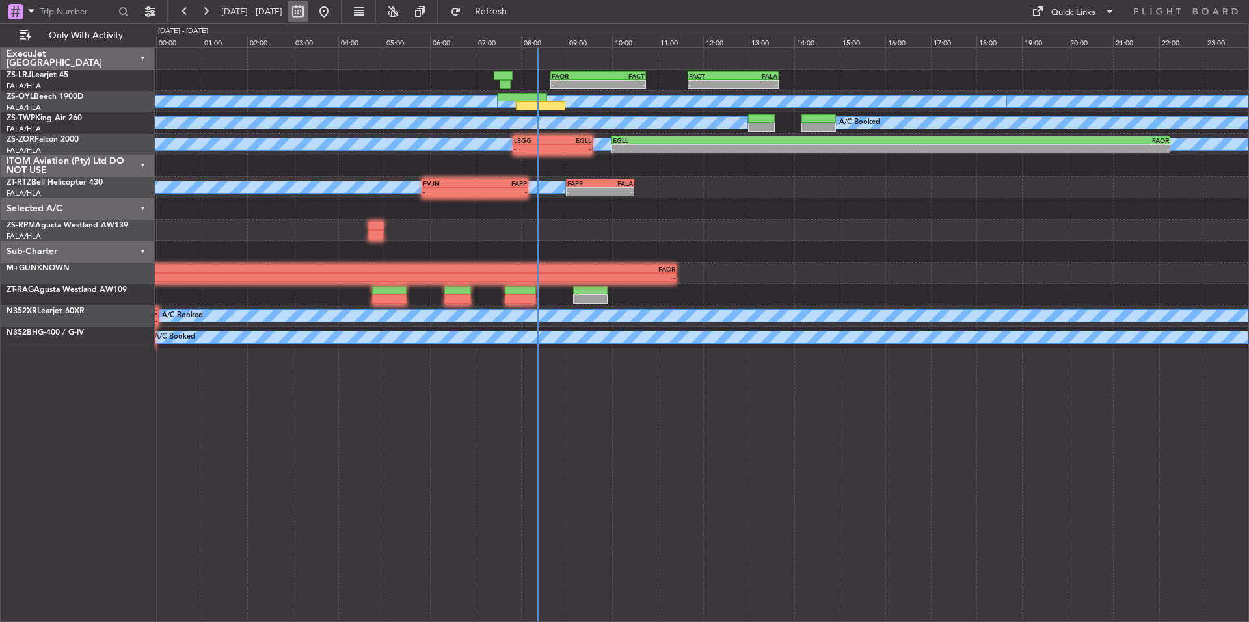
click at [308, 12] on button at bounding box center [298, 11] width 21 height 21
select select "10"
select select "2025"
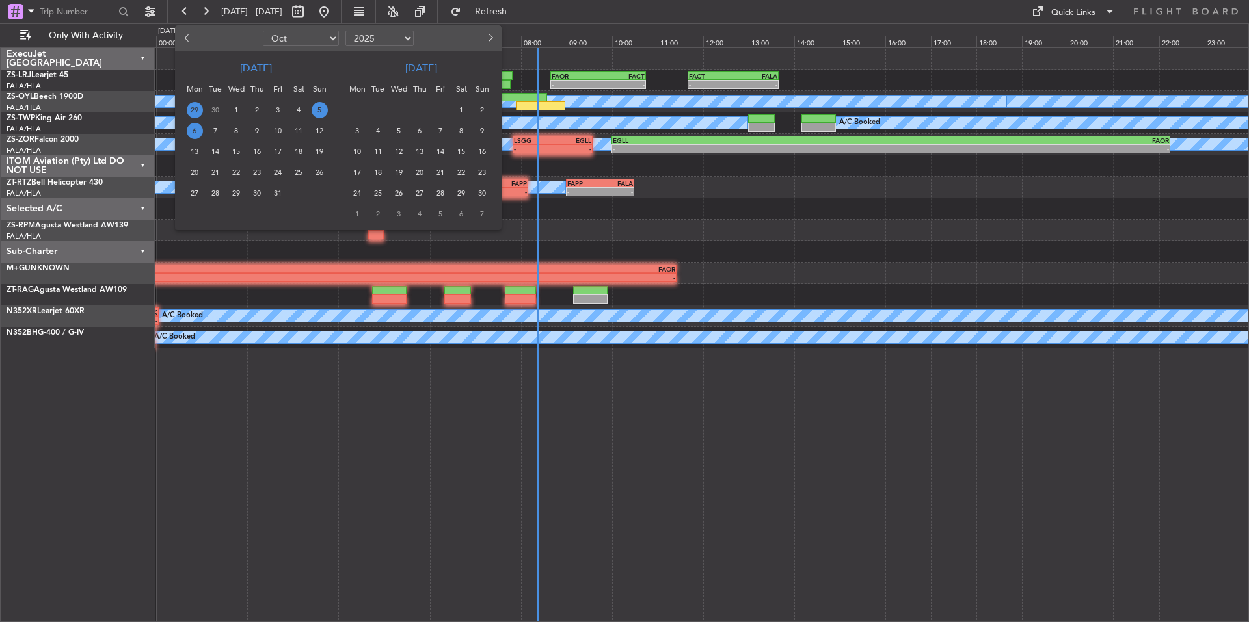
click at [198, 111] on span "29" at bounding box center [195, 110] width 16 height 16
select select "9"
click at [198, 111] on span "1" at bounding box center [195, 110] width 16 height 16
click at [194, 194] on span "29" at bounding box center [195, 193] width 16 height 16
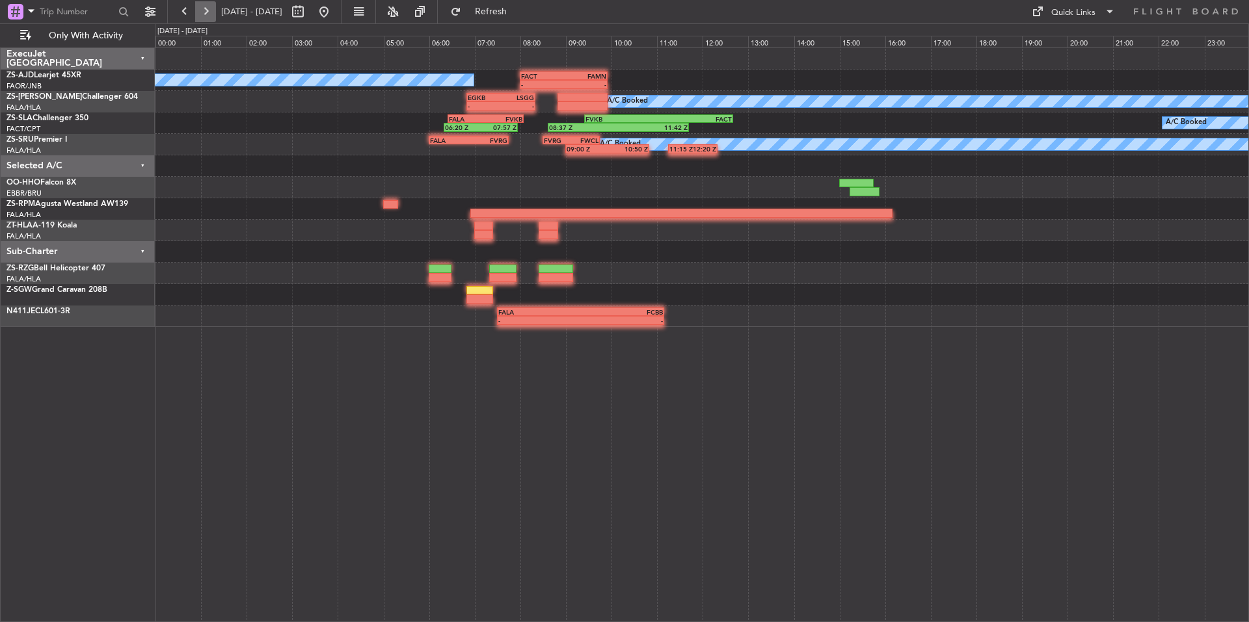
click at [204, 13] on button at bounding box center [205, 11] width 21 height 21
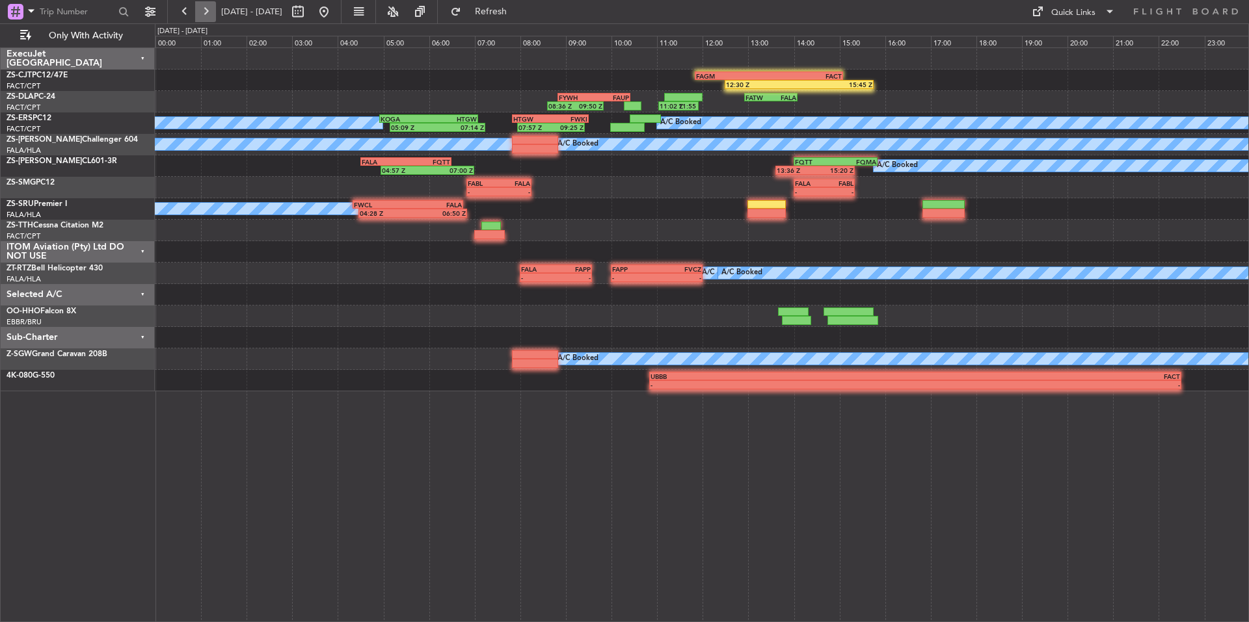
click at [207, 13] on button at bounding box center [205, 11] width 21 height 21
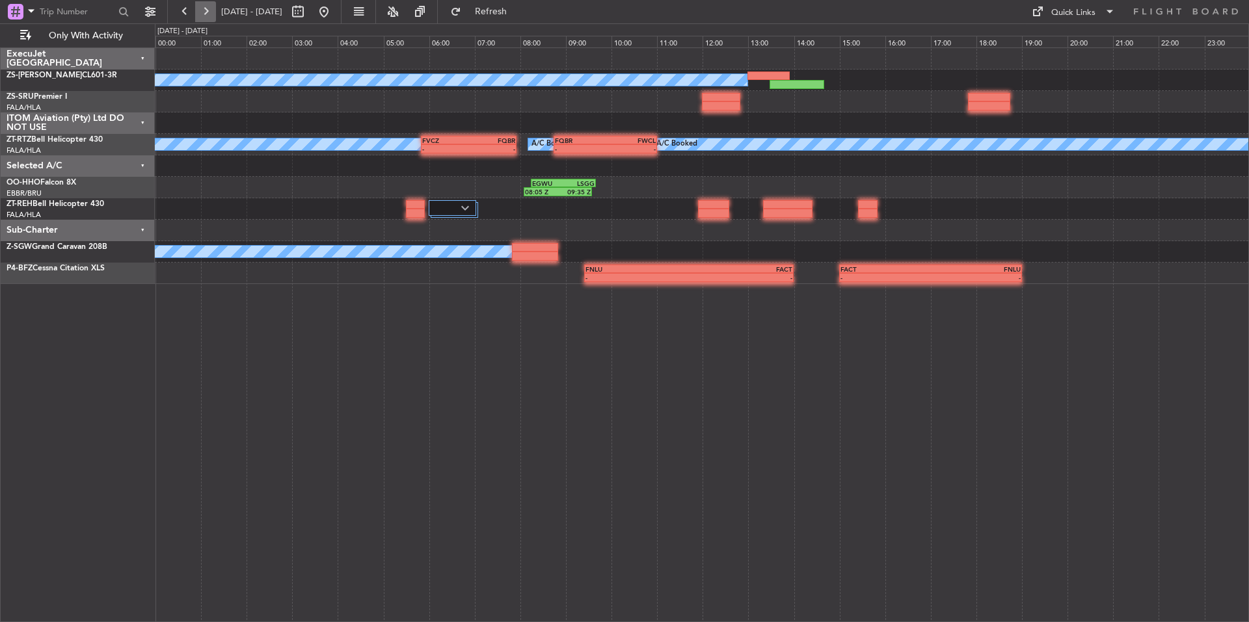
click at [207, 13] on button at bounding box center [205, 11] width 21 height 21
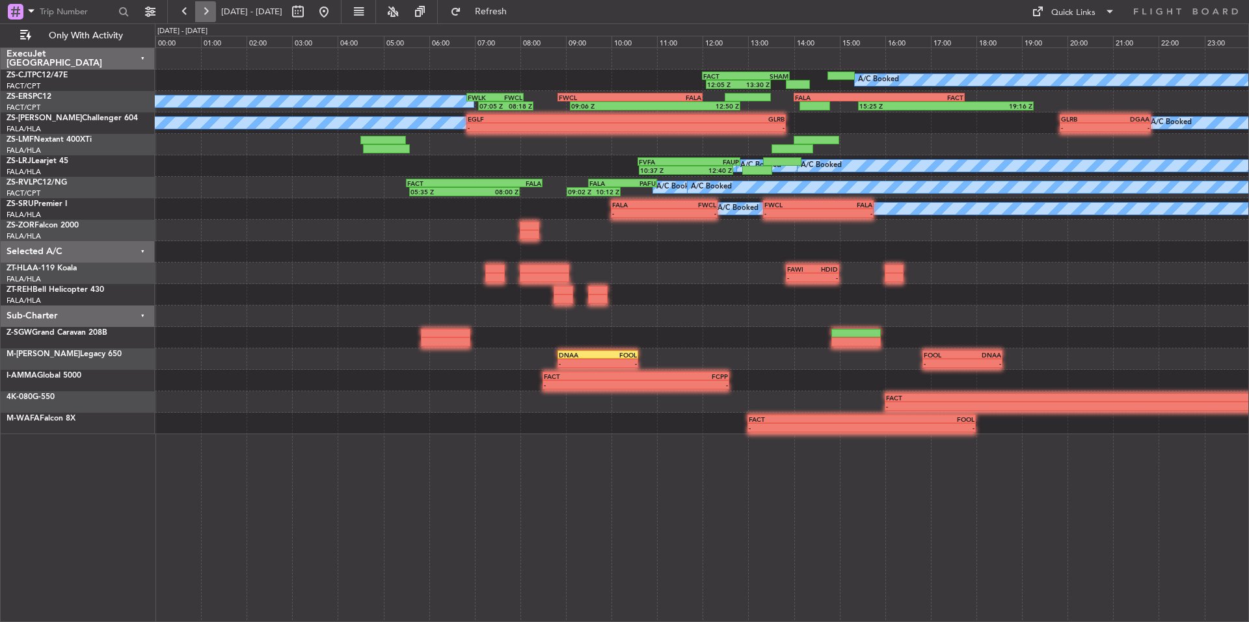
click at [211, 5] on button at bounding box center [205, 11] width 21 height 21
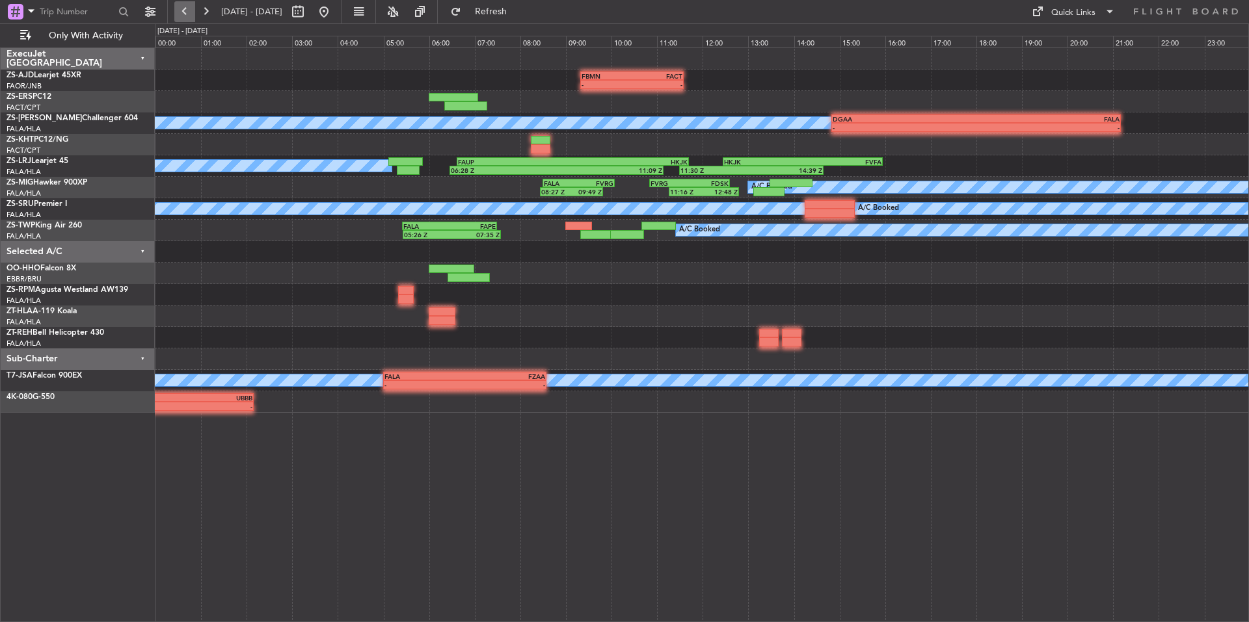
click at [185, 14] on button at bounding box center [184, 11] width 21 height 21
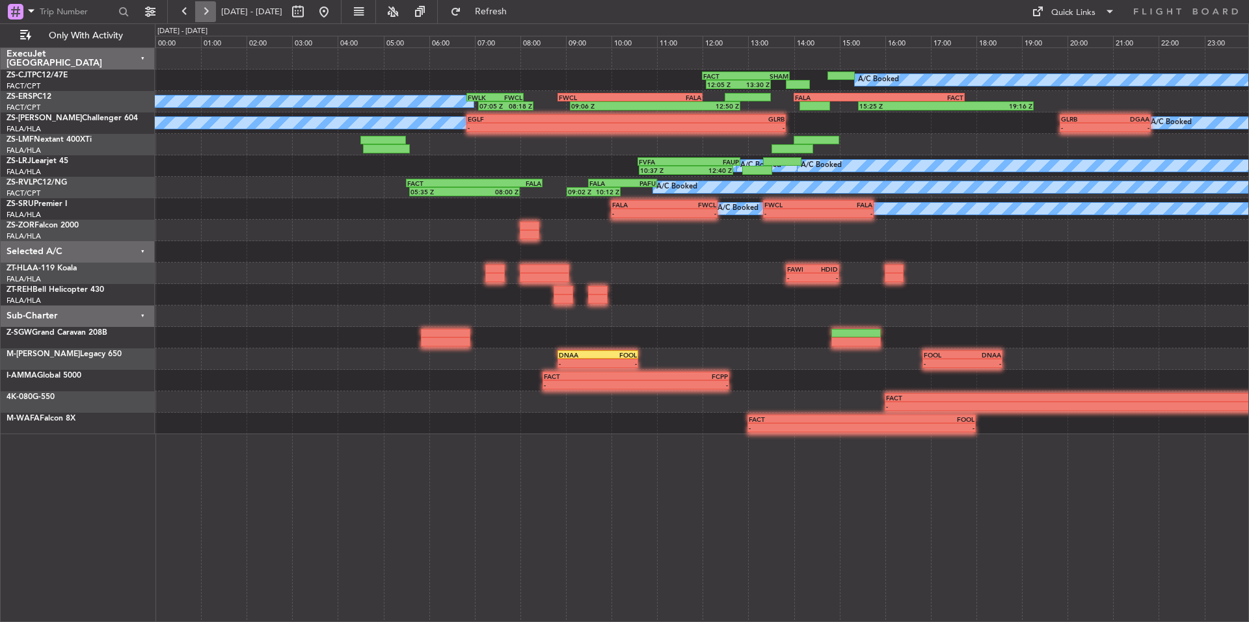
click at [210, 15] on button at bounding box center [205, 11] width 21 height 21
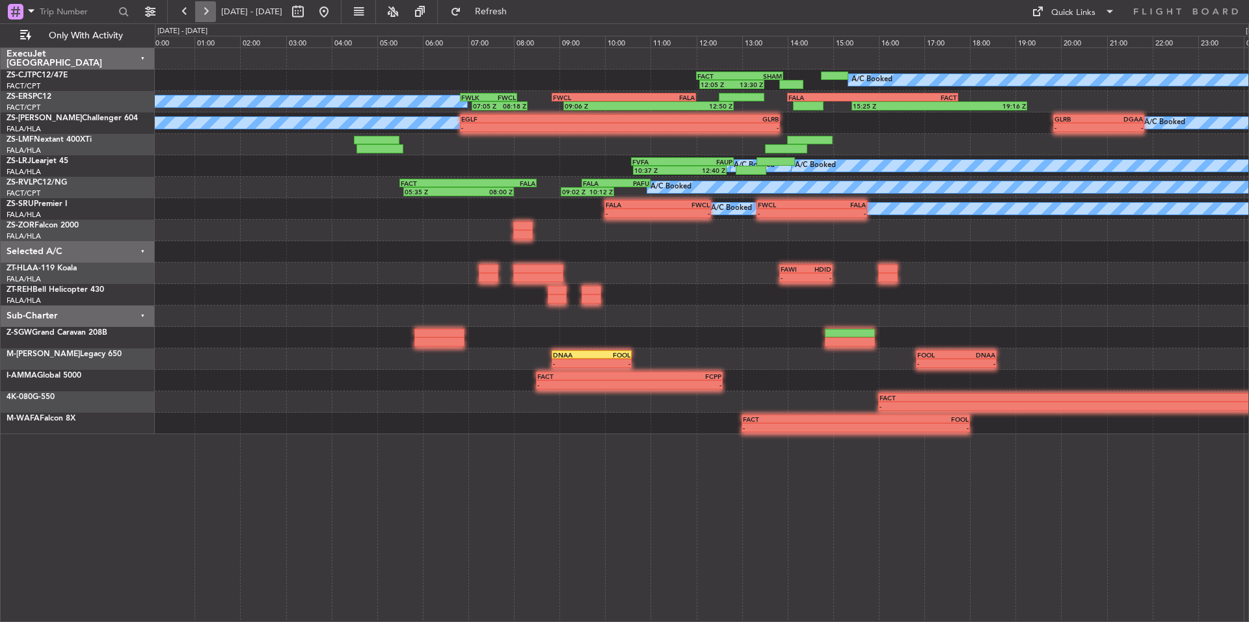
click at [210, 15] on button at bounding box center [205, 11] width 21 height 21
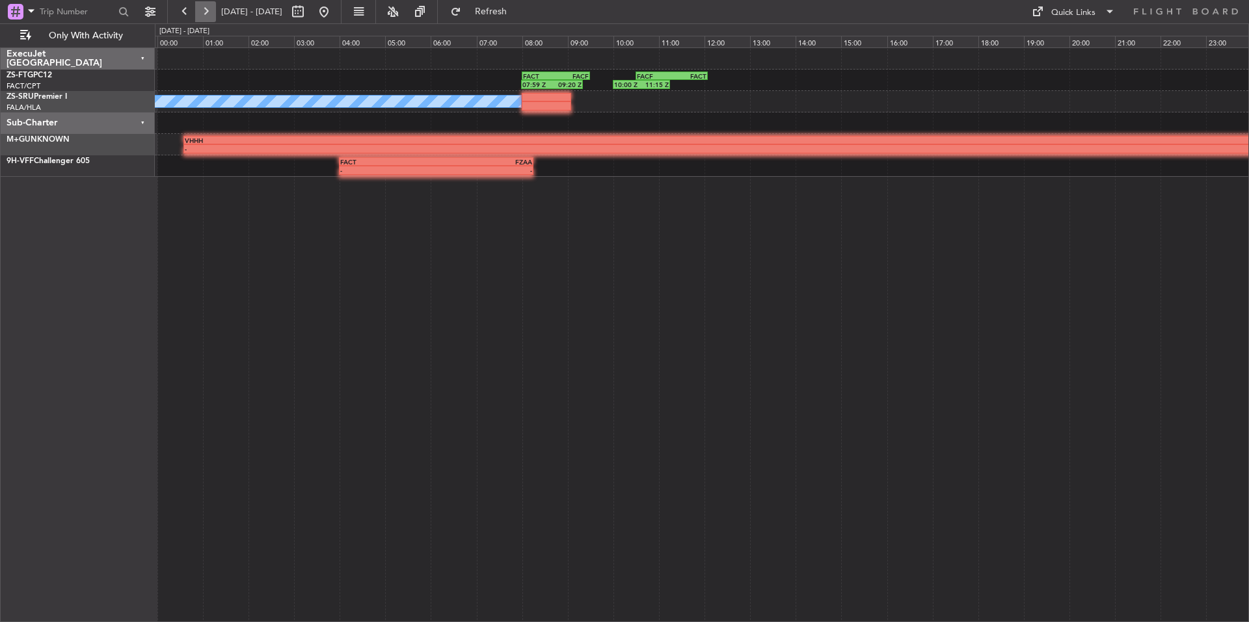
click at [210, 15] on button at bounding box center [205, 11] width 21 height 21
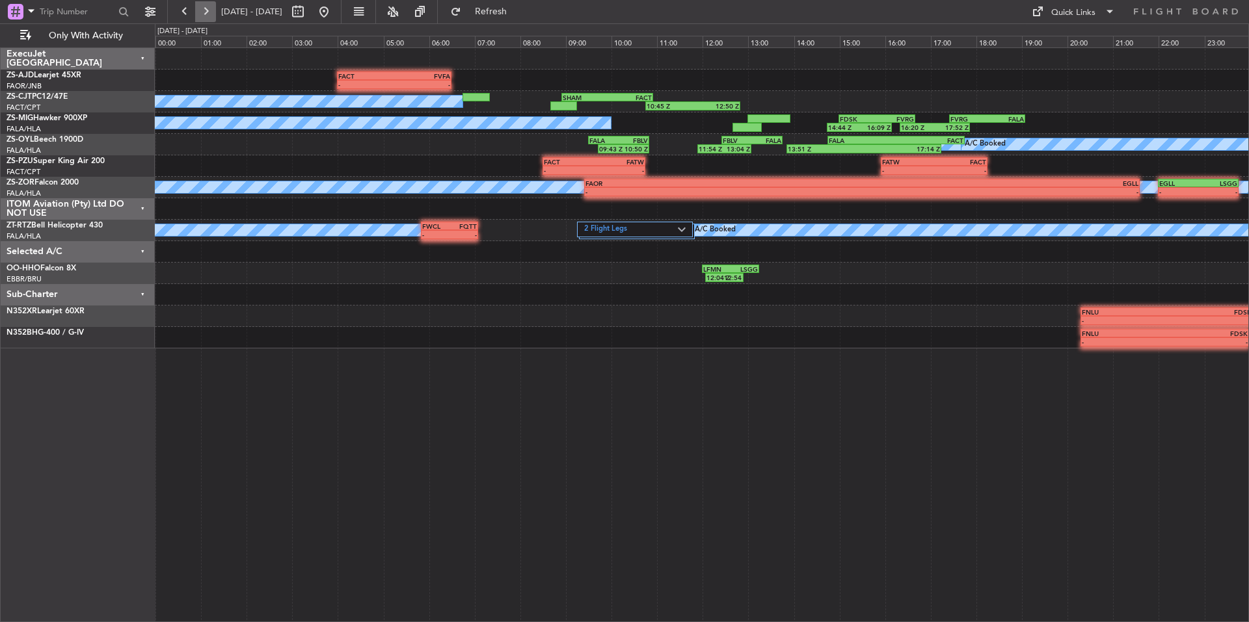
click at [202, 7] on button at bounding box center [205, 11] width 21 height 21
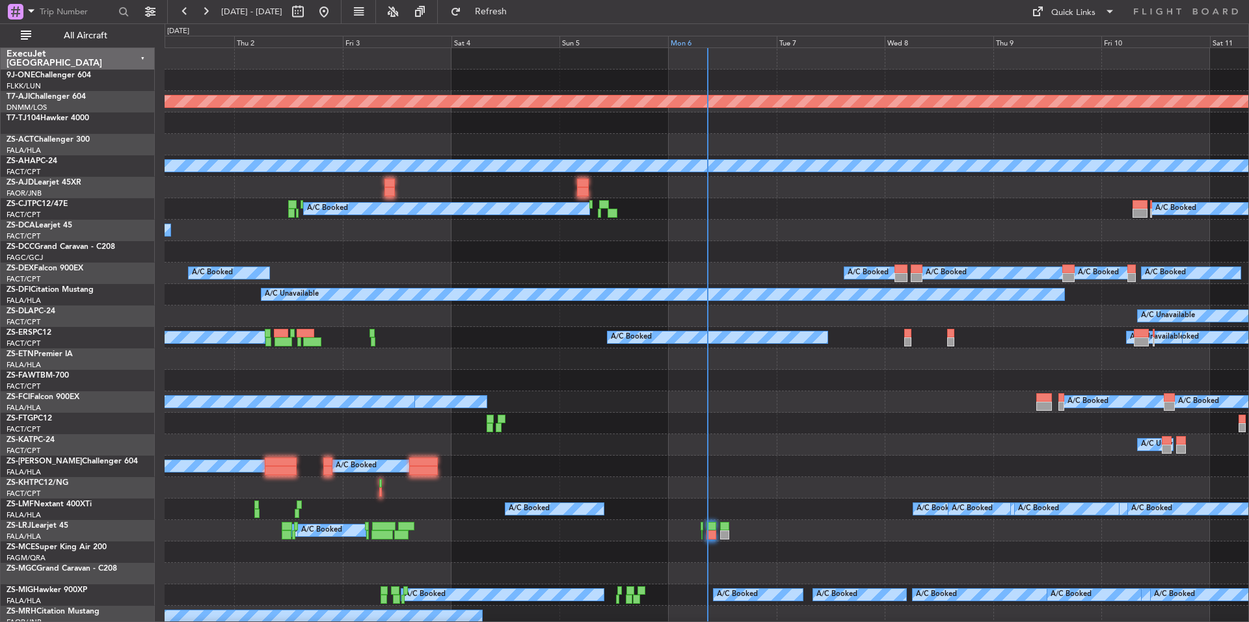
click at [719, 42] on div "Mon 6" at bounding box center [722, 42] width 109 height 12
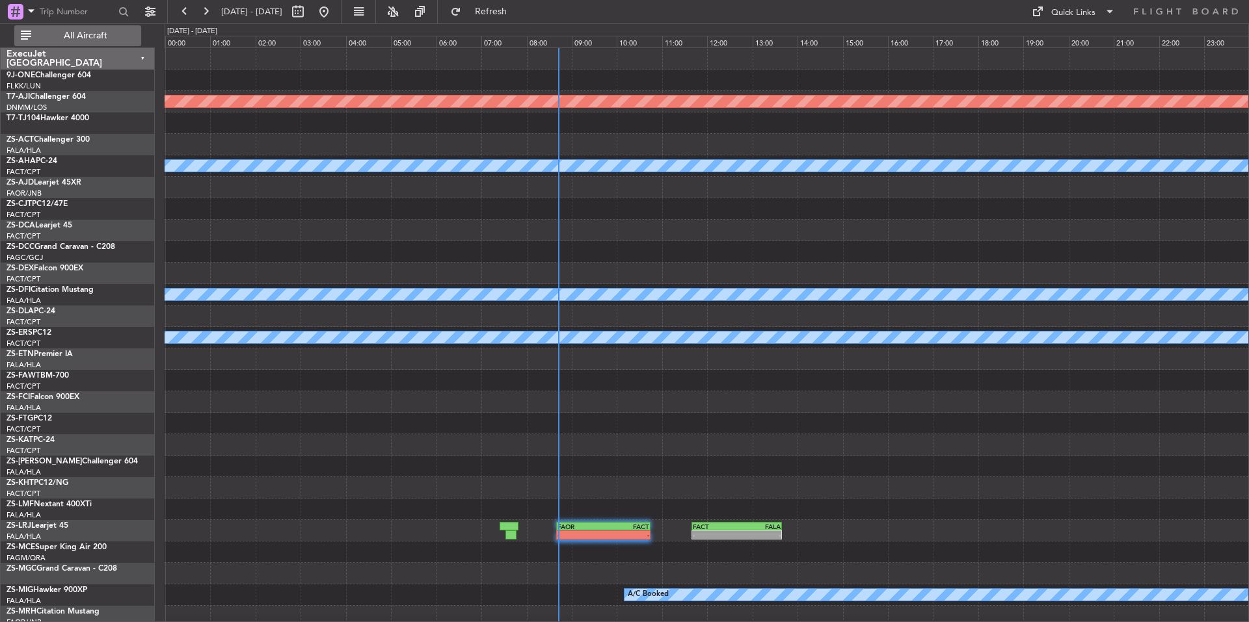
click at [99, 37] on span "All Aircraft" at bounding box center [85, 35] width 103 height 9
